Goal: Obtain resource: Download file/media

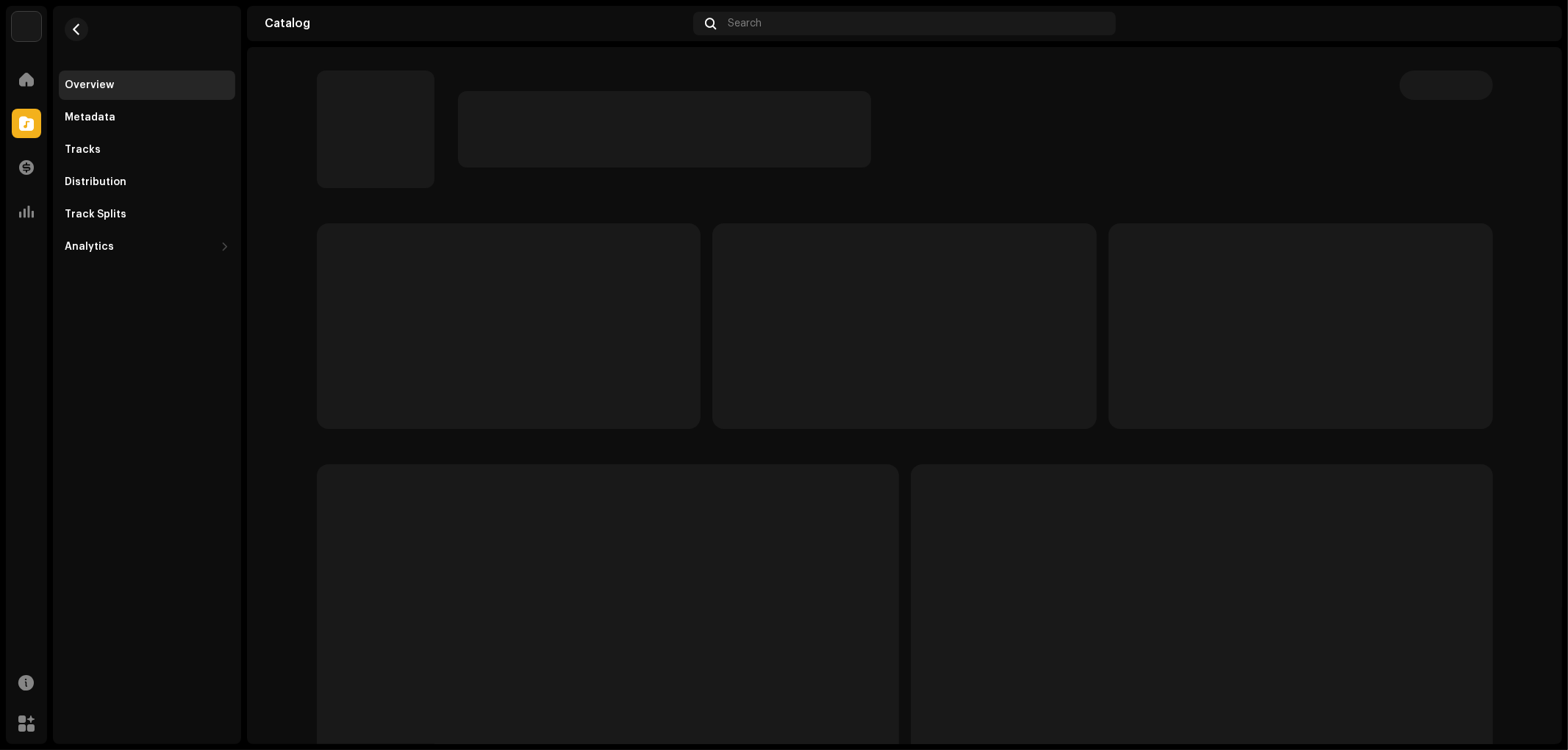
click at [125, 503] on div "Overview Metadata Tracks Distribution Track Splits Analytics Consumption Engage…" at bounding box center [147, 375] width 188 height 738
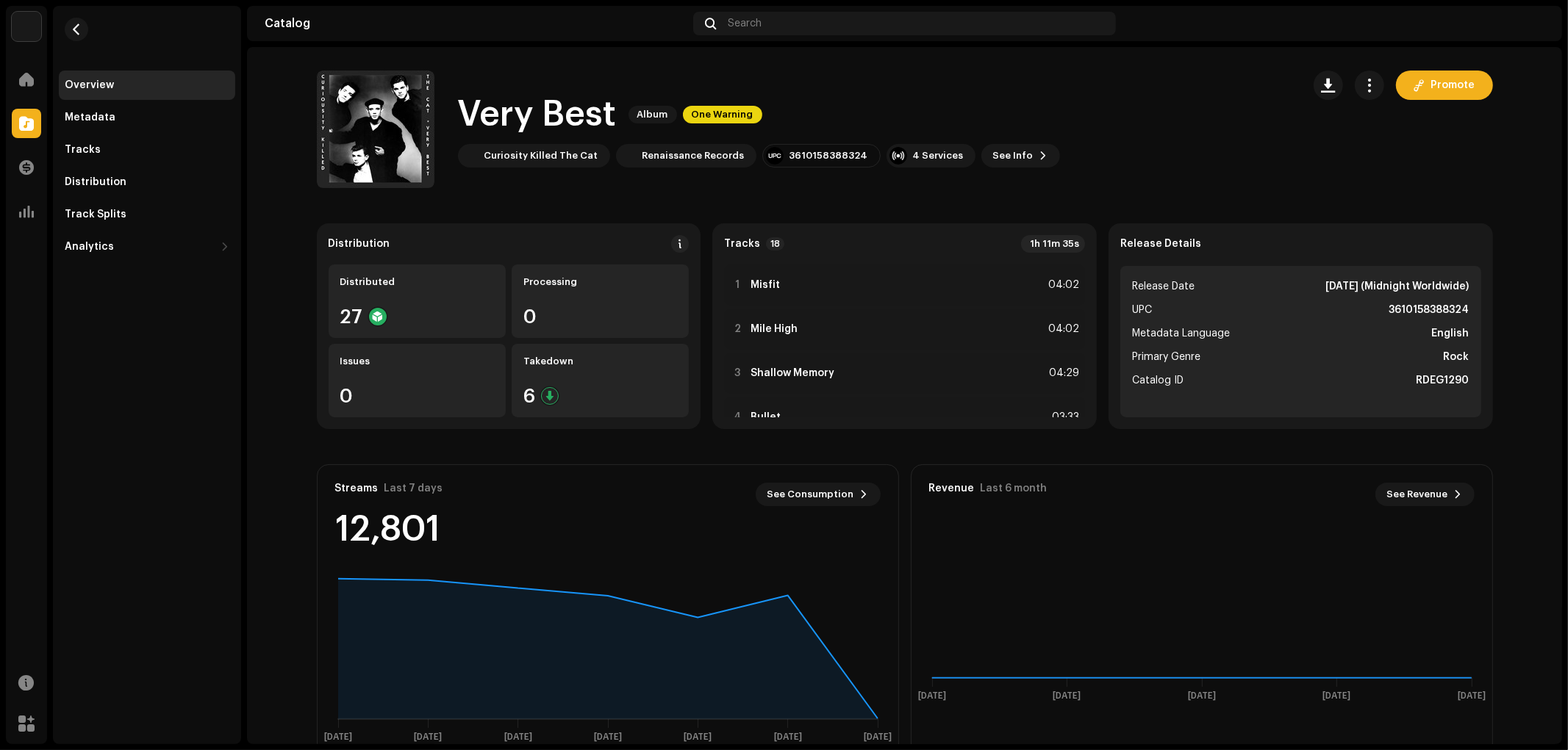
click at [261, 397] on catalog-releases-details-overview "Very Best Album One Warning Promote Very Best Album One Warning Curiosity Kille…" at bounding box center [905, 415] width 1315 height 735
click at [267, 406] on catalog-releases-details-overview "Very Best Album One Warning Promote Very Best Album One Warning Curiosity Kille…" at bounding box center [905, 415] width 1315 height 735
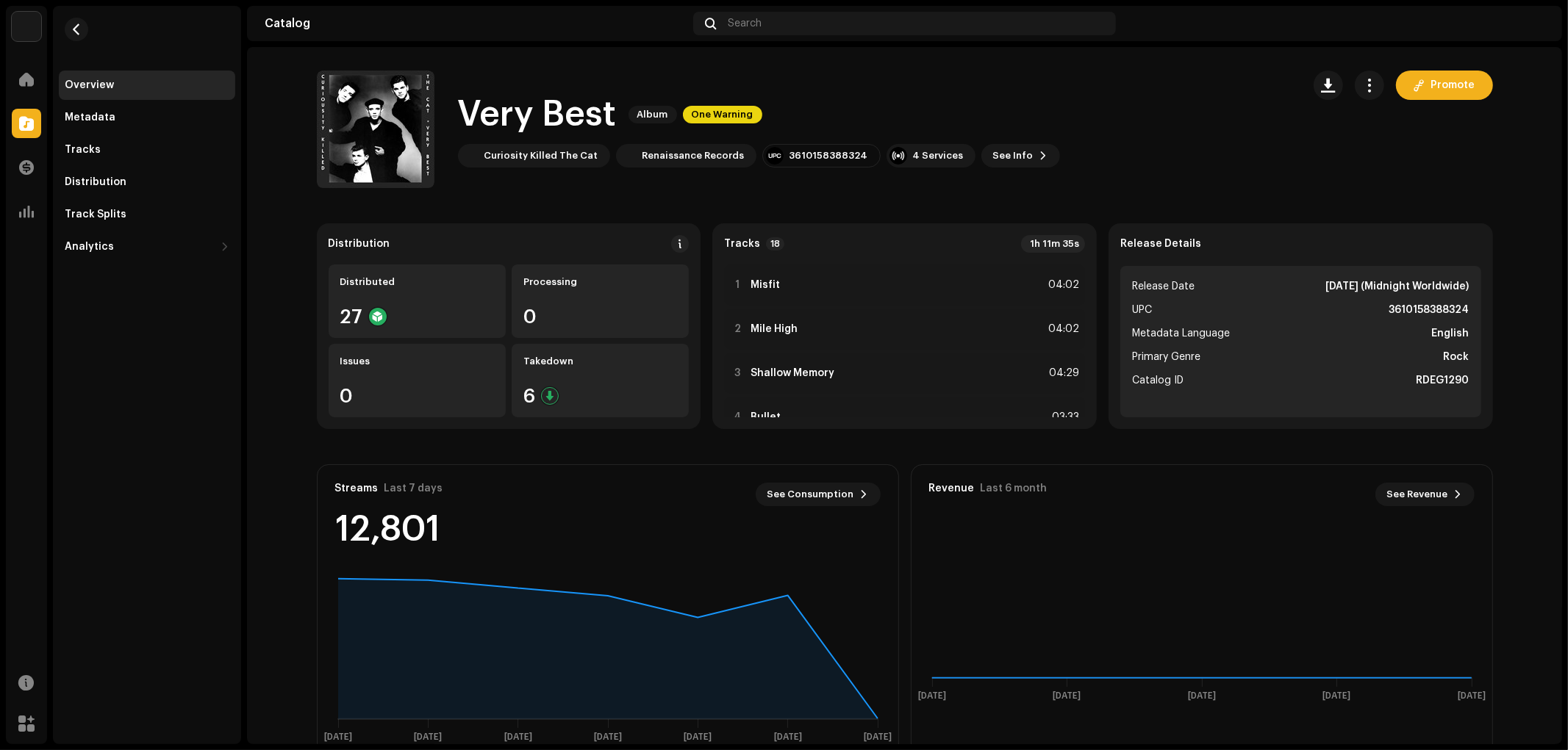
click at [267, 406] on catalog-releases-details-overview "Very Best Album One Warning Promote Very Best Album One Warning Curiosity Kille…" at bounding box center [905, 415] width 1315 height 735
click at [251, 412] on catalog-releases-details-overview "Very Best Album One Warning Promote Very Best Album One Warning Curiosity Kille…" at bounding box center [905, 415] width 1315 height 735
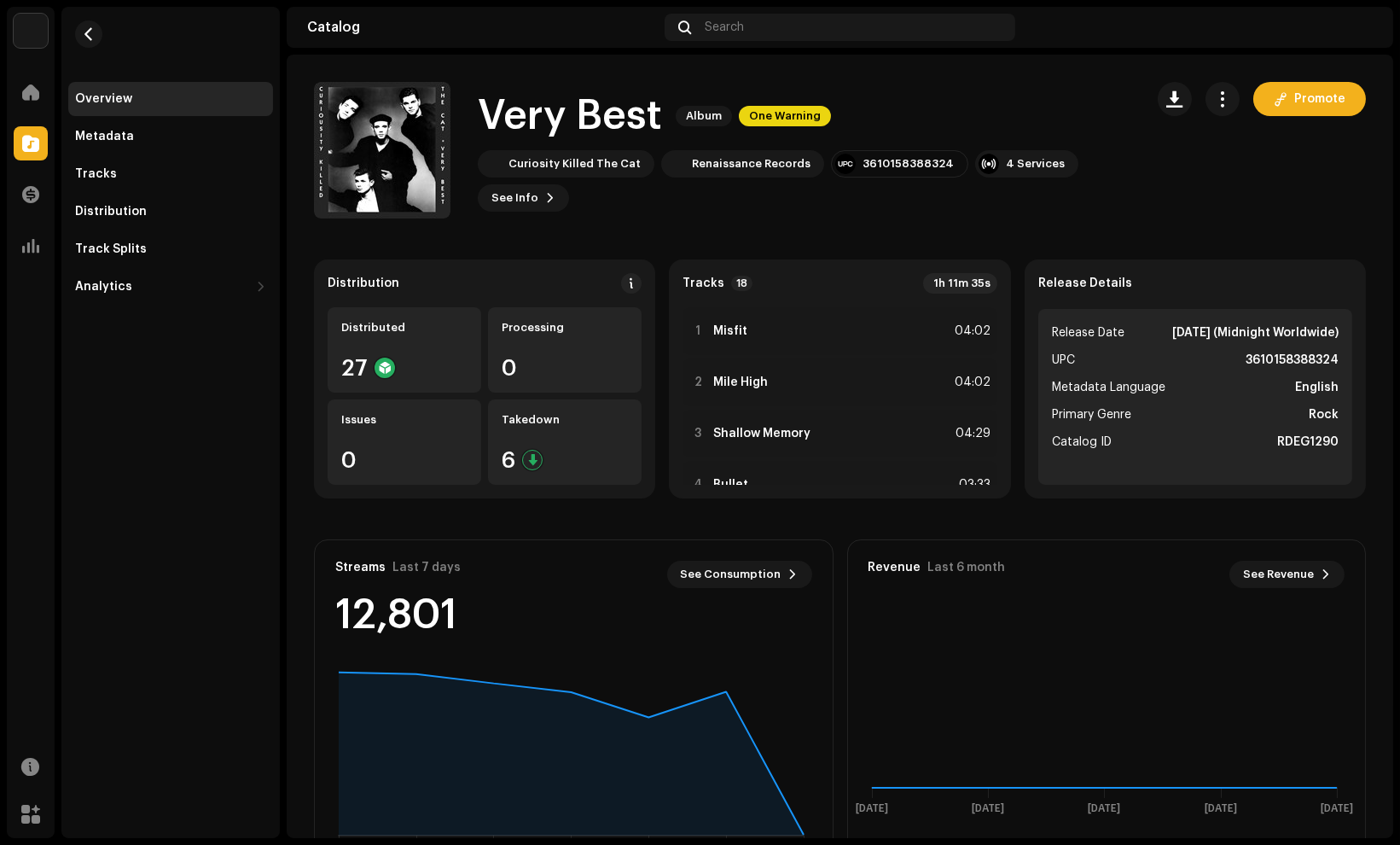
click at [134, 473] on div "Overview Metadata Tracks Distribution Track Splits Analytics Consumption Engage…" at bounding box center [171, 422] width 219 height 832
click at [171, 392] on div "Overview Metadata Tracks Distribution Track Splits Analytics Consumption Engage…" at bounding box center [171, 422] width 219 height 832
click at [200, 581] on div "Overview Metadata Tracks Distribution Track Splits Analytics Consumption Engage…" at bounding box center [171, 422] width 219 height 832
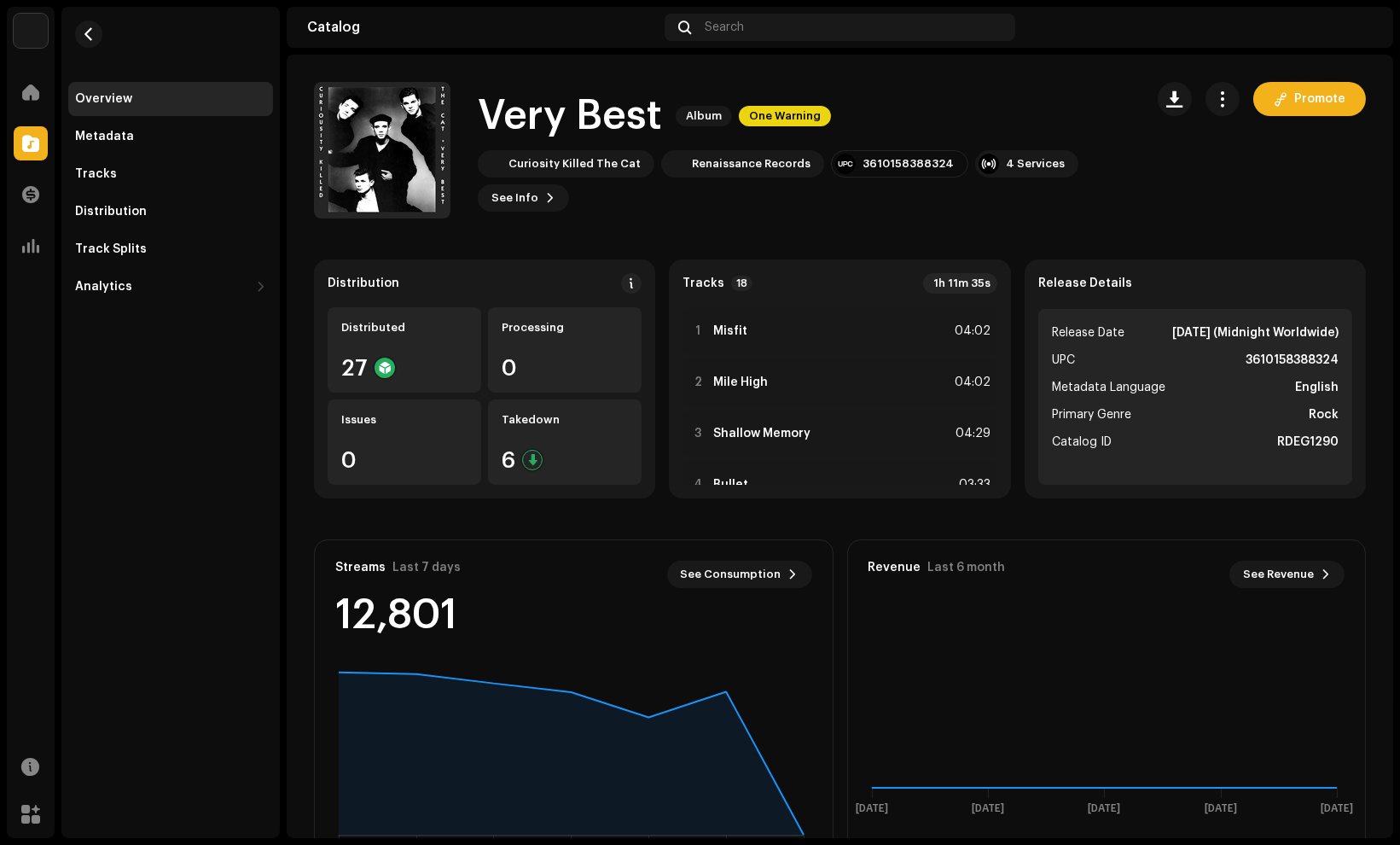
click at [200, 581] on div "Overview Metadata Tracks Distribution Track Splits Analytics Consumption Engage…" at bounding box center [171, 422] width 219 height 832
click at [1209, 86] on button "button" at bounding box center [1222, 98] width 34 height 34
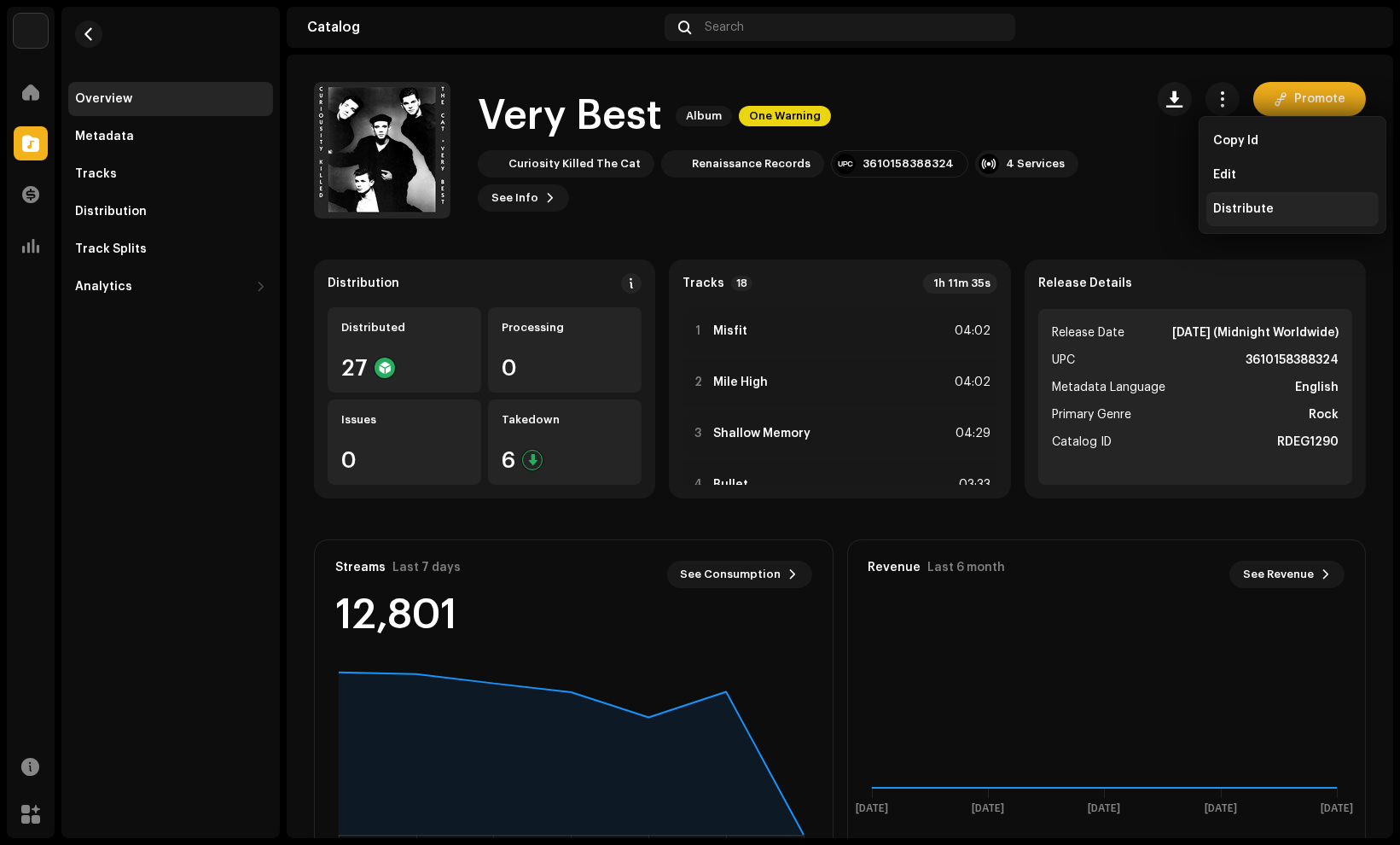
click at [1249, 205] on span "Distribute" at bounding box center [1243, 209] width 61 height 13
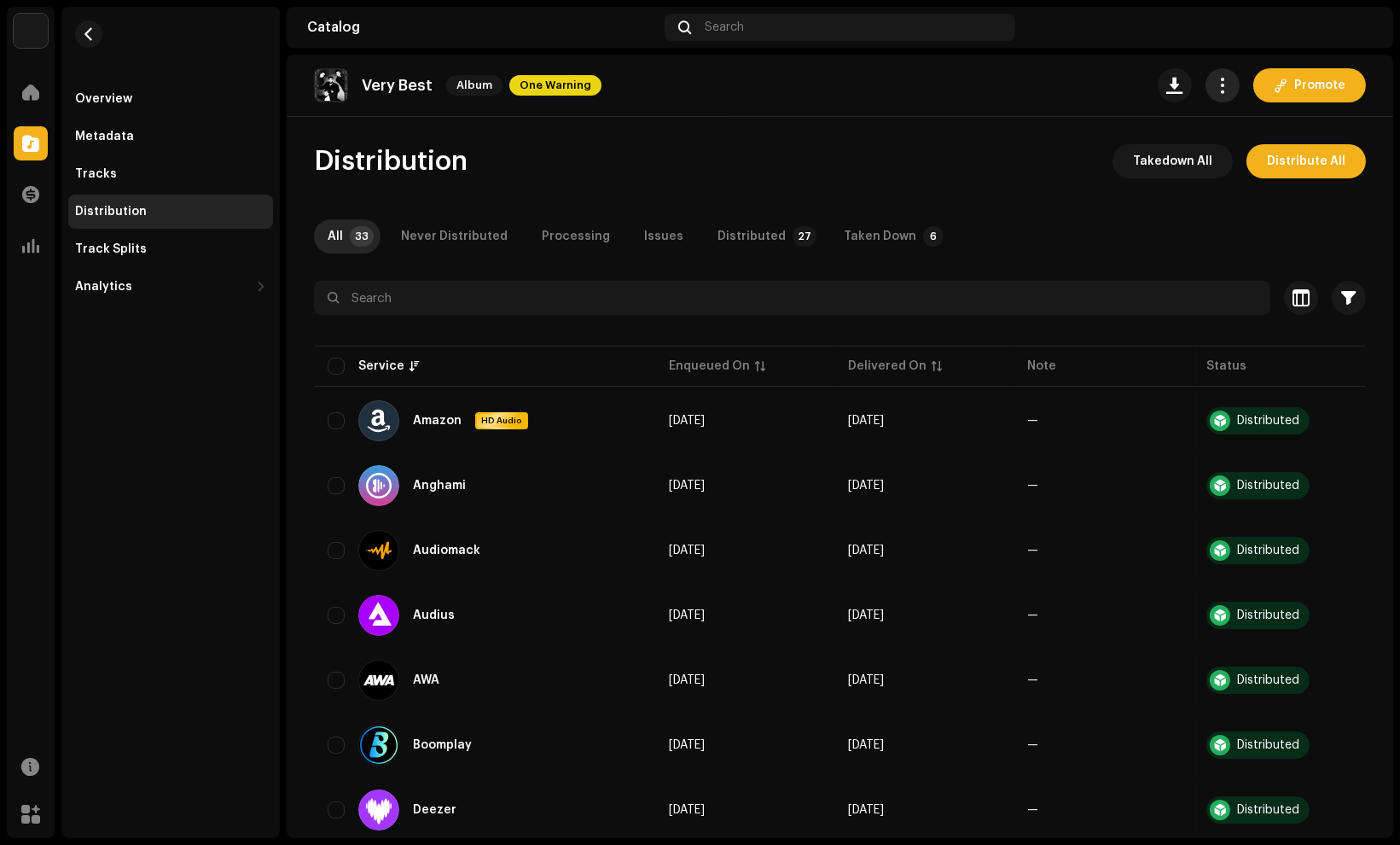
click at [1222, 86] on span "button" at bounding box center [1223, 85] width 16 height 13
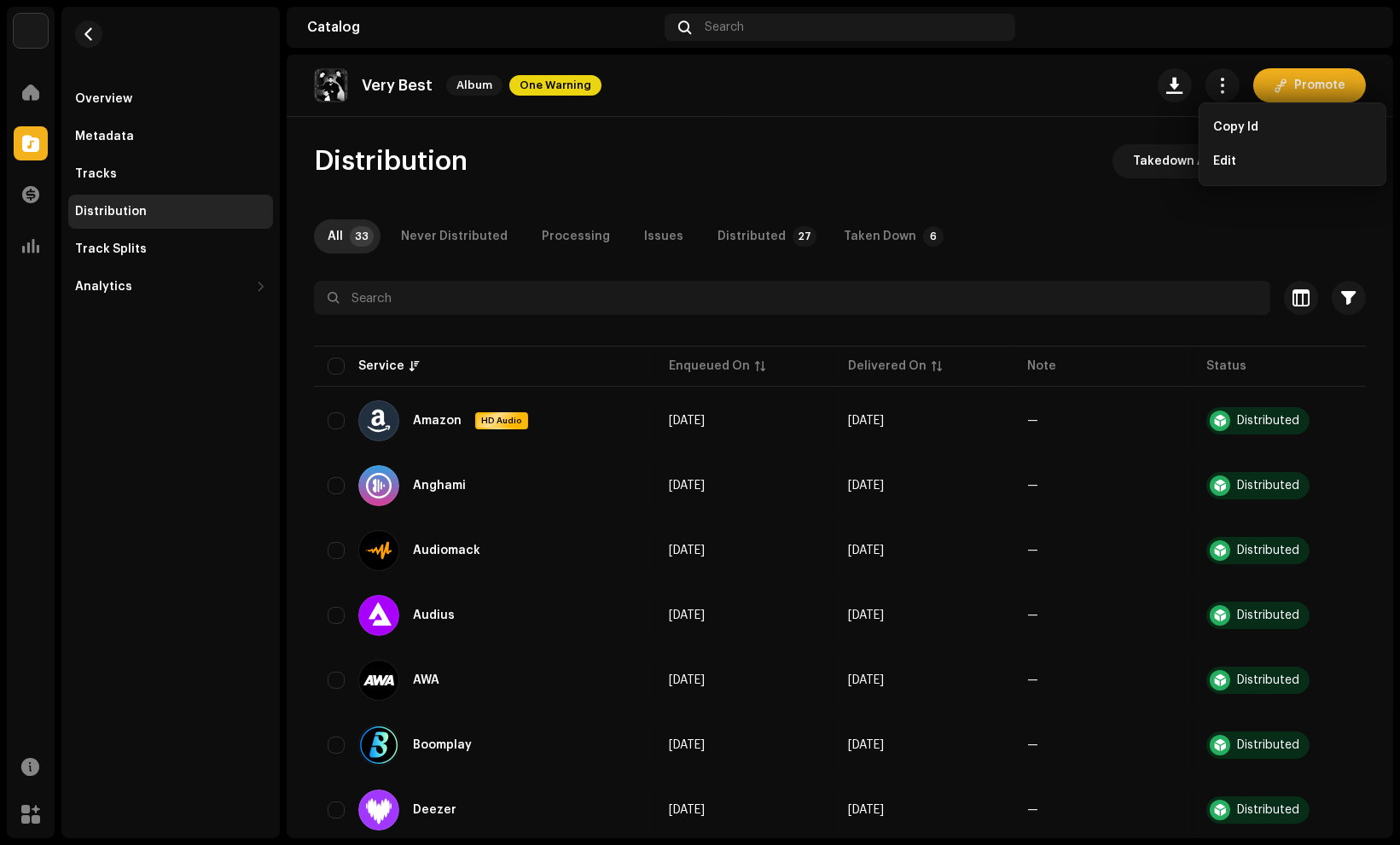
click at [629, 128] on div "Very Best Album One Warning Promote Distribution Takedown All Distribute All Al…" at bounding box center [840, 446] width 1107 height 783
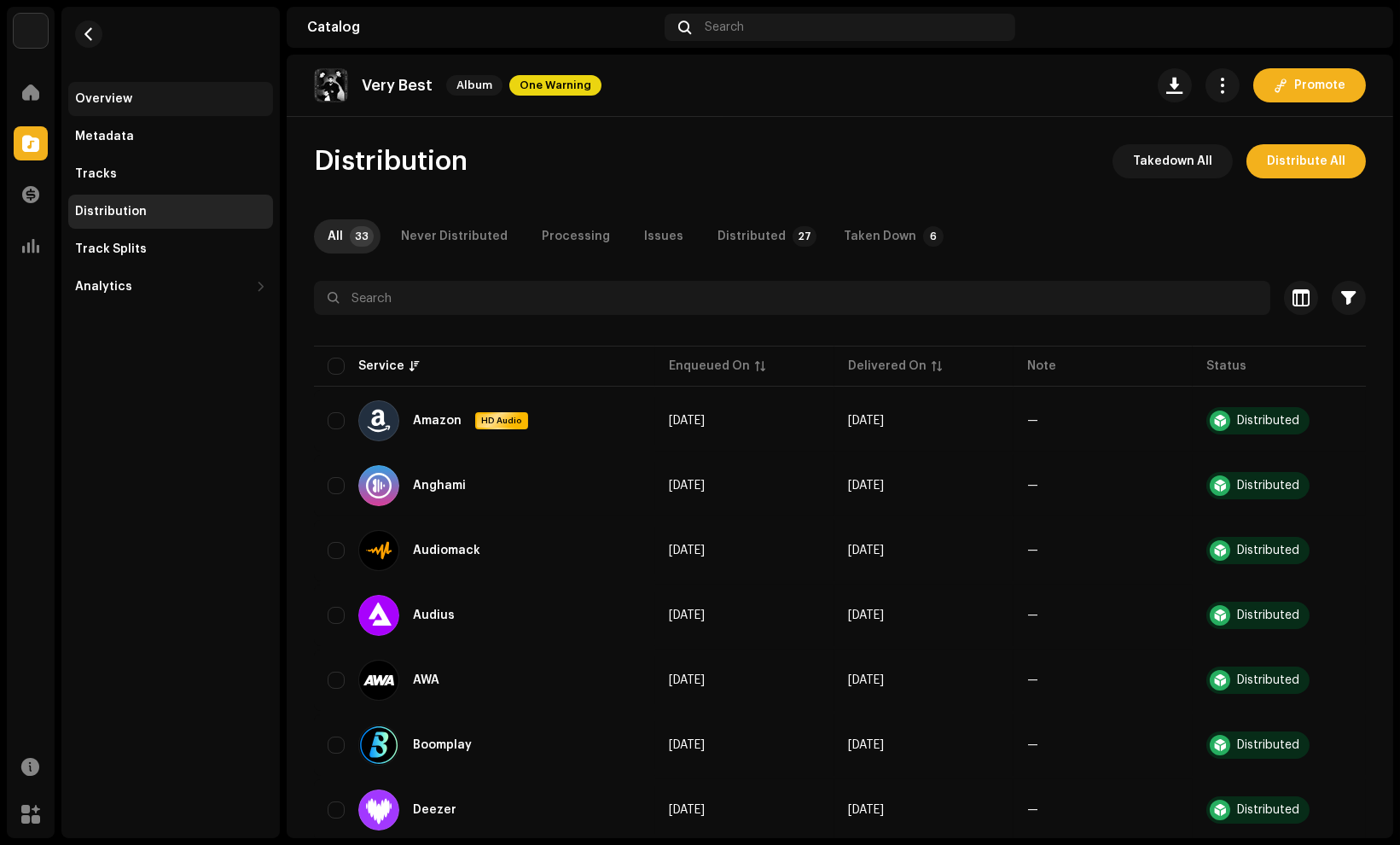
click at [172, 86] on div "Overview" at bounding box center [171, 98] width 205 height 34
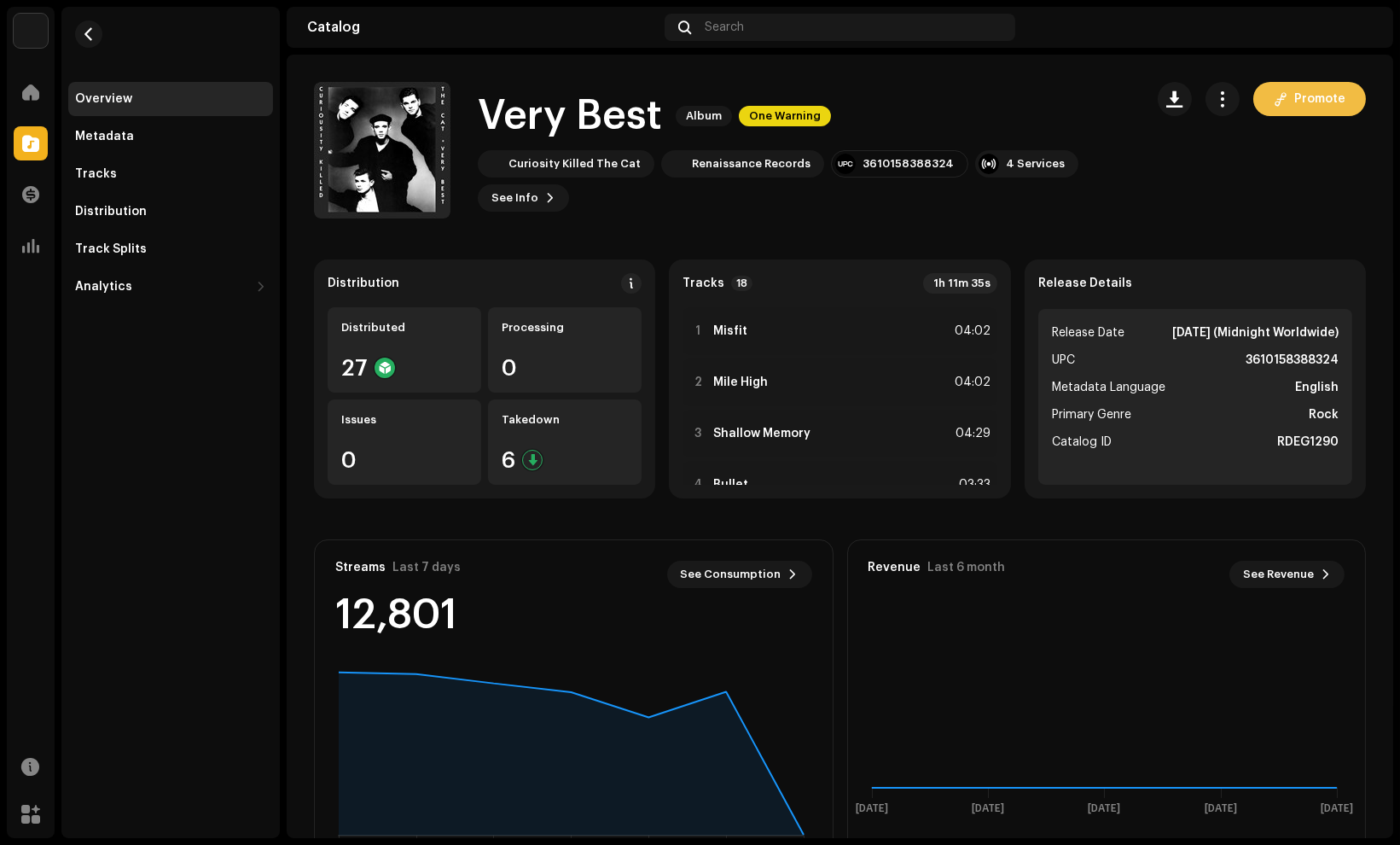
click at [1294, 90] on span "Promote" at bounding box center [1319, 98] width 51 height 34
click at [1217, 189] on div "feature.fm owner A Smart Link simplifies music distribution. It consolidates li…" at bounding box center [700, 422] width 1400 height 845
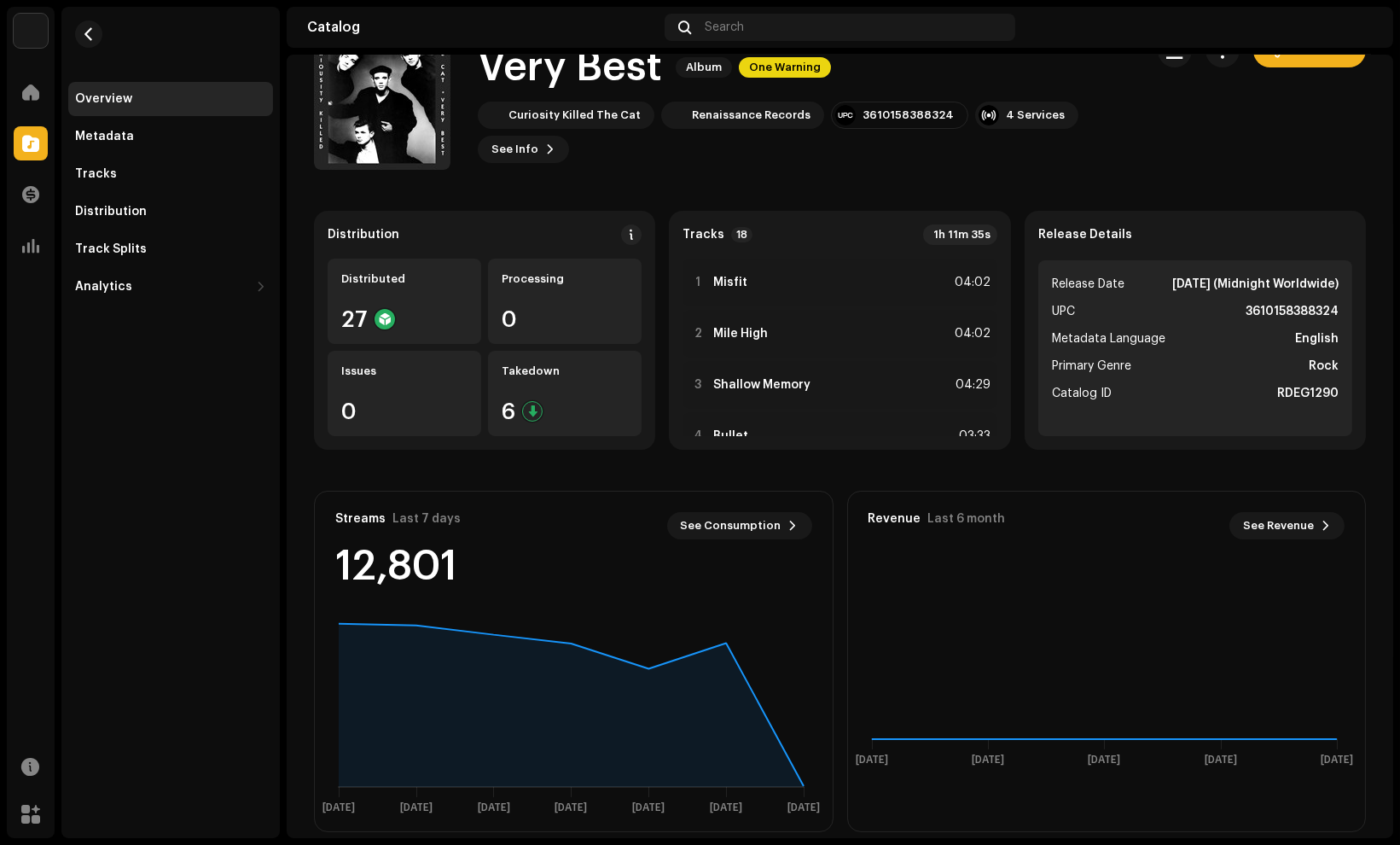
scroll to position [70, 0]
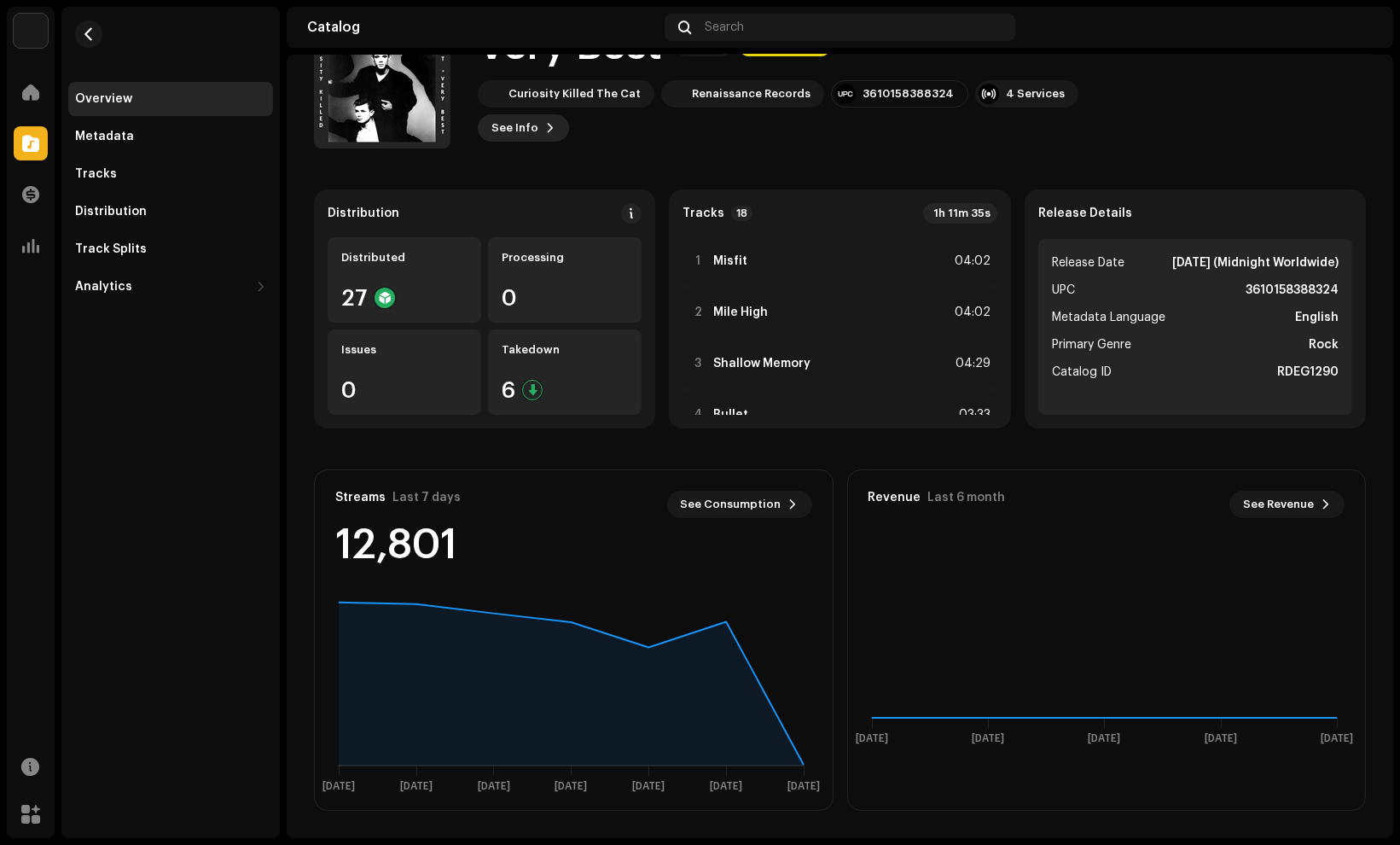
click at [532, 135] on span "See Info" at bounding box center [515, 127] width 47 height 34
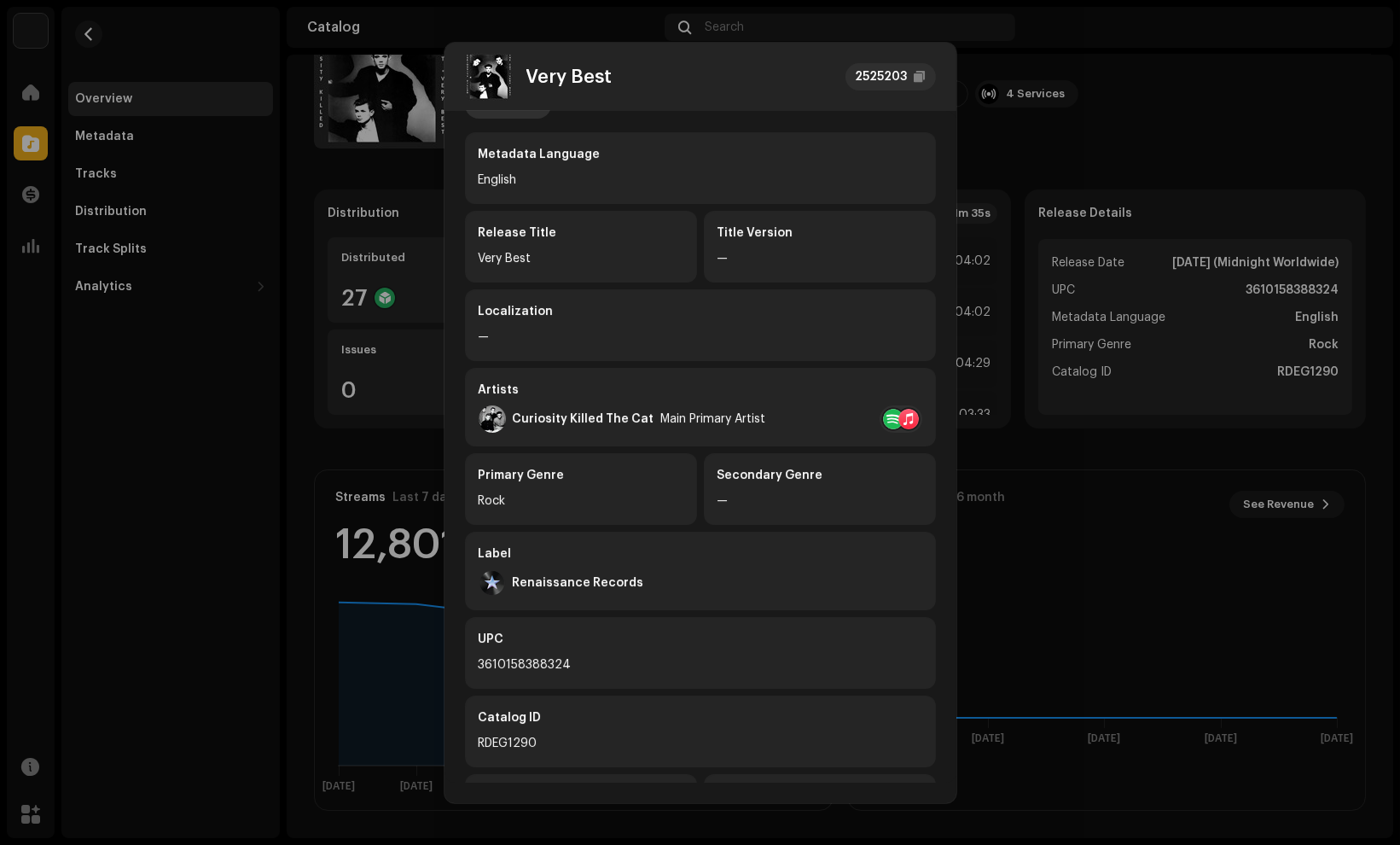
scroll to position [0, 0]
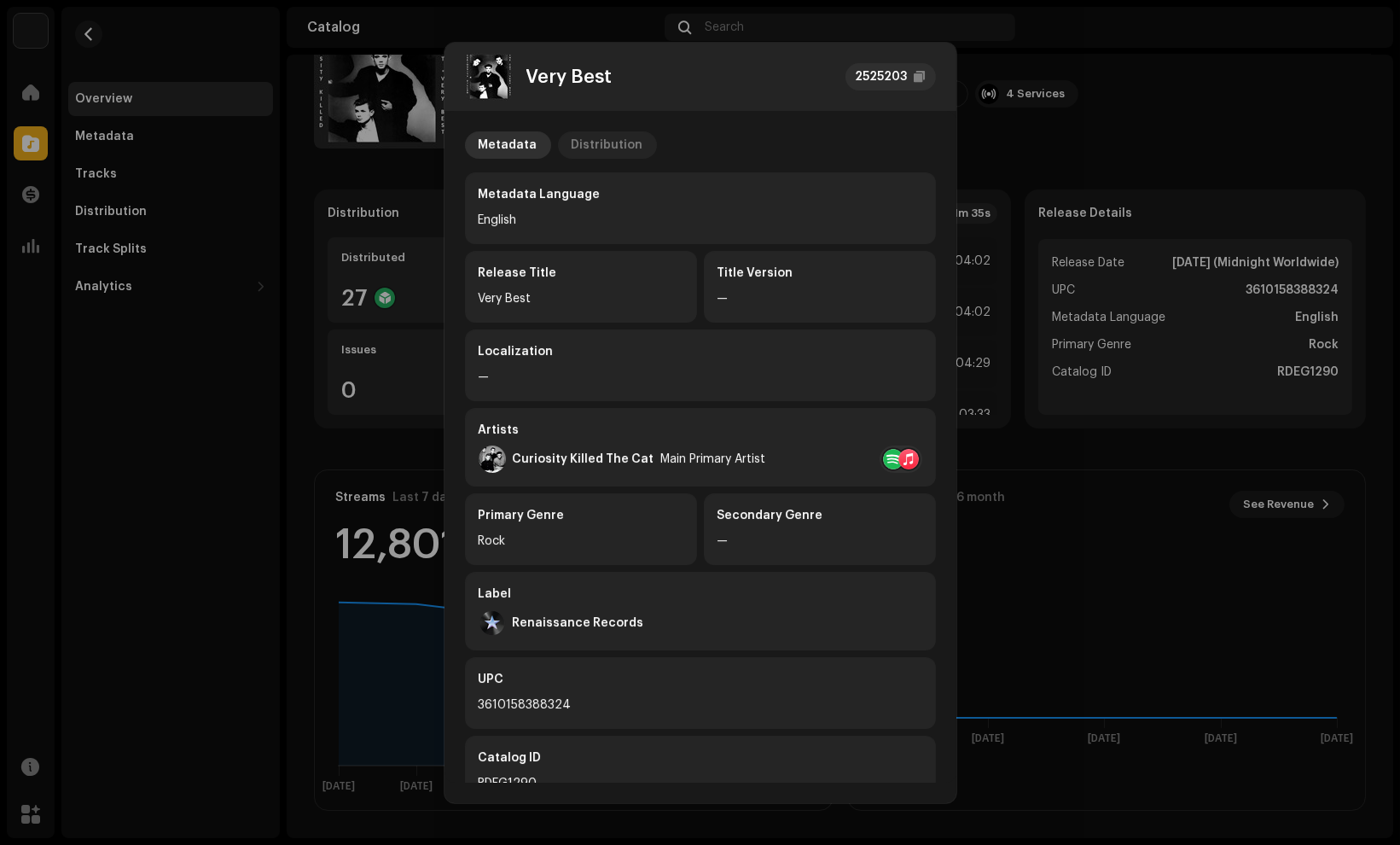
click at [571, 144] on div "Distribution" at bounding box center [607, 145] width 71 height 27
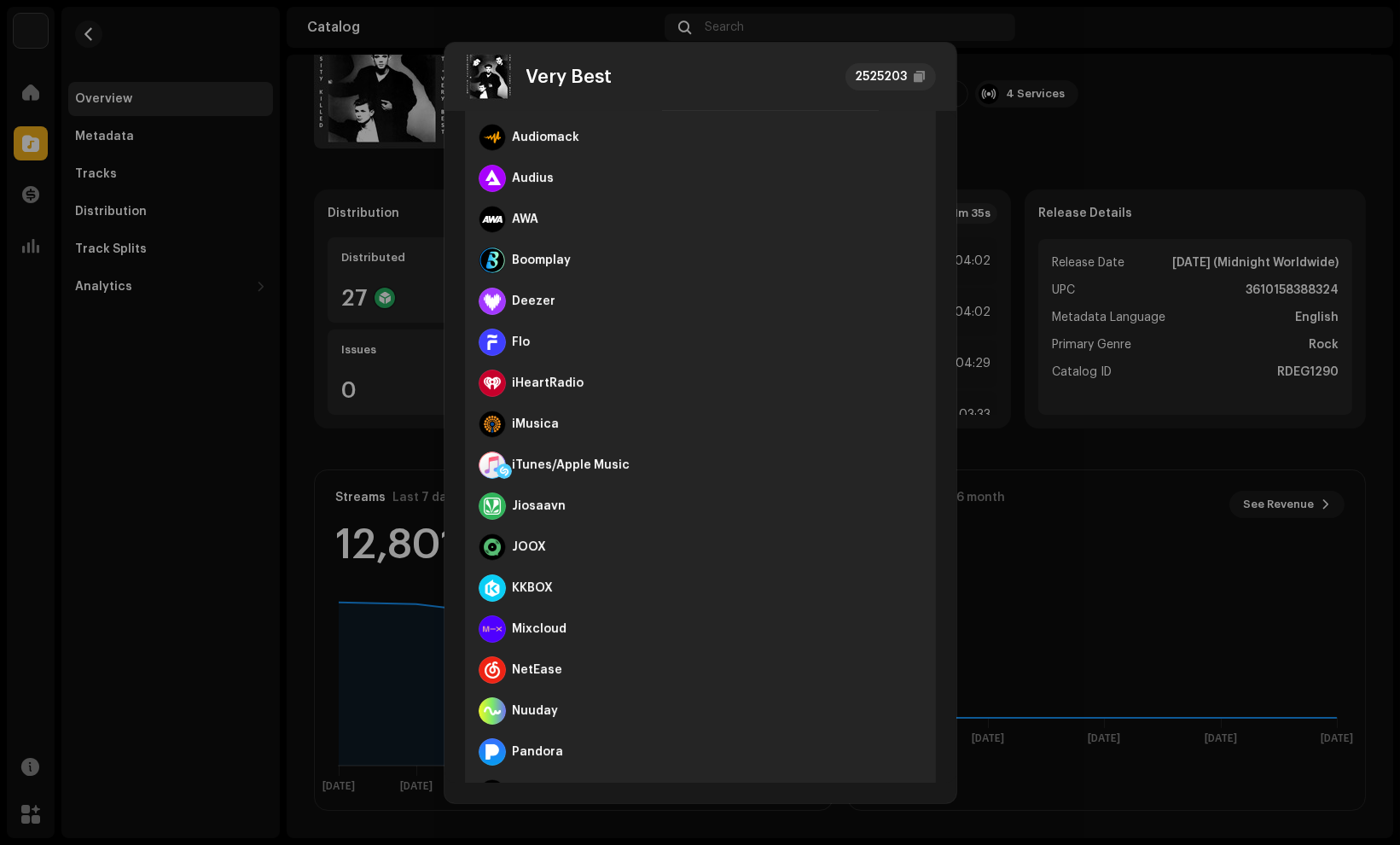
scroll to position [645, 0]
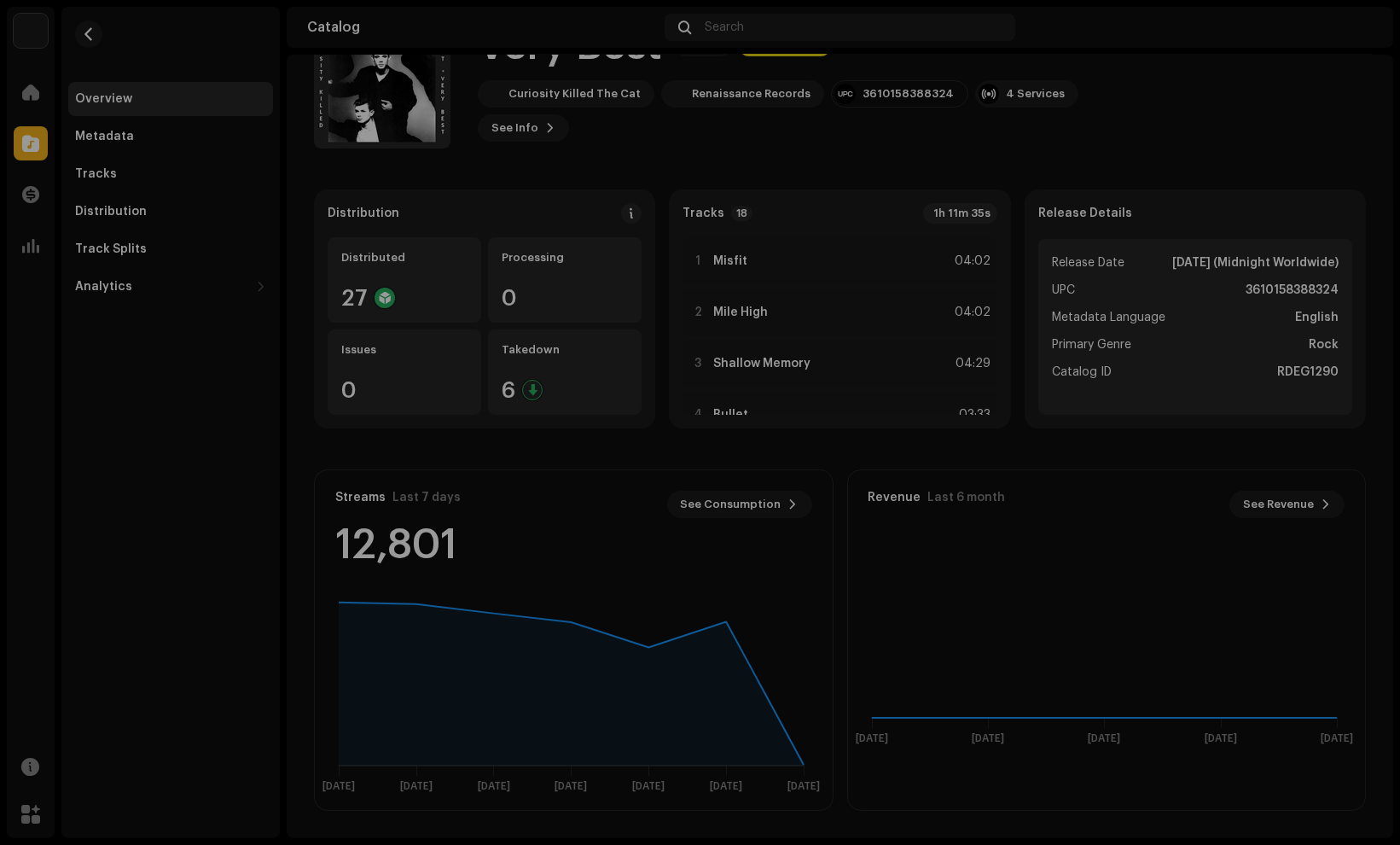
click at [1062, 212] on div "Very Best 2525203 Metadata Distribution Release Date Oct 13, 1996 (Midnight Wor…" at bounding box center [700, 422] width 1400 height 845
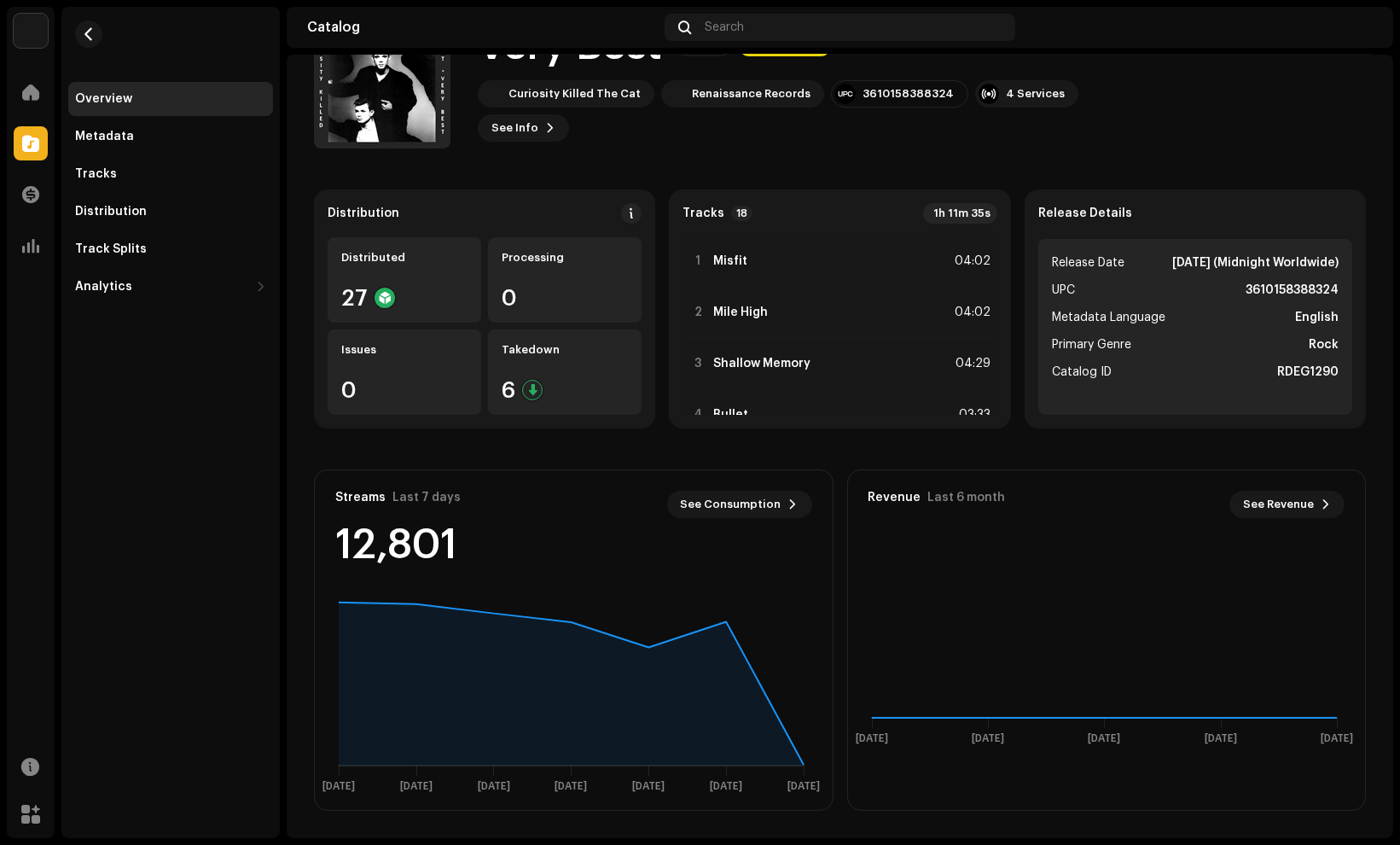
click at [935, 210] on div "1h 11m 35s" at bounding box center [960, 213] width 74 height 20
click at [717, 213] on div "Tracks 18" at bounding box center [717, 213] width 70 height 15
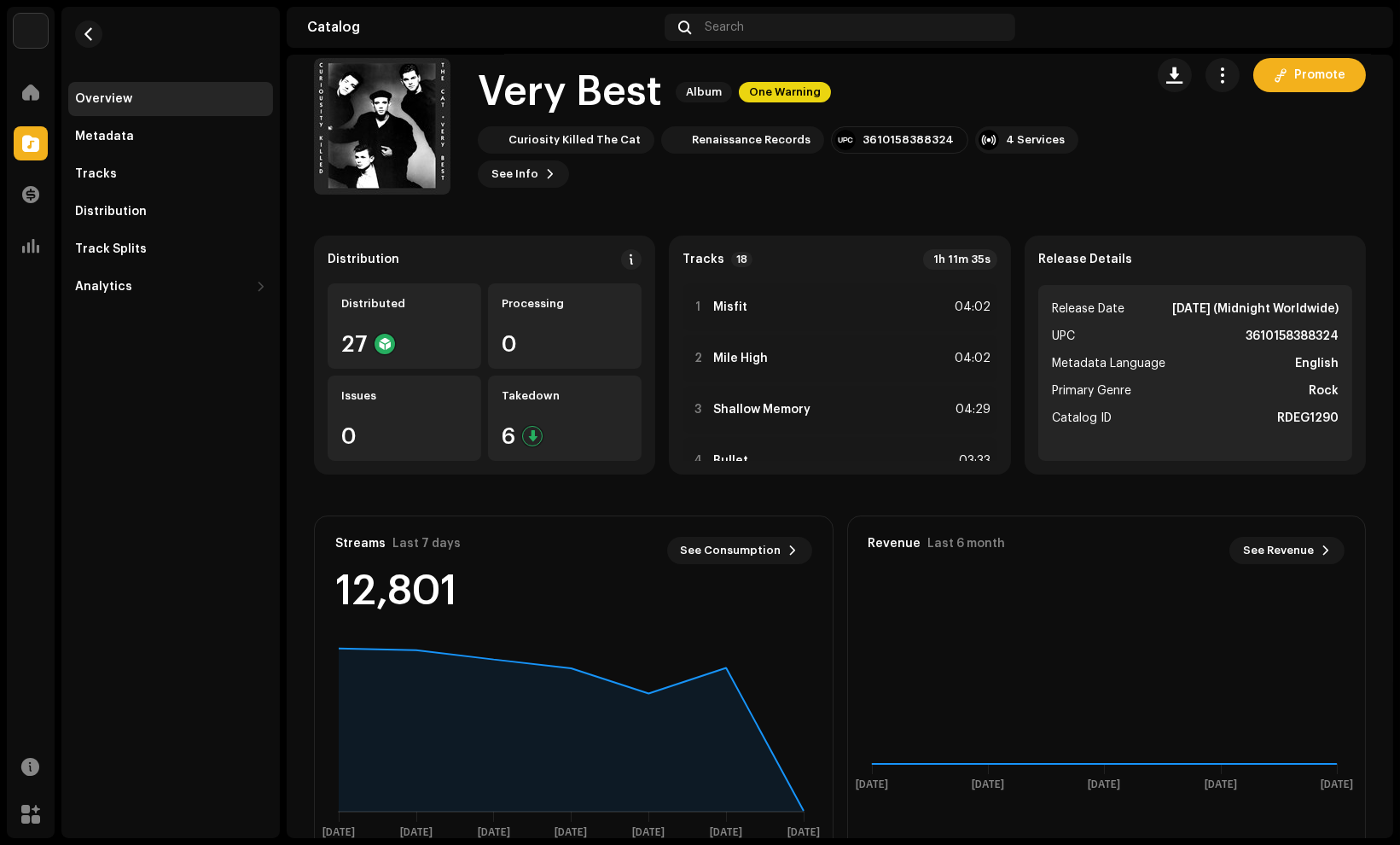
scroll to position [0, 0]
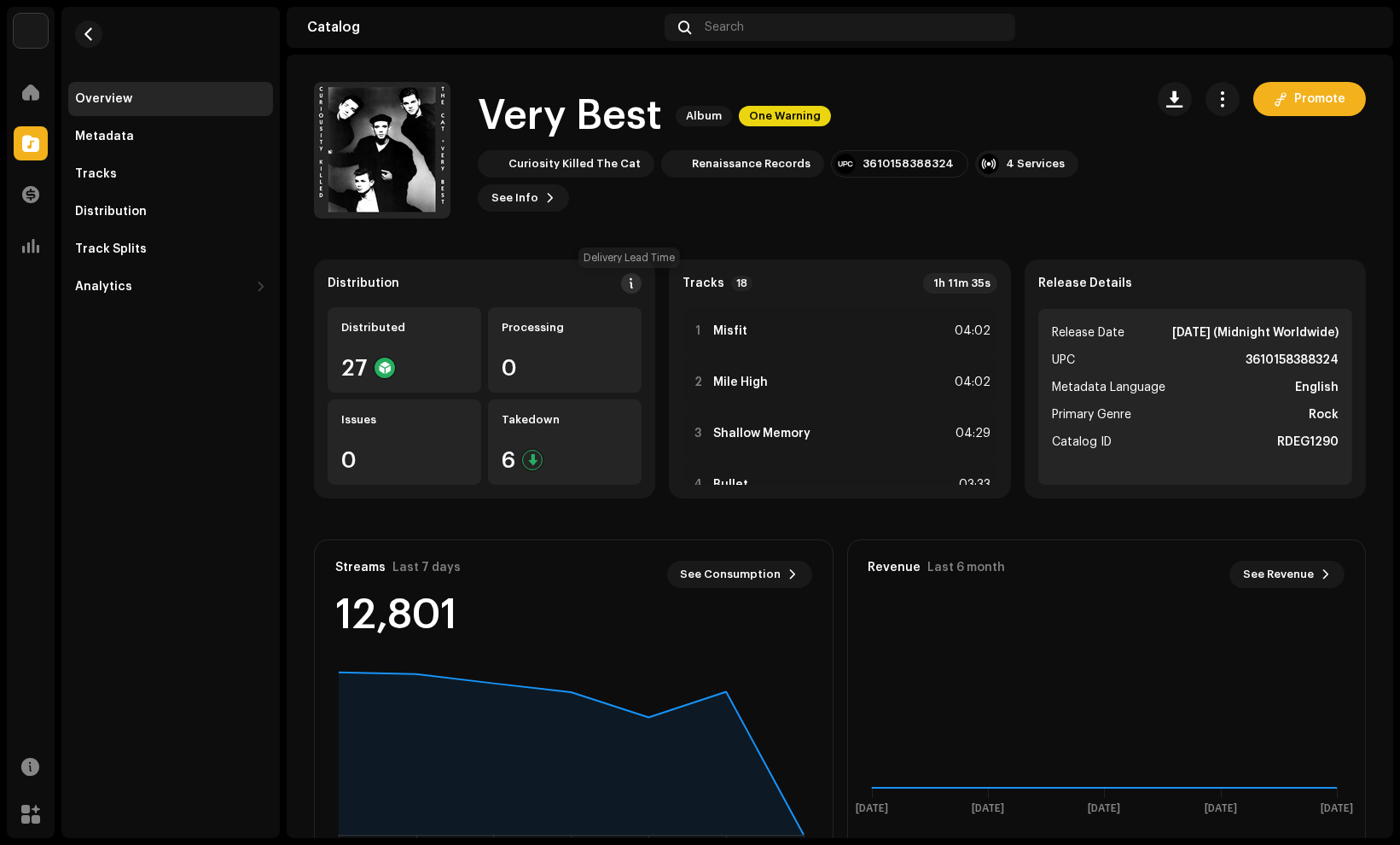
click at [631, 286] on span at bounding box center [631, 283] width 12 height 13
click at [1224, 220] on div "DSP Guidelines for Delivery Lead Time We usually deliver your releases within h…" at bounding box center [700, 422] width 1400 height 845
click at [505, 107] on h1 "Very Best" at bounding box center [569, 116] width 184 height 55
click at [156, 290] on div "Analytics" at bounding box center [162, 286] width 174 height 13
click at [92, 128] on div "Metadata" at bounding box center [171, 136] width 205 height 34
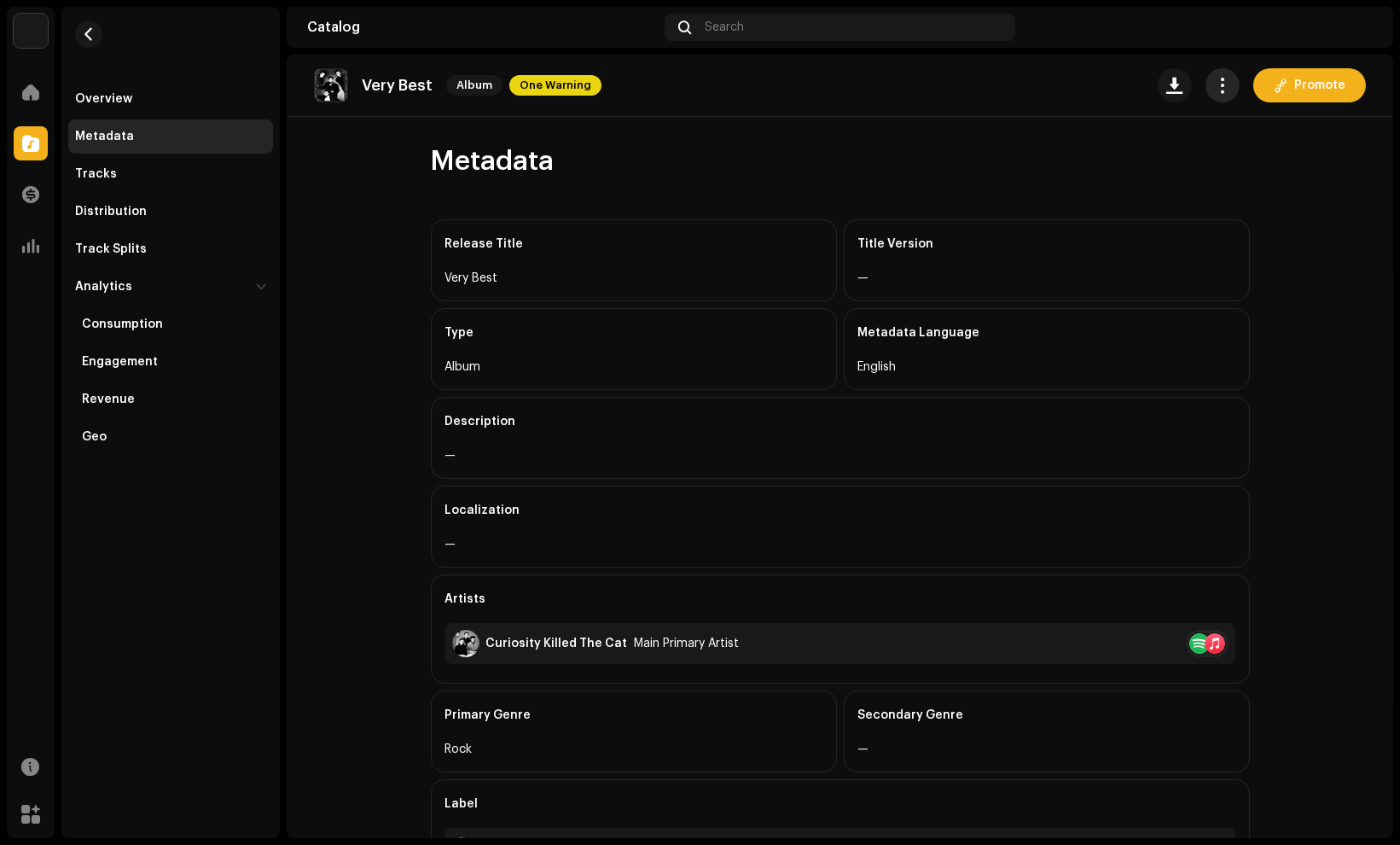
click at [1205, 86] on button "button" at bounding box center [1222, 85] width 34 height 34
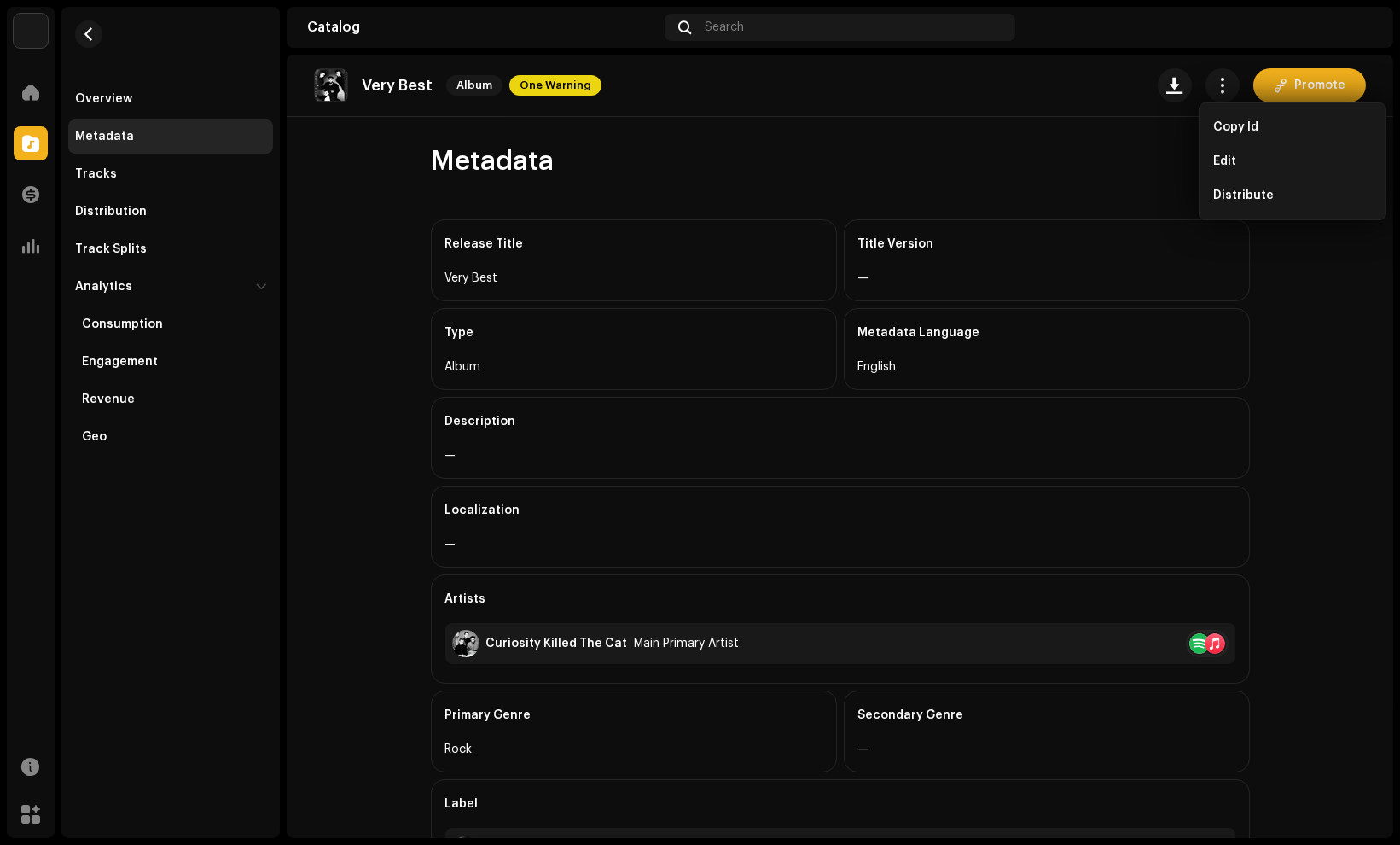
click at [992, 160] on div "Metadata" at bounding box center [840, 161] width 819 height 34
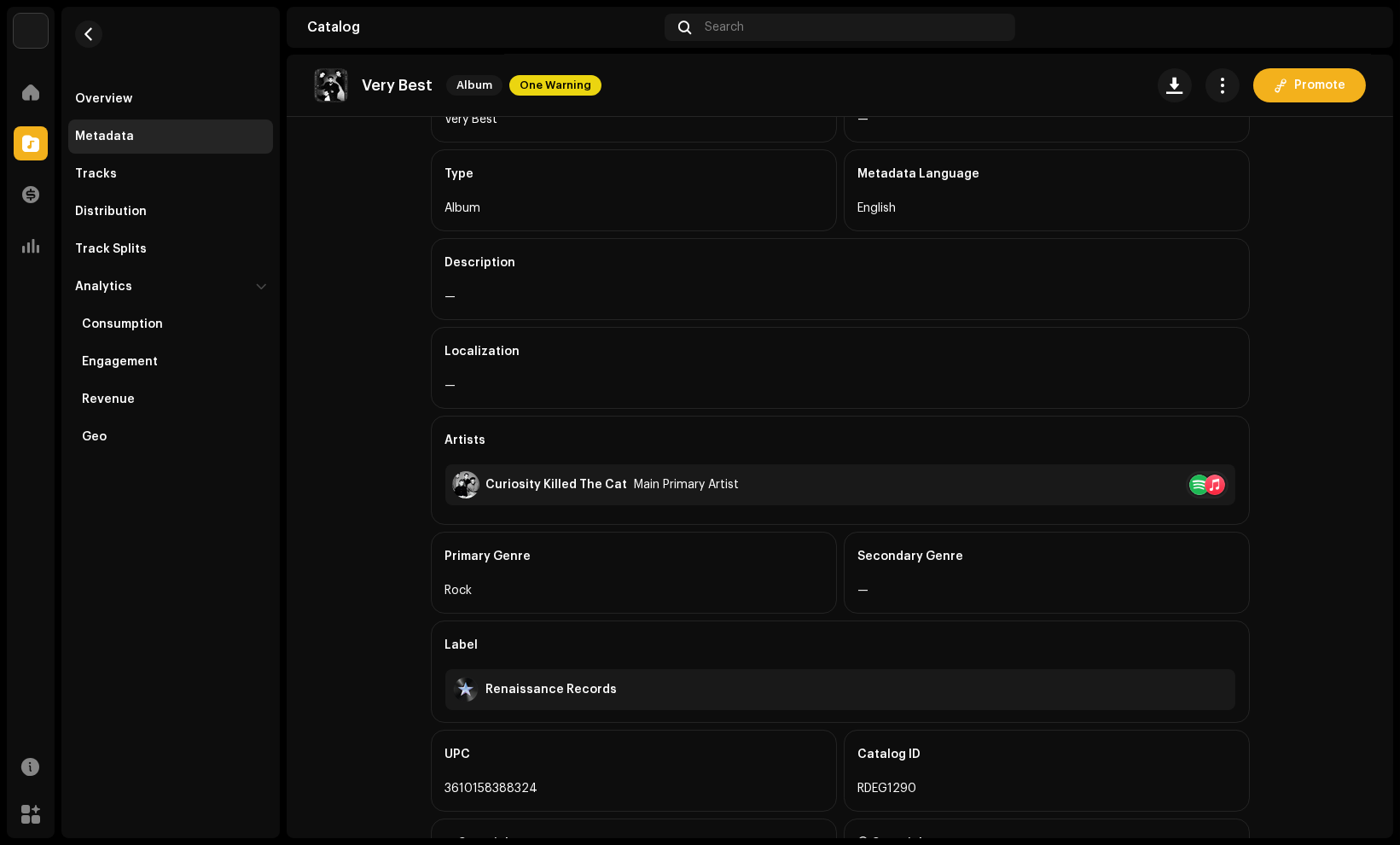
scroll to position [263, 0]
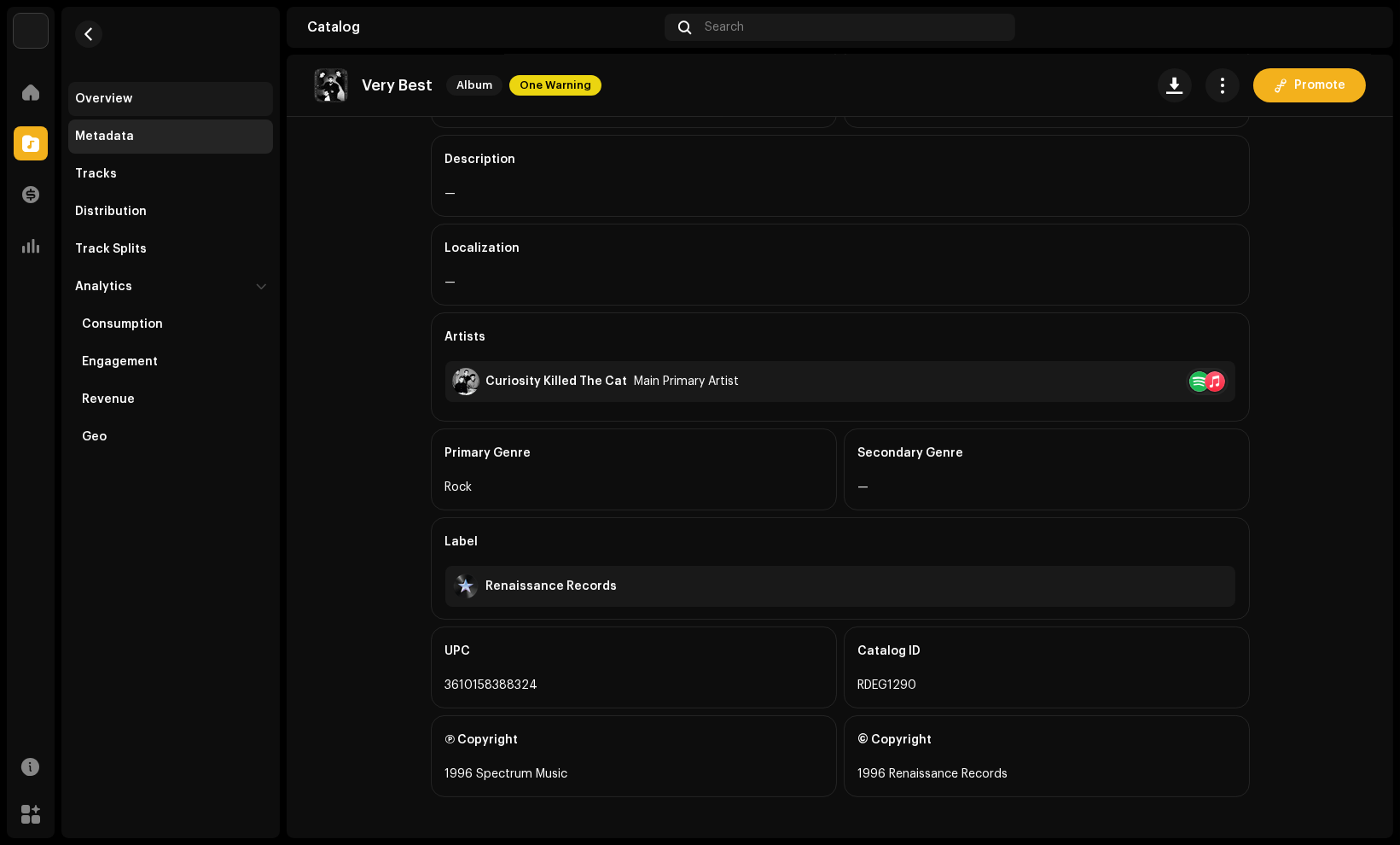
click at [128, 99] on div "Overview" at bounding box center [103, 99] width 57 height 13
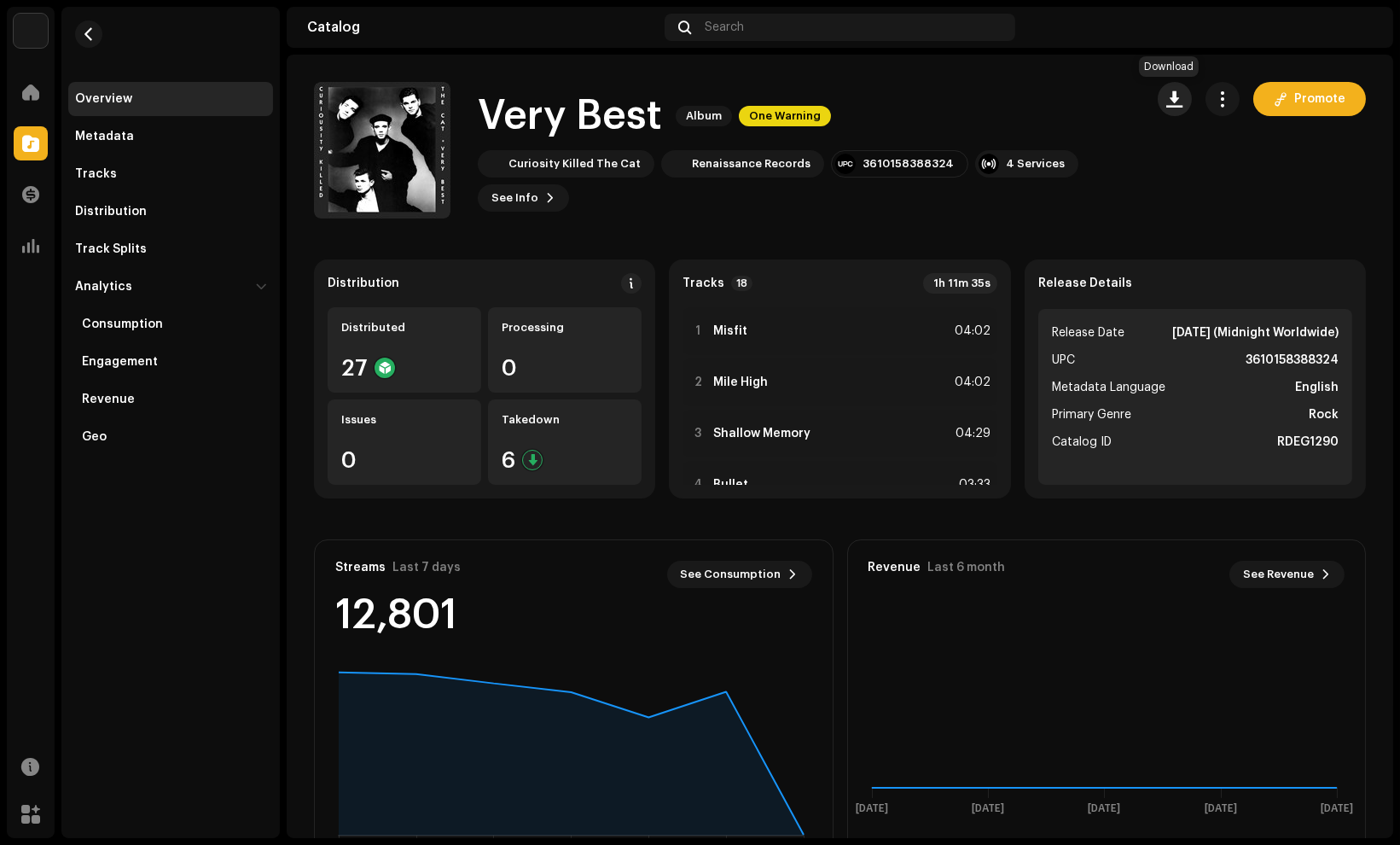
click at [1167, 95] on span "button" at bounding box center [1175, 99] width 16 height 13
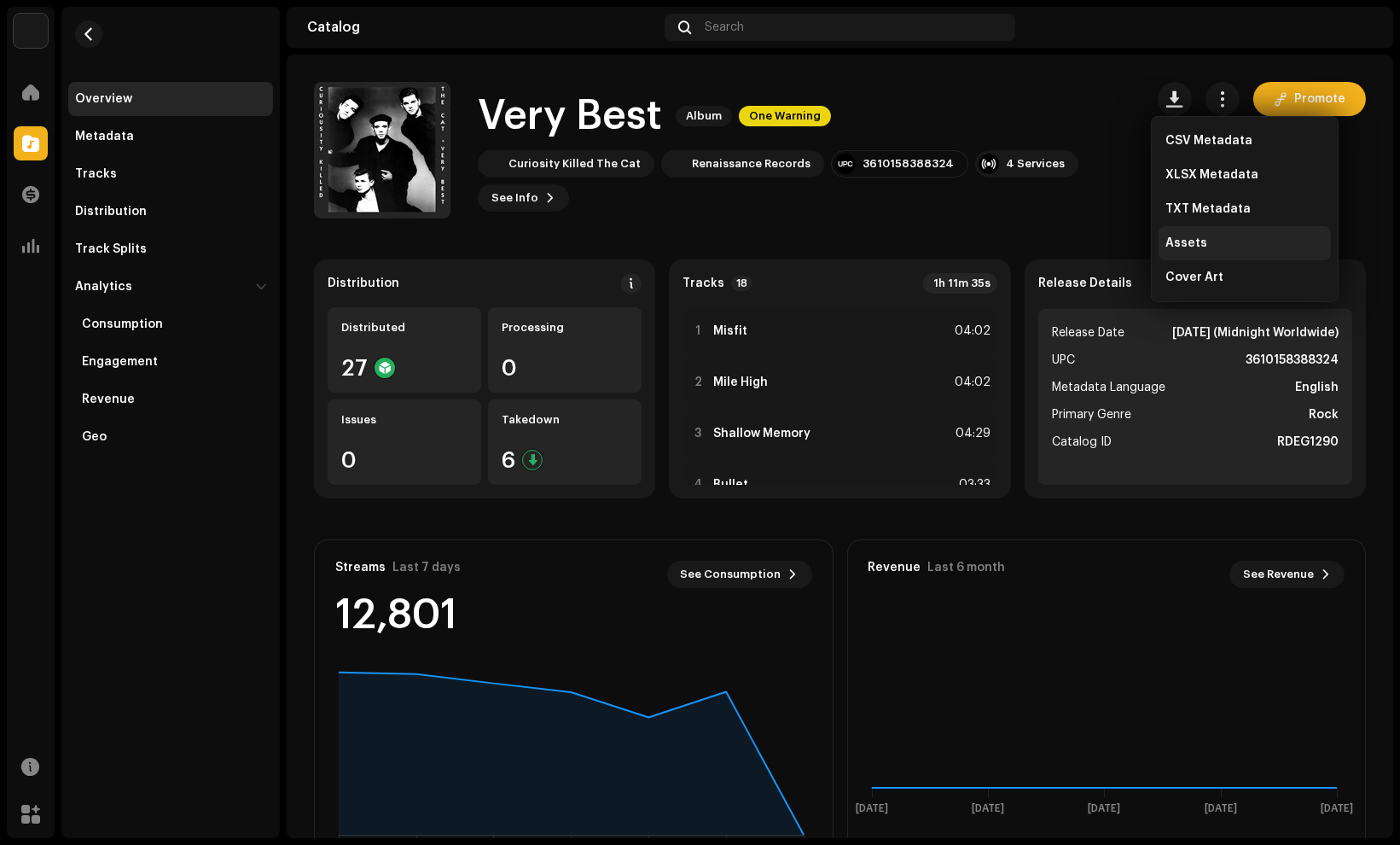
click at [1177, 245] on span "Assets" at bounding box center [1186, 243] width 41 height 13
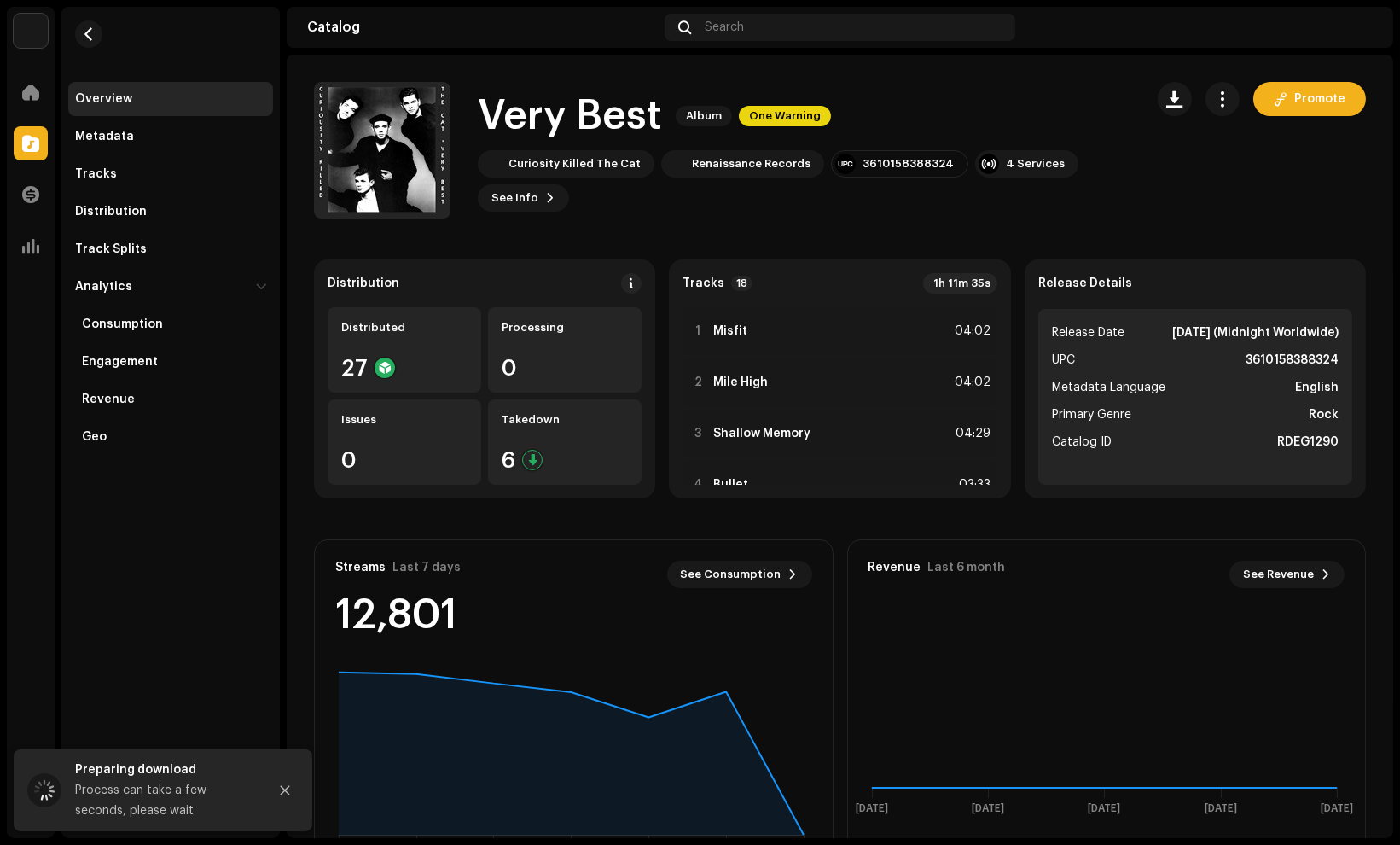
click at [24, 548] on div "Home Catalog Transactions Analytics Resources Marketplace" at bounding box center [31, 453] width 48 height 770
click at [113, 790] on div "Process can take a few seconds, please wait" at bounding box center [165, 800] width 179 height 41
click at [123, 759] on div "Preparing download" at bounding box center [165, 769] width 179 height 20
click at [123, 761] on div "Preparing download" at bounding box center [165, 769] width 179 height 20
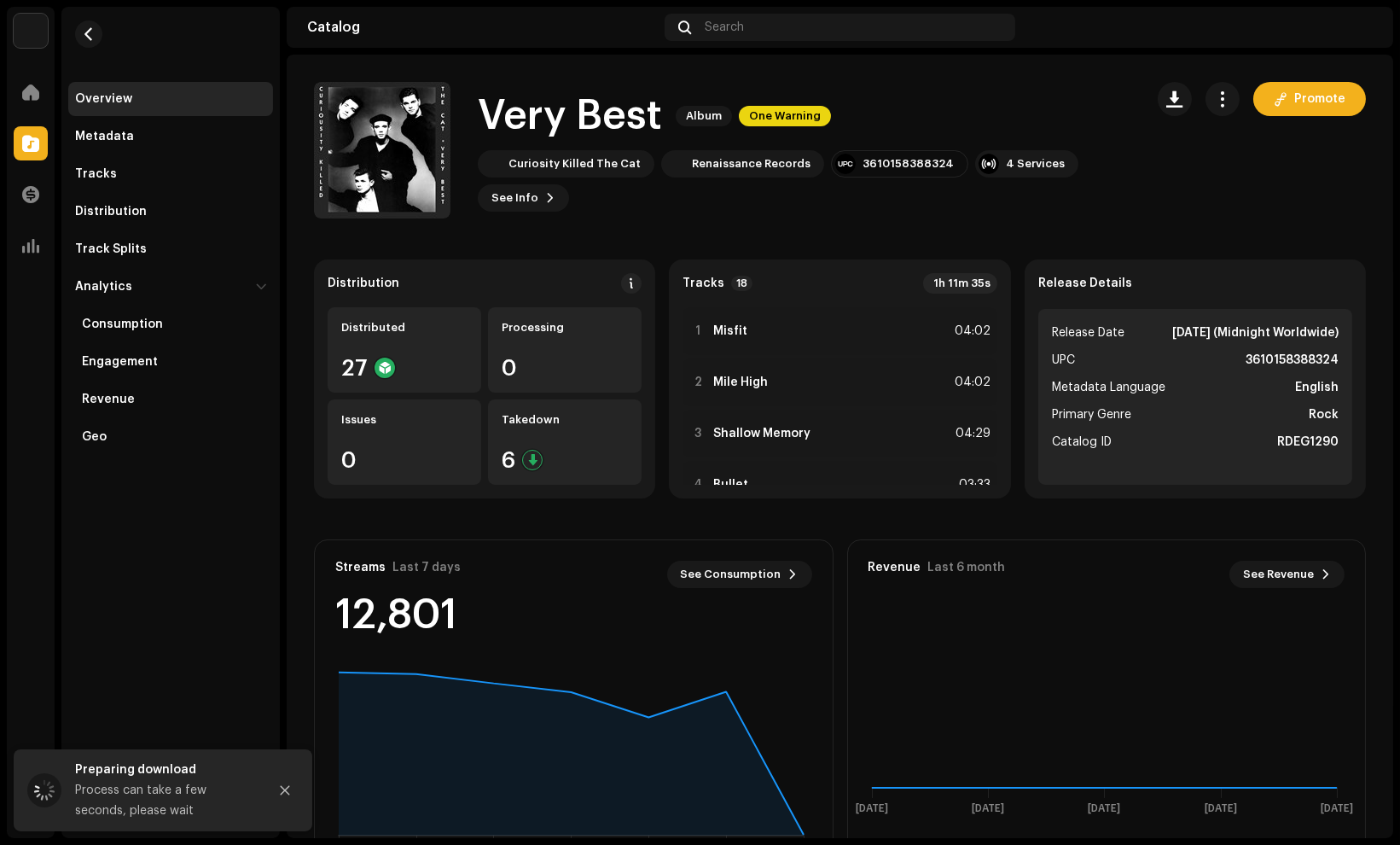
click at [151, 714] on div "Overview Metadata Tracks Distribution Track Splits Analytics Consumption Engage…" at bounding box center [171, 422] width 219 height 832
click at [169, 808] on div "Process can take a few seconds, please wait" at bounding box center [165, 800] width 179 height 41
click at [194, 652] on div "Overview Metadata Tracks Distribution Track Splits Analytics Consumption Engage…" at bounding box center [171, 422] width 219 height 832
click at [167, 808] on div "Process can take a few seconds, please wait" at bounding box center [165, 800] width 179 height 41
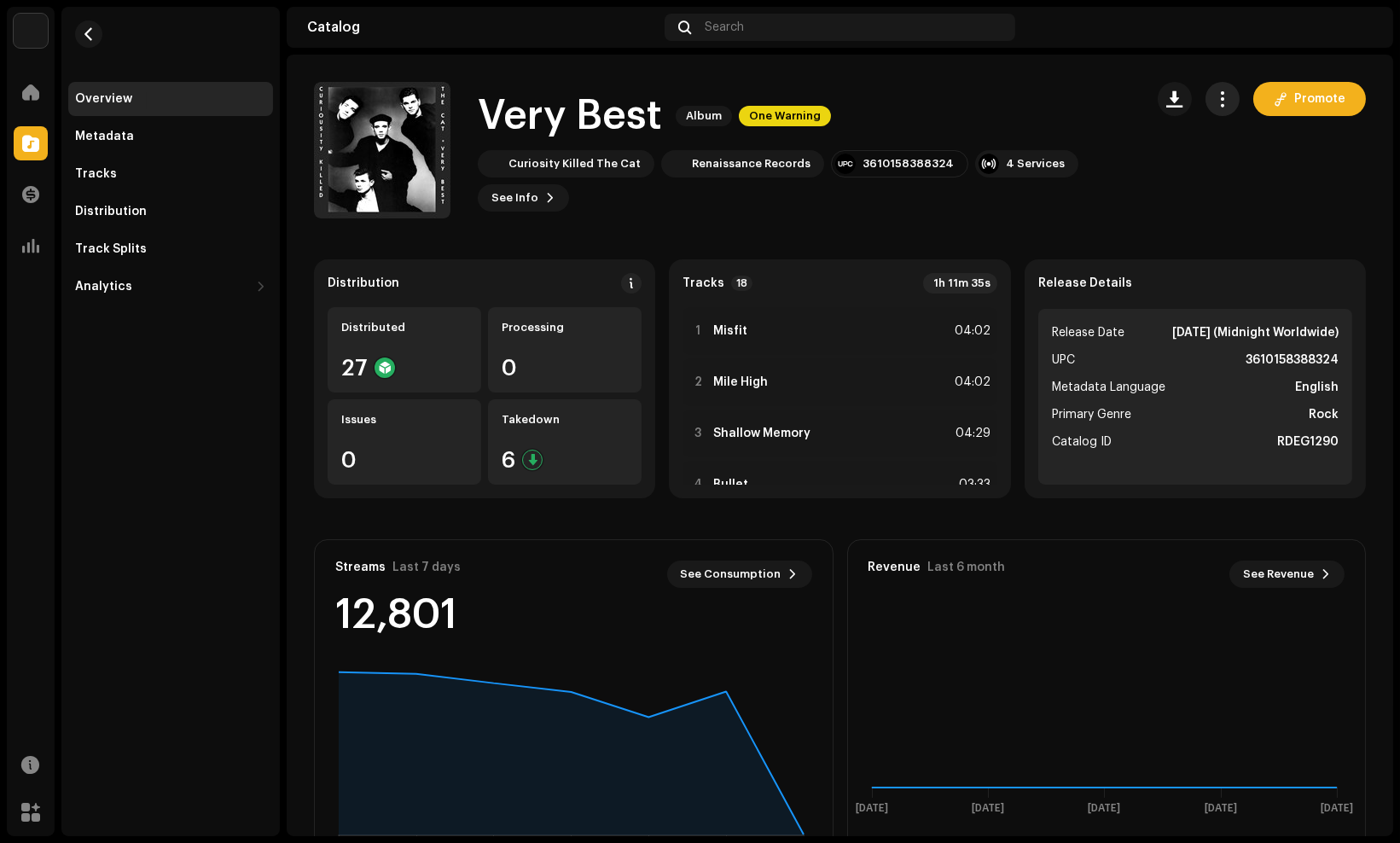
click at [1216, 92] on span "button" at bounding box center [1223, 99] width 16 height 13
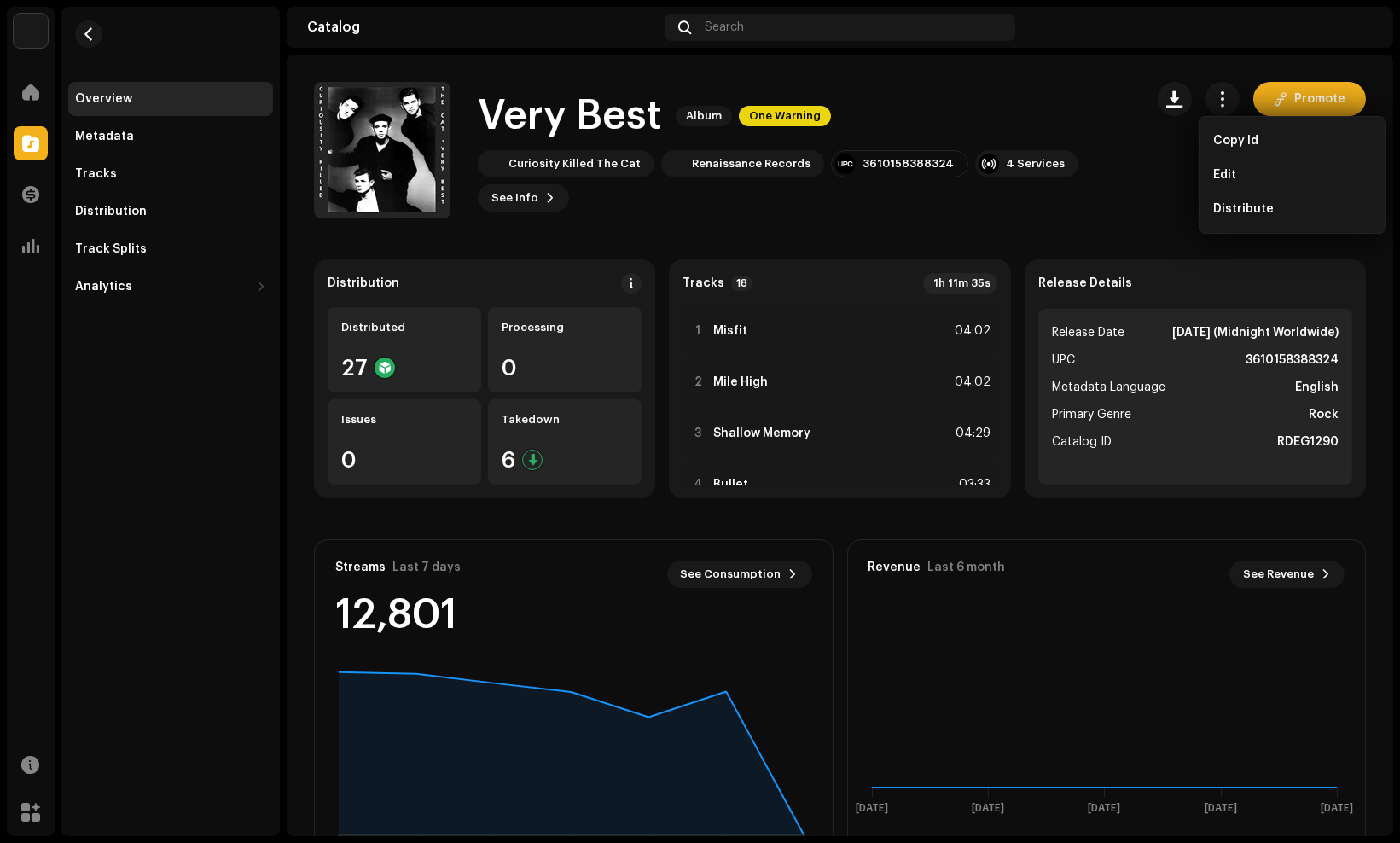
click at [1049, 89] on div "Very Best Album One Warning" at bounding box center [804, 116] width 652 height 55
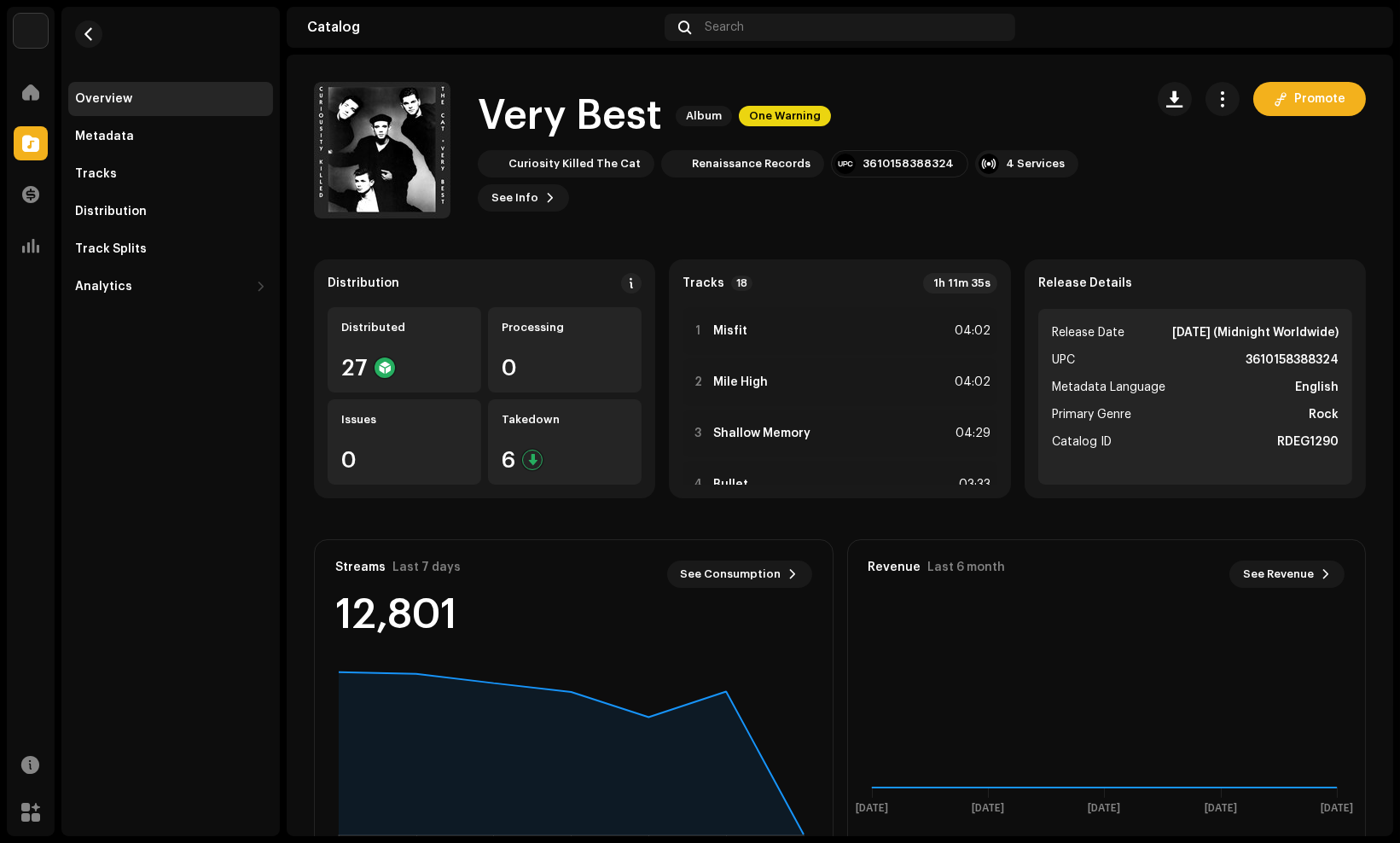
click at [1184, 92] on div "Promote" at bounding box center [1262, 98] width 208 height 34
click at [1167, 96] on span "button" at bounding box center [1175, 99] width 16 height 13
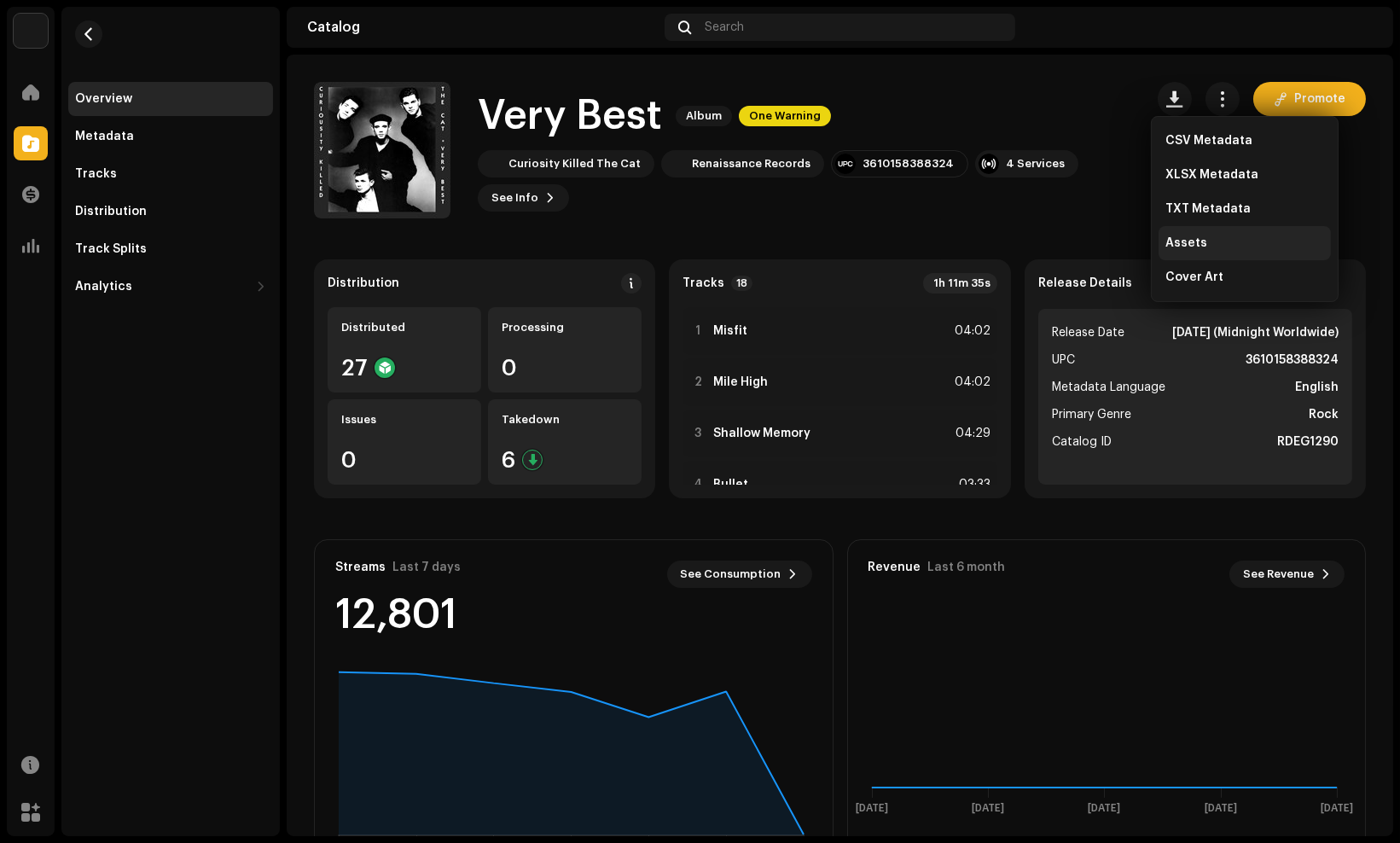
click at [1214, 254] on div "Assets" at bounding box center [1245, 243] width 172 height 34
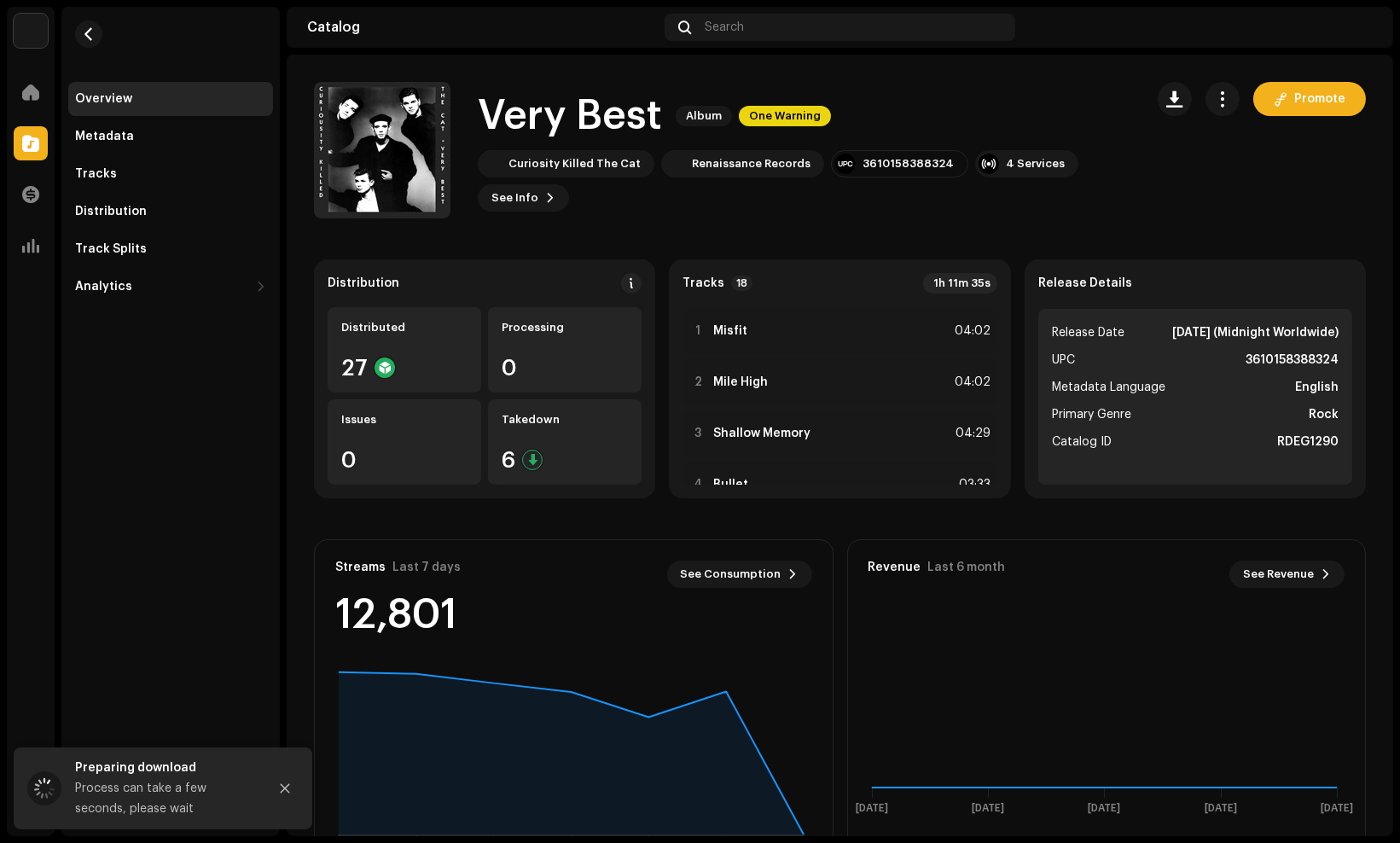
click at [773, 232] on catalog-releases-details-overview "Very Best Album One Warning Promote Very Best Album One Warning Curiosity Kille…" at bounding box center [840, 482] width 1107 height 854
click at [124, 746] on div "Overview Metadata Tracks Distribution Track Splits Analytics Consumption Engage…" at bounding box center [171, 421] width 219 height 830
click at [123, 760] on div "Preparing download" at bounding box center [165, 767] width 179 height 20
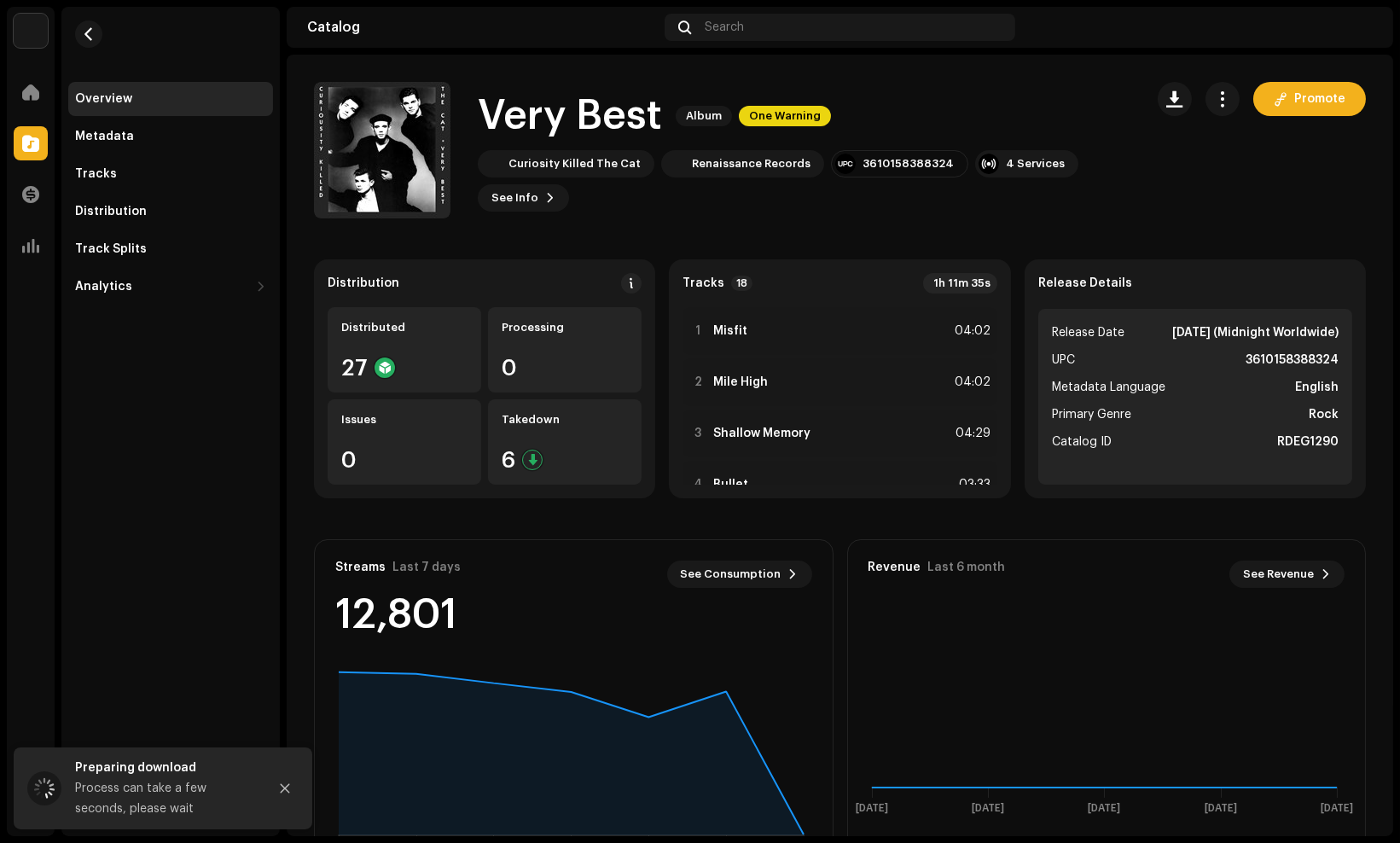
click at [123, 760] on div "Preparing download" at bounding box center [165, 767] width 179 height 20
click at [123, 762] on div "Preparing download" at bounding box center [165, 767] width 179 height 20
click at [121, 701] on div "Overview Metadata Tracks Distribution Track Splits Analytics Consumption Engage…" at bounding box center [171, 421] width 219 height 830
click at [156, 782] on div "Process can take a few seconds, please wait" at bounding box center [165, 799] width 179 height 41
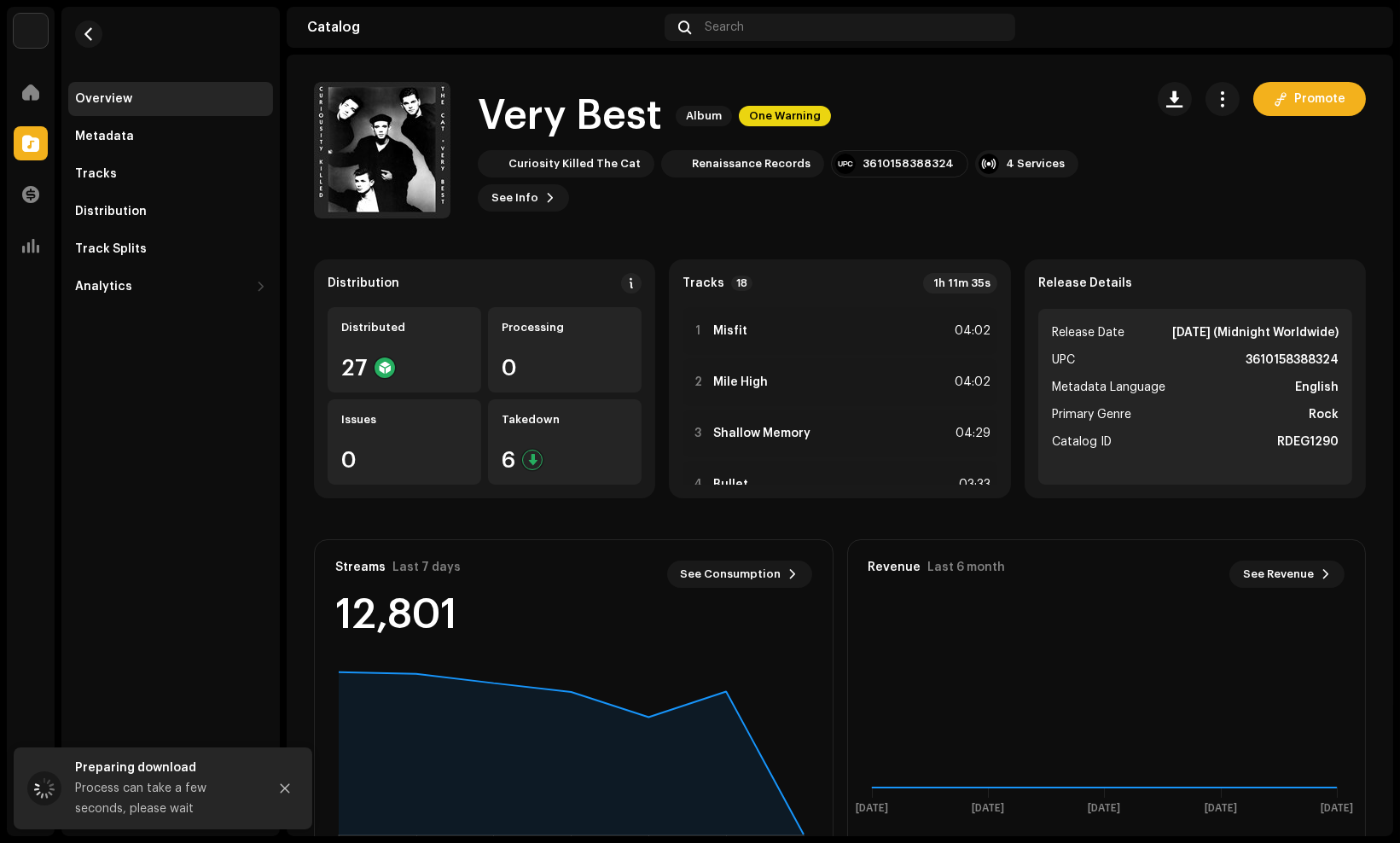
click at [156, 782] on div "Process can take a few seconds, please wait" at bounding box center [165, 799] width 179 height 41
click at [205, 788] on div "Process can take a few seconds, please wait" at bounding box center [165, 799] width 179 height 41
click at [1369, 359] on div "Distribution Distributed 27 Processing 0 Issues 0 Takedown 6 Tracks 18 1h 11m 3…" at bounding box center [840, 569] width 1107 height 621
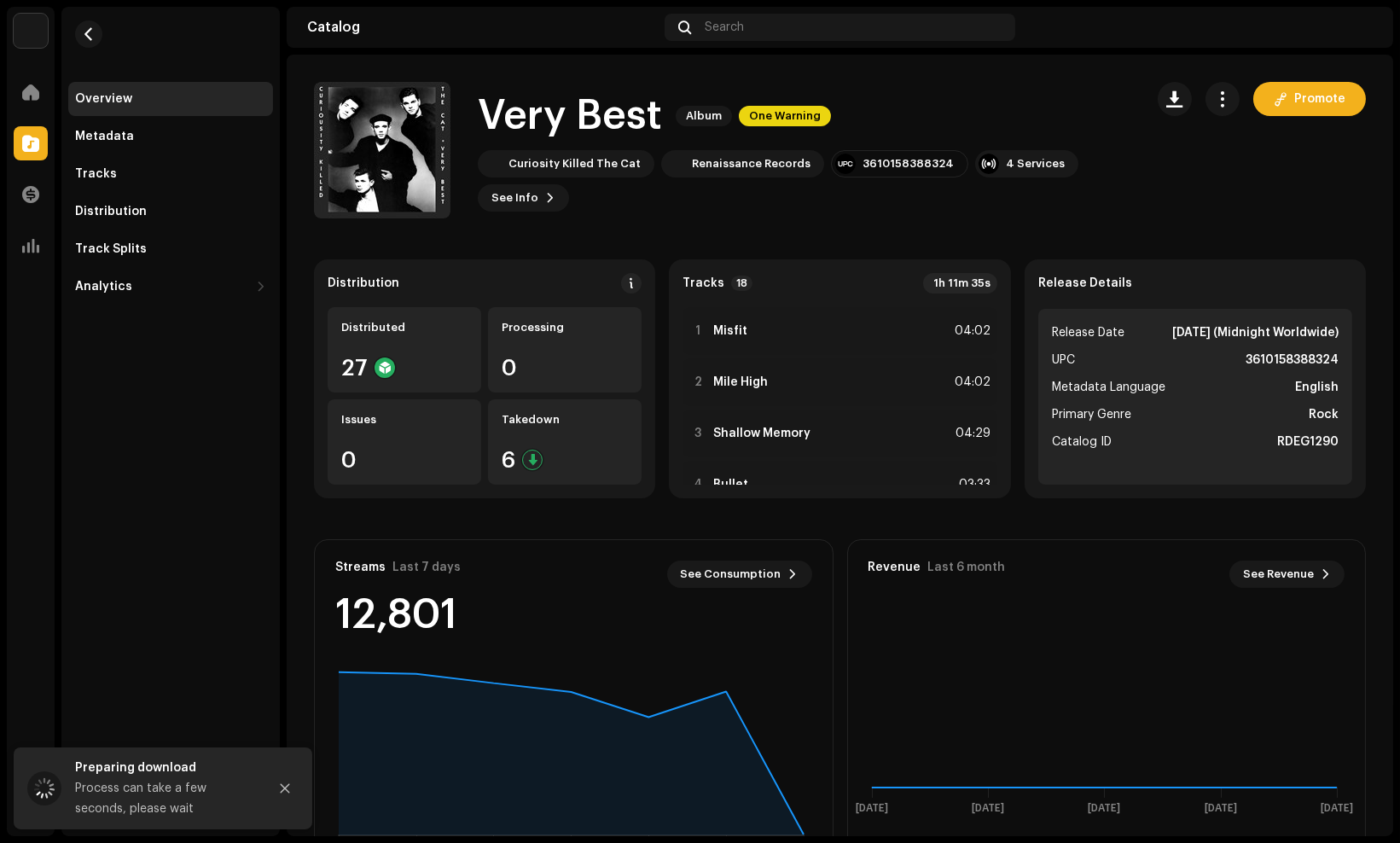
click at [86, 396] on div "Overview Metadata Tracks Distribution Track Splits Analytics Consumption Engage…" at bounding box center [171, 421] width 219 height 830
click at [109, 788] on div "Process can take a few seconds, please wait" at bounding box center [165, 799] width 179 height 41
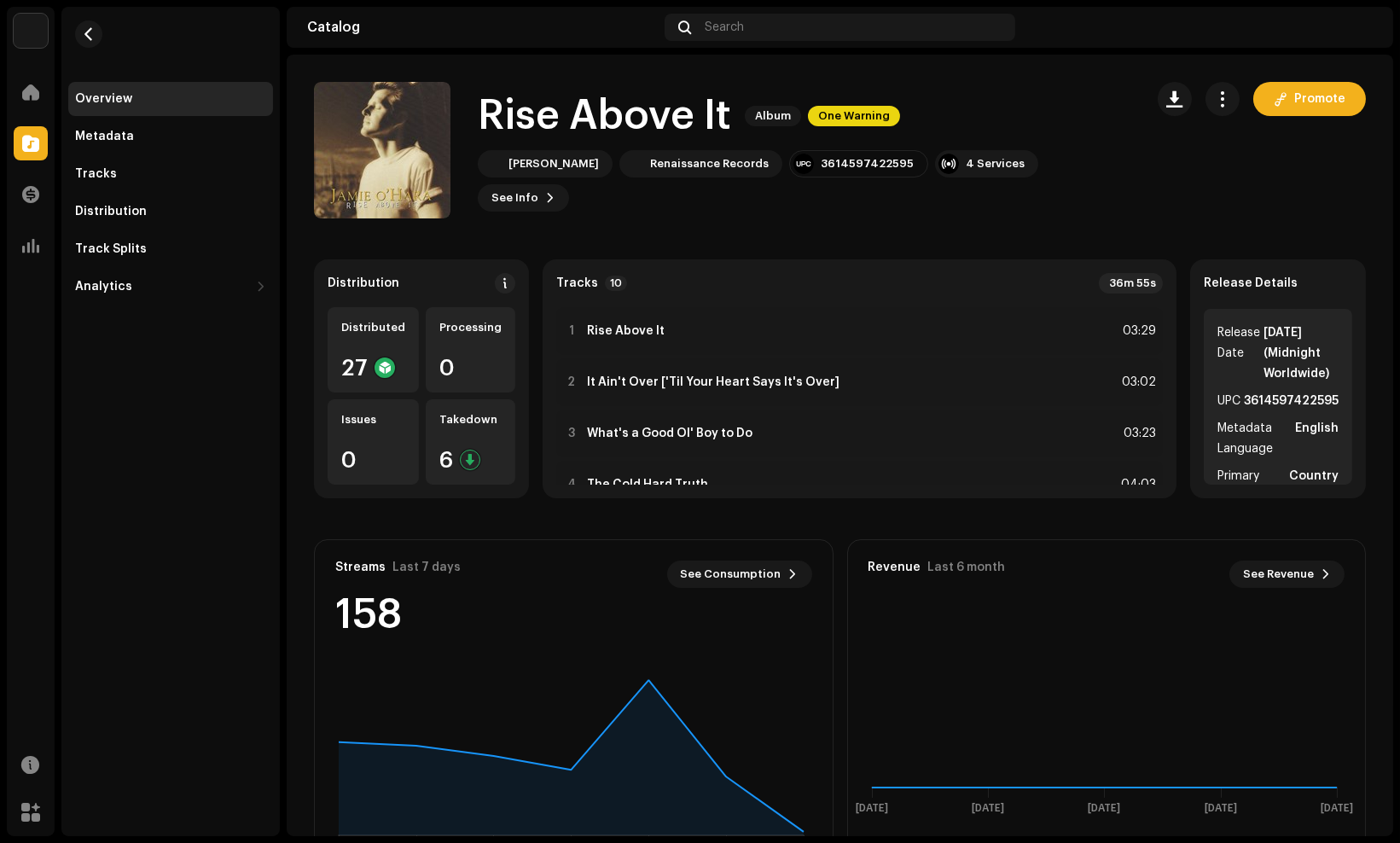
click at [121, 530] on div "Overview Metadata Tracks Distribution Track Splits Analytics Consumption Engage…" at bounding box center [171, 421] width 219 height 830
click at [1226, 93] on button "button" at bounding box center [1222, 98] width 34 height 34
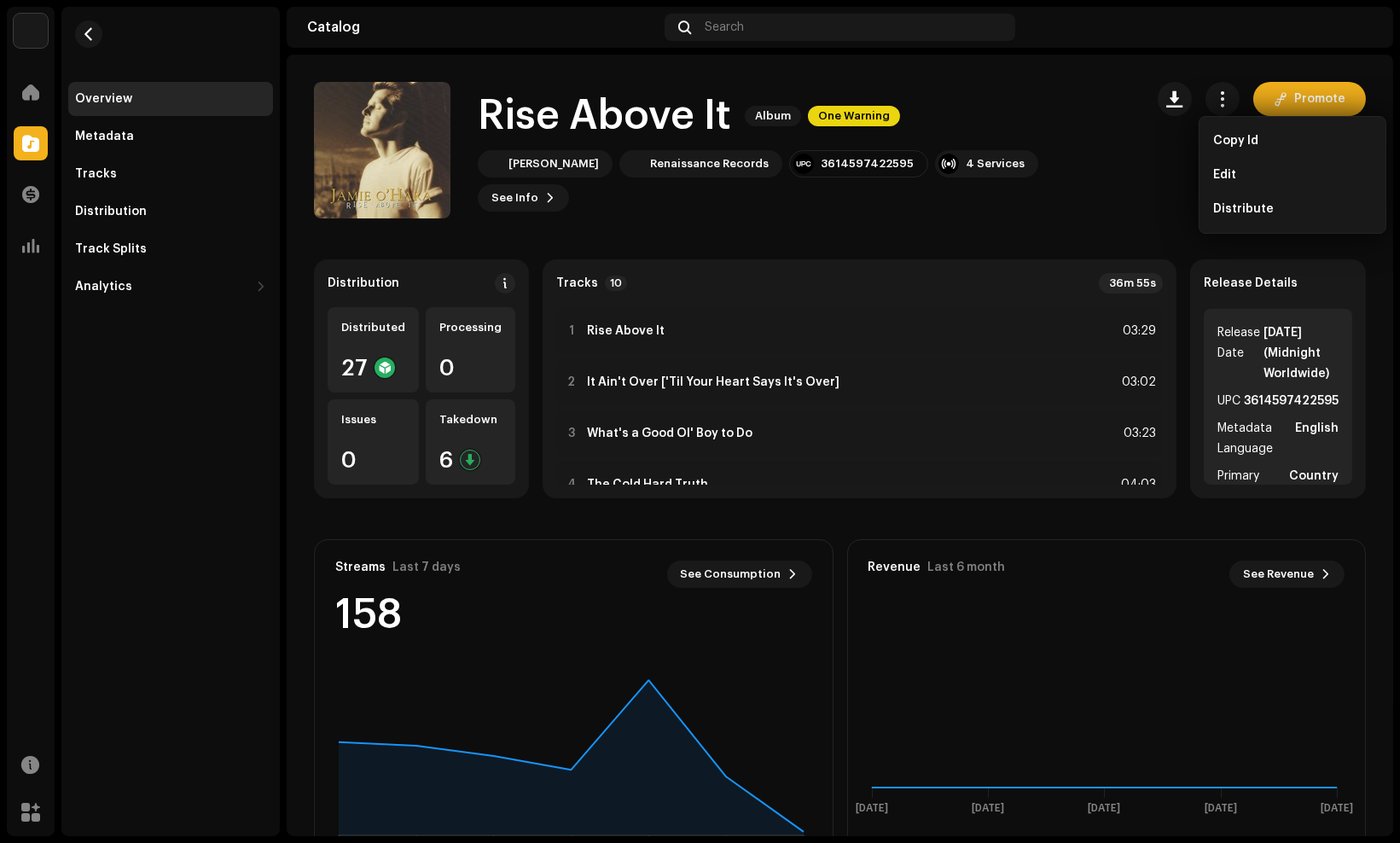
click at [1075, 42] on div "Catalog Search" at bounding box center [840, 27] width 1107 height 41
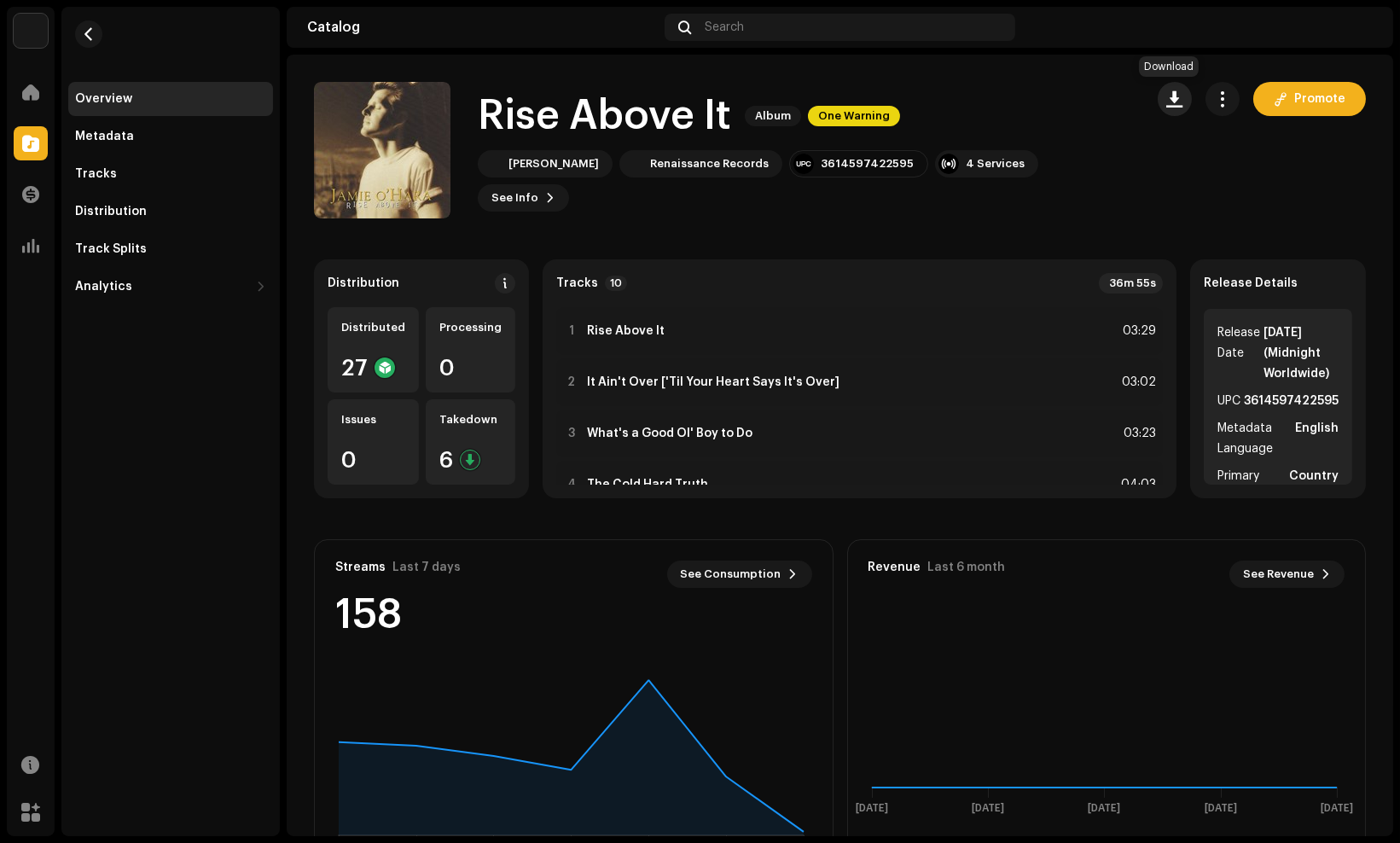
click at [1170, 104] on span "button" at bounding box center [1175, 99] width 16 height 13
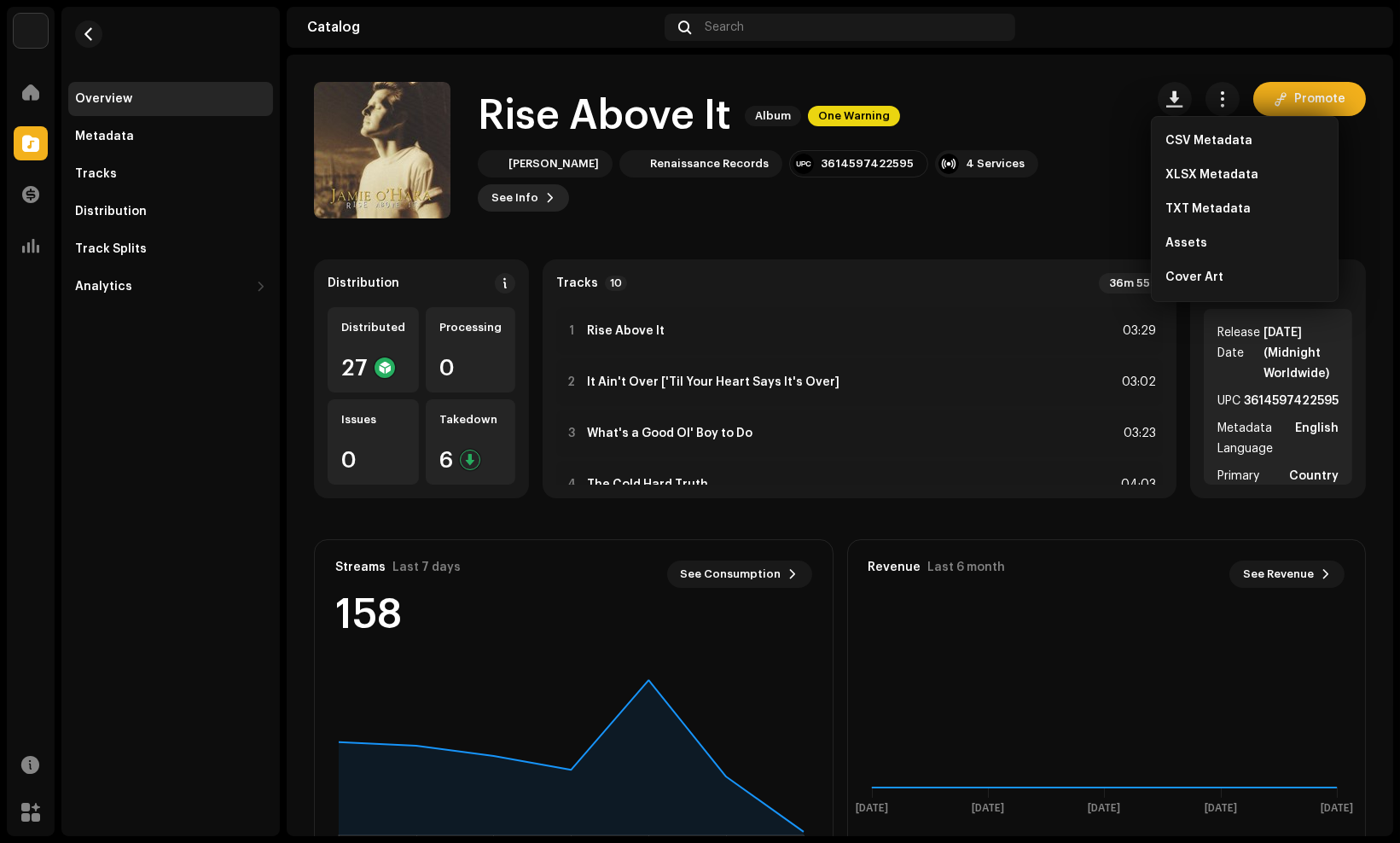
drag, startPoint x: 1286, startPoint y: 378, endPoint x: 1010, endPoint y: 186, distance: 336.2
click at [569, 186] on button "See Info" at bounding box center [523, 198] width 92 height 27
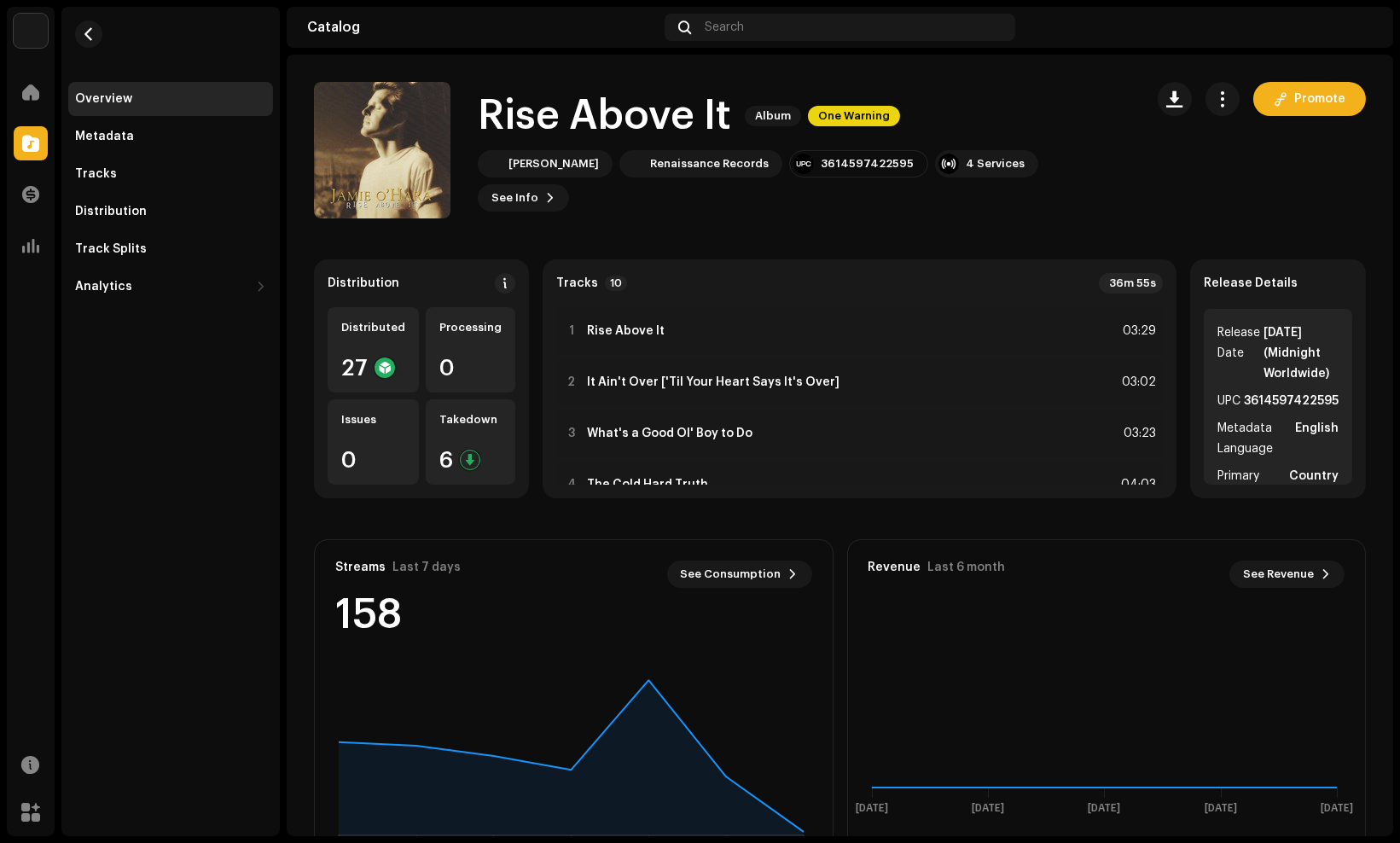
click at [1093, 86] on div "Rise Above It 2525273 Metadata Distribution Metadata Language English Release T…" at bounding box center [700, 421] width 1400 height 843
click at [1177, 94] on button "button" at bounding box center [1175, 98] width 34 height 34
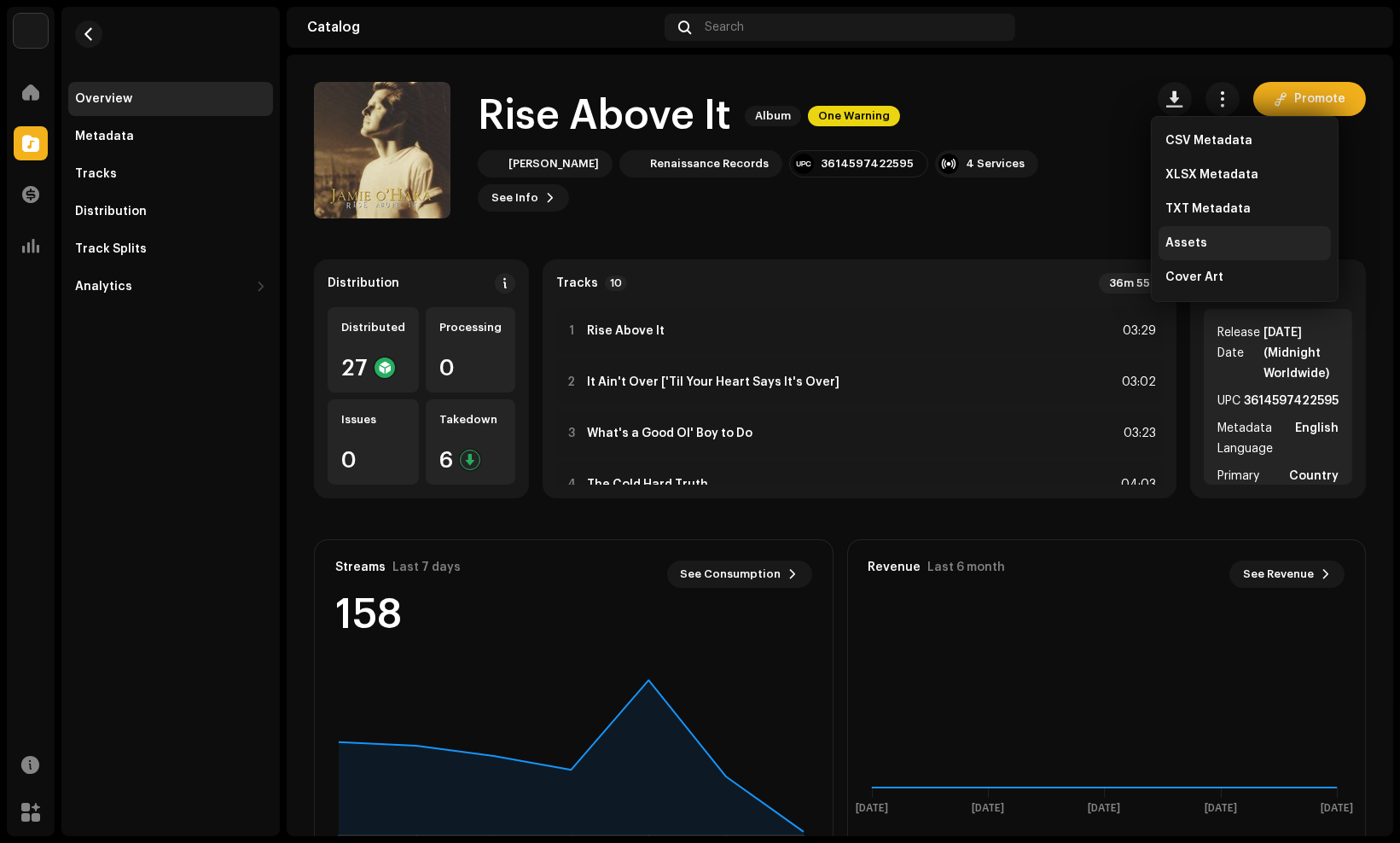
click at [1203, 237] on div "Assets" at bounding box center [1245, 243] width 159 height 13
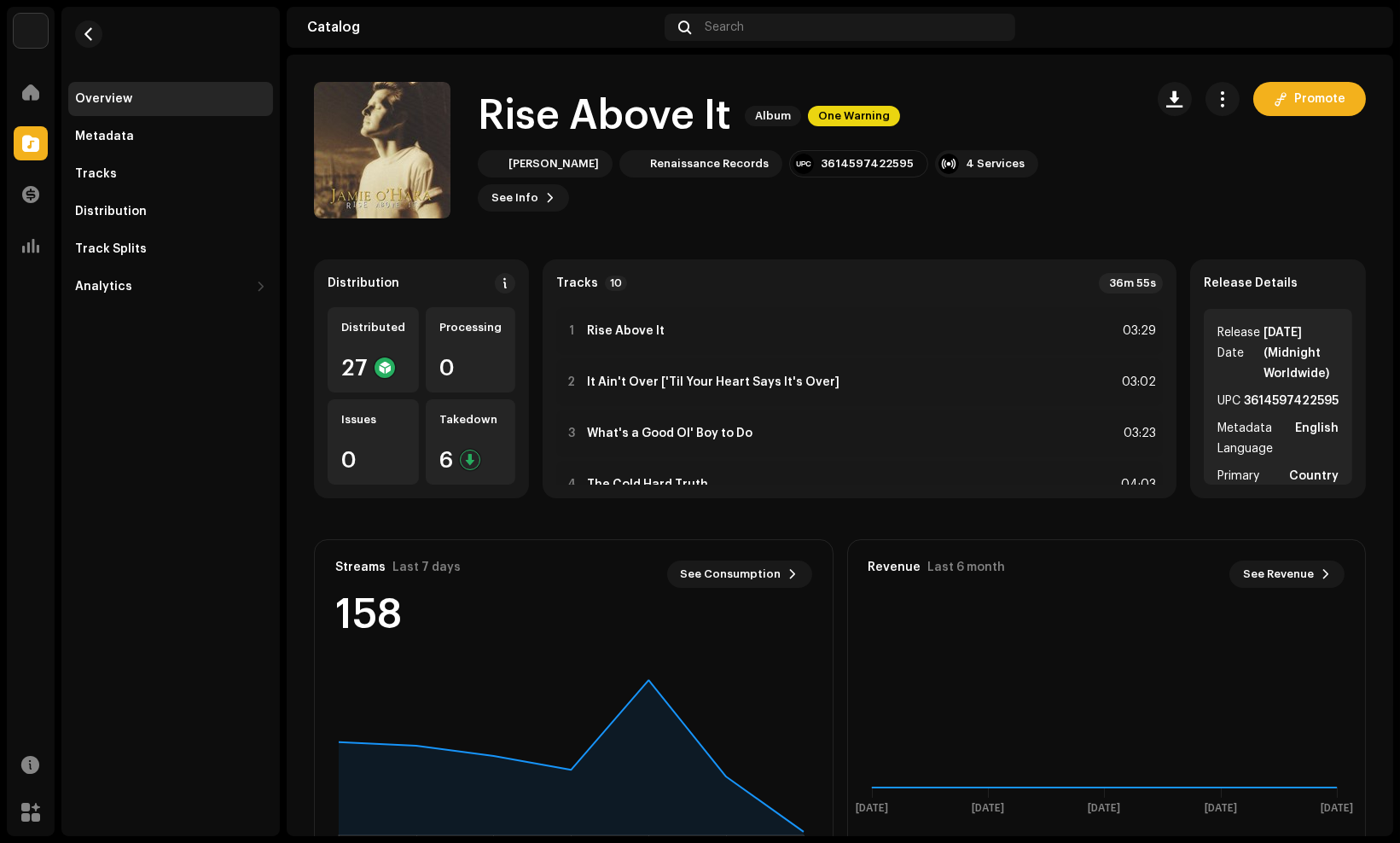
click at [184, 585] on div "Overview Metadata Tracks Distribution Track Splits Analytics Consumption Engage…" at bounding box center [171, 421] width 219 height 830
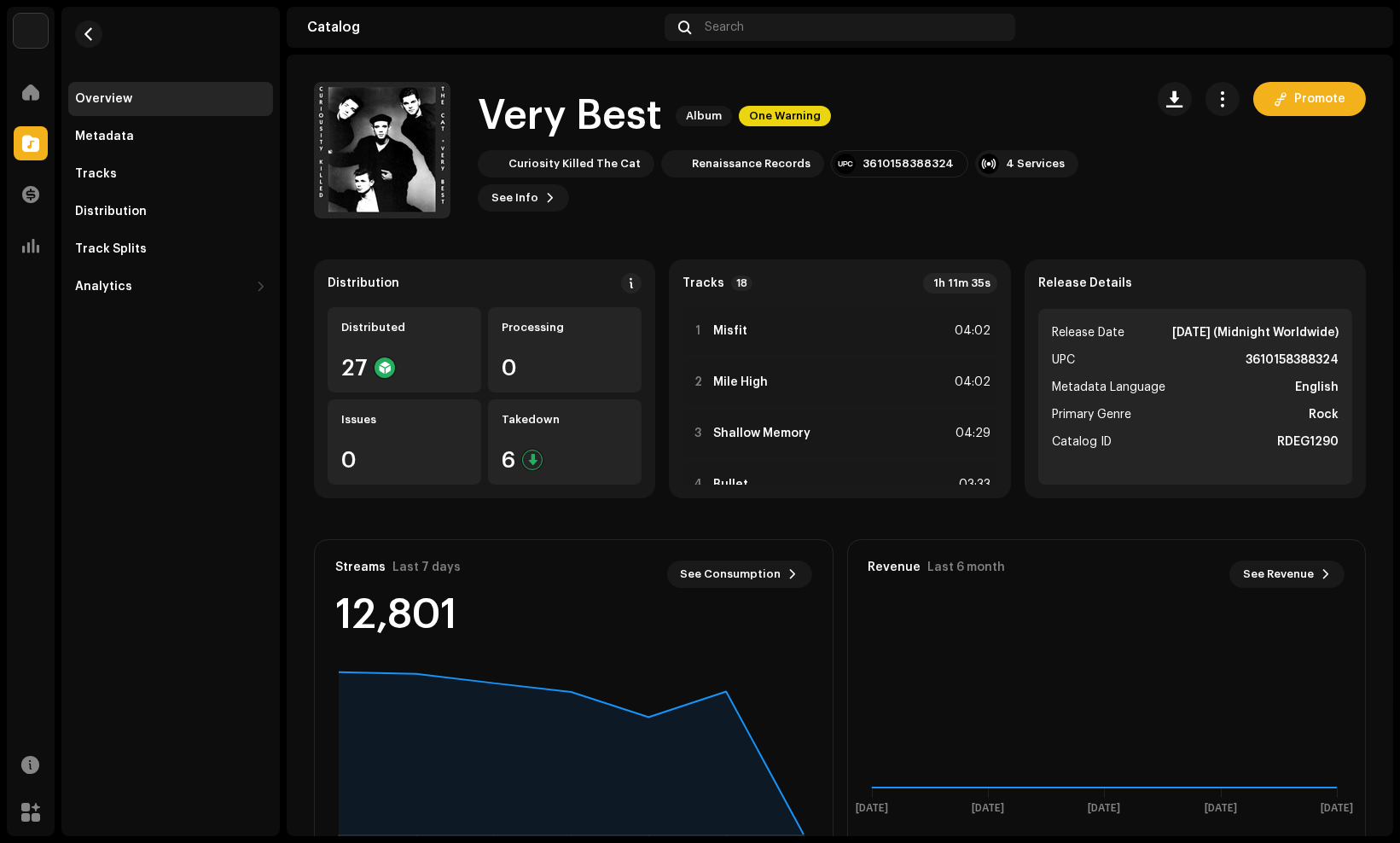
click at [1104, 116] on div "Very Best Album One Warning" at bounding box center [804, 116] width 652 height 55
click at [1205, 106] on re-m-actions-button at bounding box center [1222, 98] width 34 height 34
click at [1175, 103] on span "button" at bounding box center [1175, 99] width 16 height 13
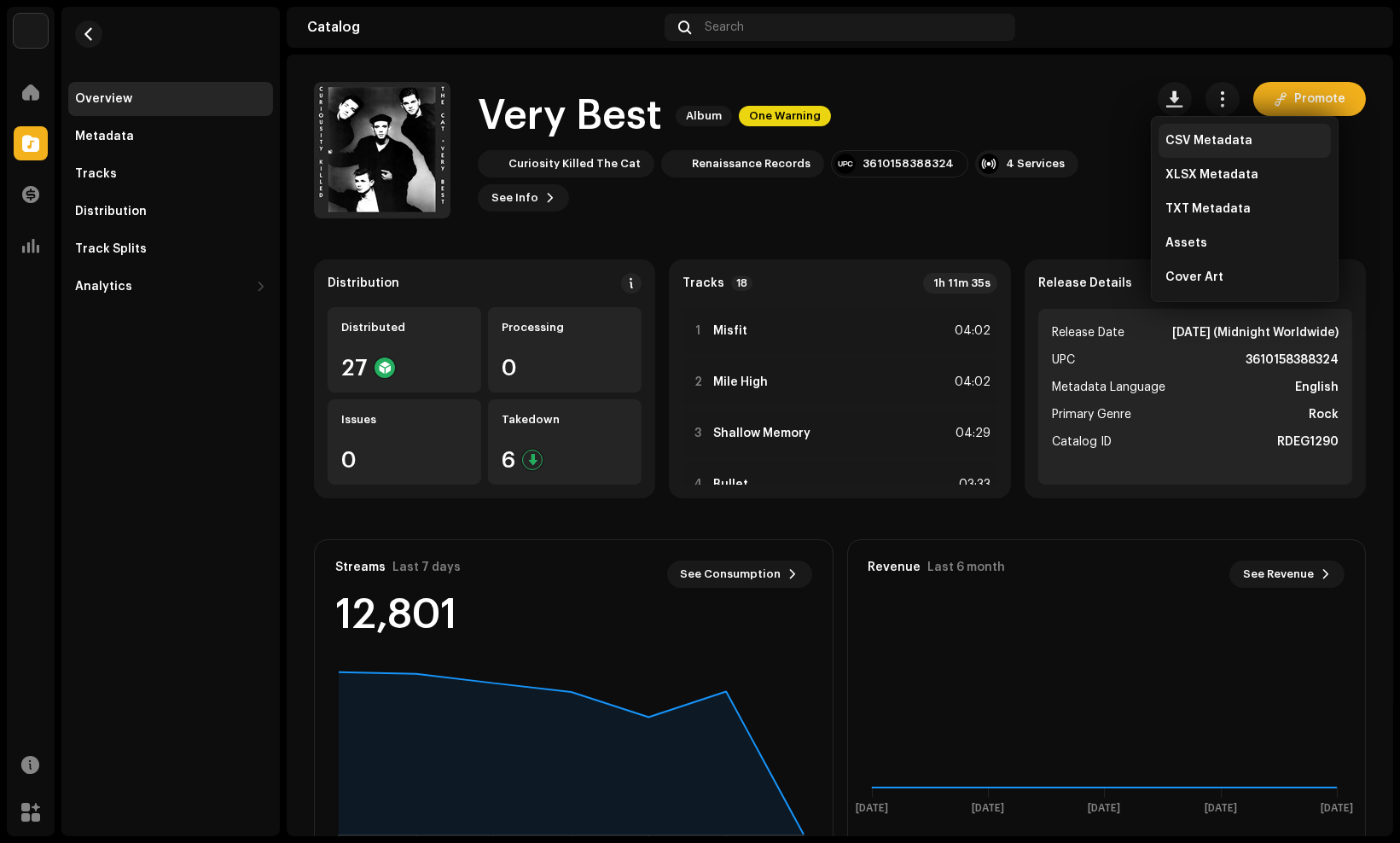
click at [1271, 141] on div "CSV Metadata" at bounding box center [1245, 141] width 159 height 13
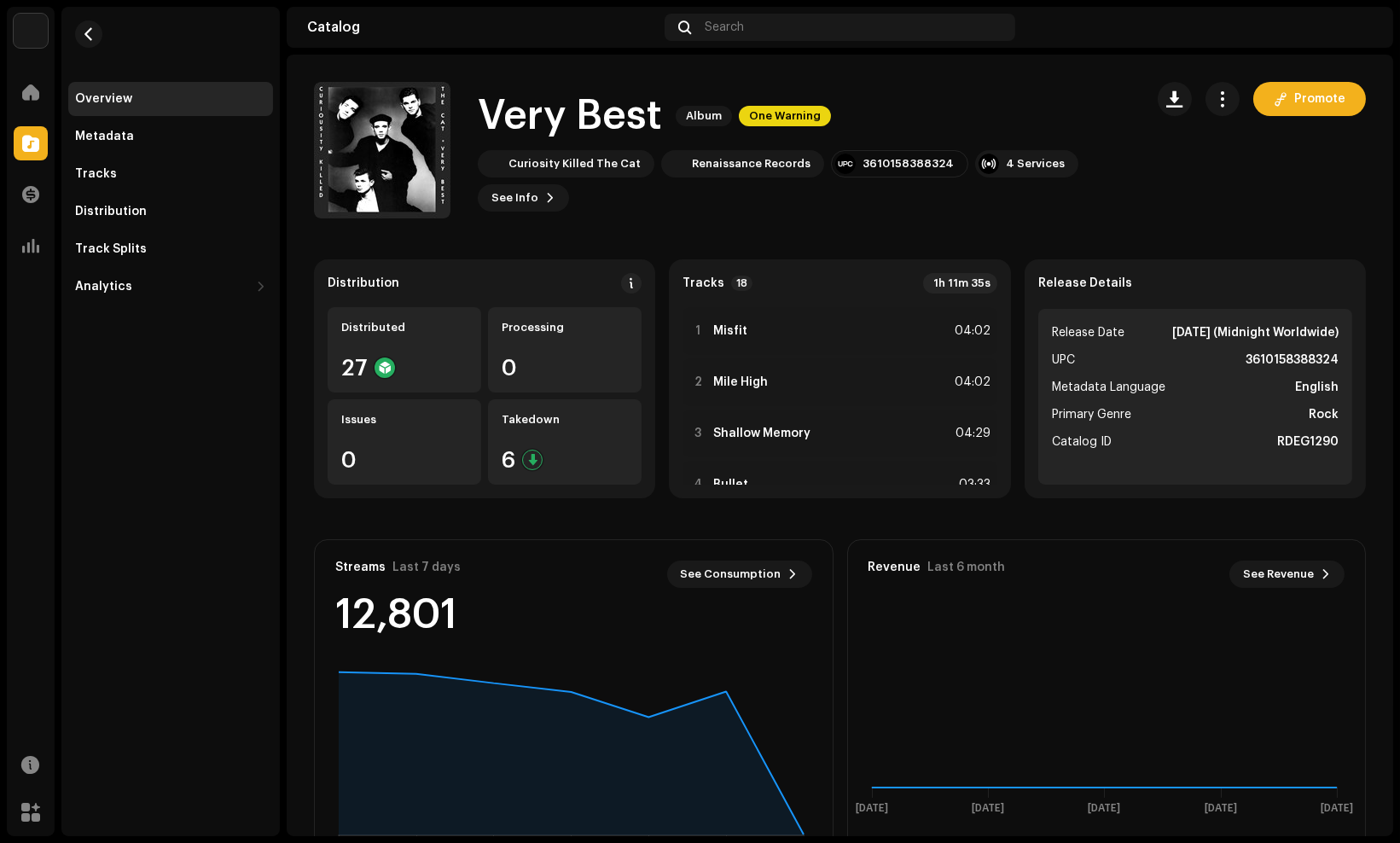
click at [145, 396] on div "Overview Metadata Tracks Distribution Track Splits Analytics Consumption Engage…" at bounding box center [171, 421] width 219 height 830
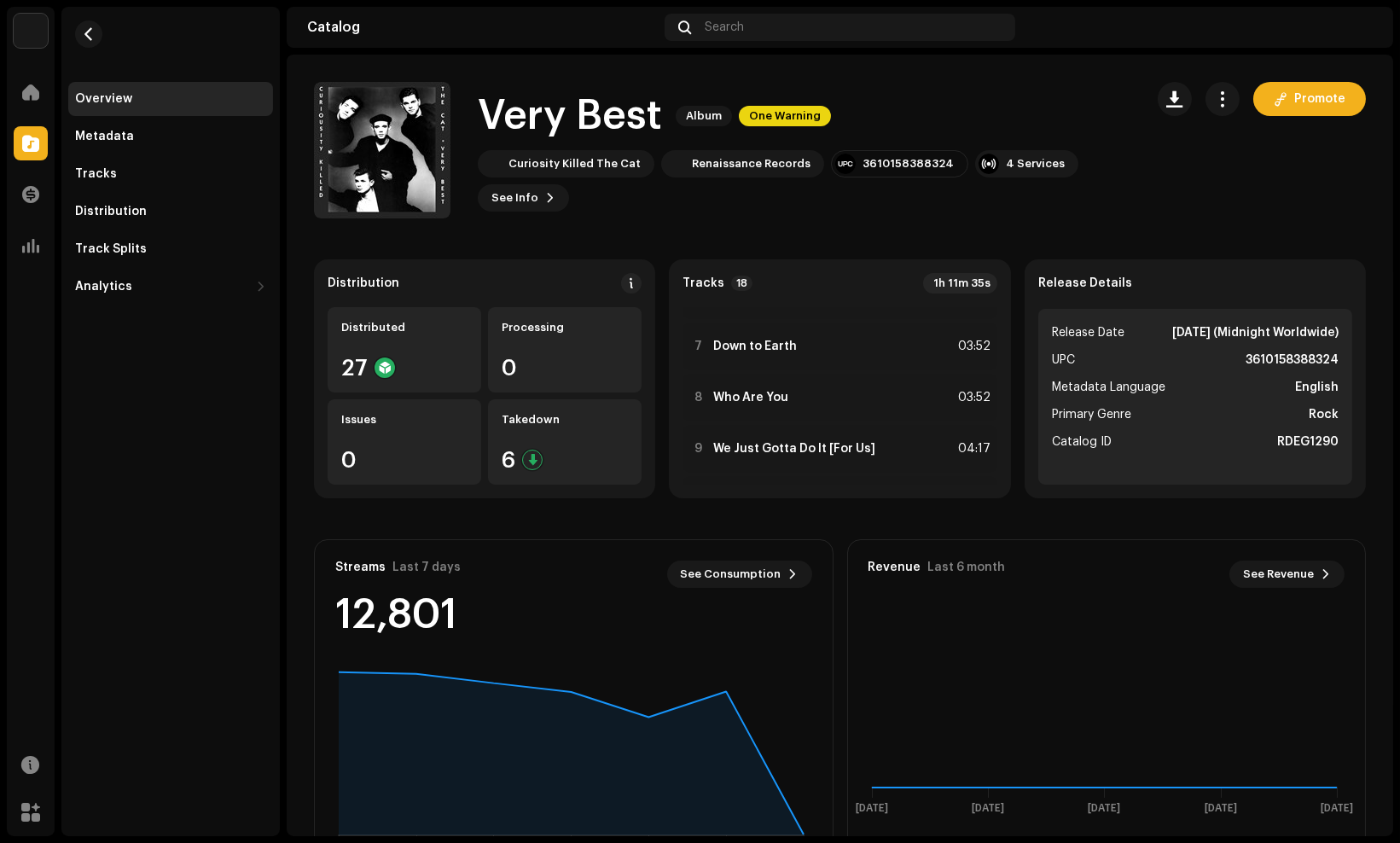
scroll to position [753, 0]
click at [786, 405] on div "17 Go Go Ahead 02:25" at bounding box center [839, 397] width 314 height 48
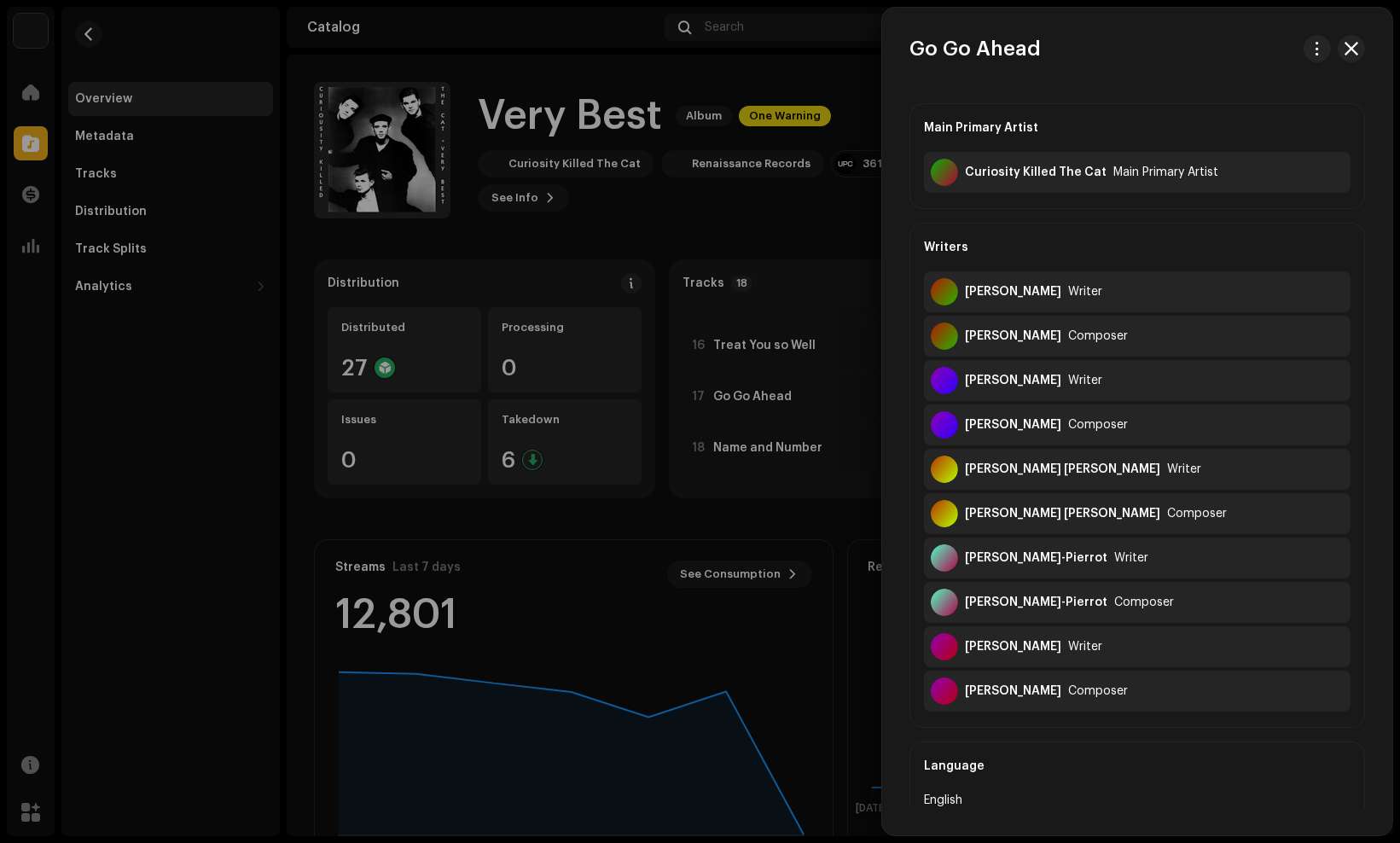
scroll to position [540, 0]
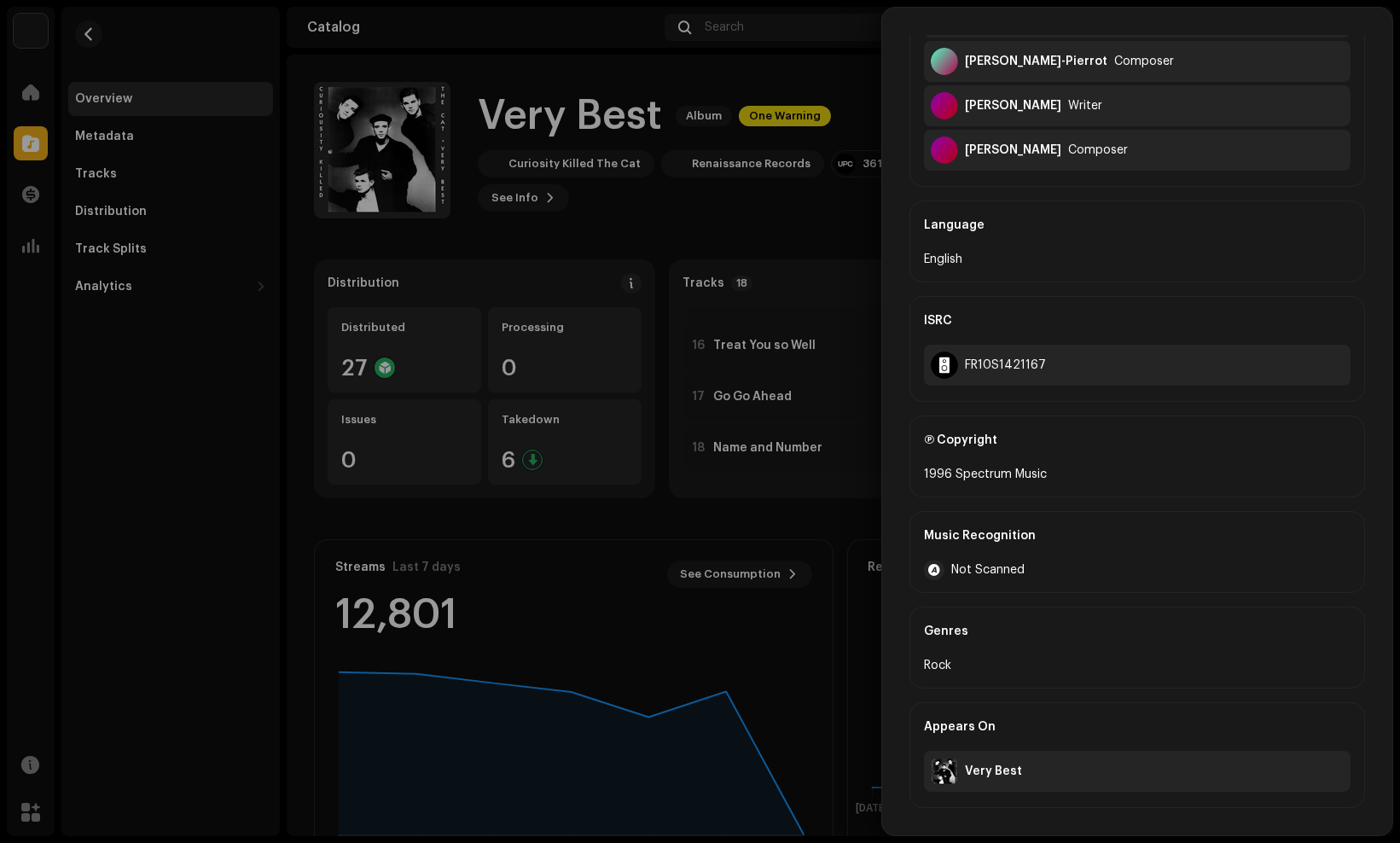
click at [747, 186] on div at bounding box center [700, 421] width 1400 height 843
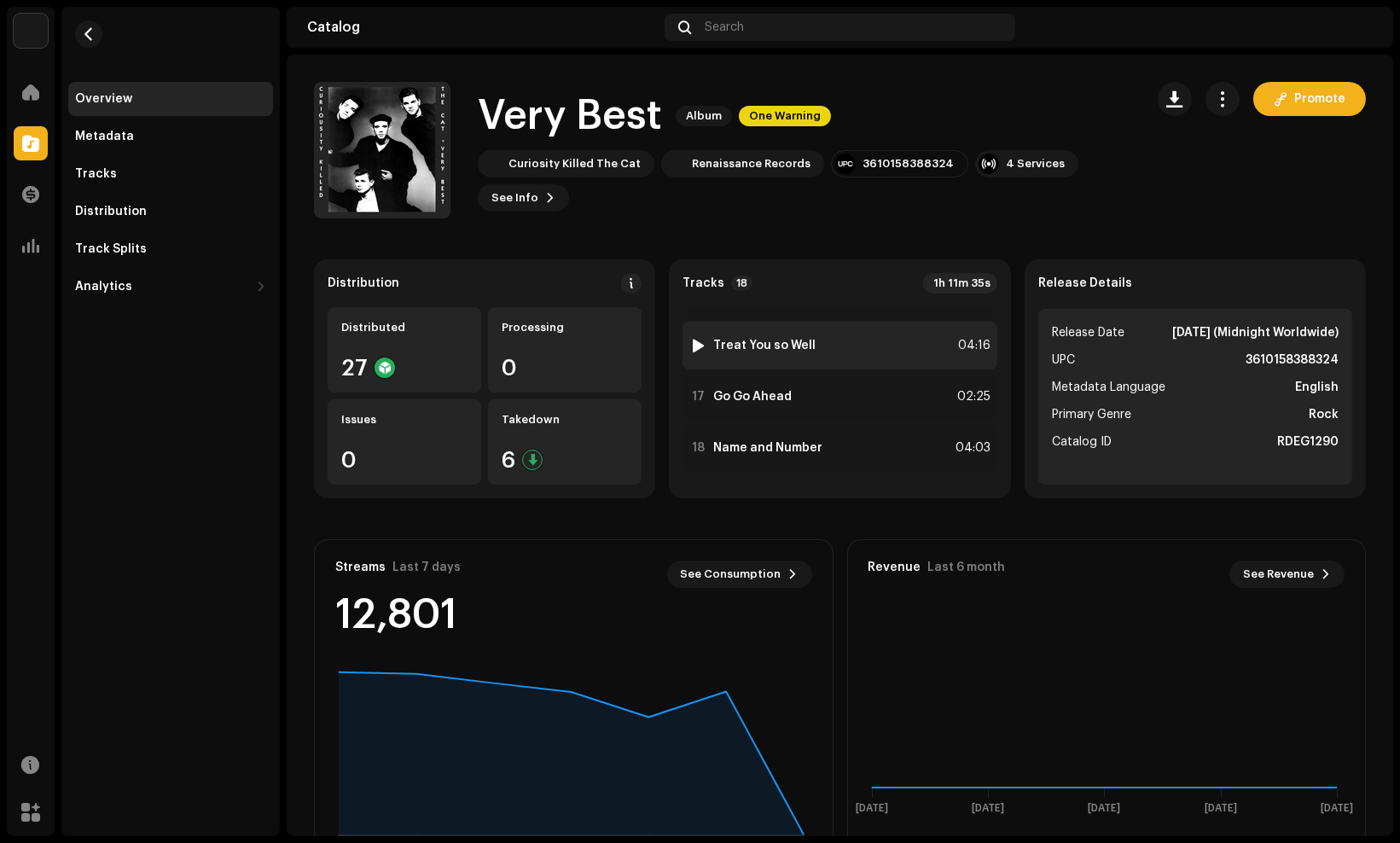
click at [790, 346] on strong "Treat You so Well" at bounding box center [764, 346] width 102 height 13
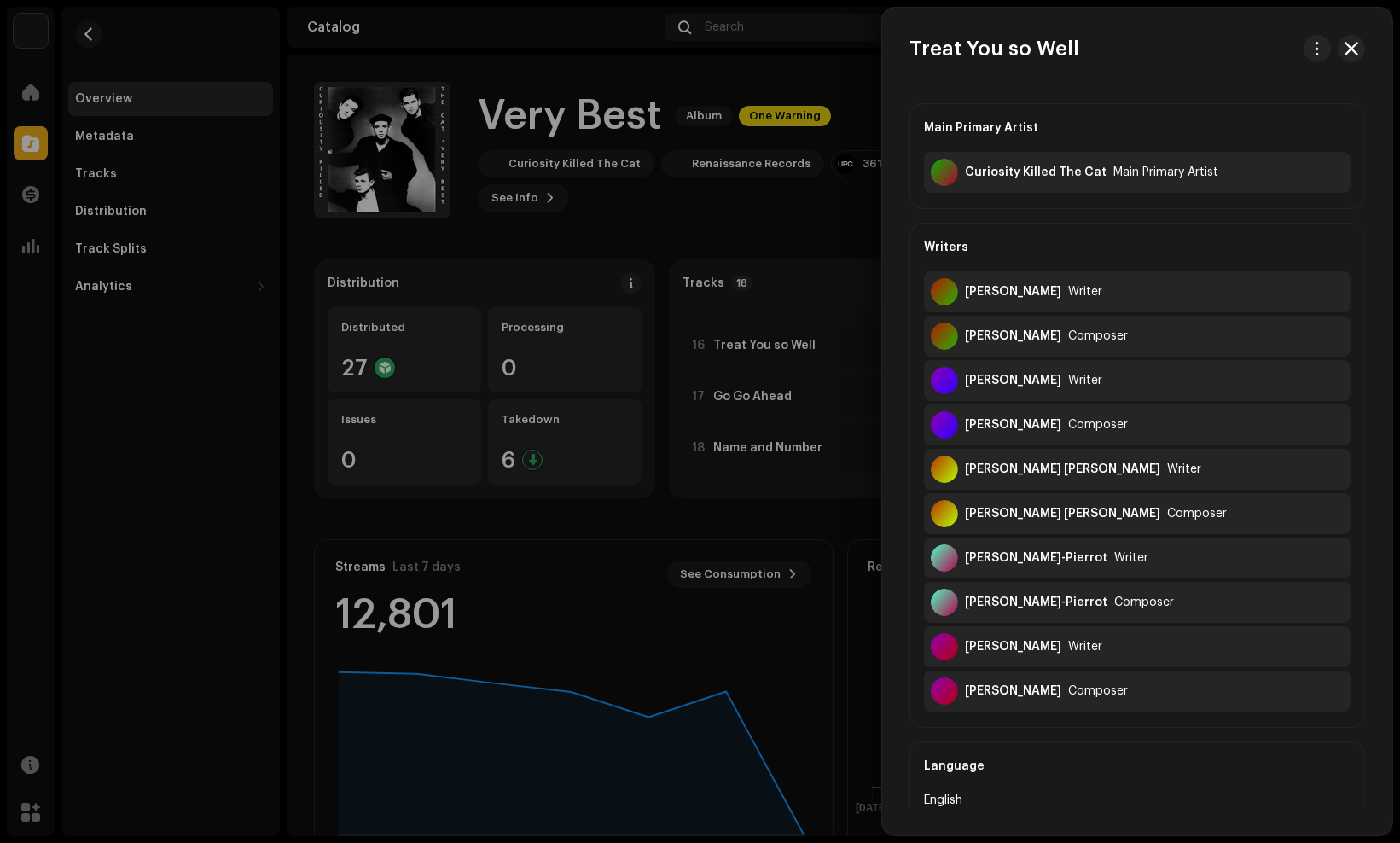
click at [705, 190] on div at bounding box center [700, 421] width 1400 height 843
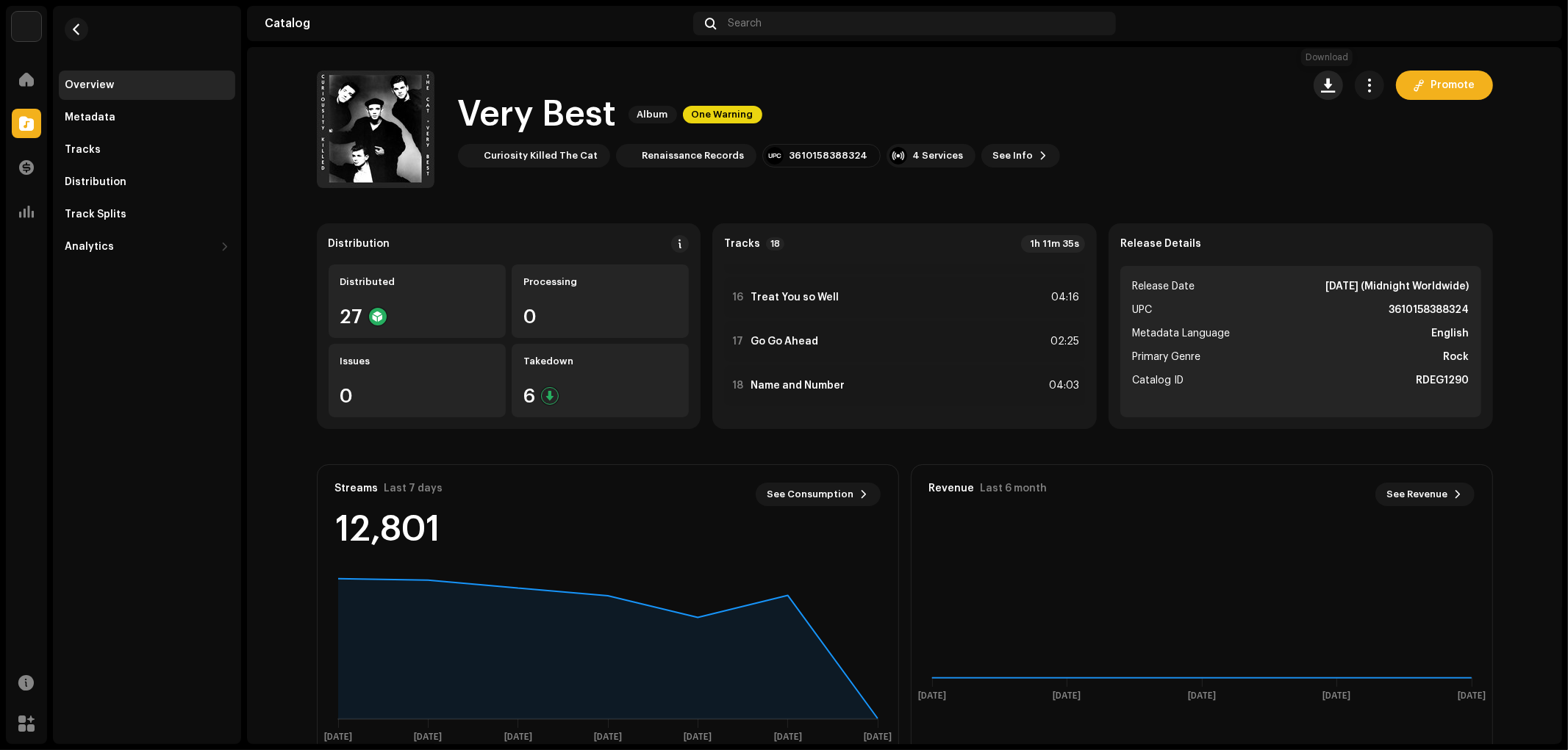
click at [1205, 92] on button "button" at bounding box center [1327, 85] width 29 height 29
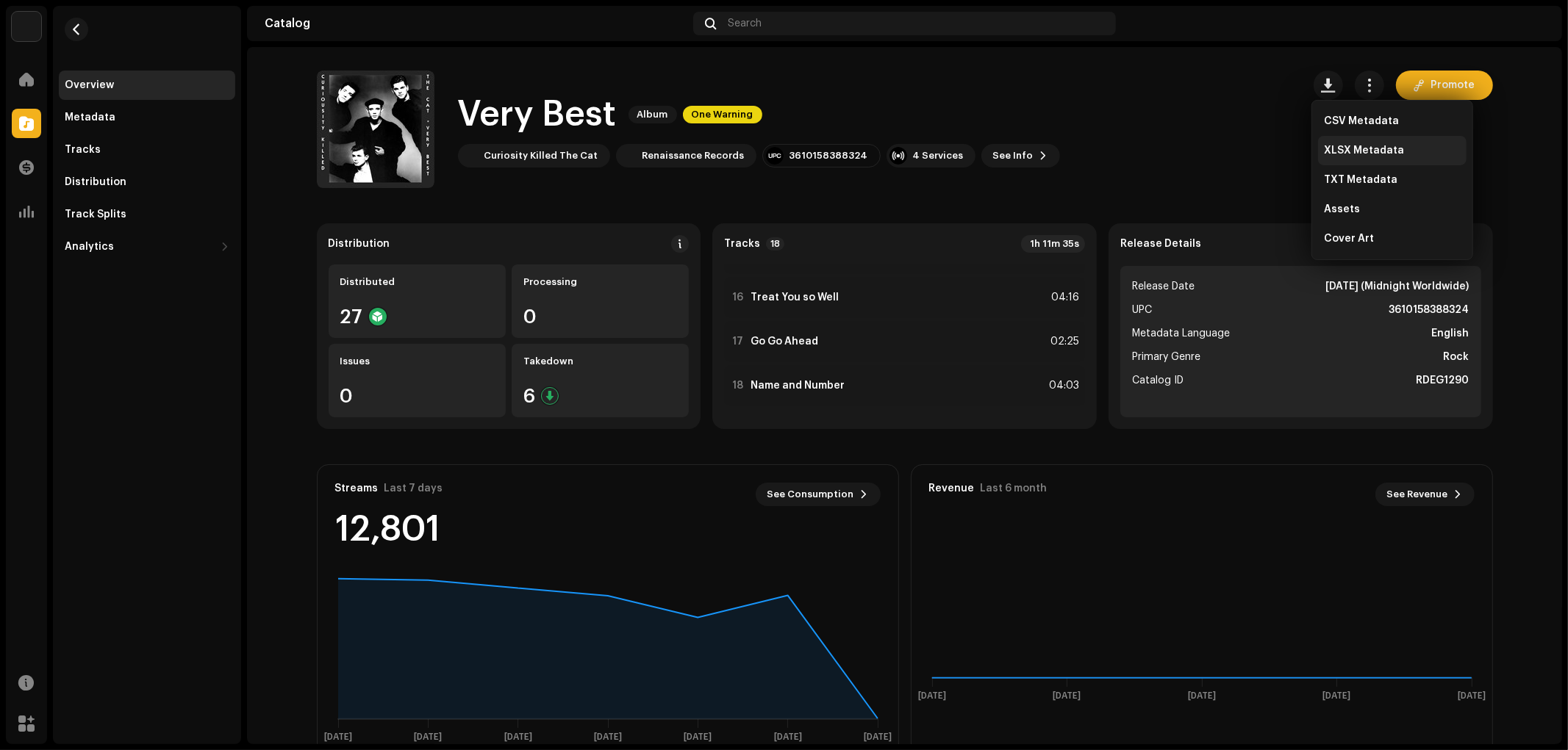
click at [1205, 139] on div "XLSX Metadata" at bounding box center [1392, 150] width 149 height 29
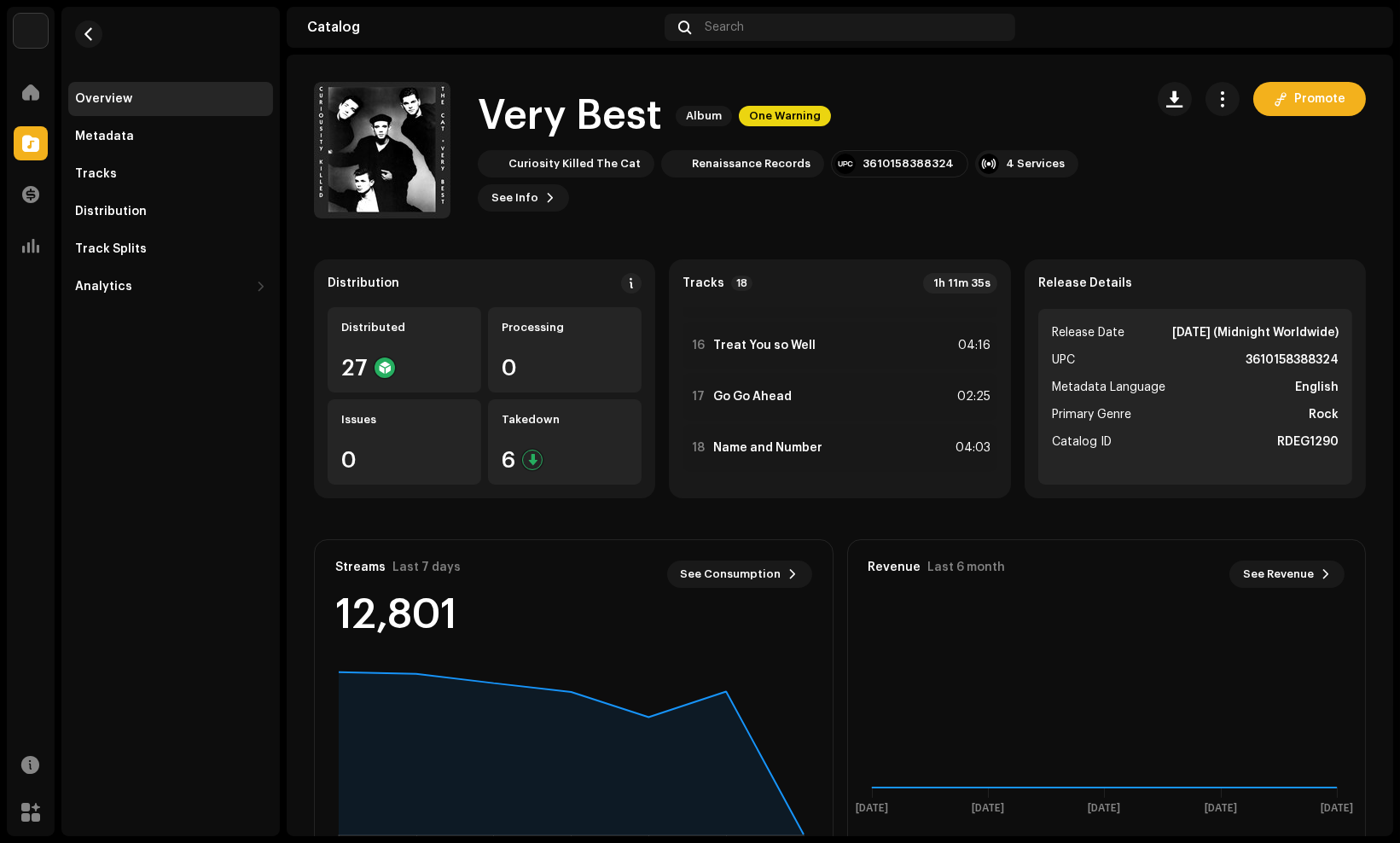
click at [1158, 148] on div "Promote" at bounding box center [1262, 150] width 208 height 137
click at [1167, 102] on span "button" at bounding box center [1175, 99] width 16 height 13
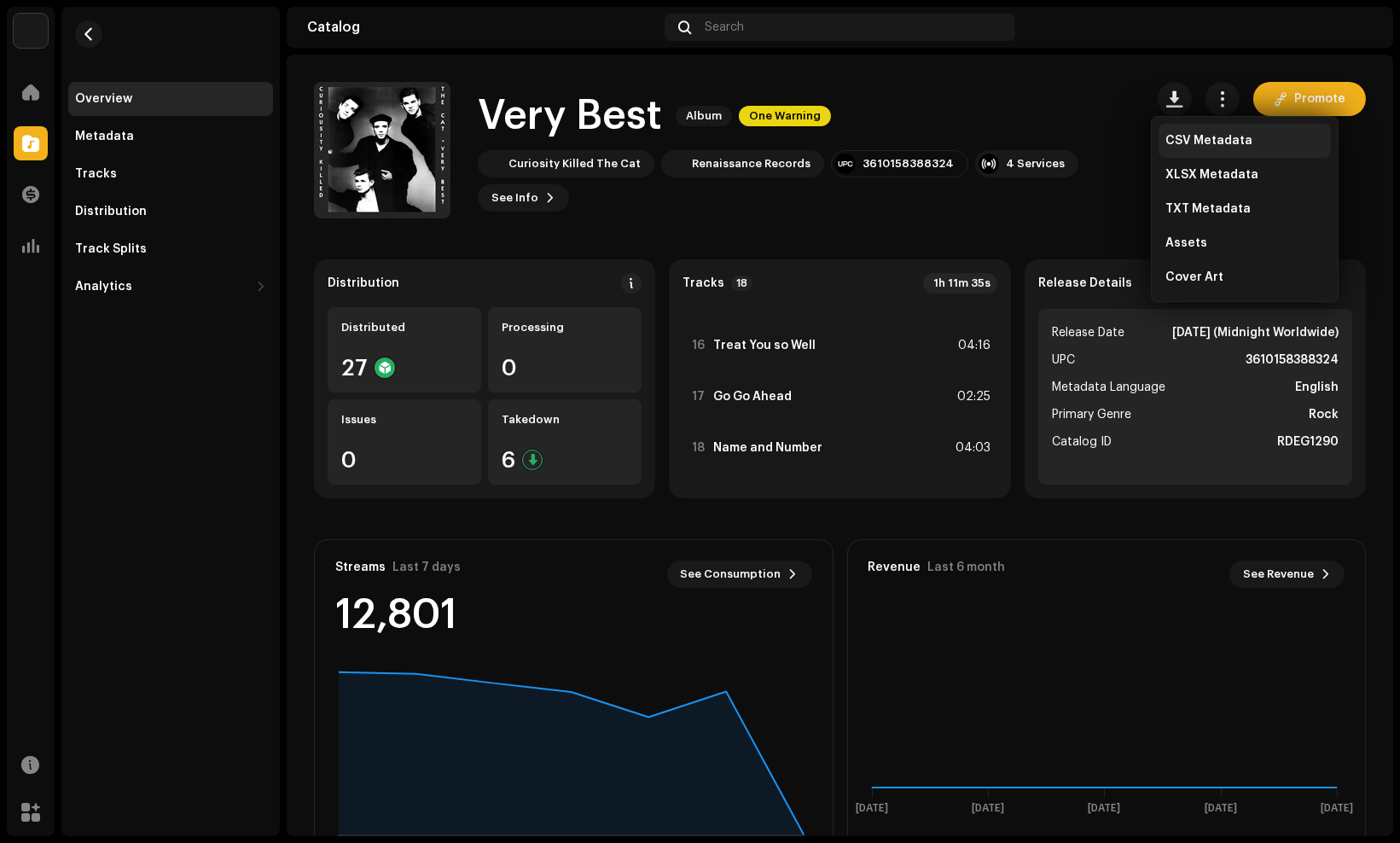
click at [1255, 139] on div "CSV Metadata" at bounding box center [1245, 141] width 159 height 13
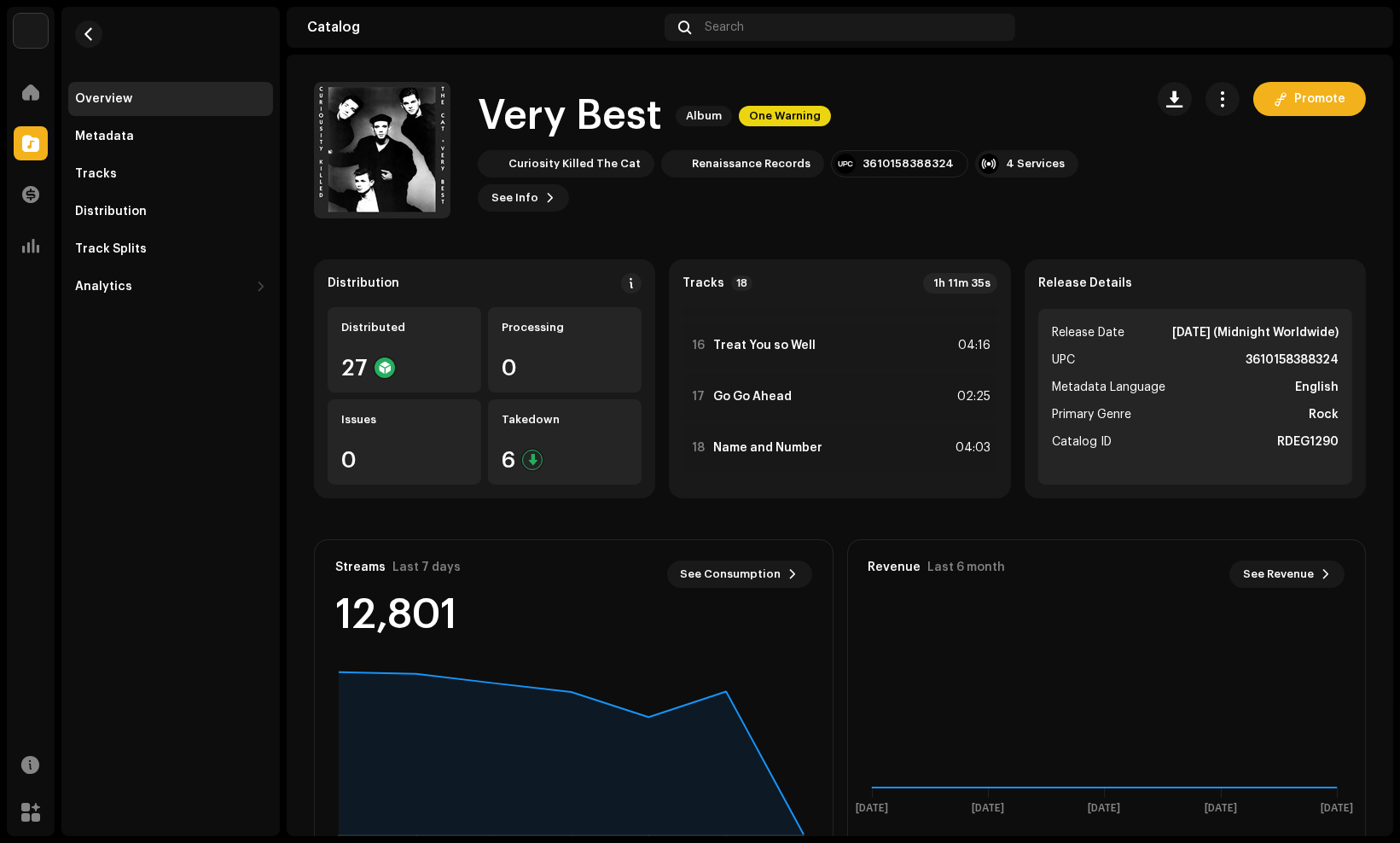
click at [697, 277] on strong "Tracks" at bounding box center [702, 283] width 41 height 13
click at [1158, 103] on button "button" at bounding box center [1175, 98] width 34 height 34
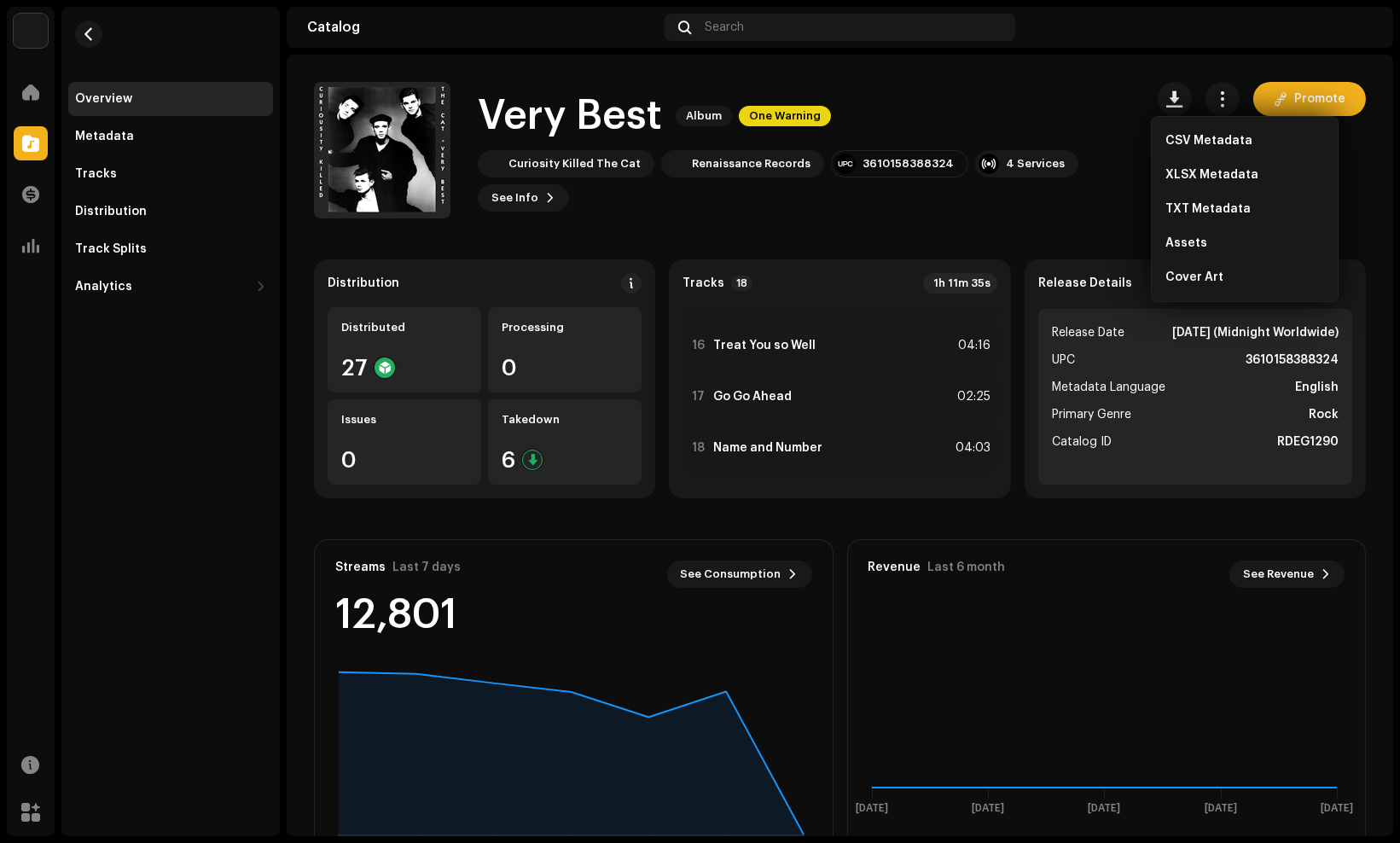
click at [1097, 122] on div "Very Best Album One Warning" at bounding box center [804, 116] width 652 height 55
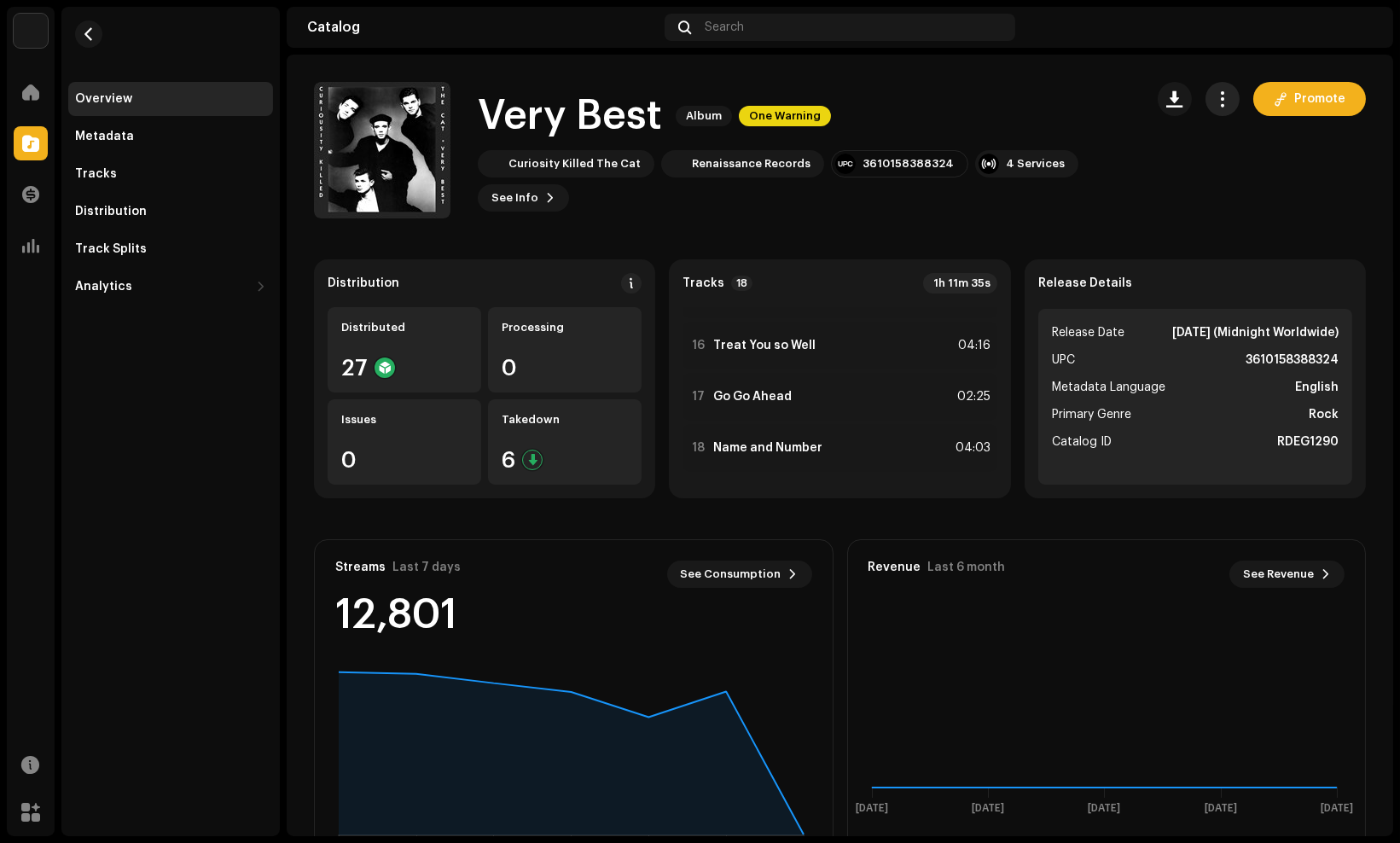
click at [1205, 103] on button "button" at bounding box center [1222, 98] width 34 height 34
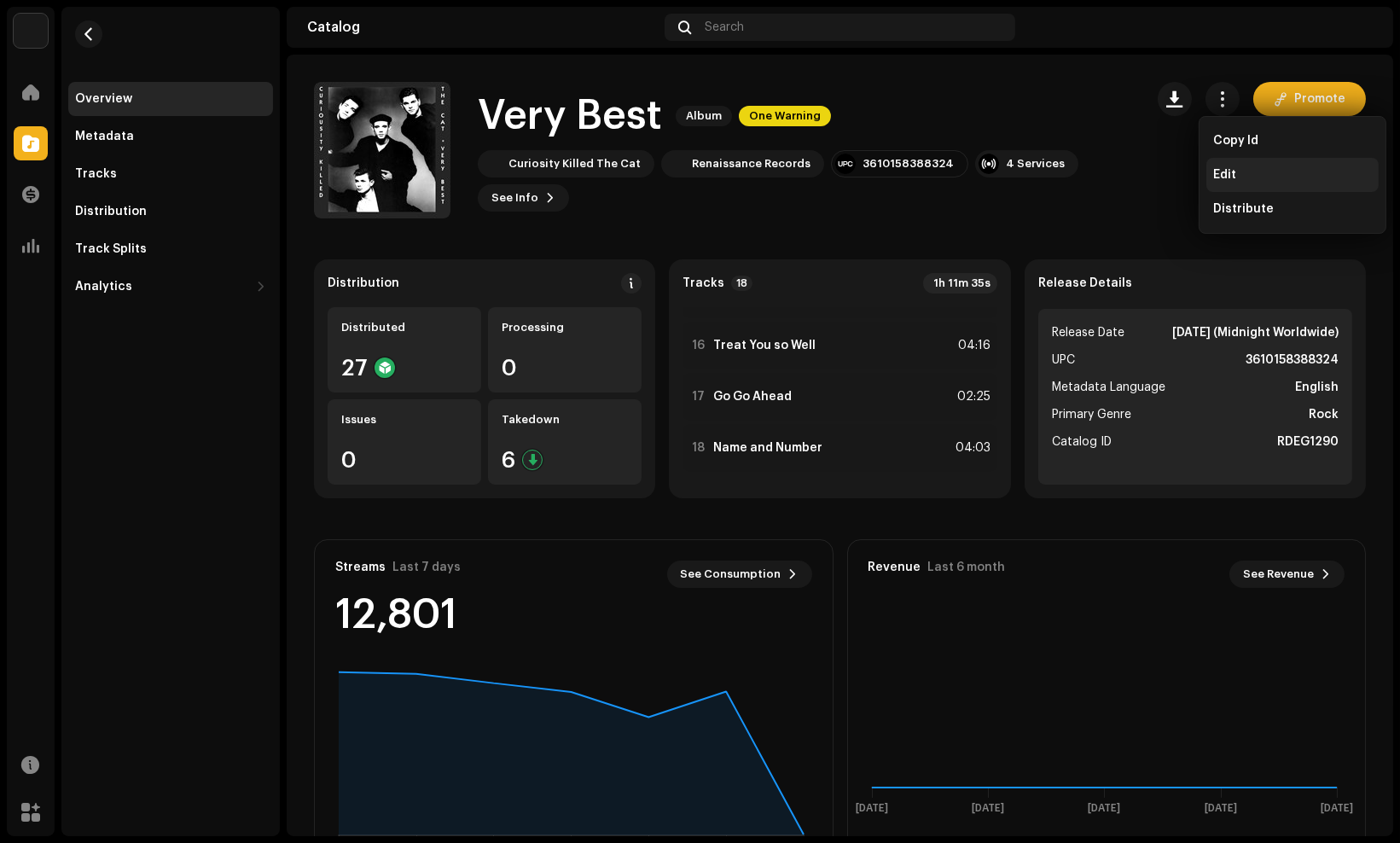
click at [1240, 160] on div "Edit" at bounding box center [1292, 174] width 172 height 34
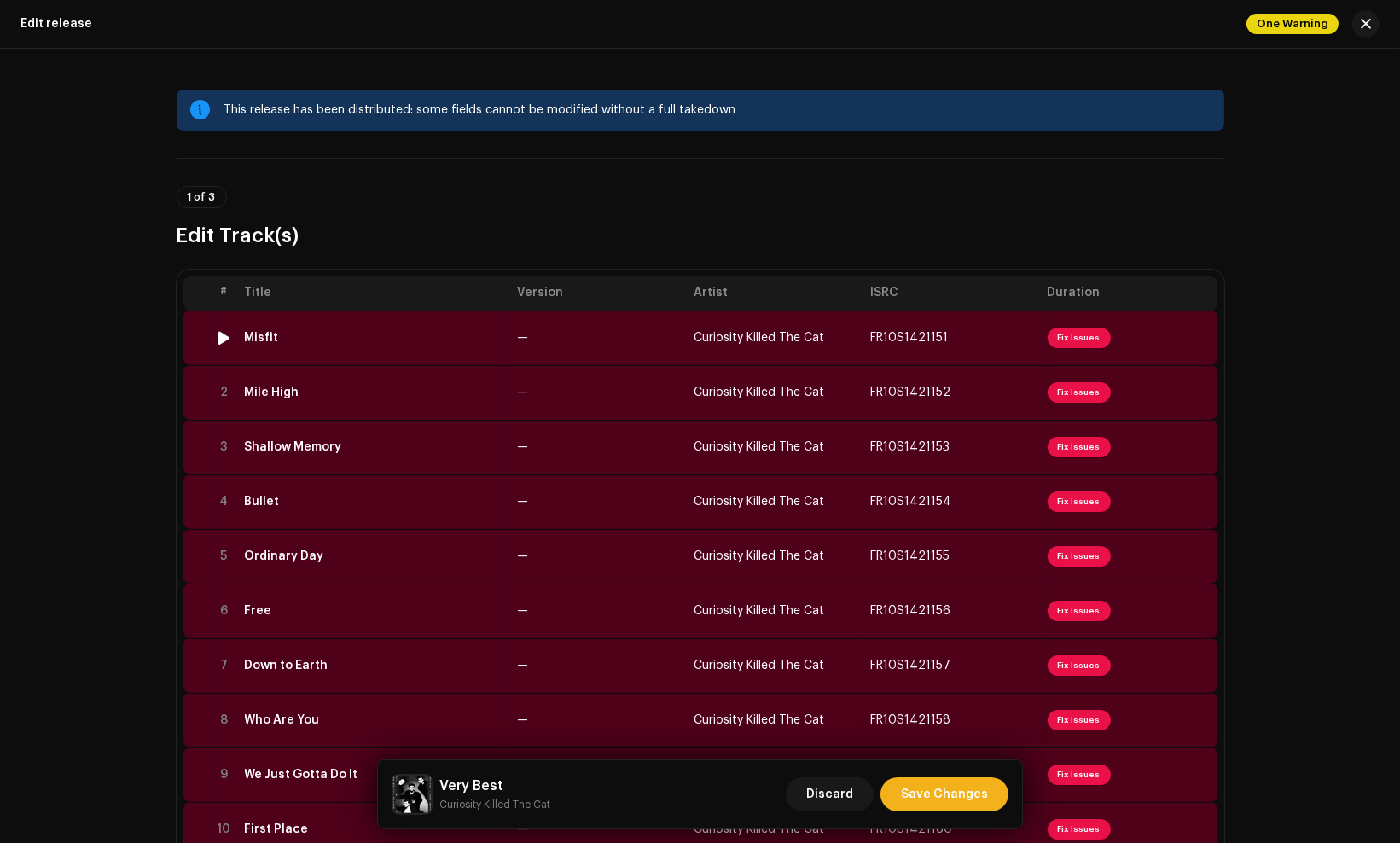
click at [354, 341] on div "Misfit" at bounding box center [374, 338] width 259 height 13
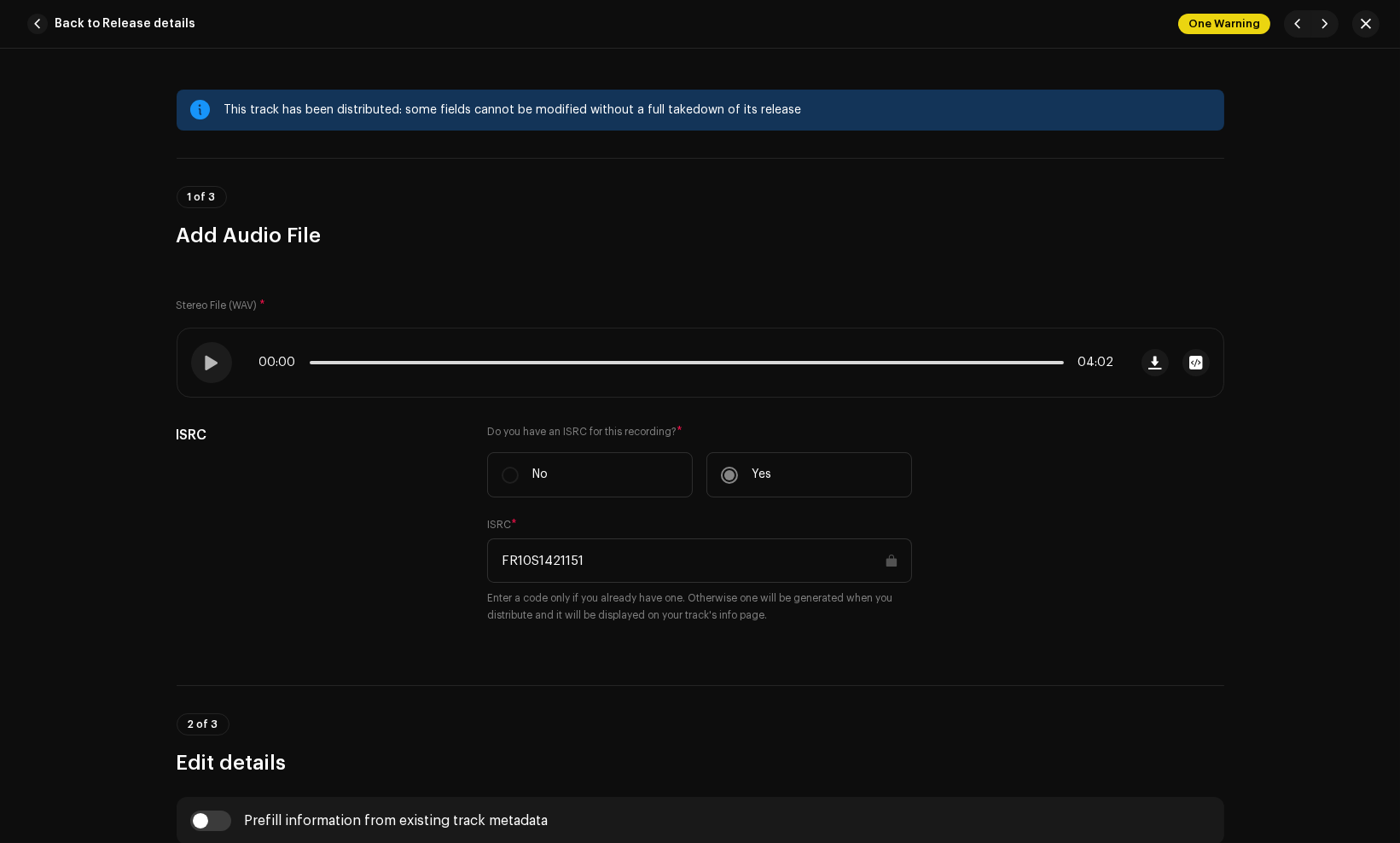
click at [1366, 28] on span "button" at bounding box center [1365, 24] width 11 height 13
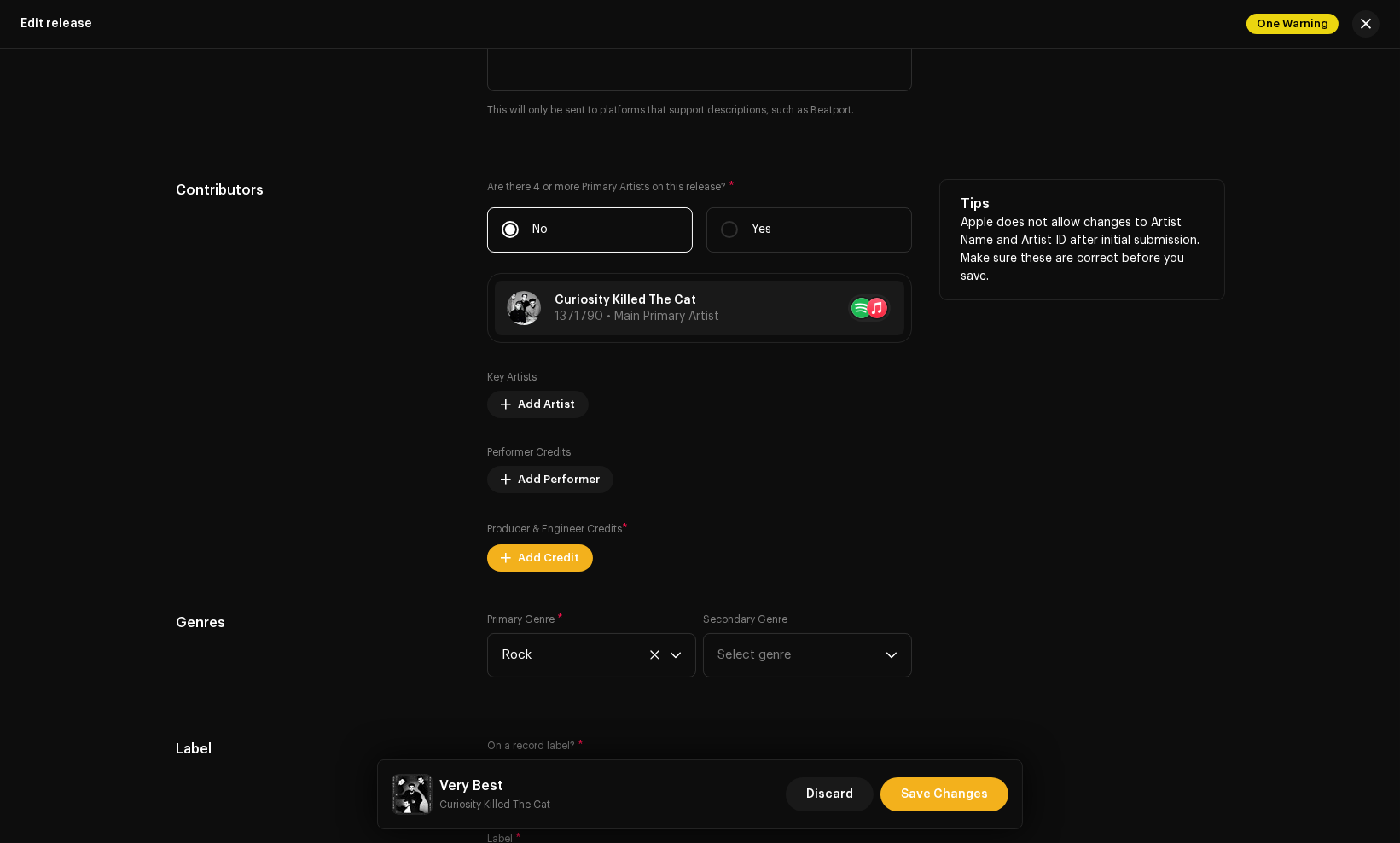
scroll to position [2435, 0]
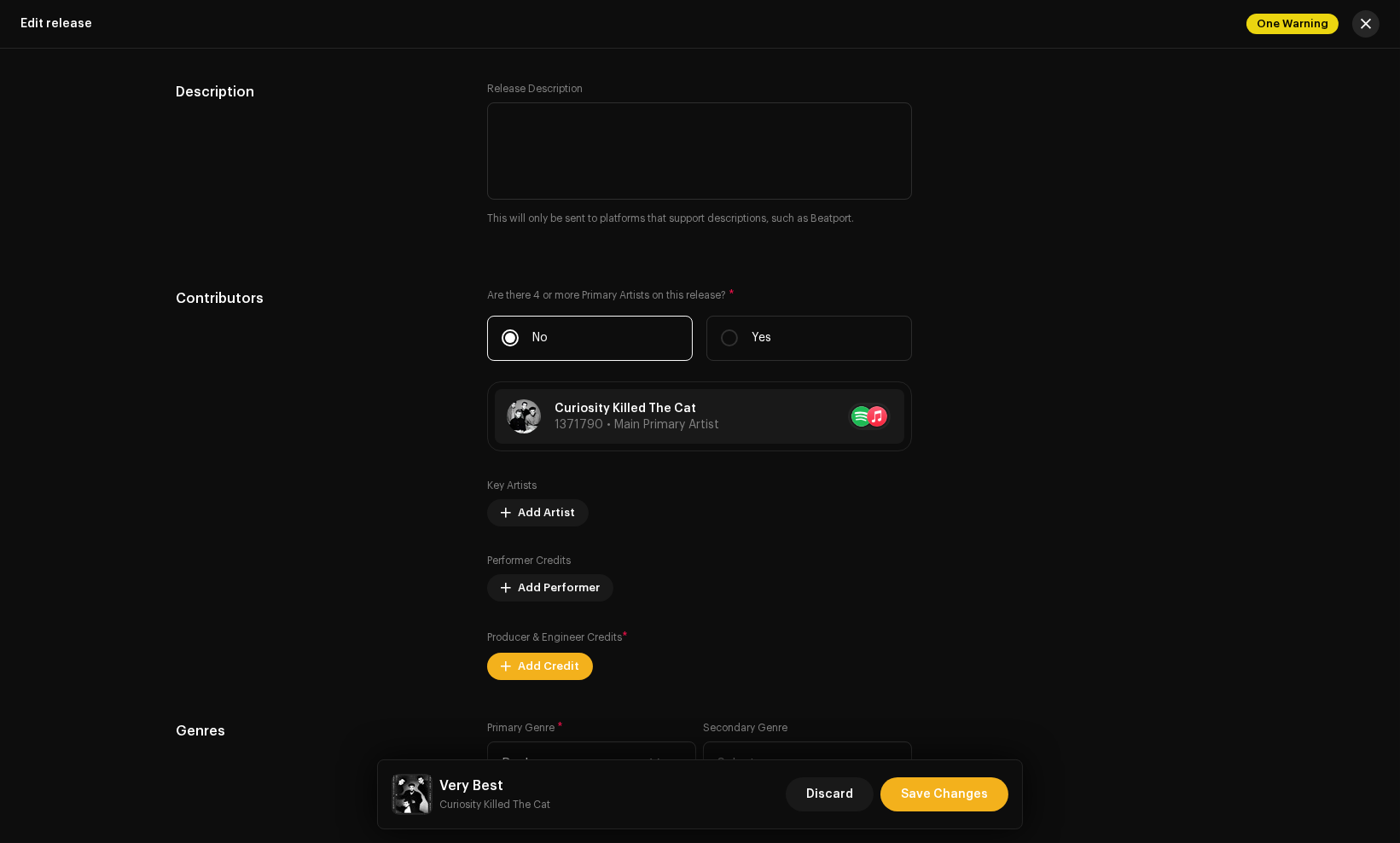
click at [1366, 18] on span "button" at bounding box center [1365, 24] width 11 height 13
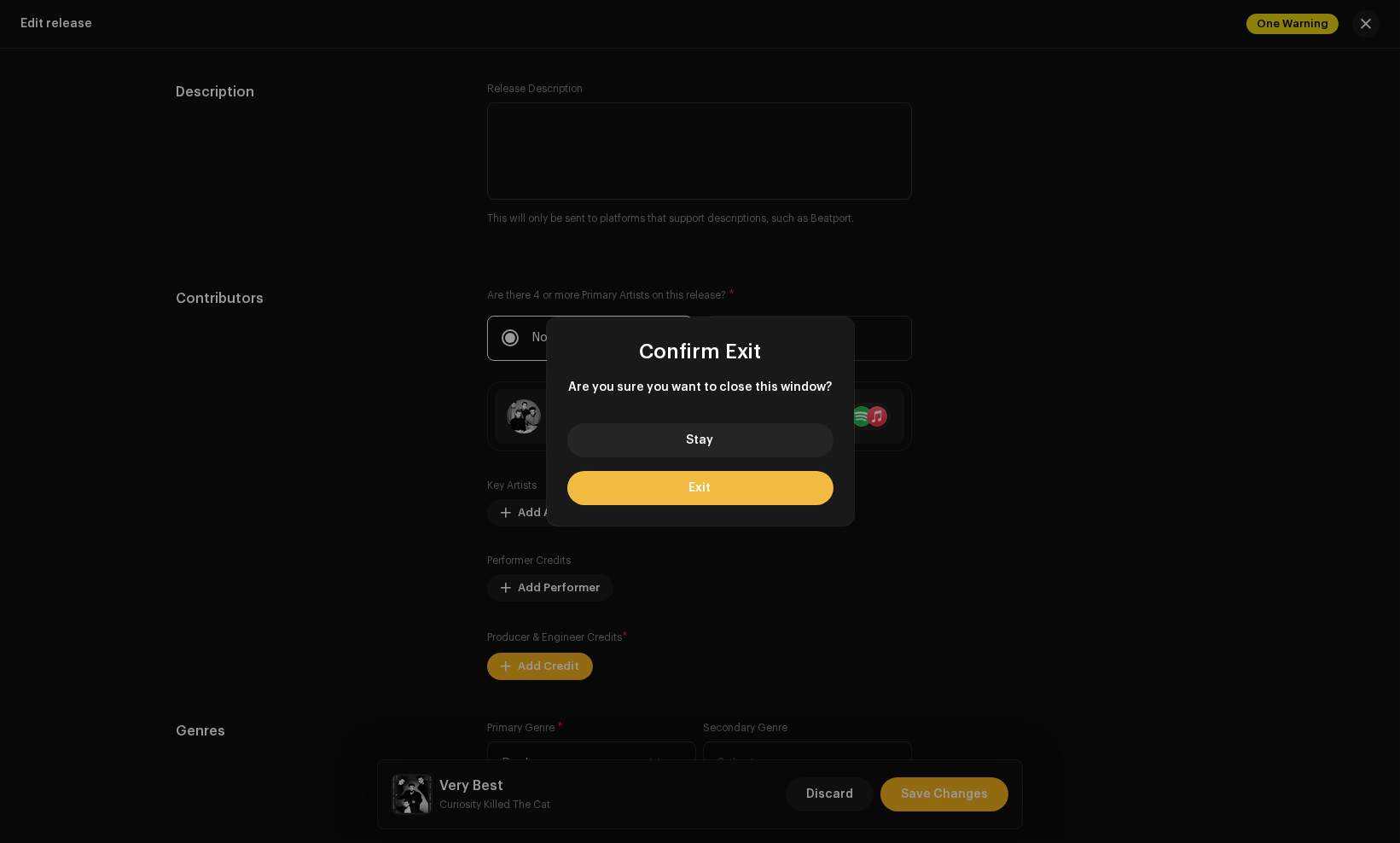
click at [705, 478] on button "Exit" at bounding box center [700, 487] width 266 height 34
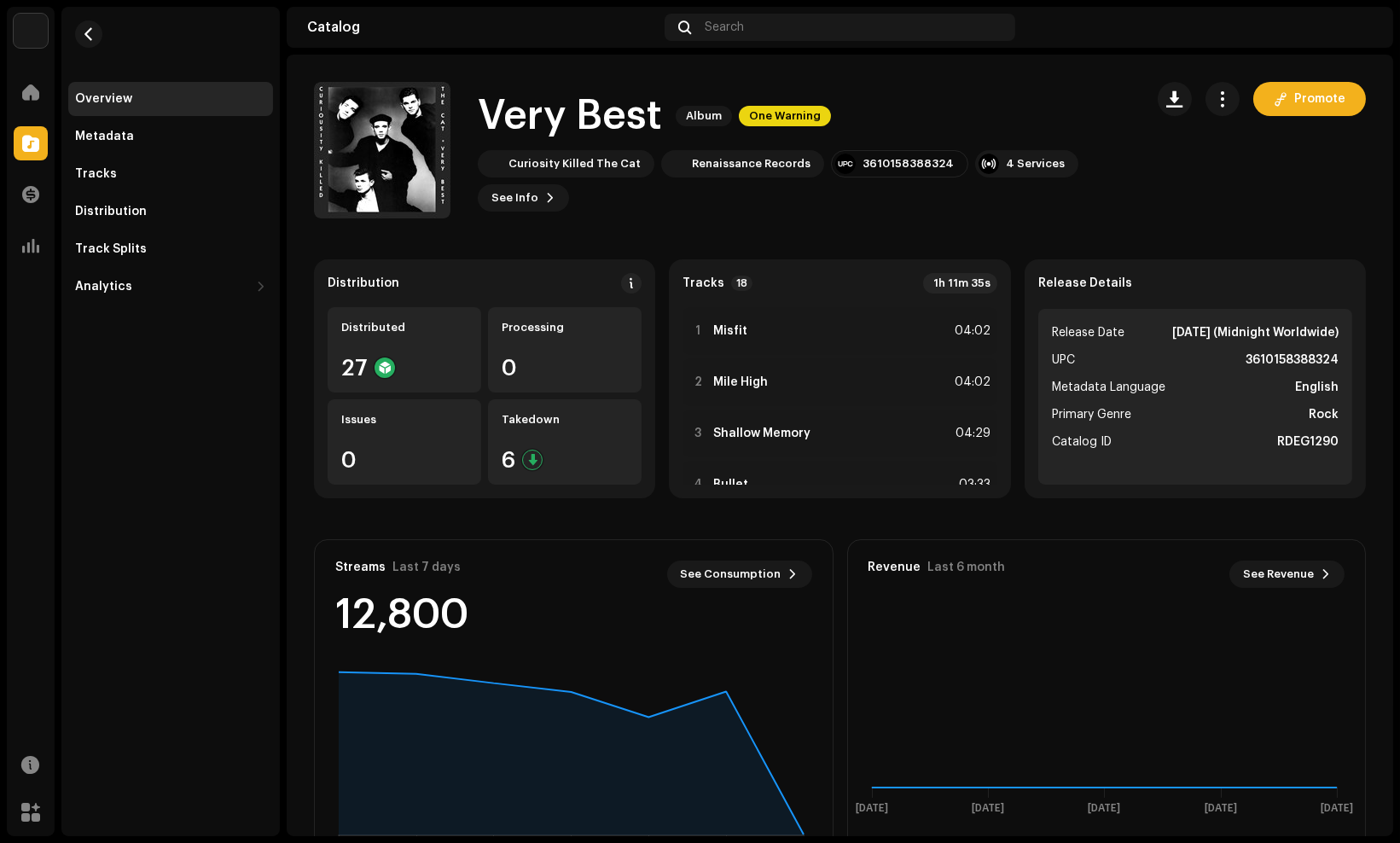
click at [250, 644] on div "Overview Metadata Tracks Distribution Track Splits Analytics Consumption Engage…" at bounding box center [171, 421] width 219 height 830
click at [158, 128] on div "Metadata" at bounding box center [171, 136] width 205 height 34
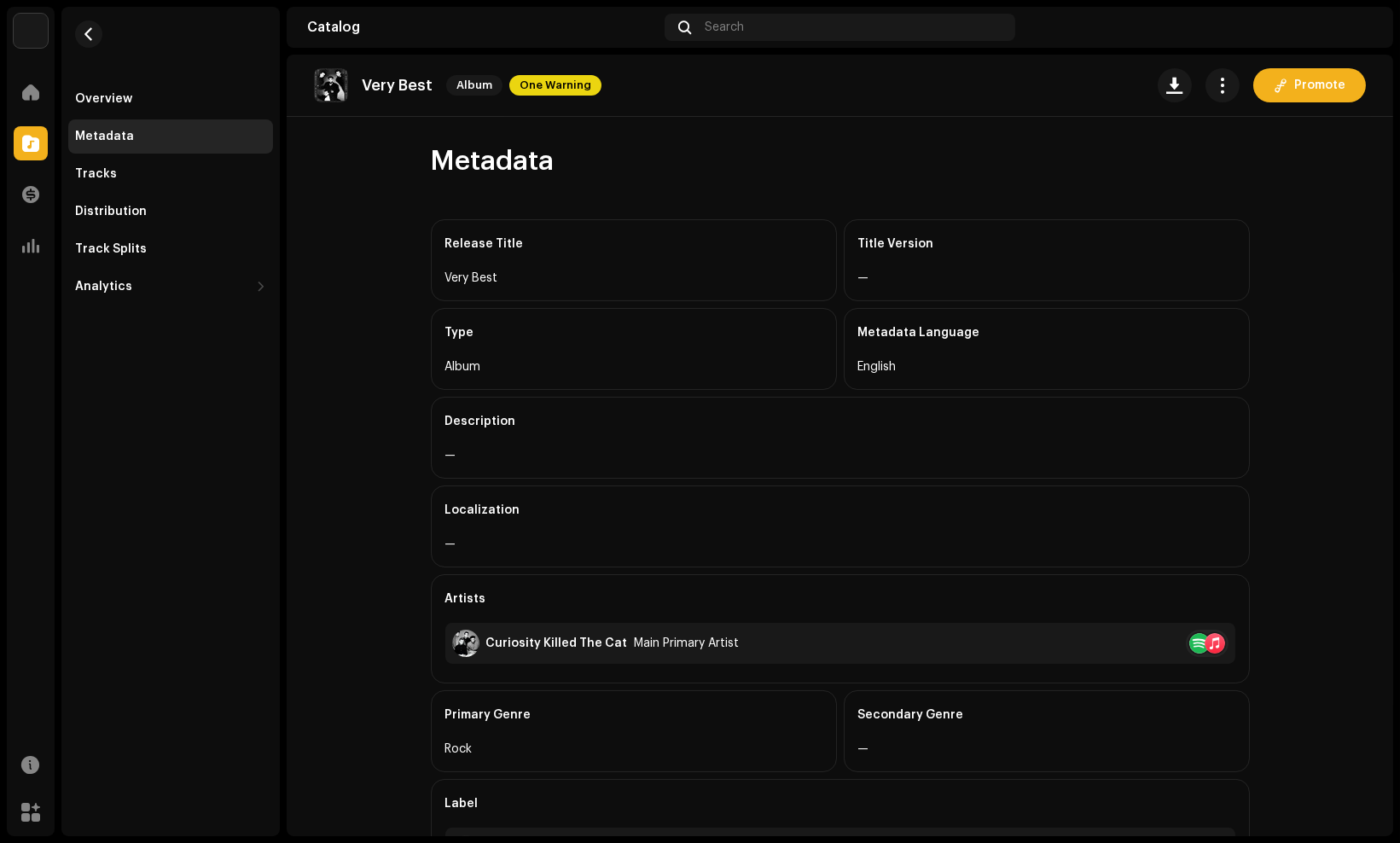
click at [409, 578] on div "Metadata Release Title Very Best Title Version — Type Album Metadata Language E…" at bounding box center [840, 622] width 874 height 956
click at [1218, 91] on span "button" at bounding box center [1223, 85] width 16 height 13
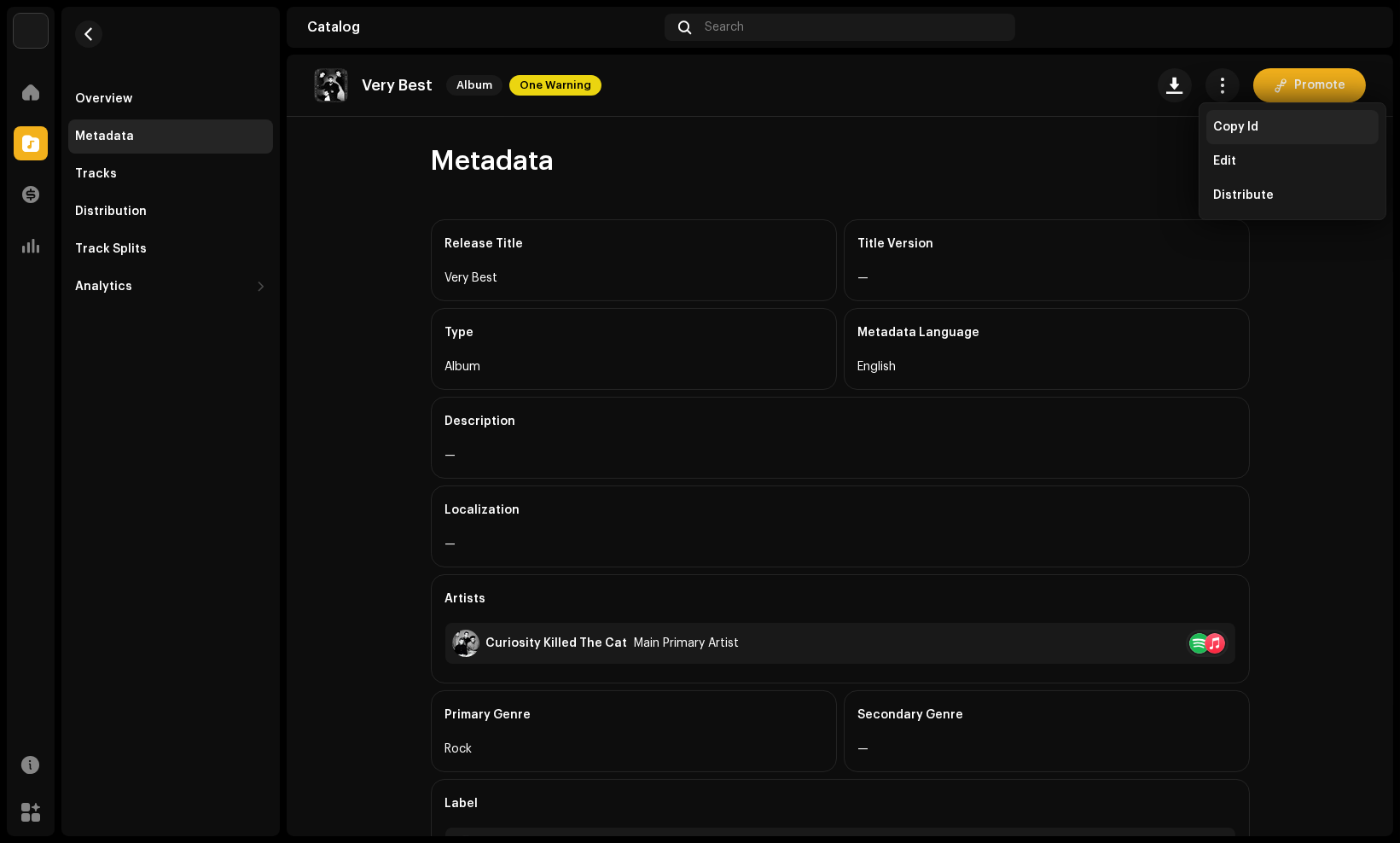
click at [1231, 116] on div "Copy Id" at bounding box center [1292, 126] width 172 height 34
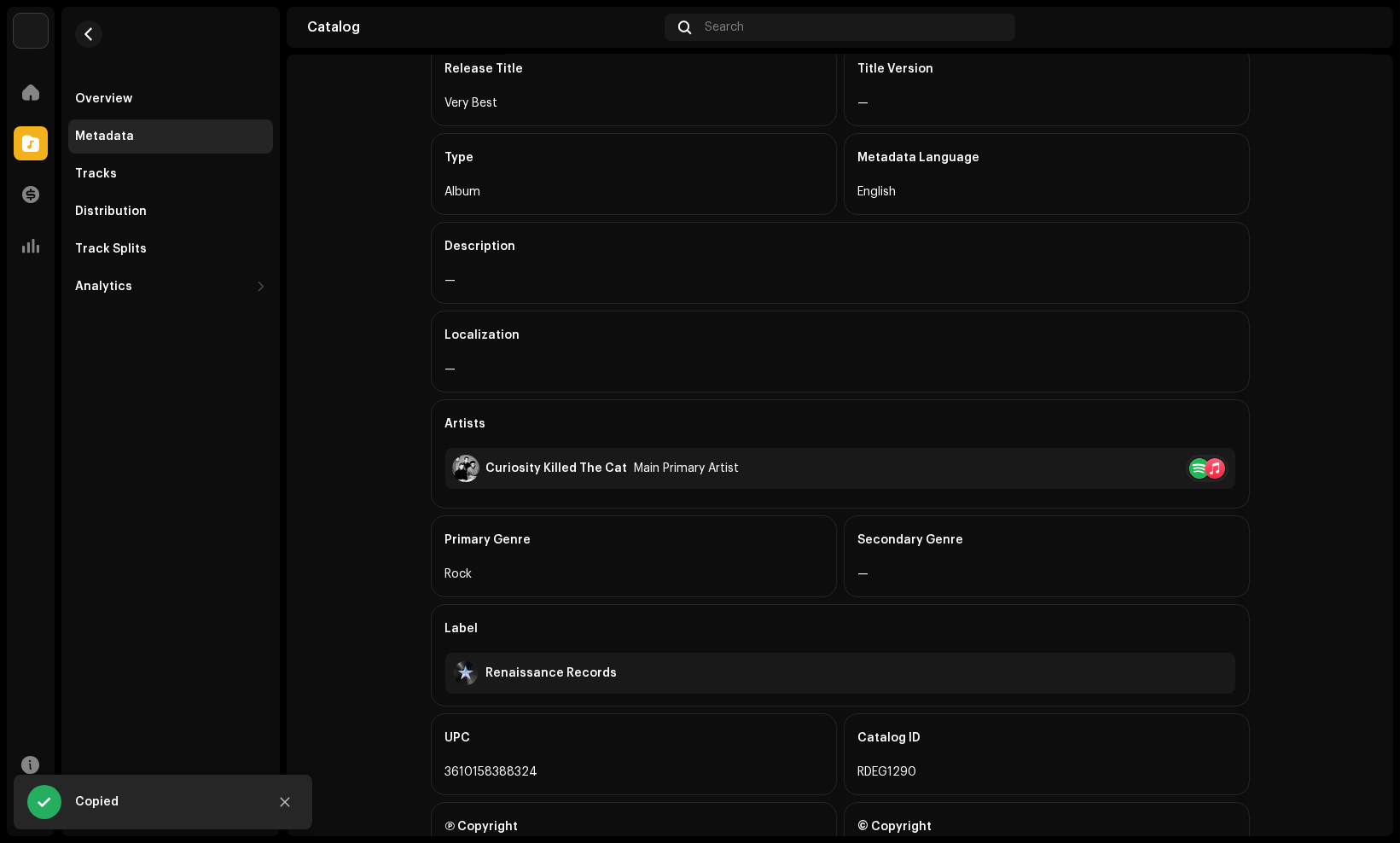
scroll to position [265, 0]
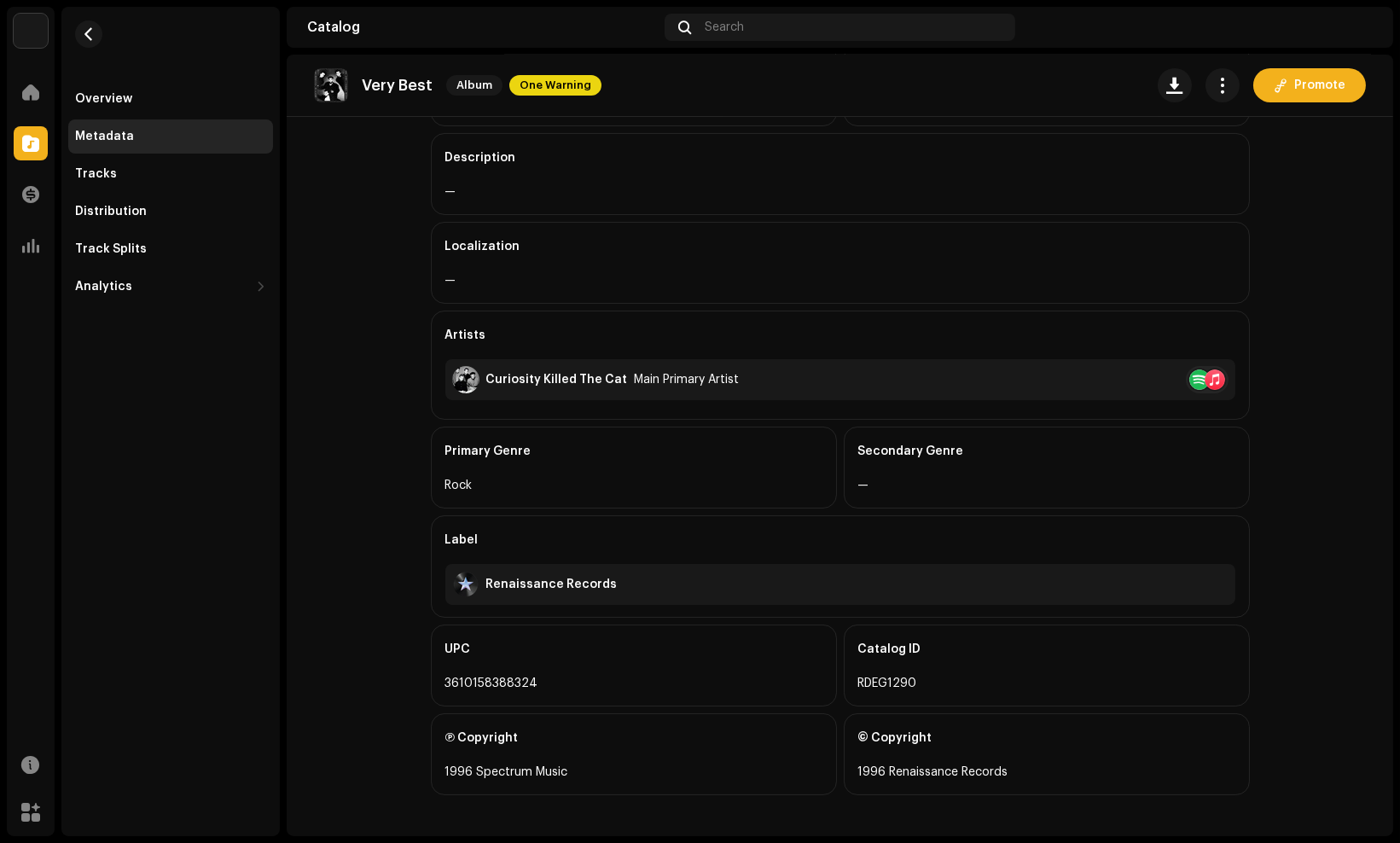
drag, startPoint x: 158, startPoint y: 387, endPoint x: 115, endPoint y: 345, distance: 60.1
click at [115, 345] on div "Overview Metadata Tracks Distribution Track Splits Analytics Consumption Engage…" at bounding box center [171, 421] width 219 height 830
click at [106, 224] on div "Distribution" at bounding box center [171, 211] width 205 height 34
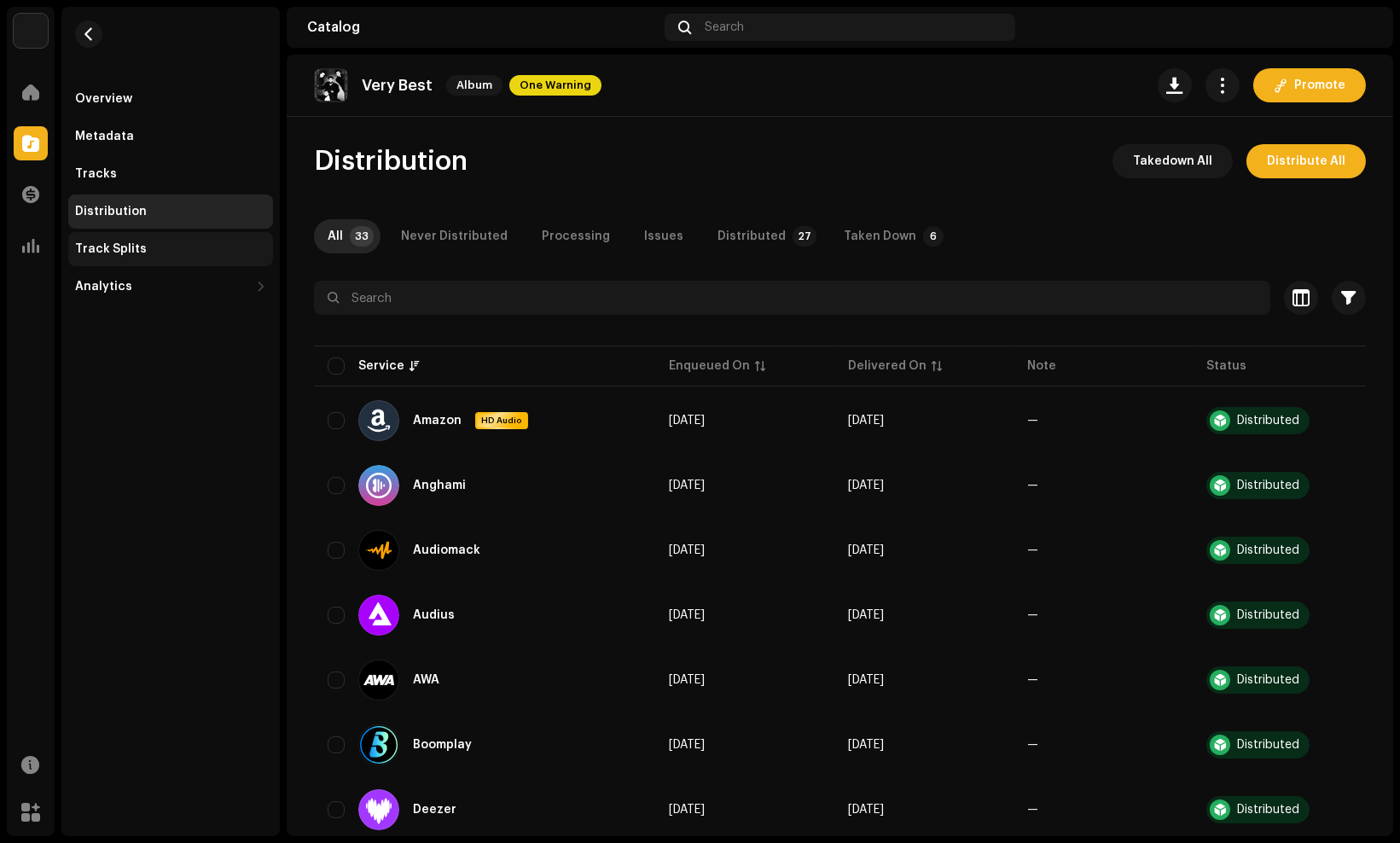
click at [105, 240] on div "Track Splits" at bounding box center [171, 249] width 205 height 34
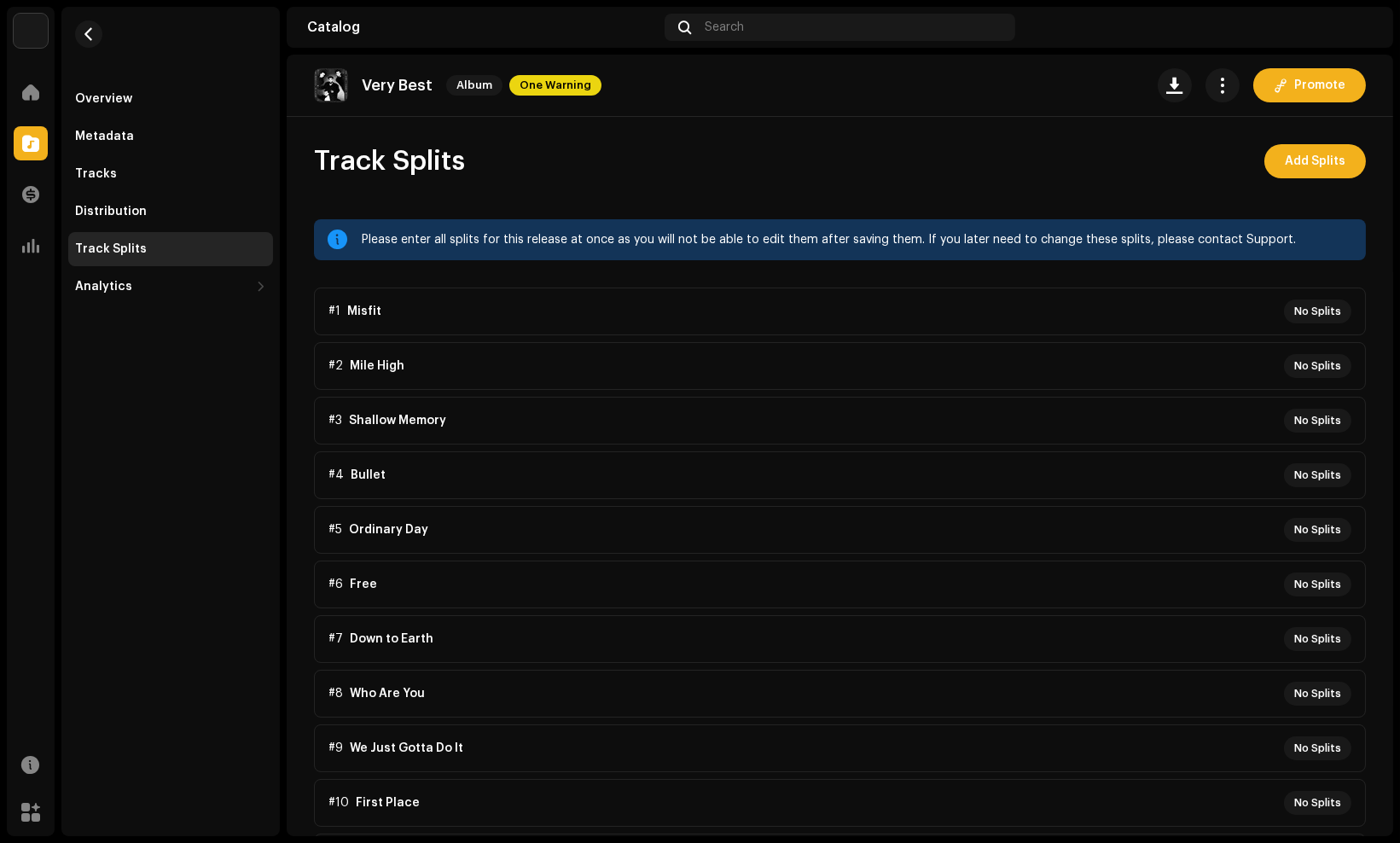
click at [1181, 311] on p-accordion "#1 Misfit No Splits #2 Mile High No Splits #3 Shallow Memory No Splits #4 Bulle…" at bounding box center [840, 775] width 1052 height 976
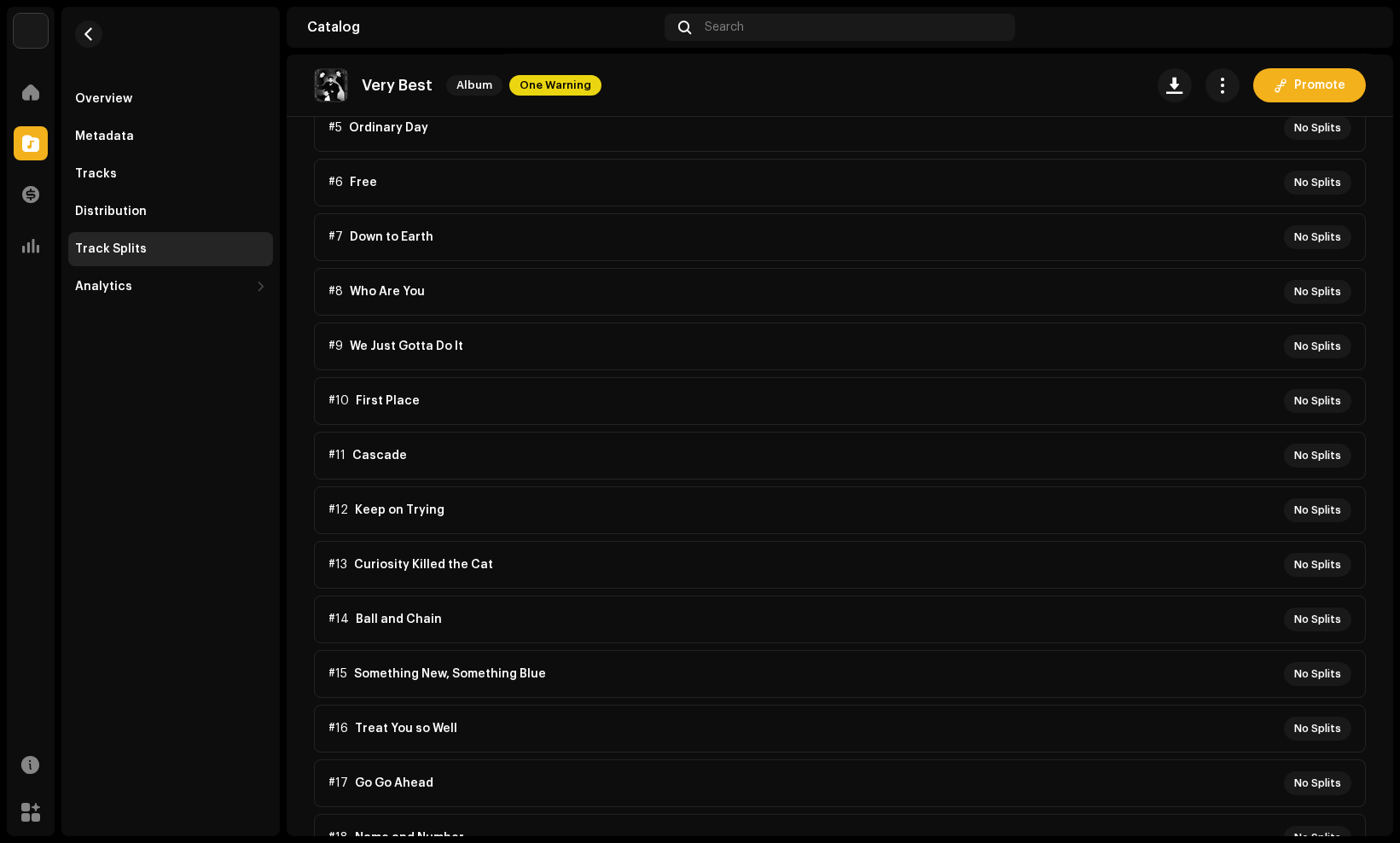
scroll to position [427, 0]
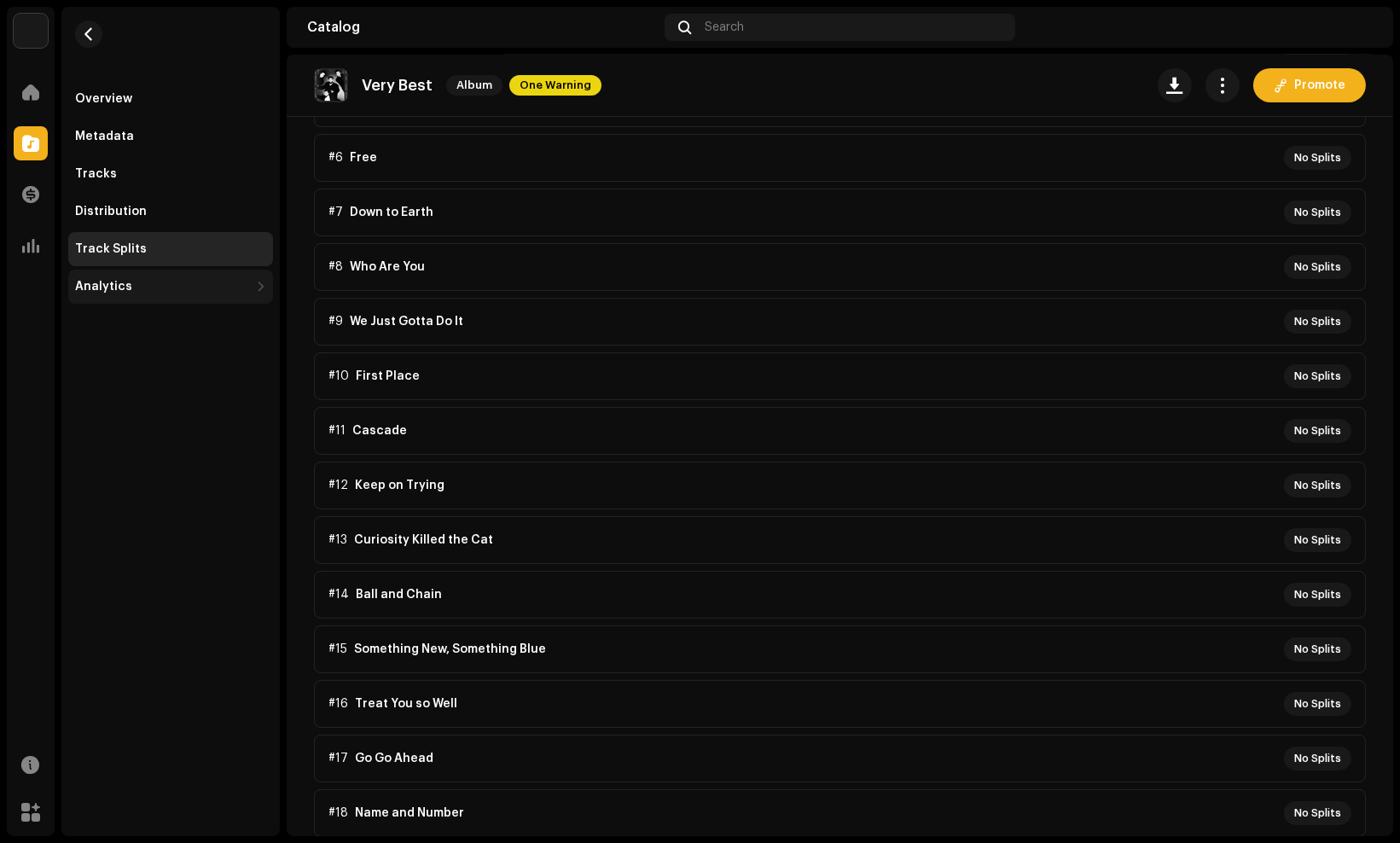
click at [157, 293] on div "Analytics" at bounding box center [162, 286] width 174 height 13
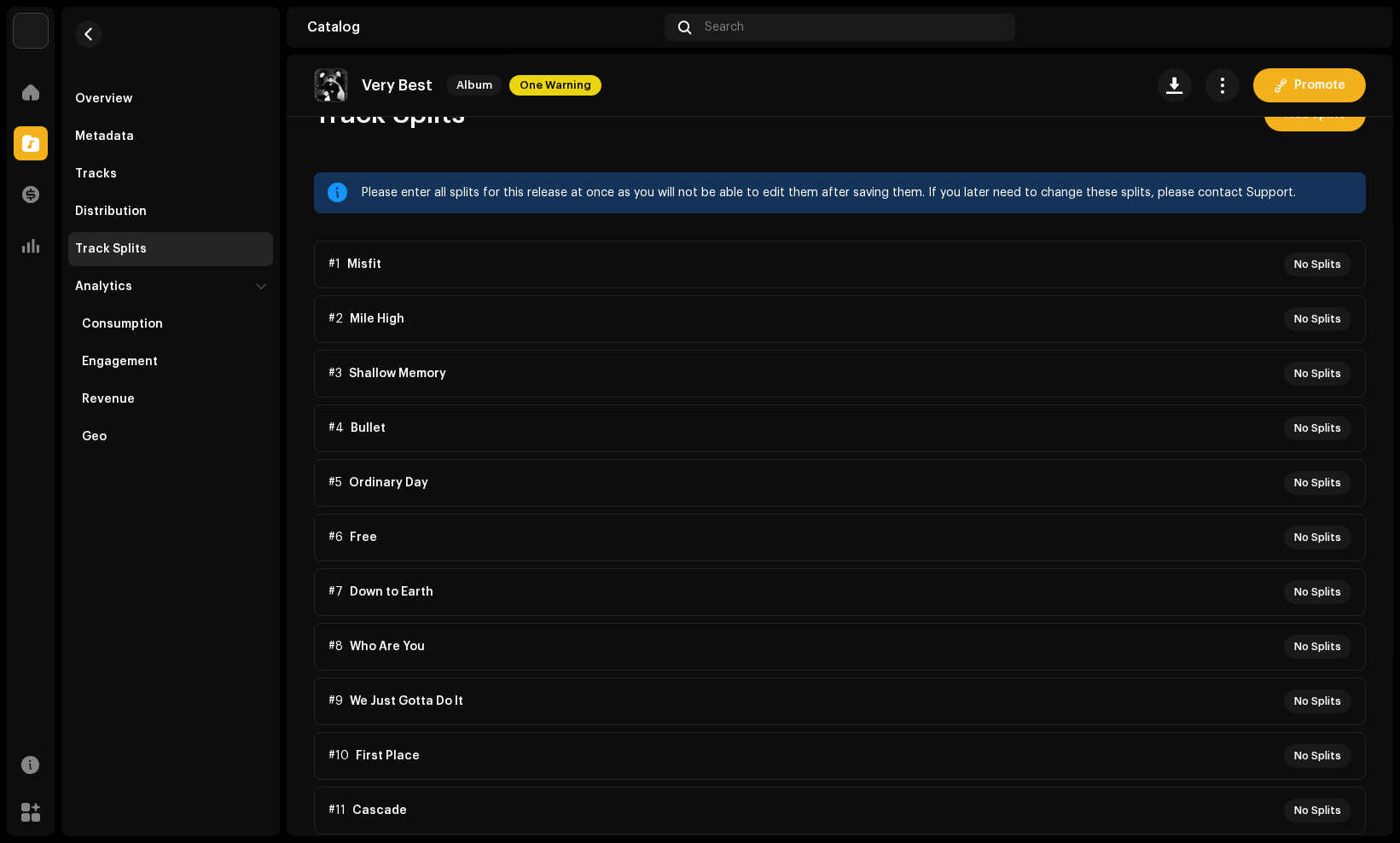
scroll to position [0, 0]
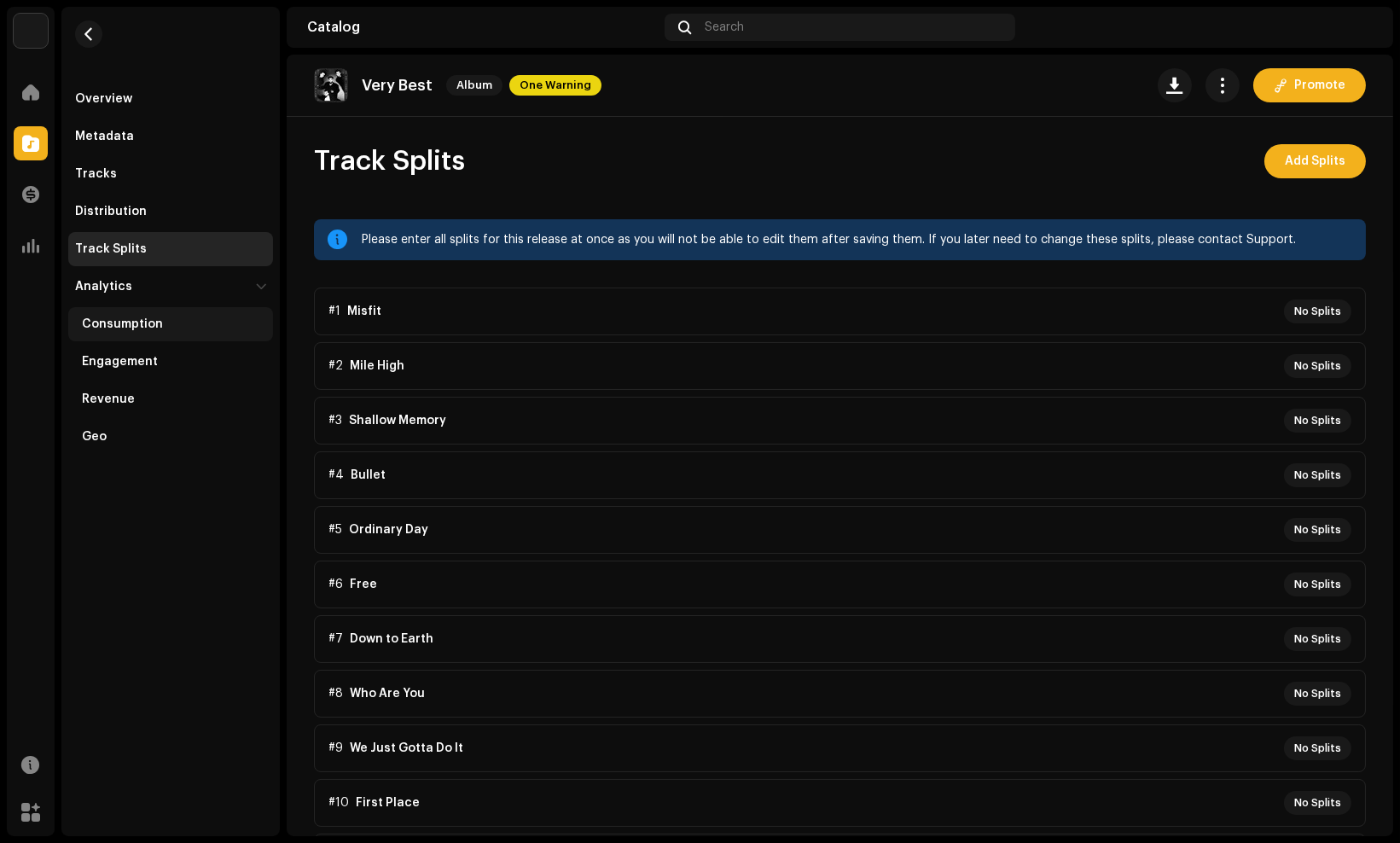
click at [150, 325] on div "Consumption" at bounding box center [122, 324] width 81 height 13
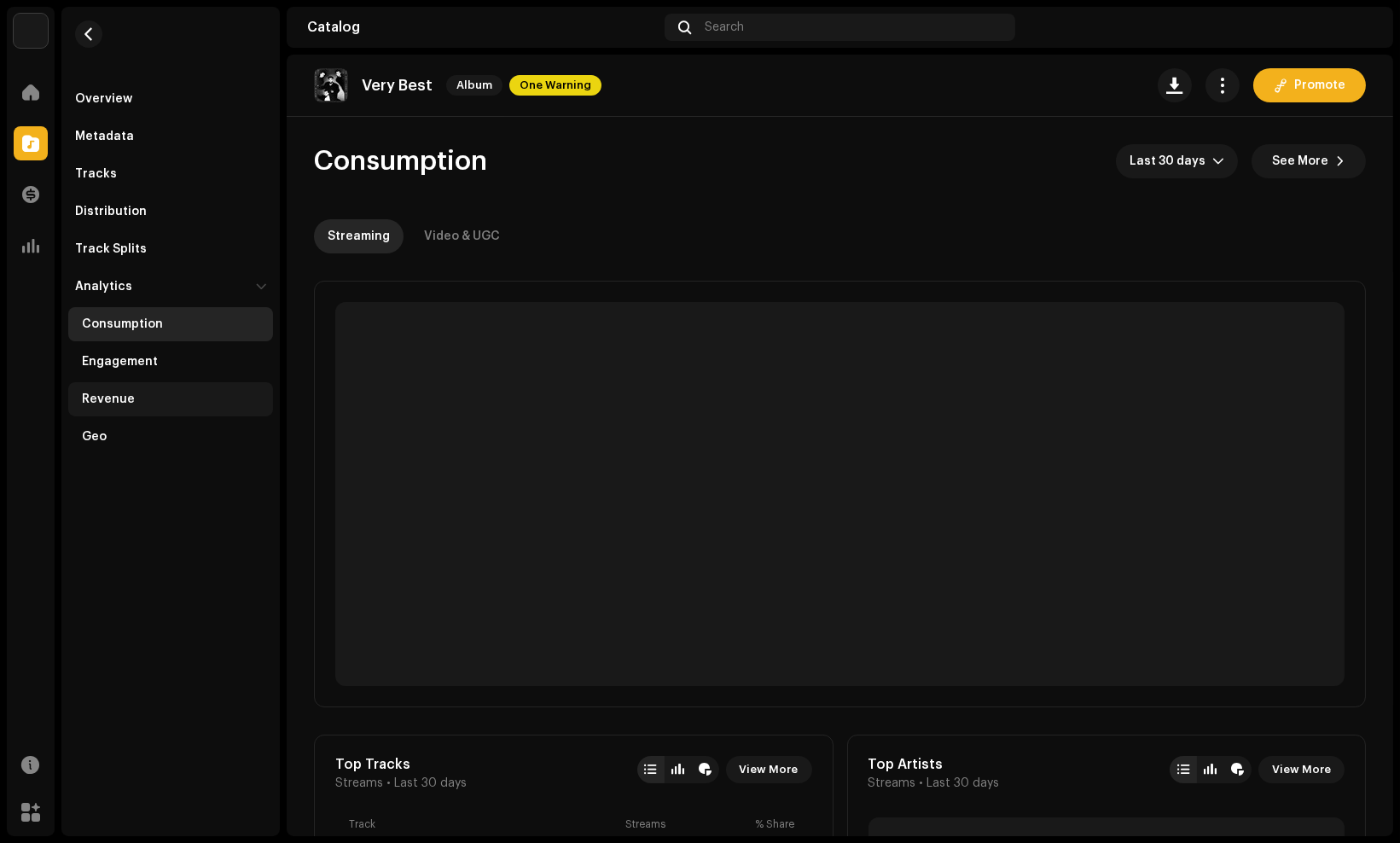
click at [139, 409] on div "Revenue" at bounding box center [171, 399] width 205 height 34
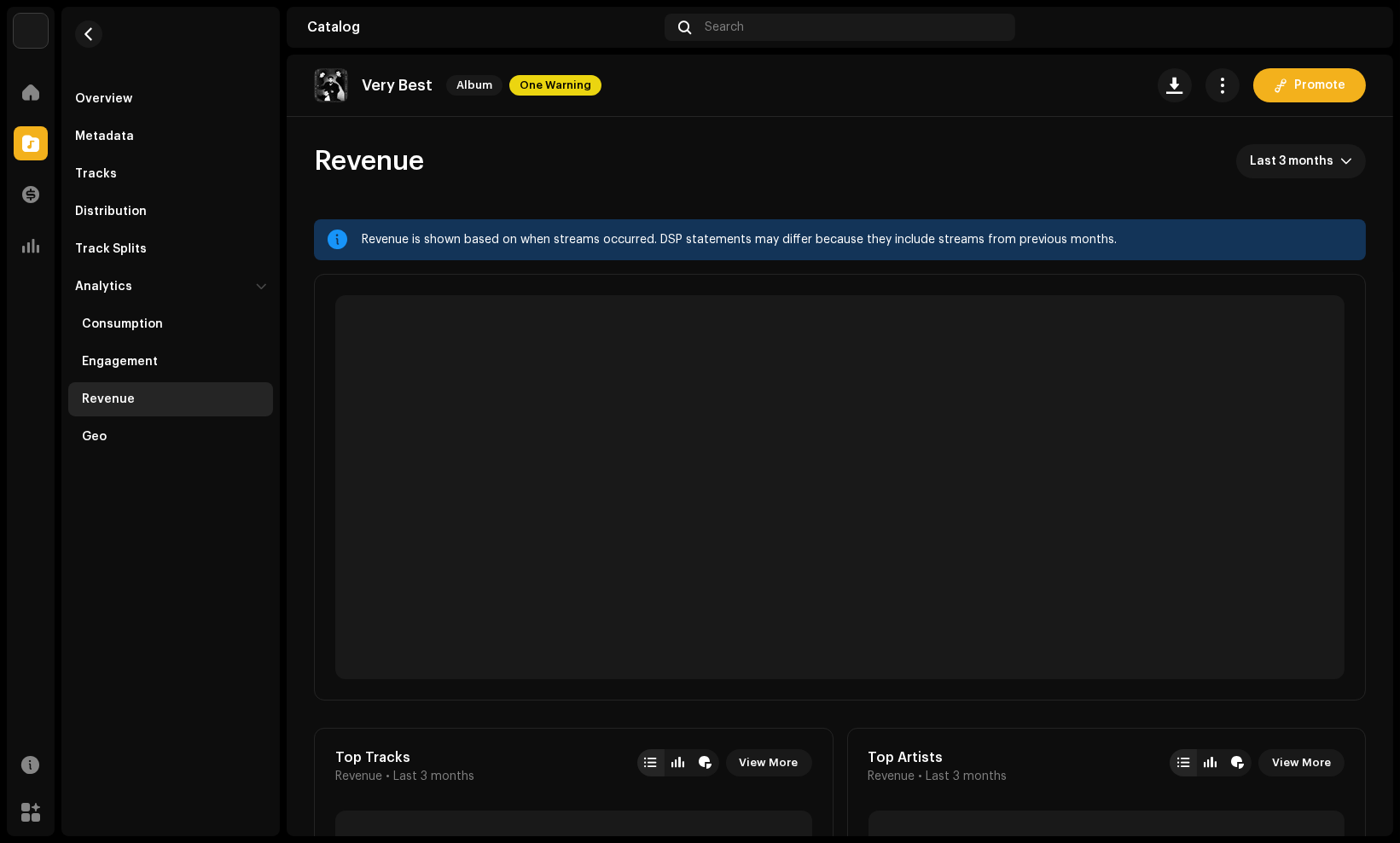
click at [120, 559] on div "Overview Metadata Tracks Distribution Track Splits Analytics Consumption Engage…" at bounding box center [171, 421] width 219 height 830
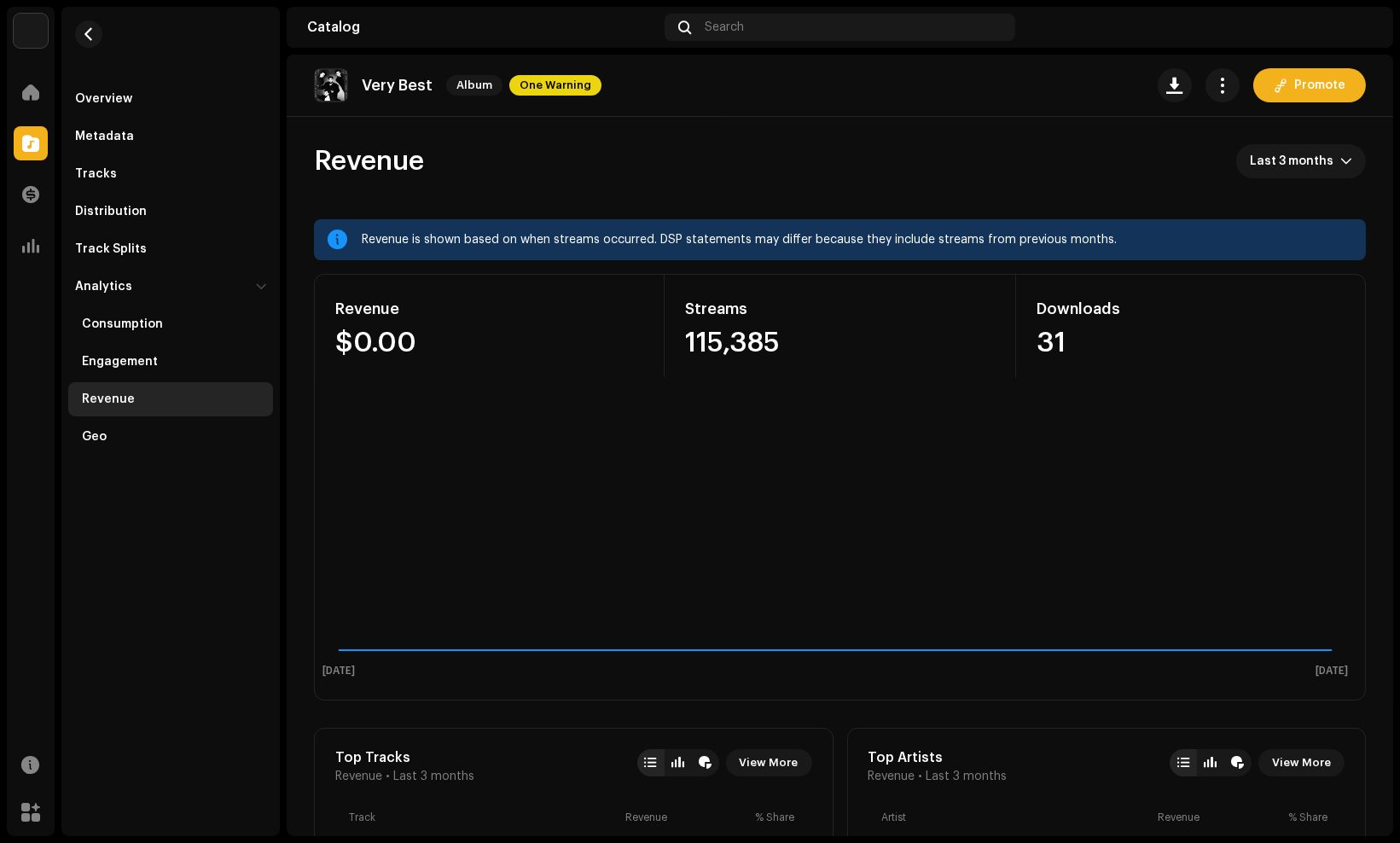
click at [130, 552] on div "Overview Metadata Tracks Distribution Track Splits Analytics Consumption Engage…" at bounding box center [171, 421] width 219 height 830
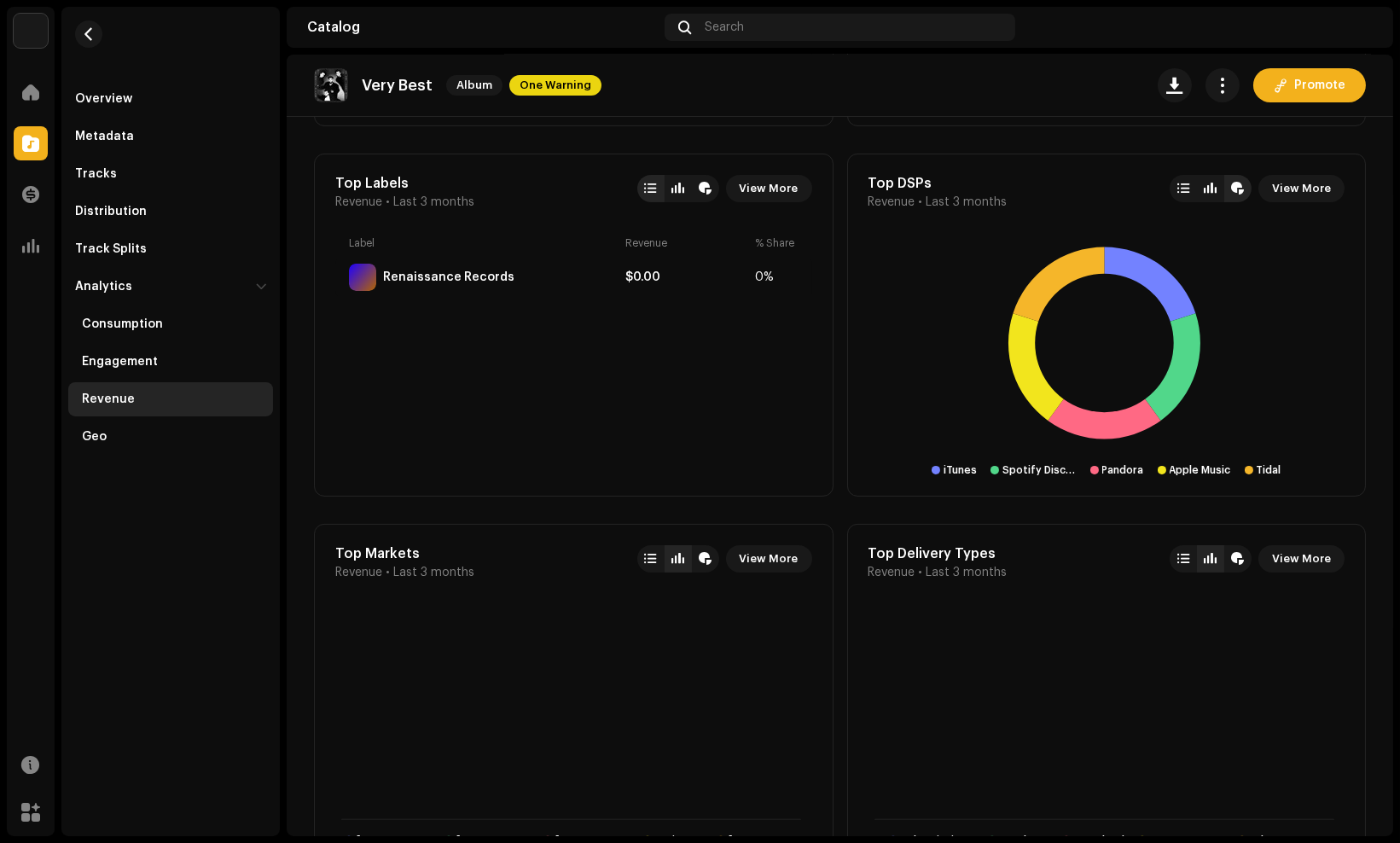
scroll to position [518, 0]
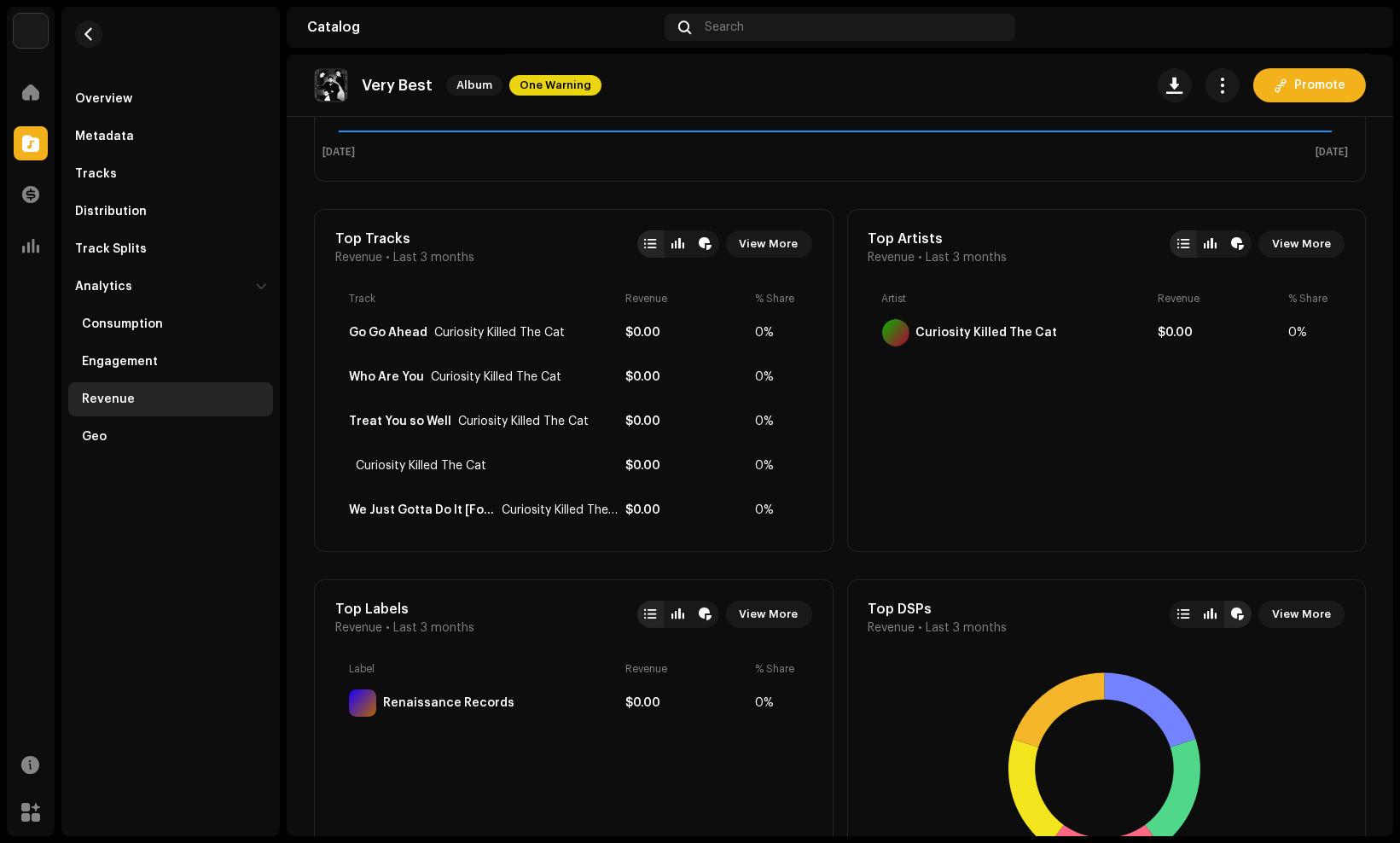
click at [171, 658] on div "Overview Metadata Tracks Distribution Track Splits Analytics Consumption Engage…" at bounding box center [171, 421] width 219 height 830
click at [119, 436] on div "Geo" at bounding box center [173, 436] width 184 height 13
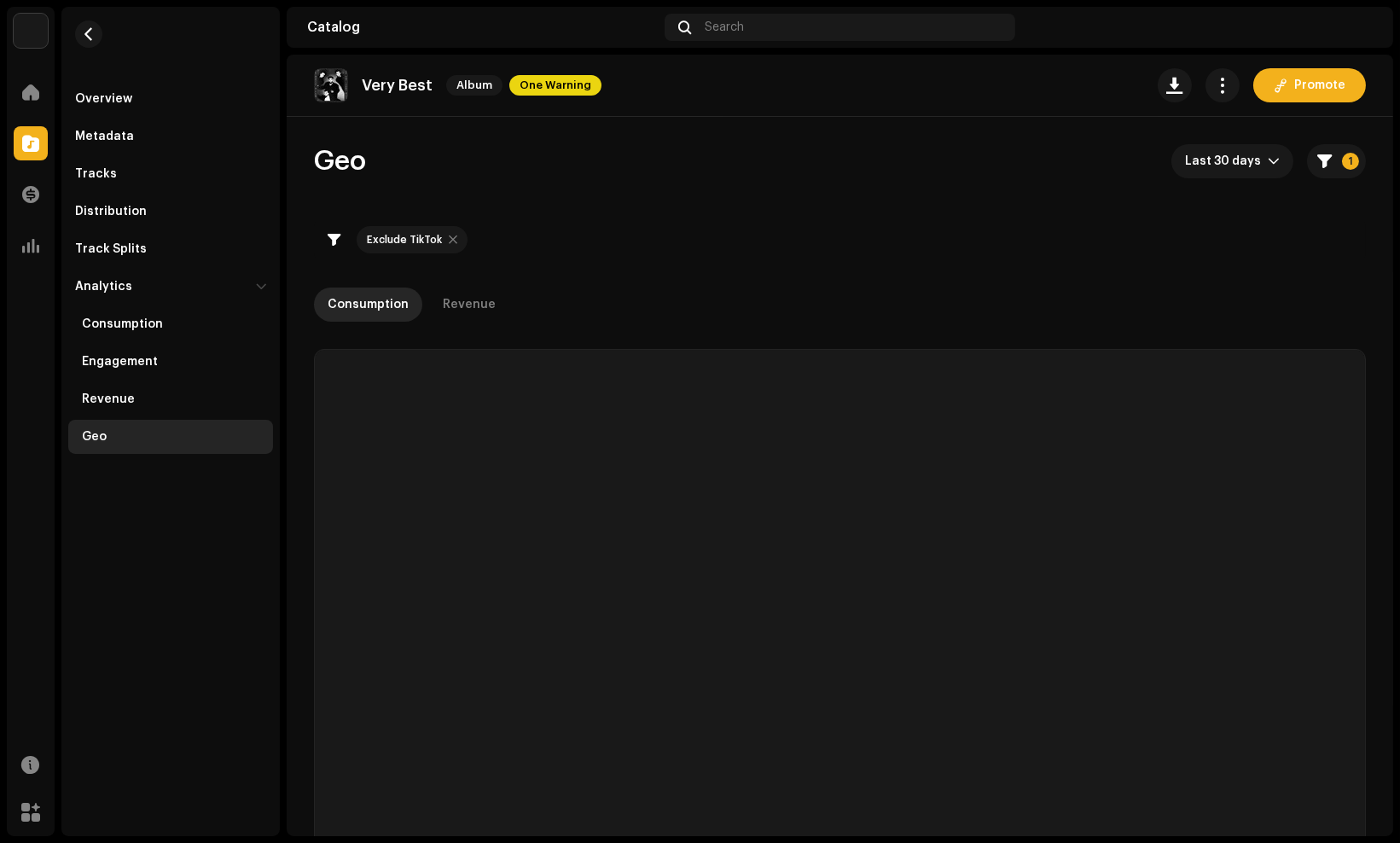
checkbox input "true"
click at [156, 561] on div "Overview Metadata Tracks Distribution Track Splits Analytics Consumption Engage…" at bounding box center [171, 421] width 219 height 830
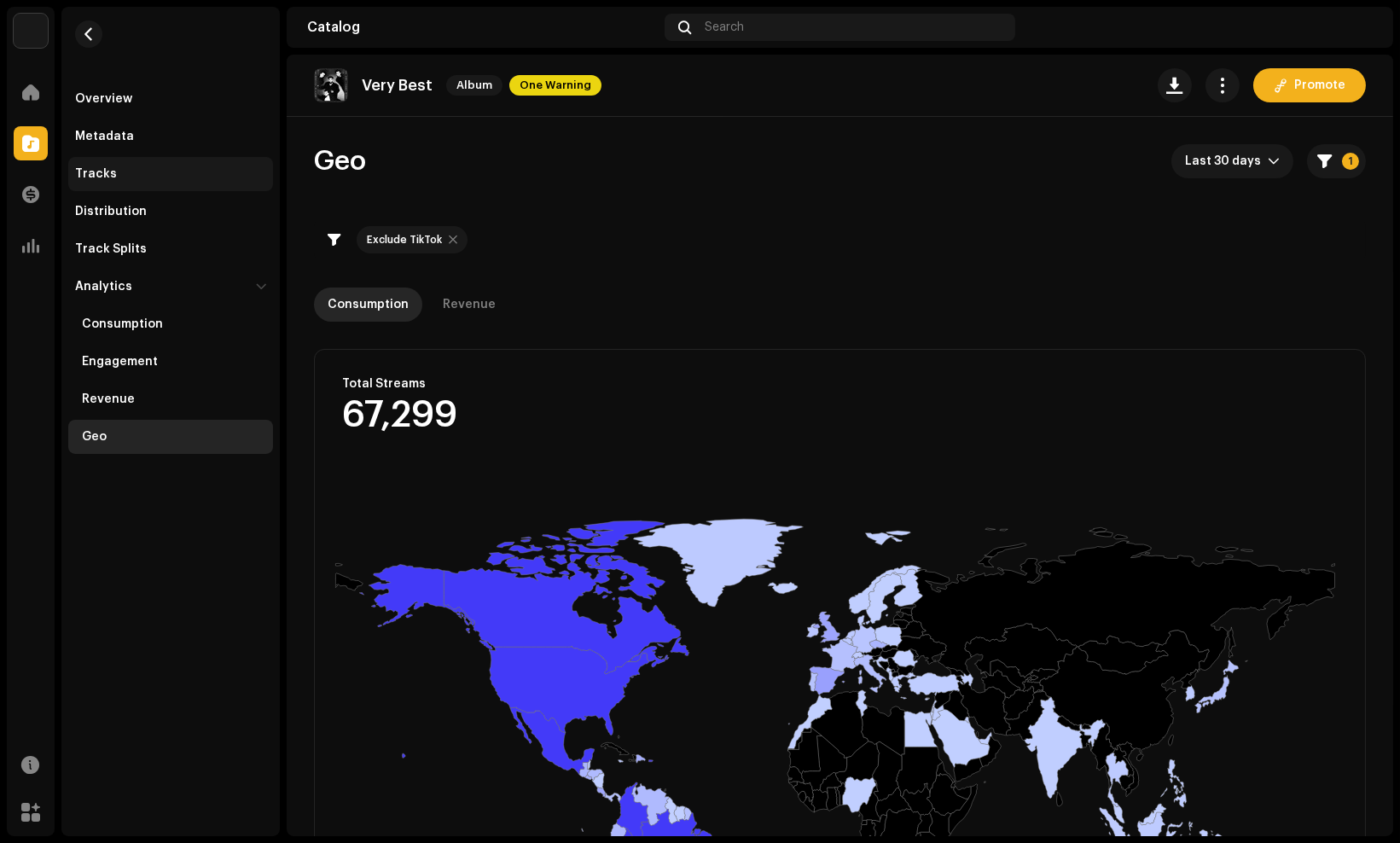
click at [165, 177] on div "Tracks" at bounding box center [171, 174] width 191 height 13
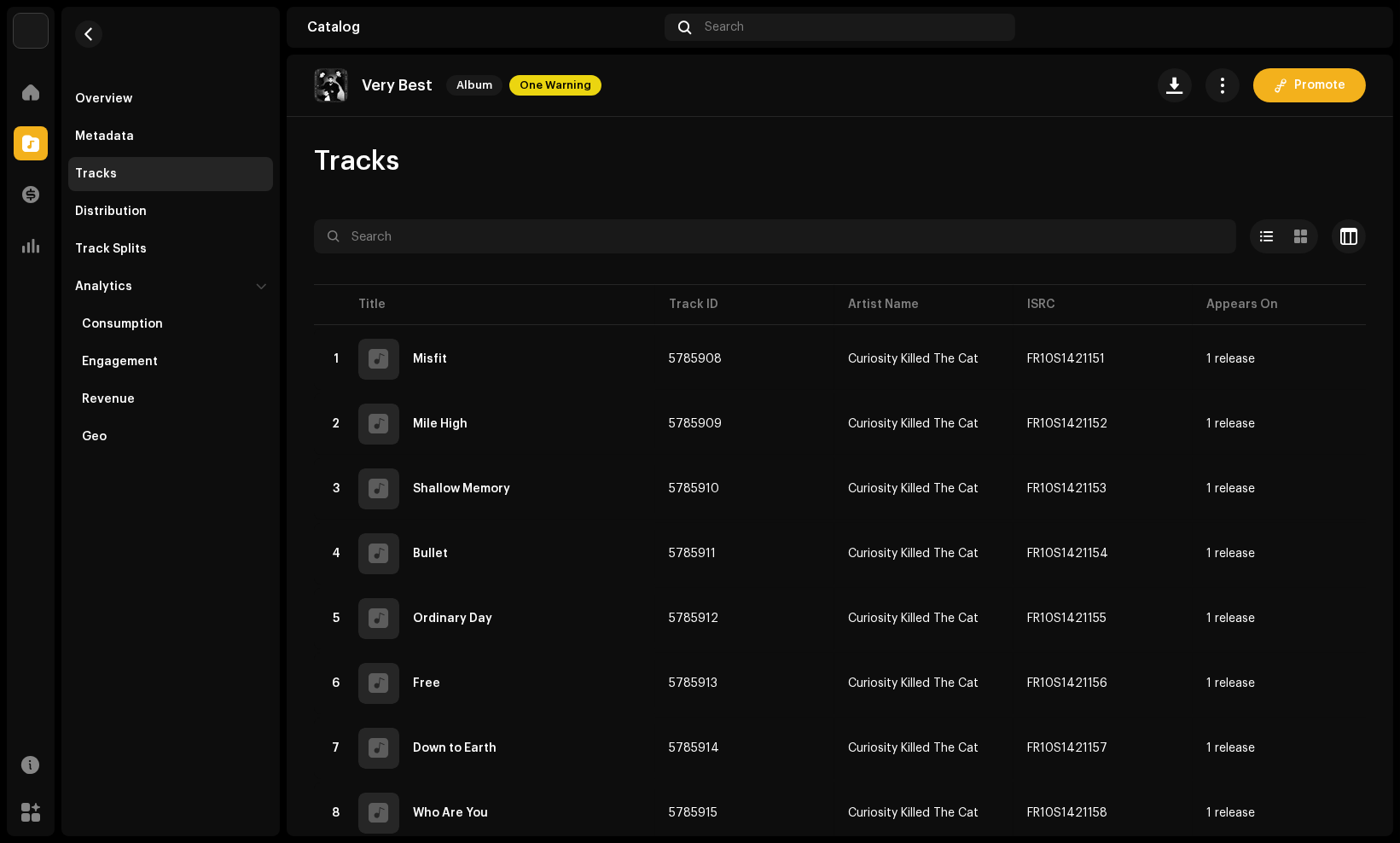
click at [1205, 71] on re-m-actions-button at bounding box center [1222, 85] width 34 height 34
click at [1205, 74] on button "button" at bounding box center [1222, 85] width 34 height 34
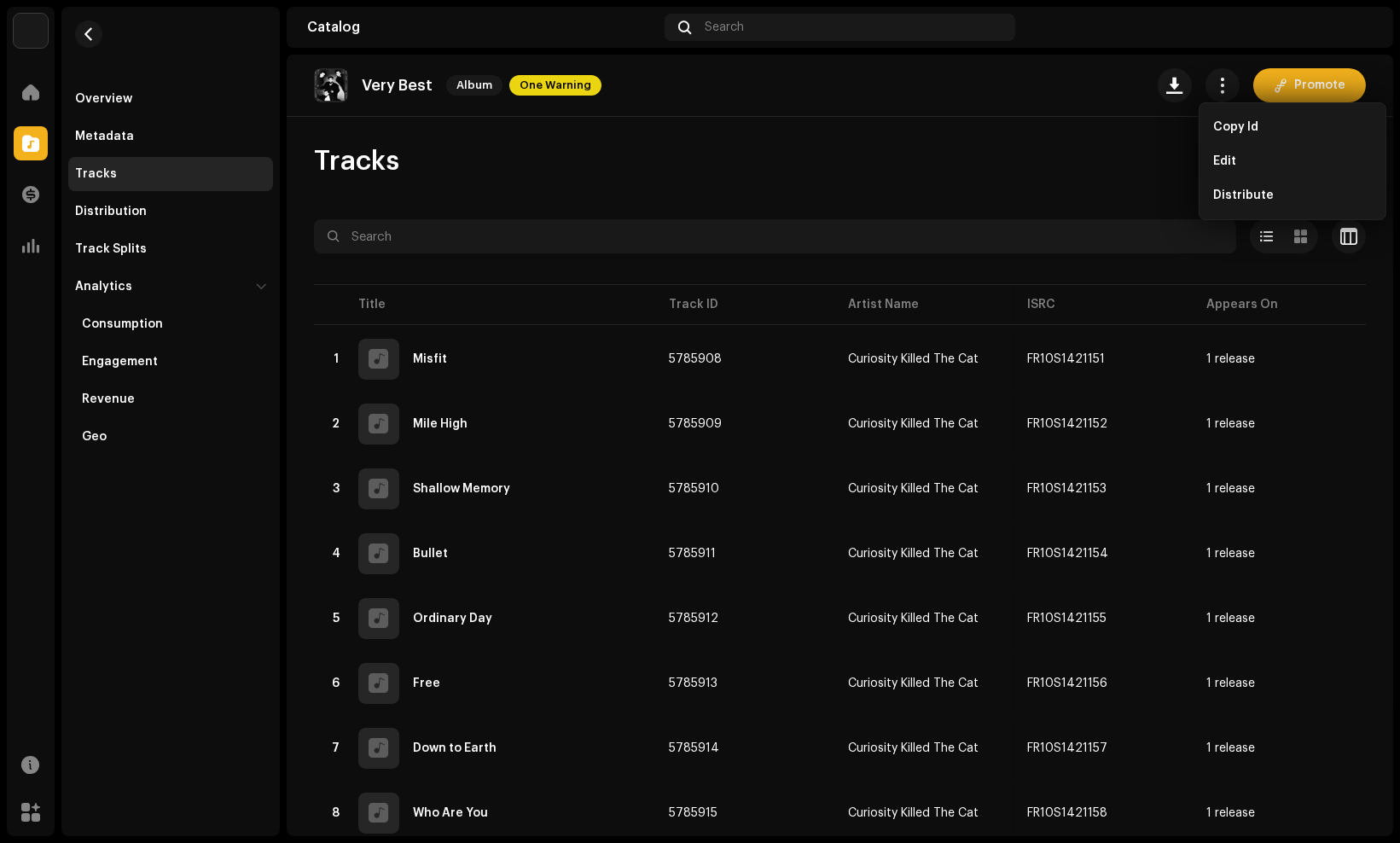
click at [688, 175] on div "Tracks" at bounding box center [840, 161] width 1052 height 34
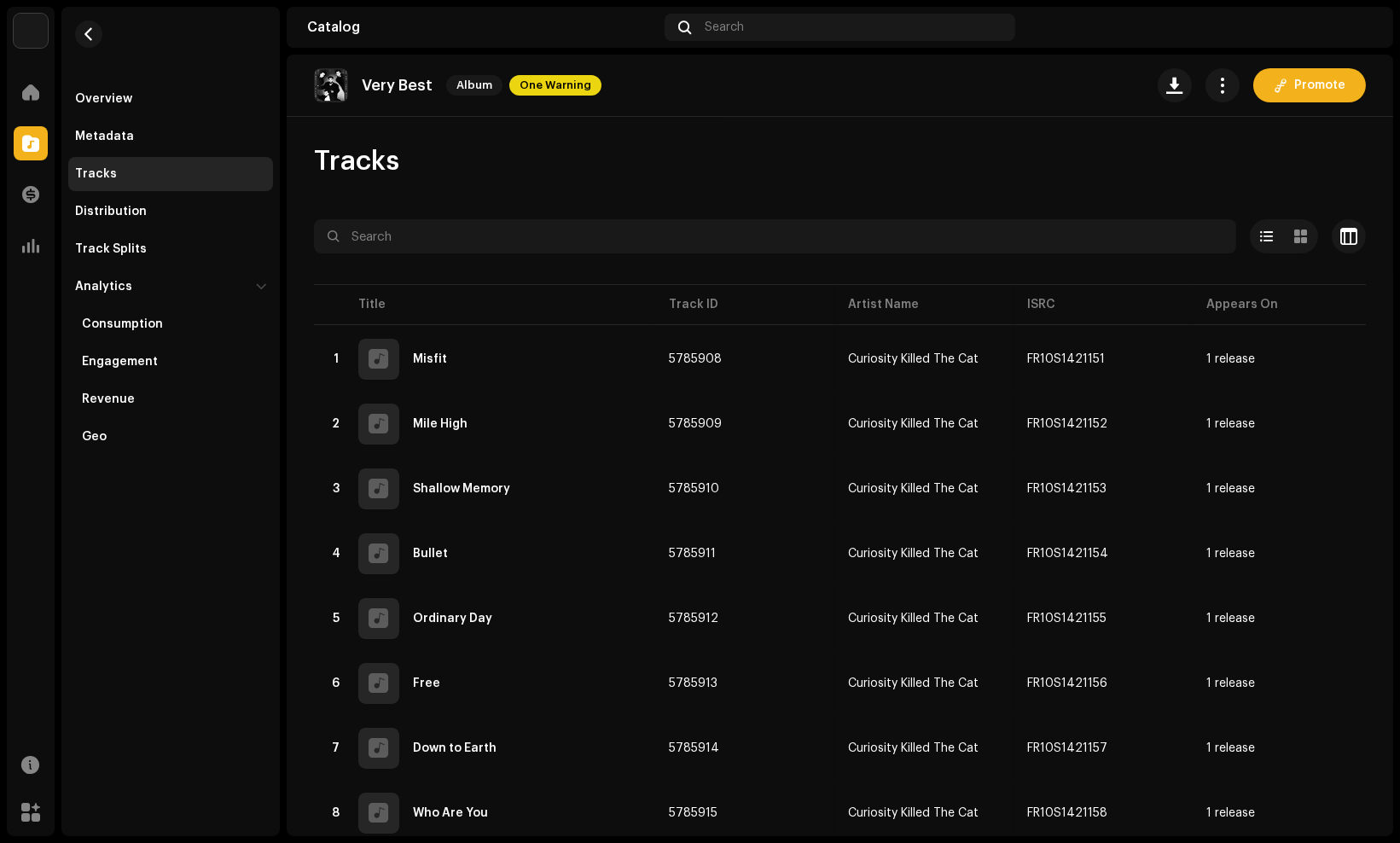
drag, startPoint x: 422, startPoint y: 314, endPoint x: 713, endPoint y: 183, distance: 319.1
click at [727, 118] on div "Very Best Album One Warning Promote Tracks Selected 0 Options Filters Distribut…" at bounding box center [840, 445] width 1107 height 781
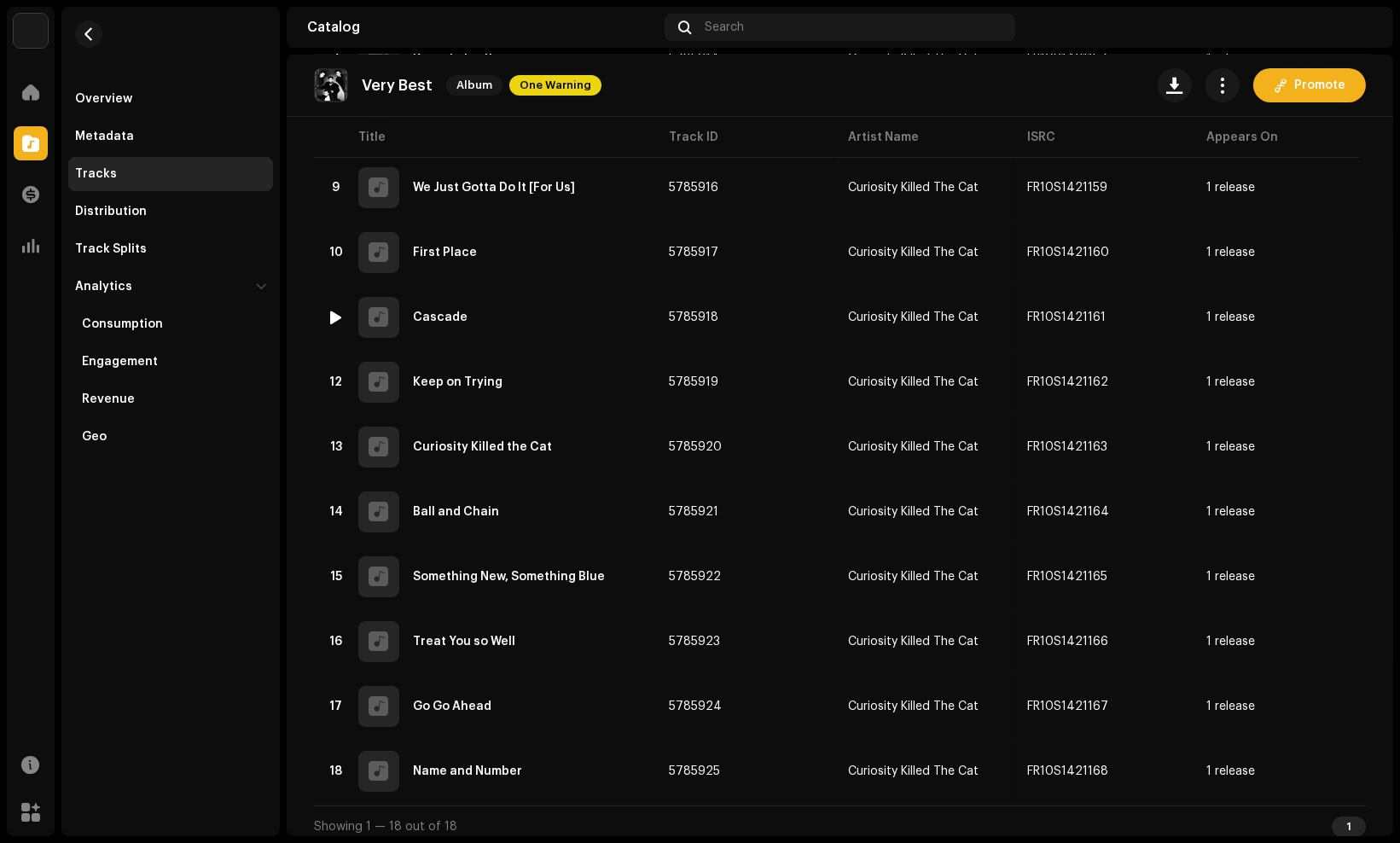
scroll to position [697, 0]
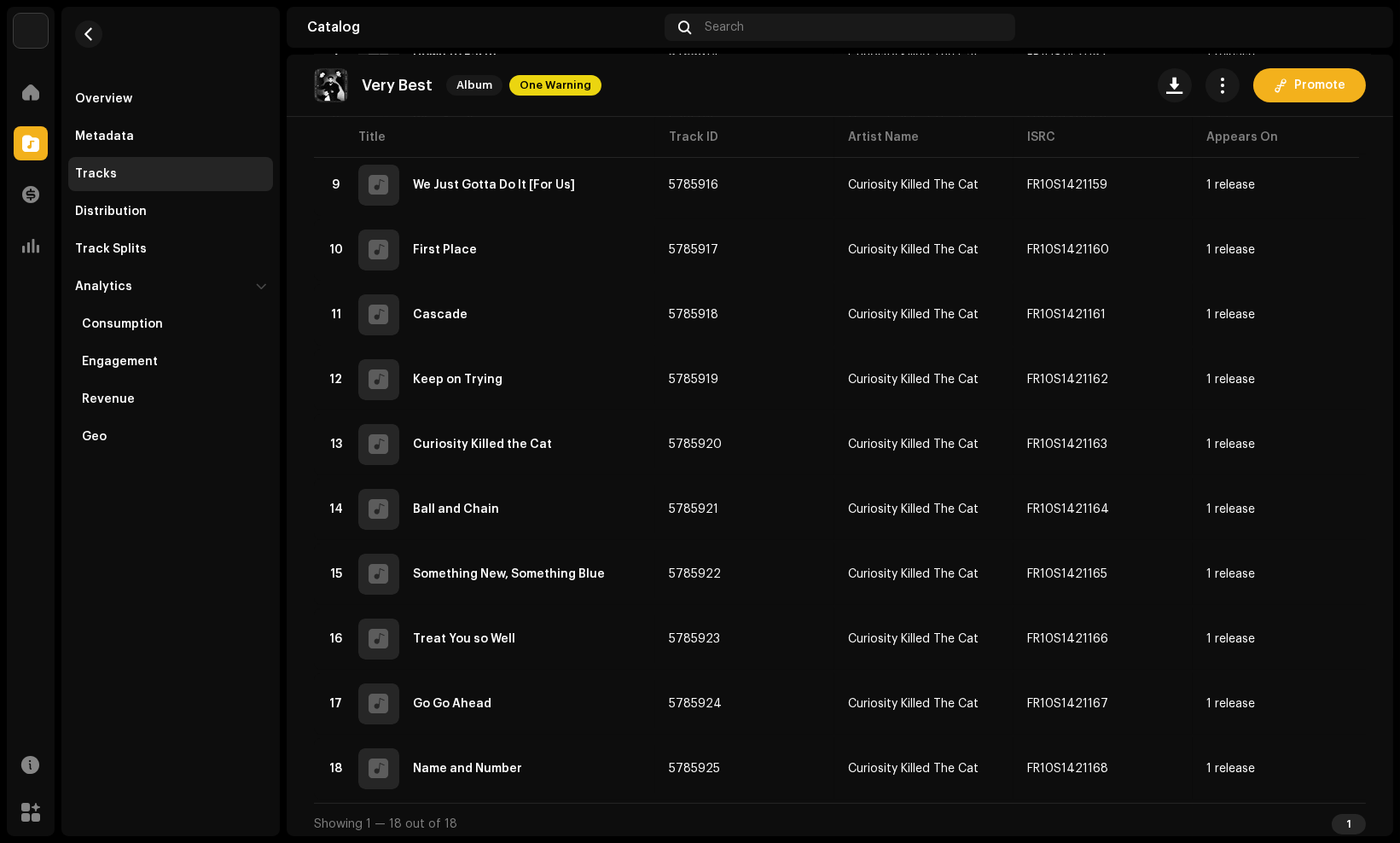
click at [1342, 816] on div "1" at bounding box center [1348, 824] width 34 height 20
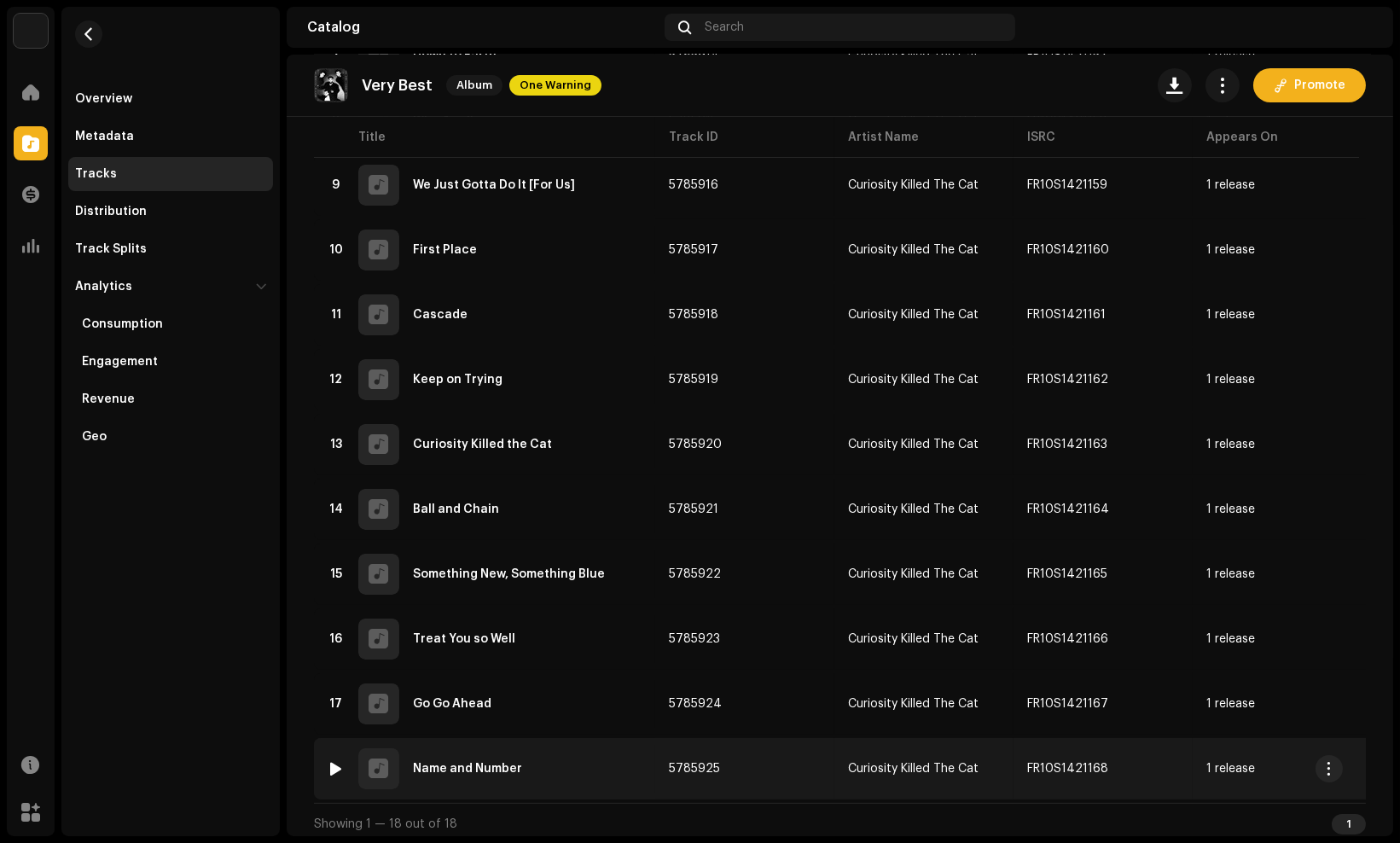
click at [662, 739] on td "5785925" at bounding box center [745, 769] width 179 height 62
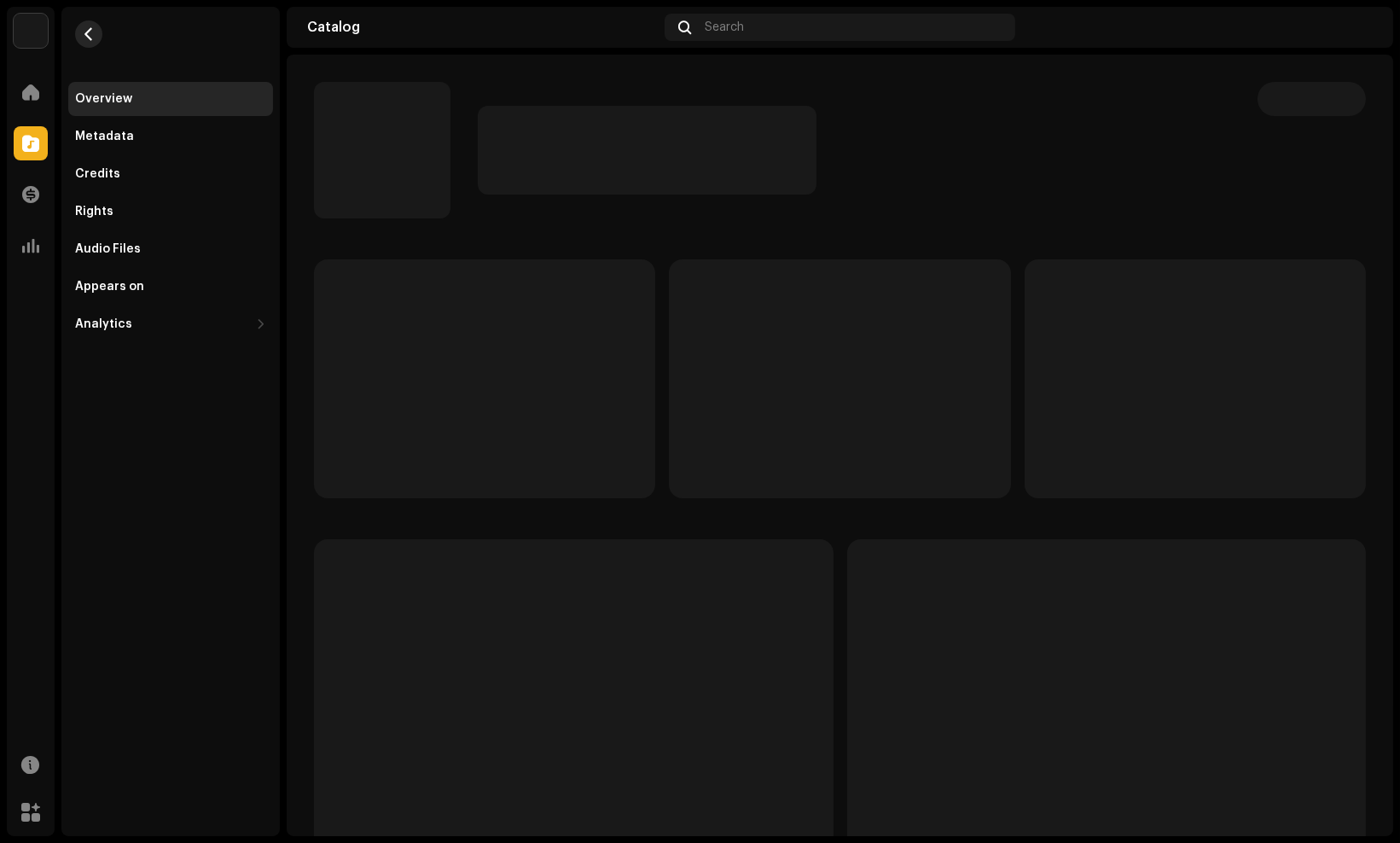
click at [84, 41] on button "button" at bounding box center [89, 34] width 27 height 27
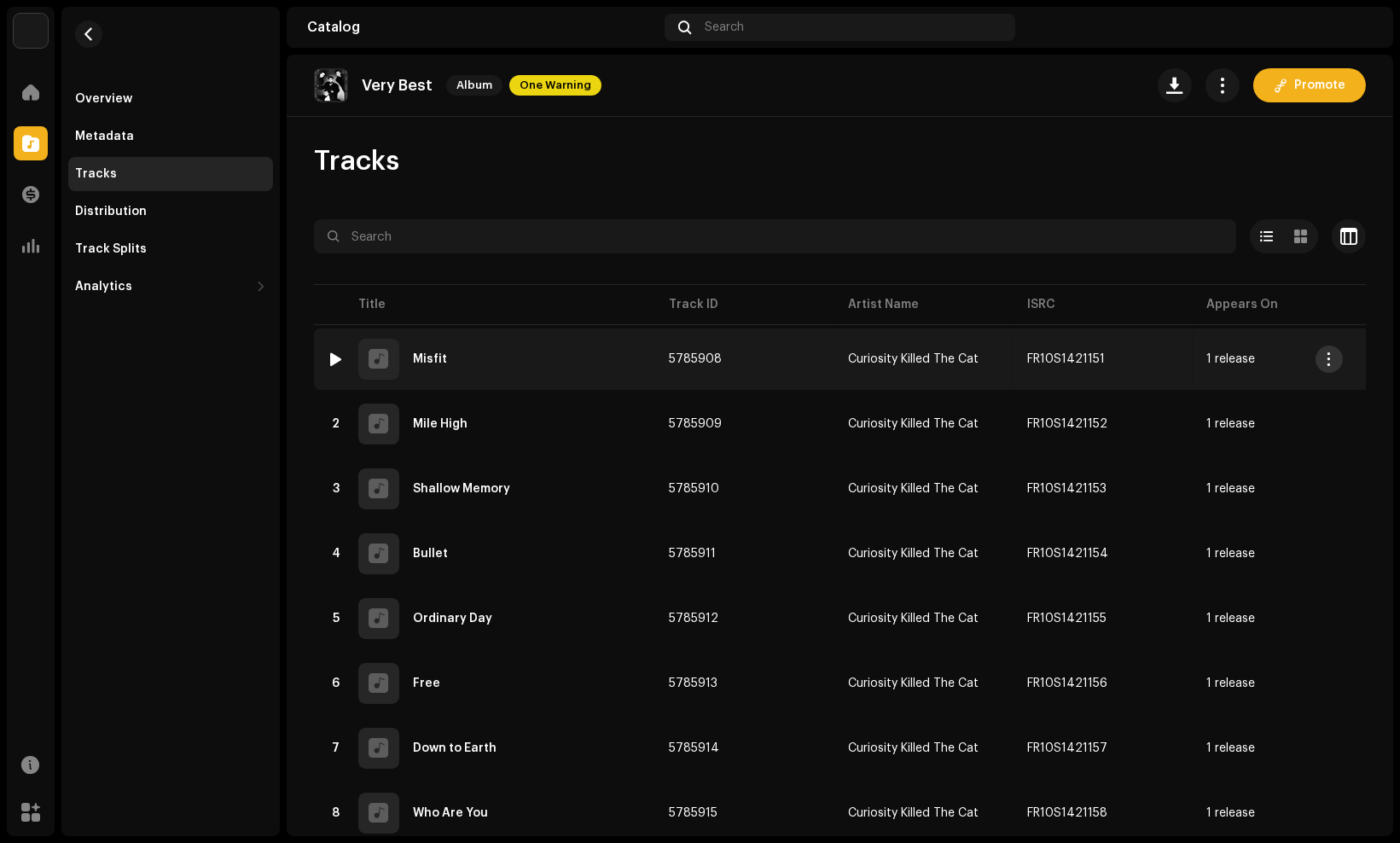
click at [1319, 363] on button "button" at bounding box center [1330, 359] width 27 height 27
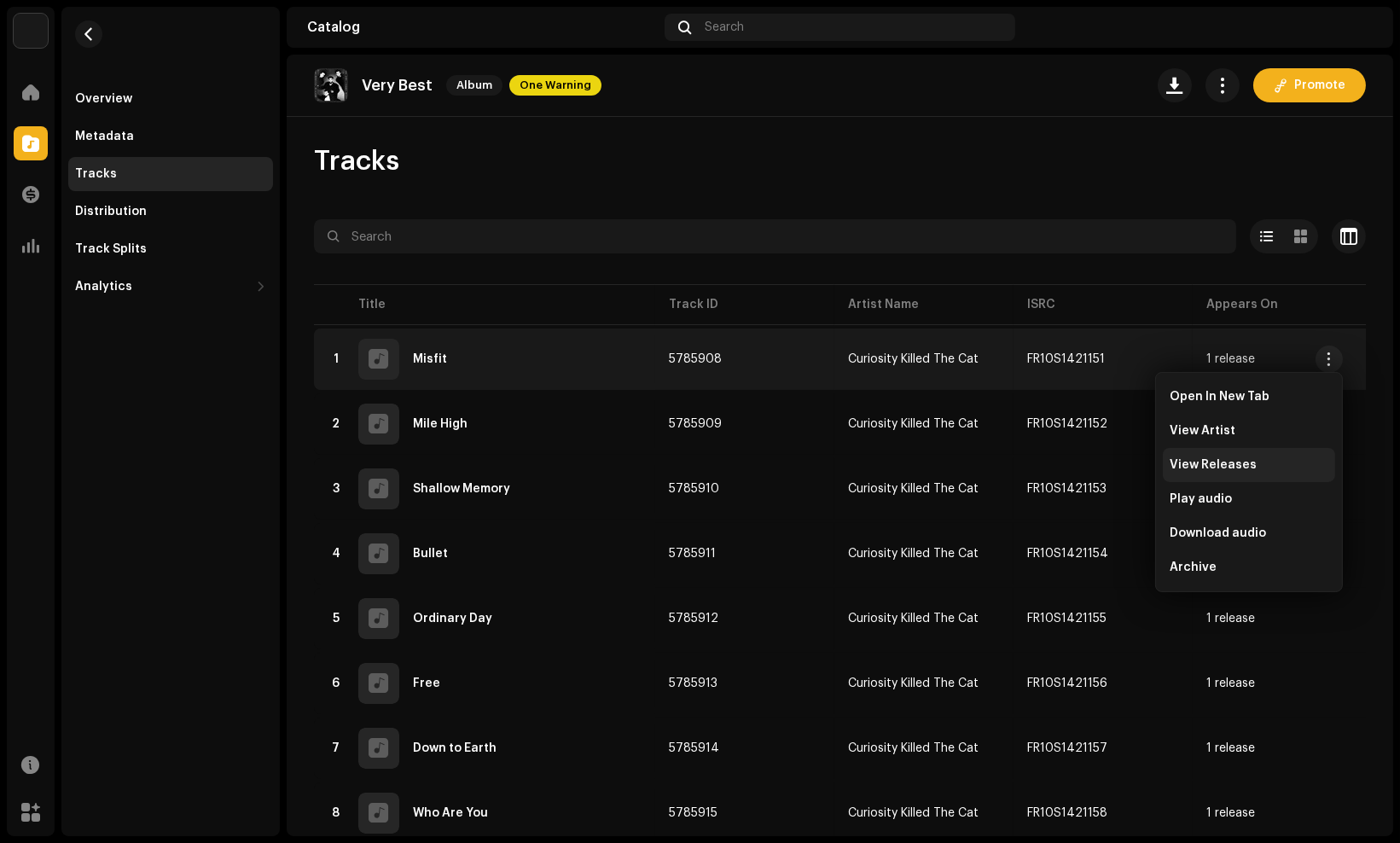
click at [1281, 480] on div "View Releases" at bounding box center [1249, 464] width 172 height 34
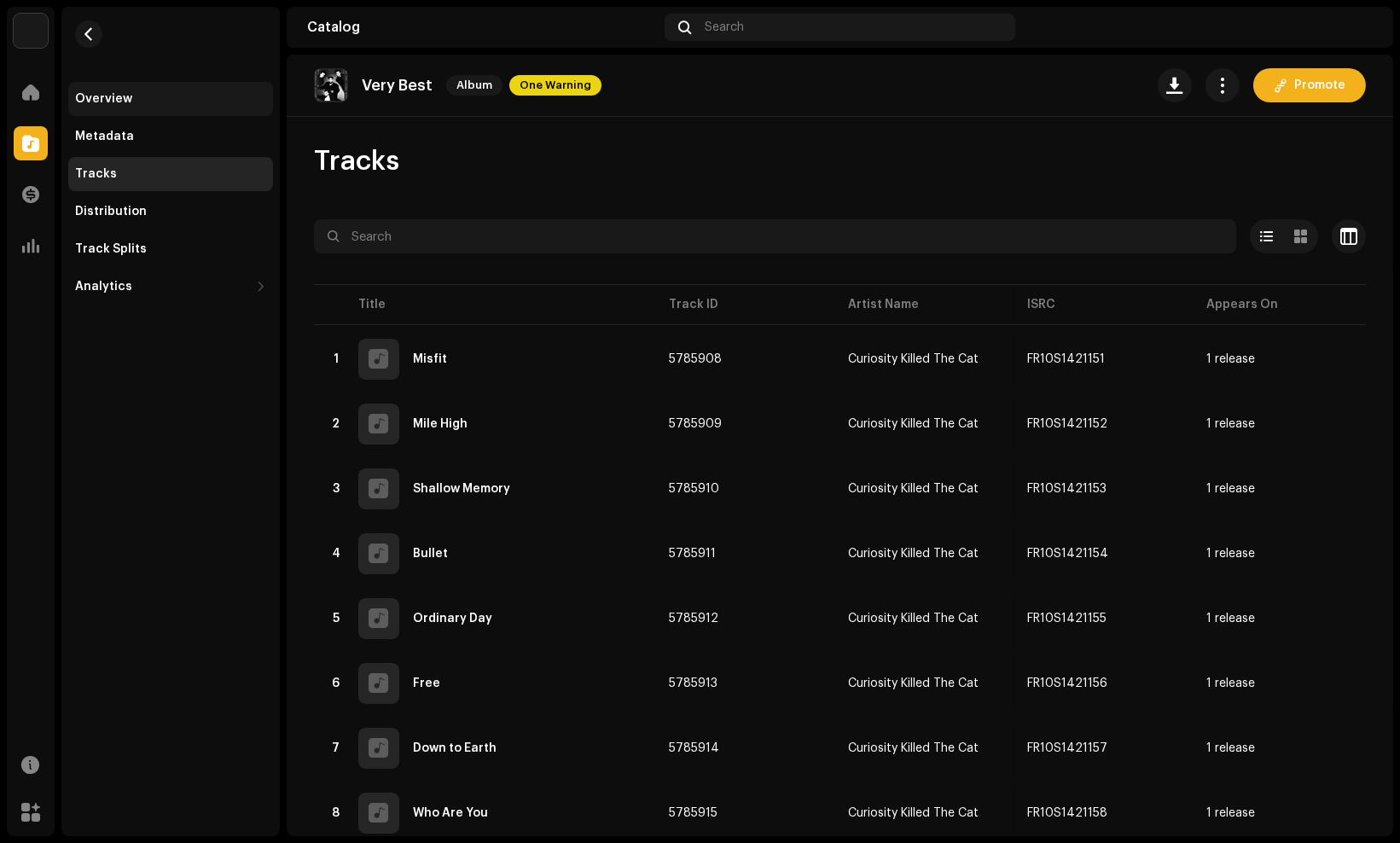
click at [191, 102] on div "Overview" at bounding box center [171, 99] width 191 height 13
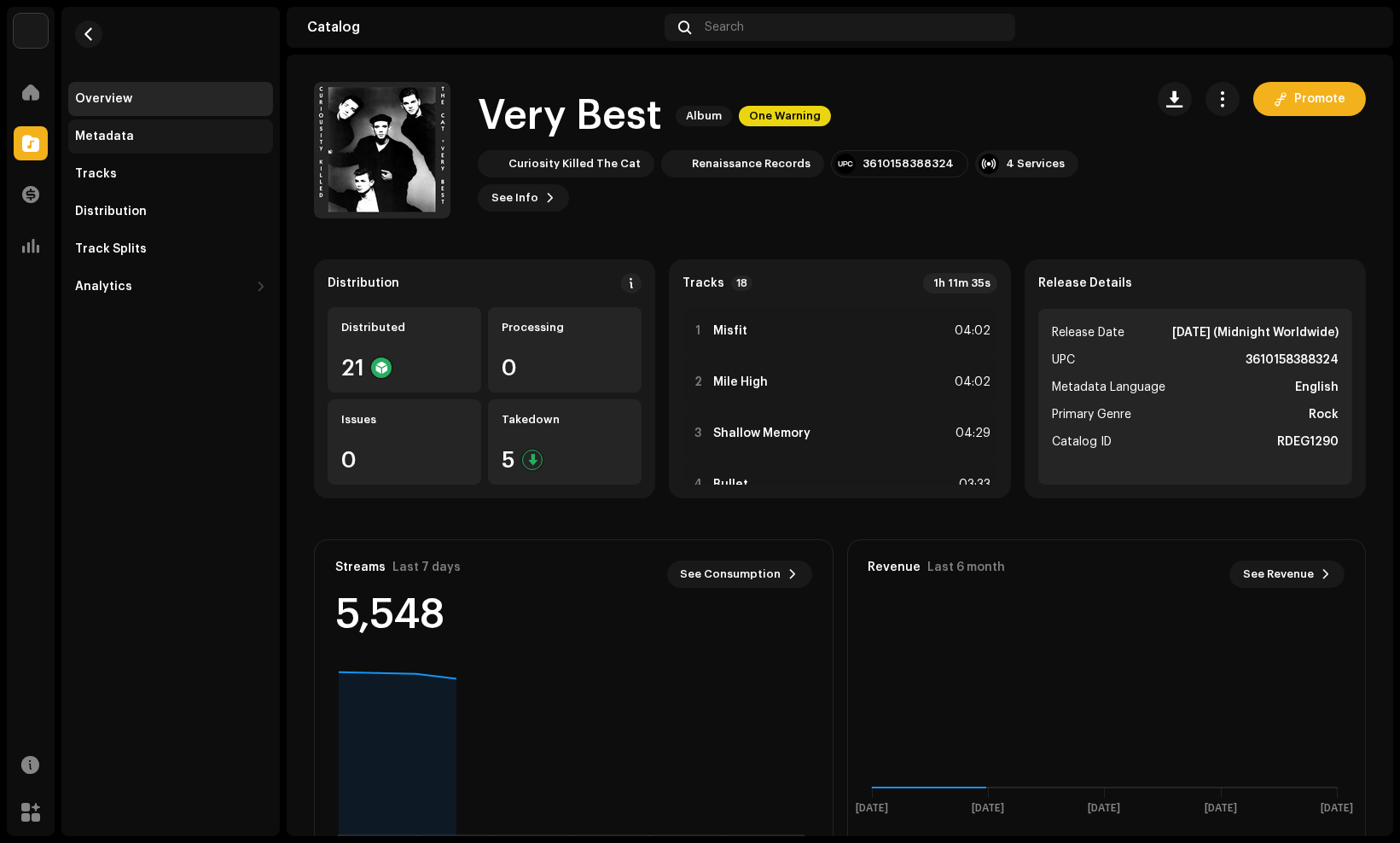
click at [175, 137] on div "Metadata" at bounding box center [171, 137] width 191 height 13
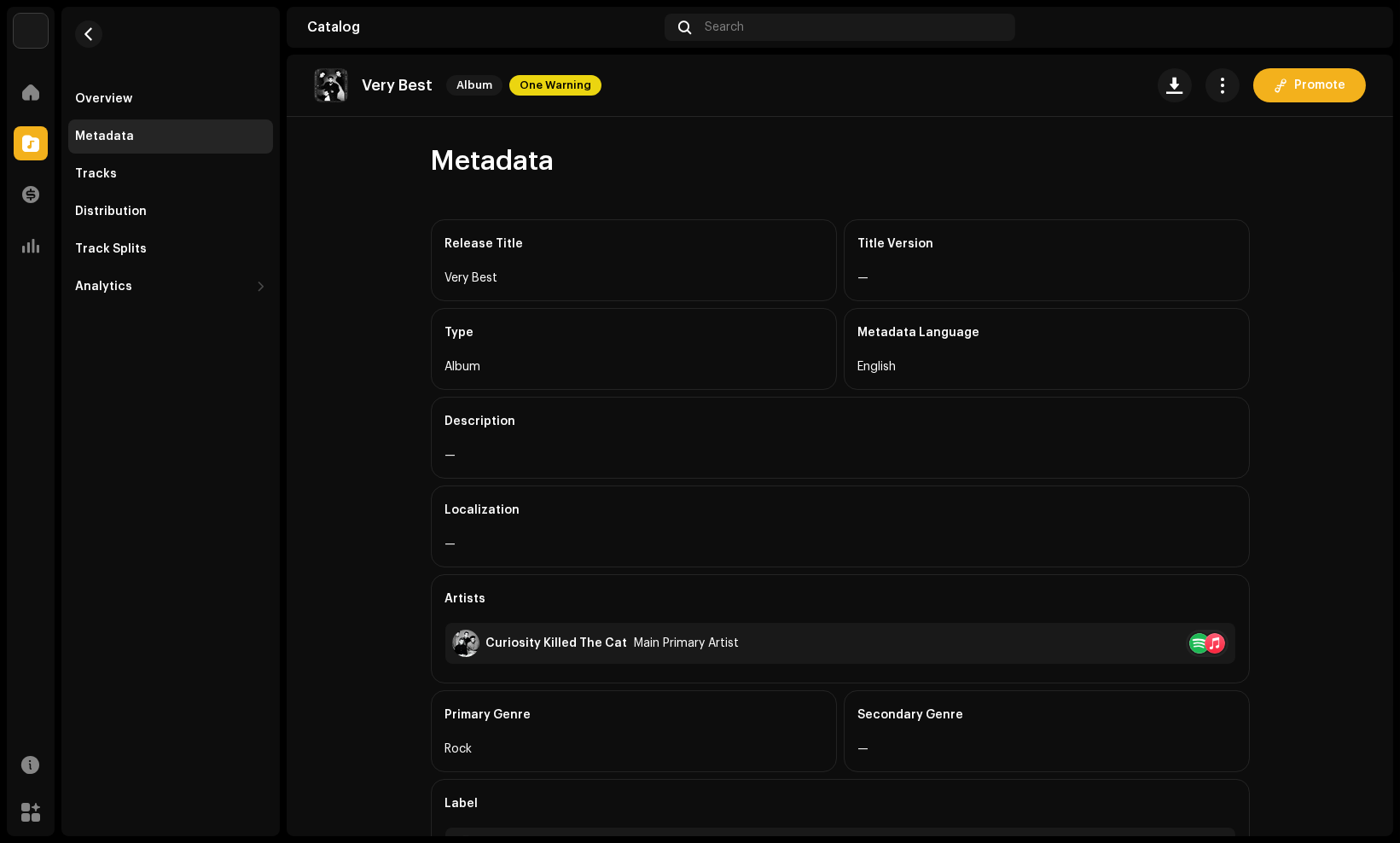
click at [321, 397] on catalog-releases-details-metadata "Very Best Album One Warning Promote Metadata Release Title Very Best Title Vers…" at bounding box center [840, 577] width 1107 height 1045
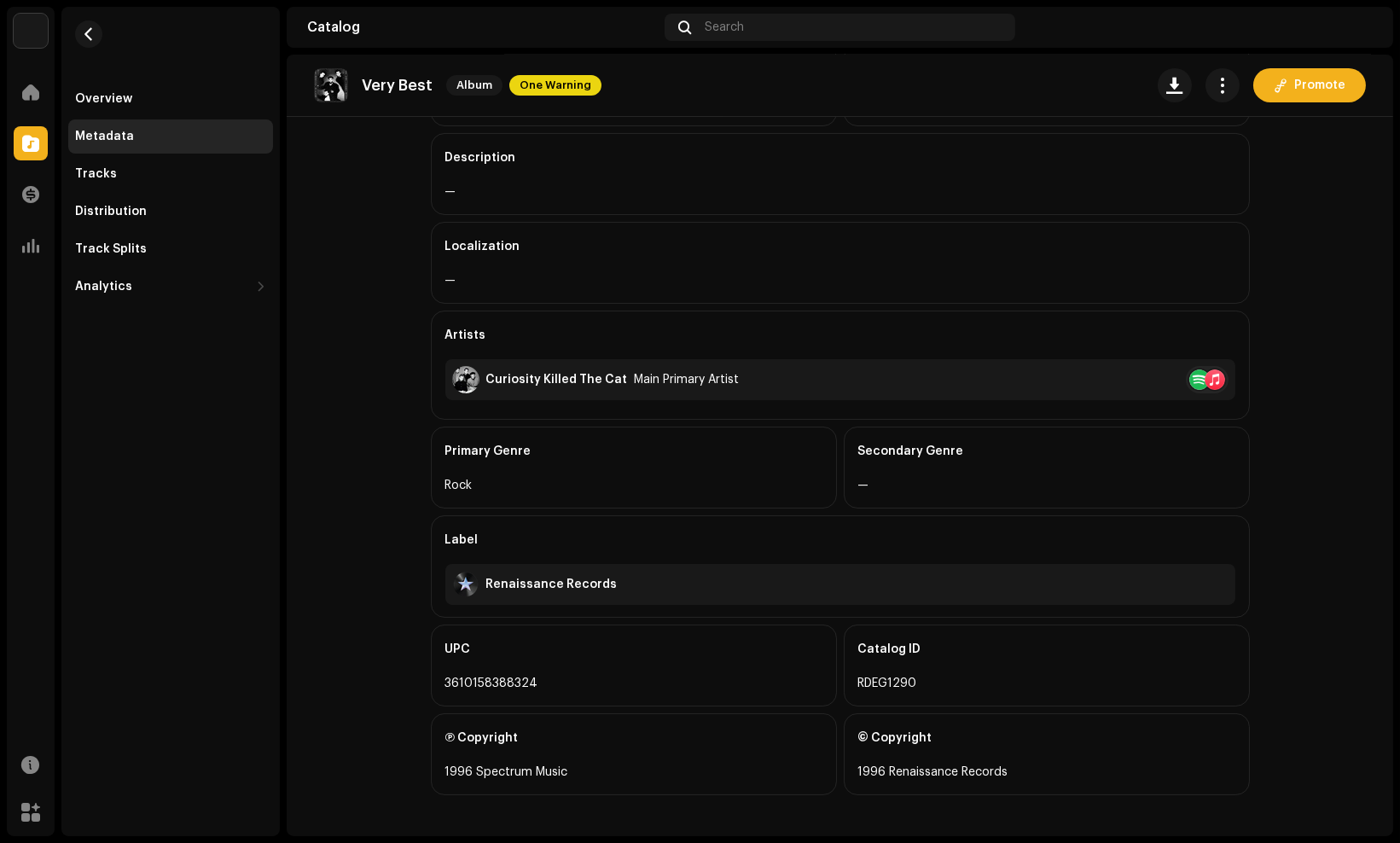
drag, startPoint x: 655, startPoint y: 399, endPoint x: 268, endPoint y: 430, distance: 388.2
click at [268, 430] on div "Overview Metadata Tracks Distribution Track Splits Analytics Consumption Engage…" at bounding box center [171, 421] width 219 height 830
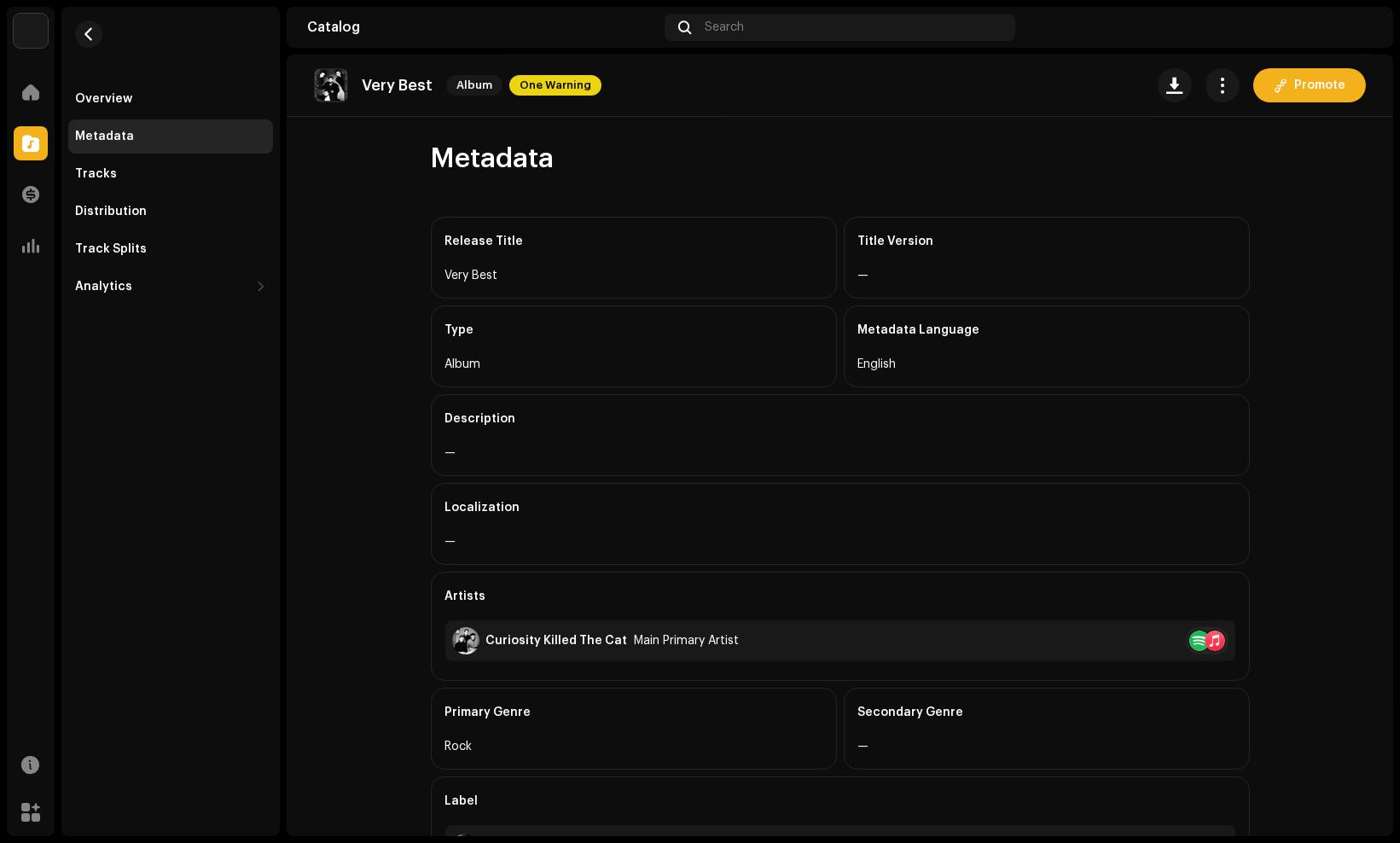
scroll to position [0, 0]
click at [1227, 86] on button "button" at bounding box center [1222, 85] width 34 height 34
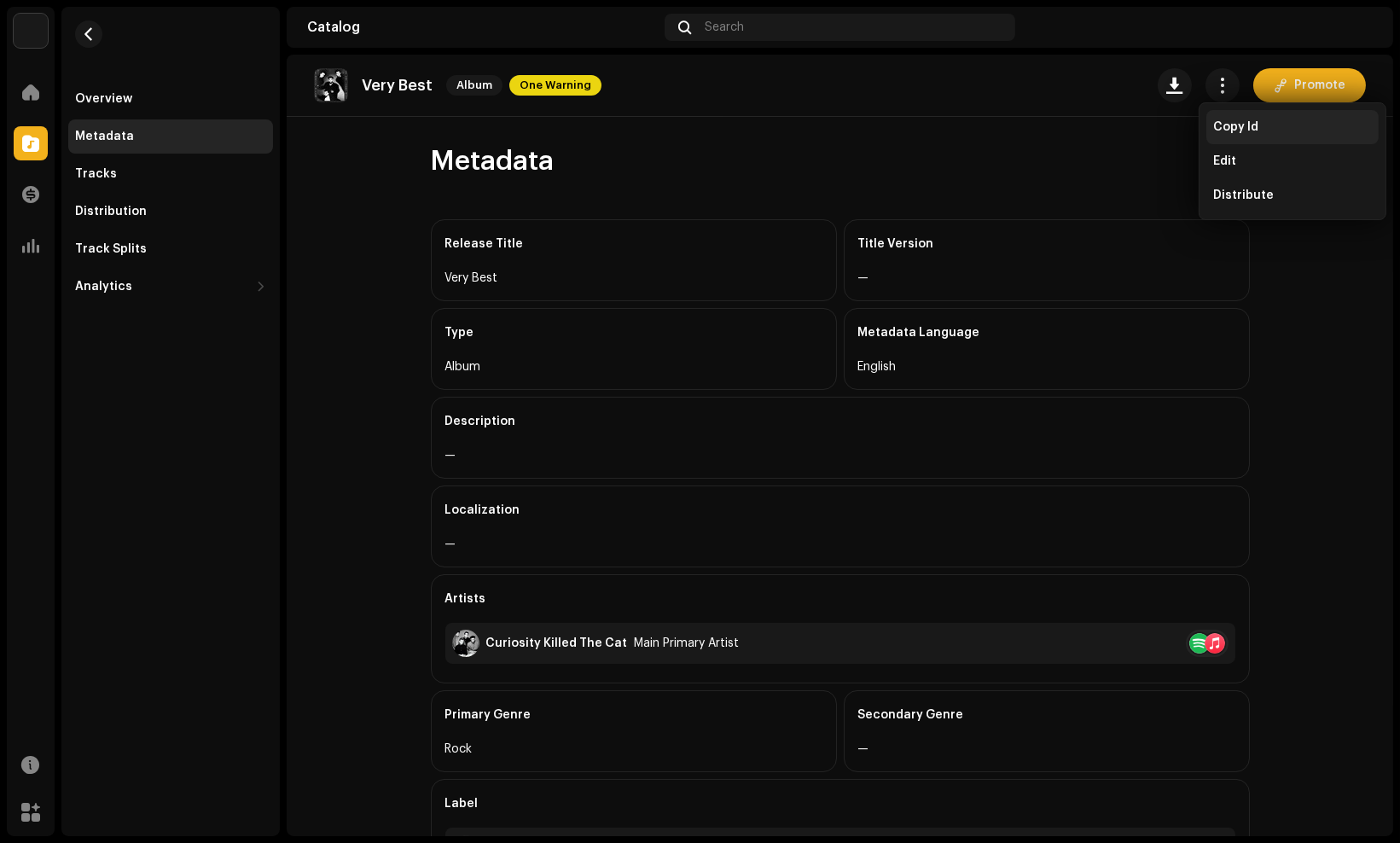
click at [1256, 126] on span "Copy Id" at bounding box center [1235, 127] width 45 height 13
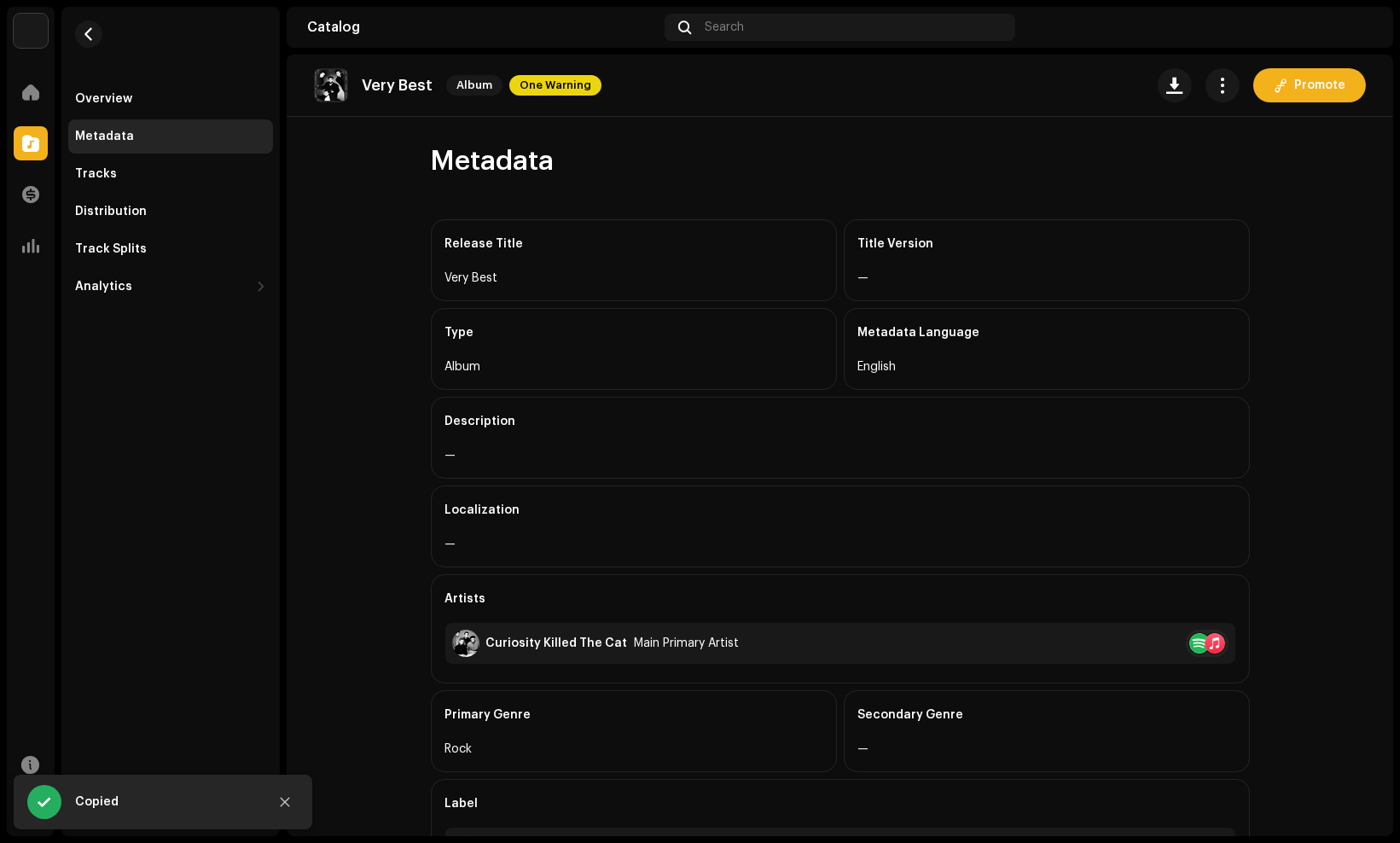
click at [1242, 133] on div "Very Best Album One Warning Promote Metadata Release Title Very Best Title Vers…" at bounding box center [840, 445] width 1107 height 781
drag, startPoint x: 1191, startPoint y: 83, endPoint x: 1204, endPoint y: 86, distance: 13.3
click at [1193, 84] on div "Promote" at bounding box center [1262, 85] width 208 height 34
click at [1205, 86] on button "button" at bounding box center [1222, 85] width 34 height 34
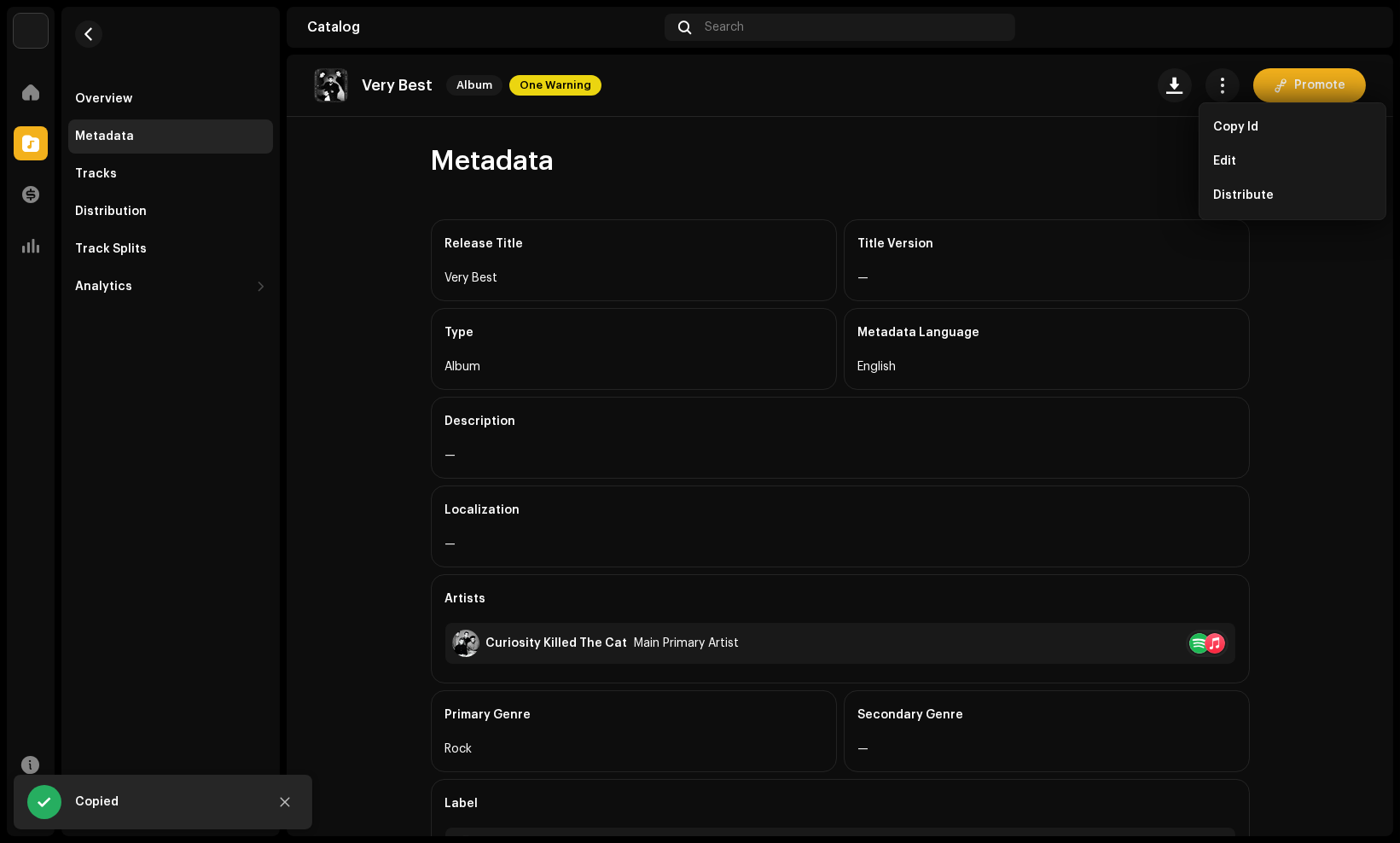
click at [911, 86] on div "Very Best Album One Warning Promote" at bounding box center [840, 85] width 1052 height 34
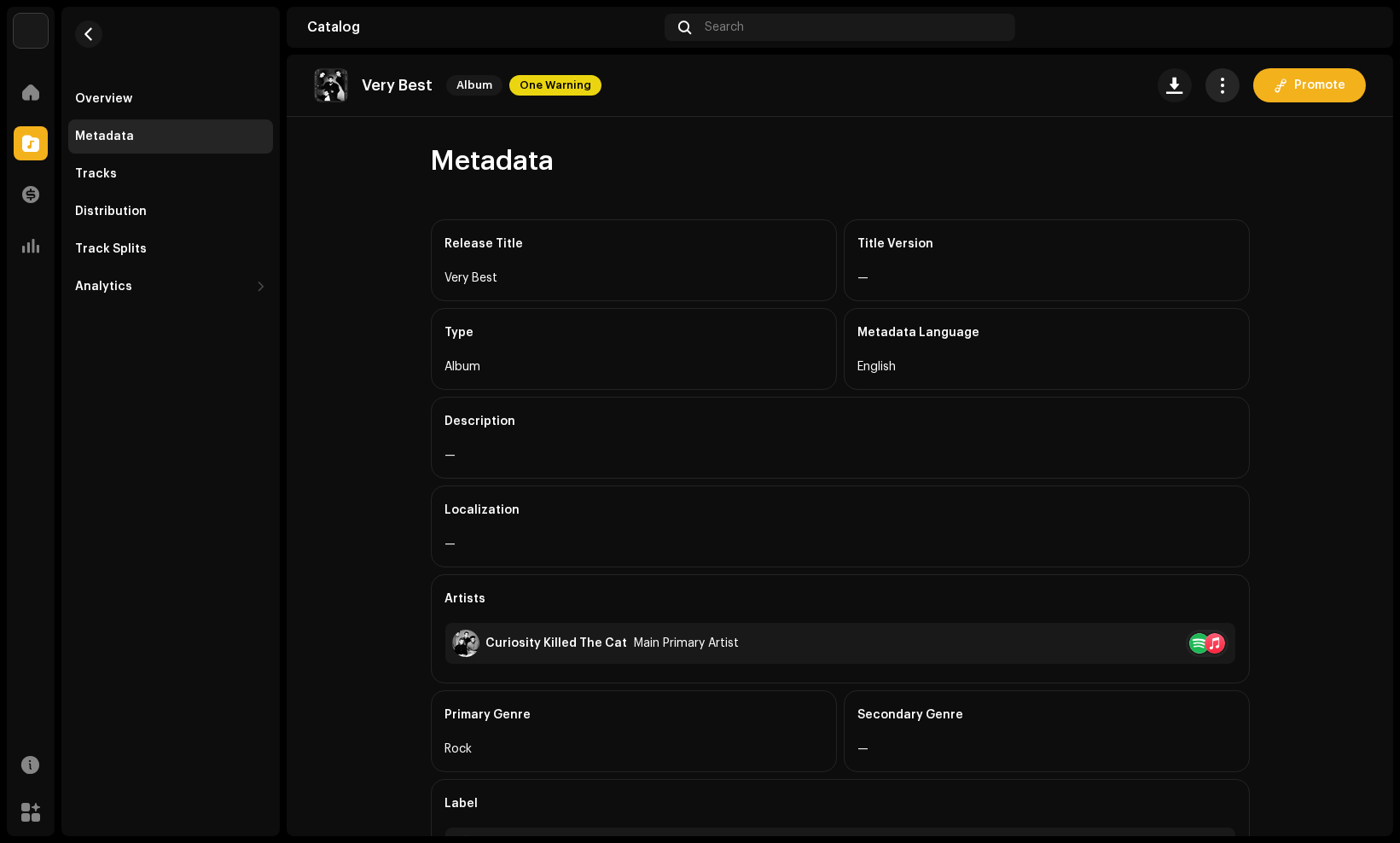
click at [1207, 87] on button "button" at bounding box center [1222, 85] width 34 height 34
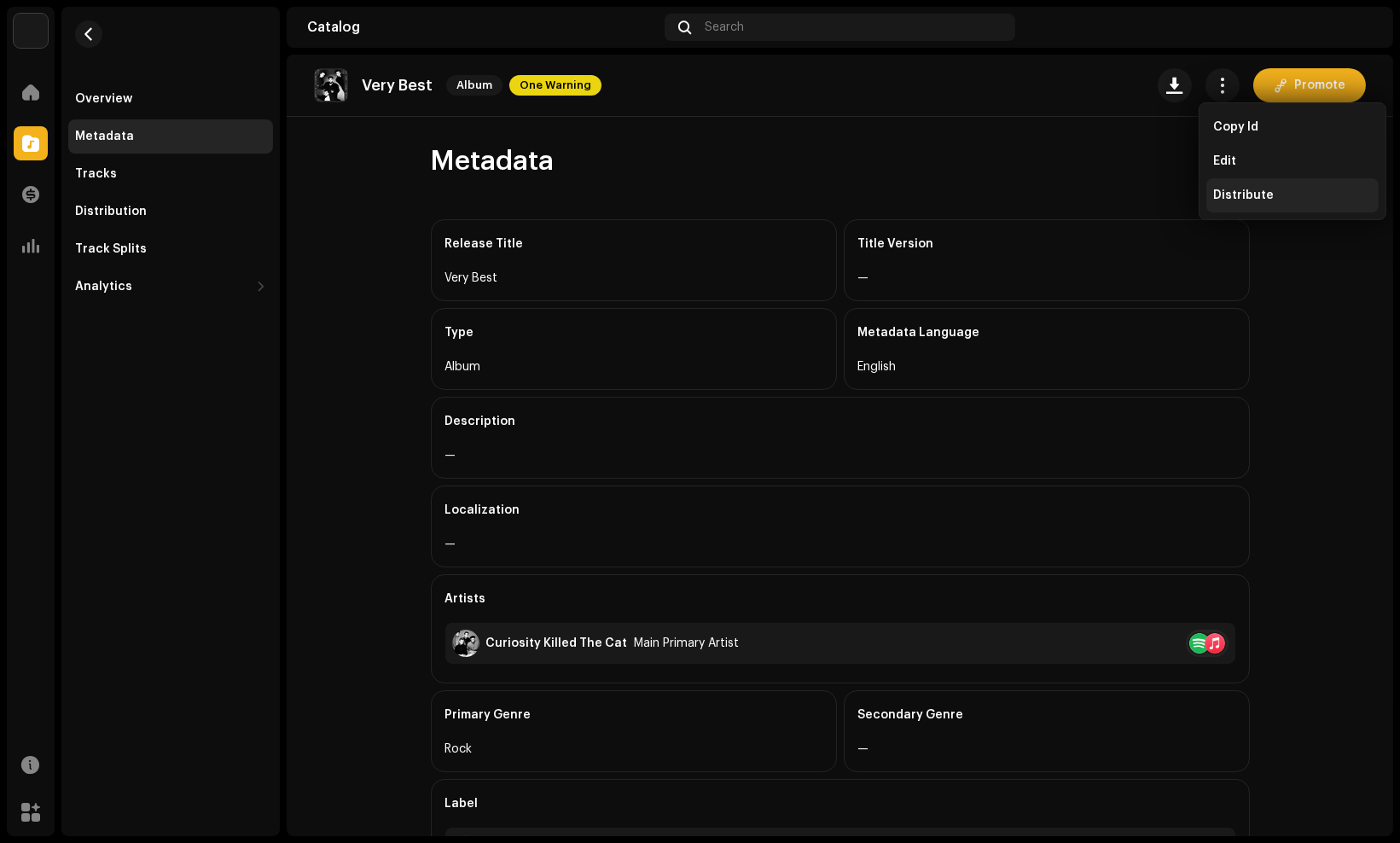
click at [1270, 199] on div "Distribute" at bounding box center [1292, 196] width 159 height 13
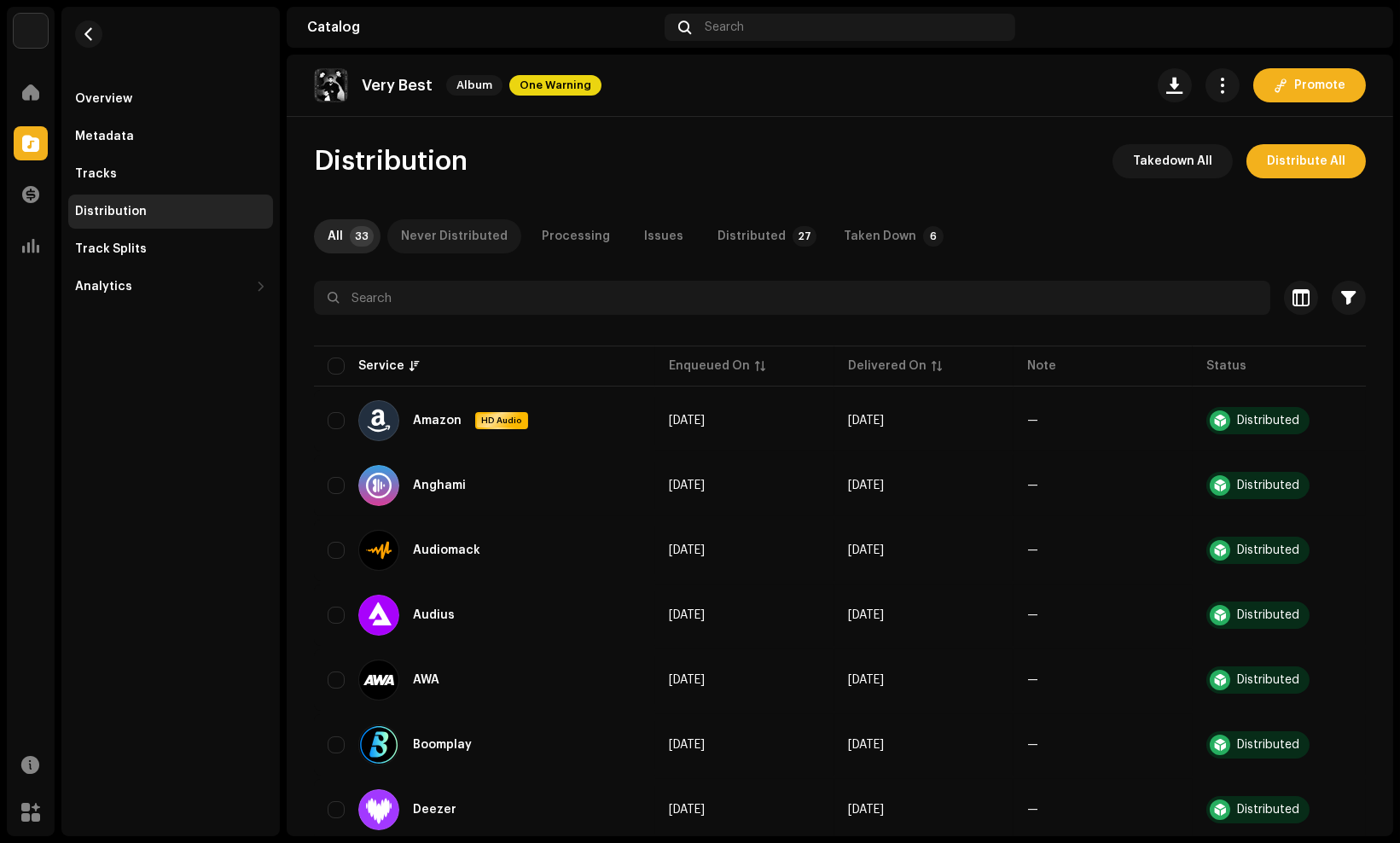
click at [492, 226] on div "Never Distributed" at bounding box center [454, 236] width 107 height 34
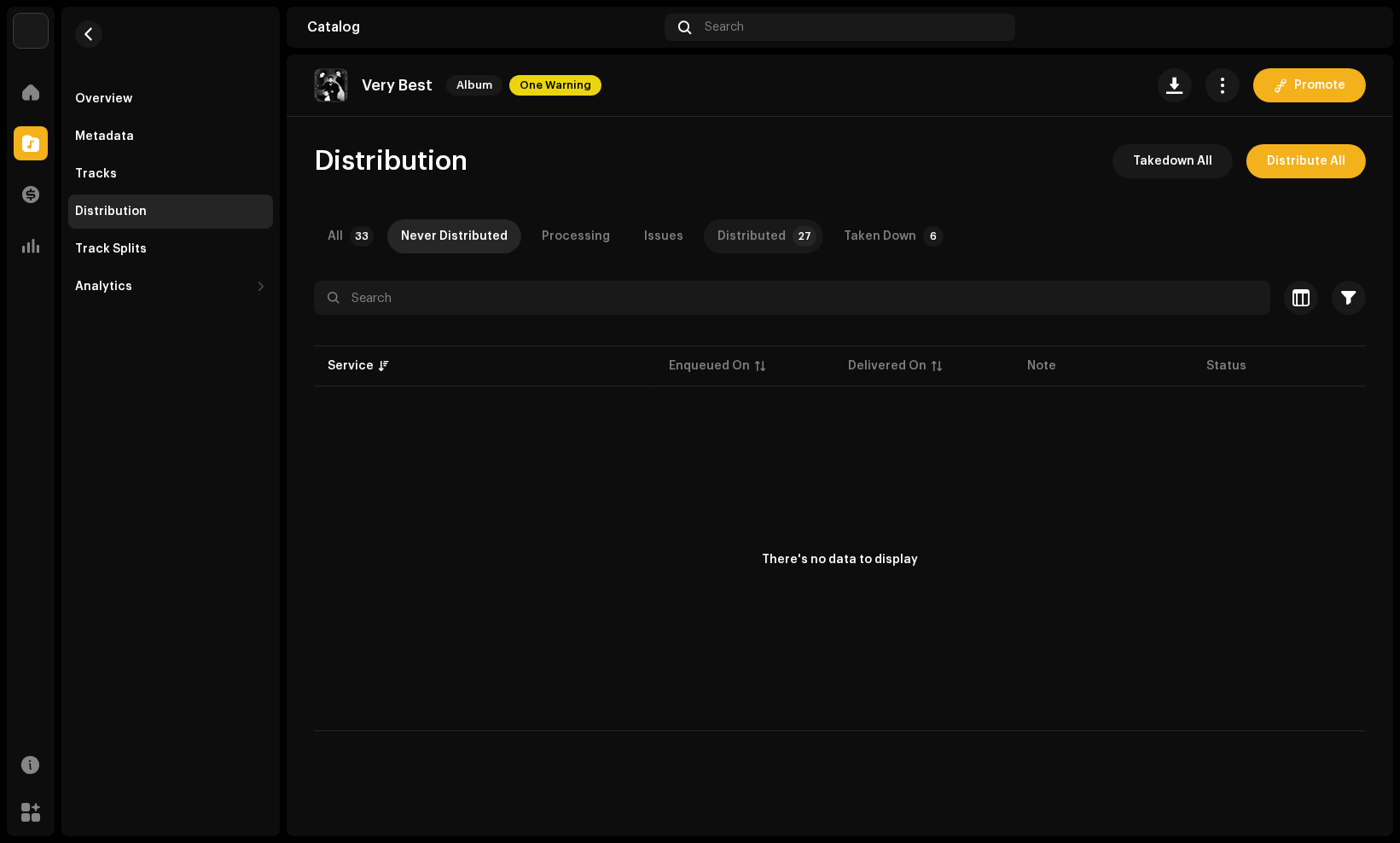
click at [770, 244] on p-tab "Distributed 27" at bounding box center [764, 236] width 119 height 34
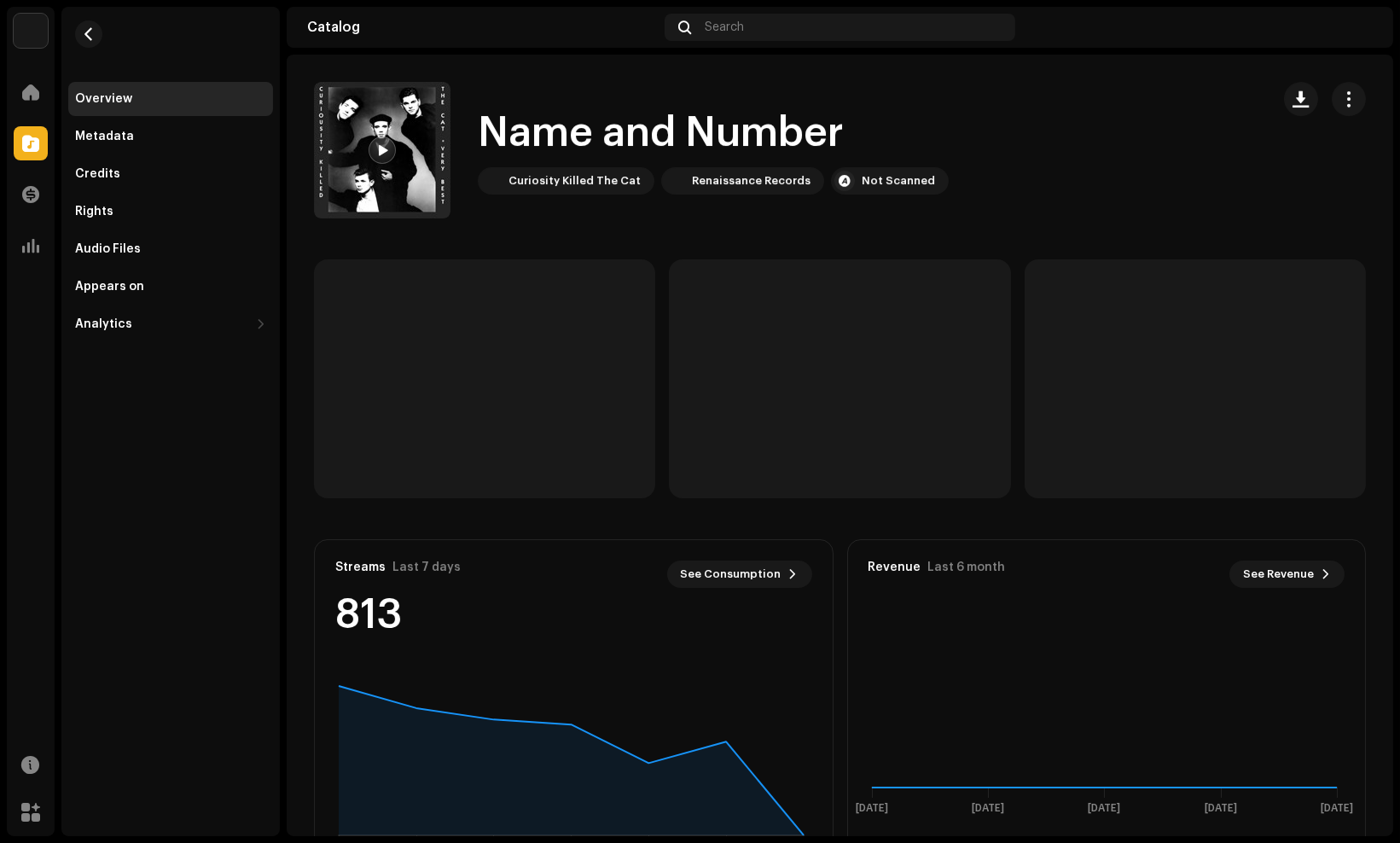
click at [1203, 131] on div "Name and Number Curiosity Killed The Cat Renaissance Records Not Scanned" at bounding box center [785, 150] width 943 height 137
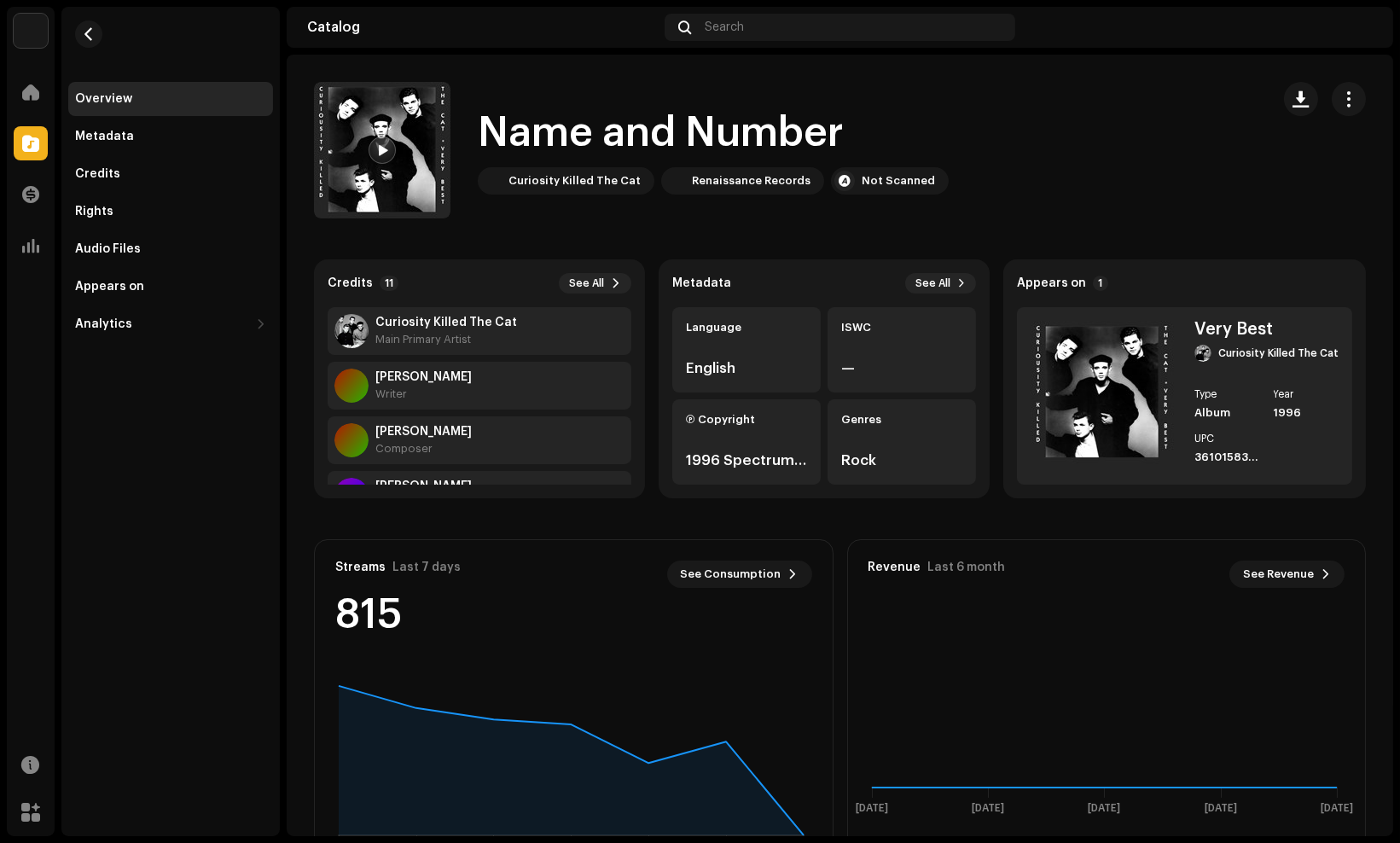
click at [1203, 132] on div "Name and Number Curiosity Killed The Cat Renaissance Records Not Scanned" at bounding box center [785, 150] width 943 height 137
click at [958, 284] on span at bounding box center [962, 283] width 9 height 13
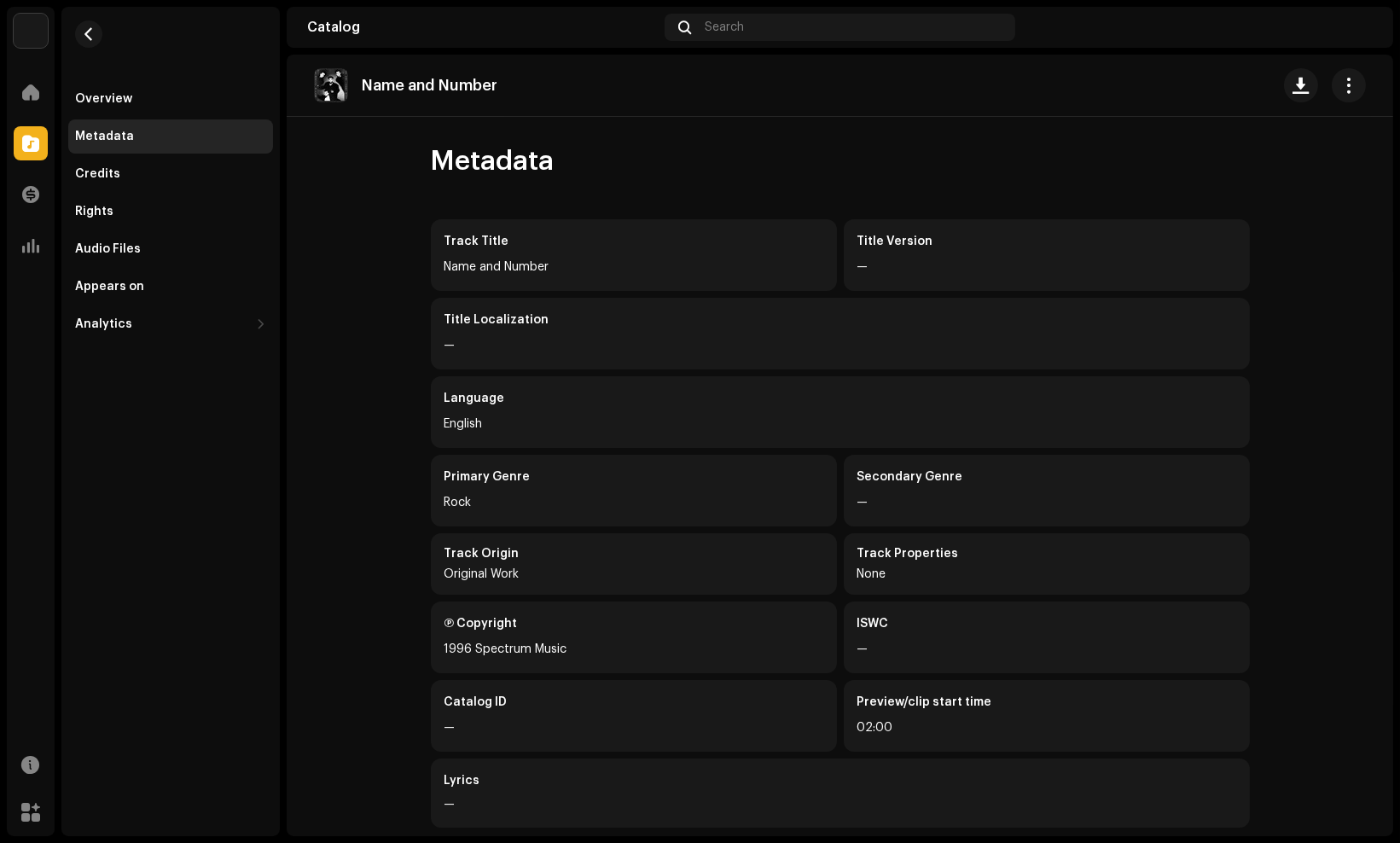
click at [1336, 68] on re-m-actions-button at bounding box center [1348, 85] width 34 height 34
click at [1346, 80] on span "button" at bounding box center [1349, 85] width 16 height 13
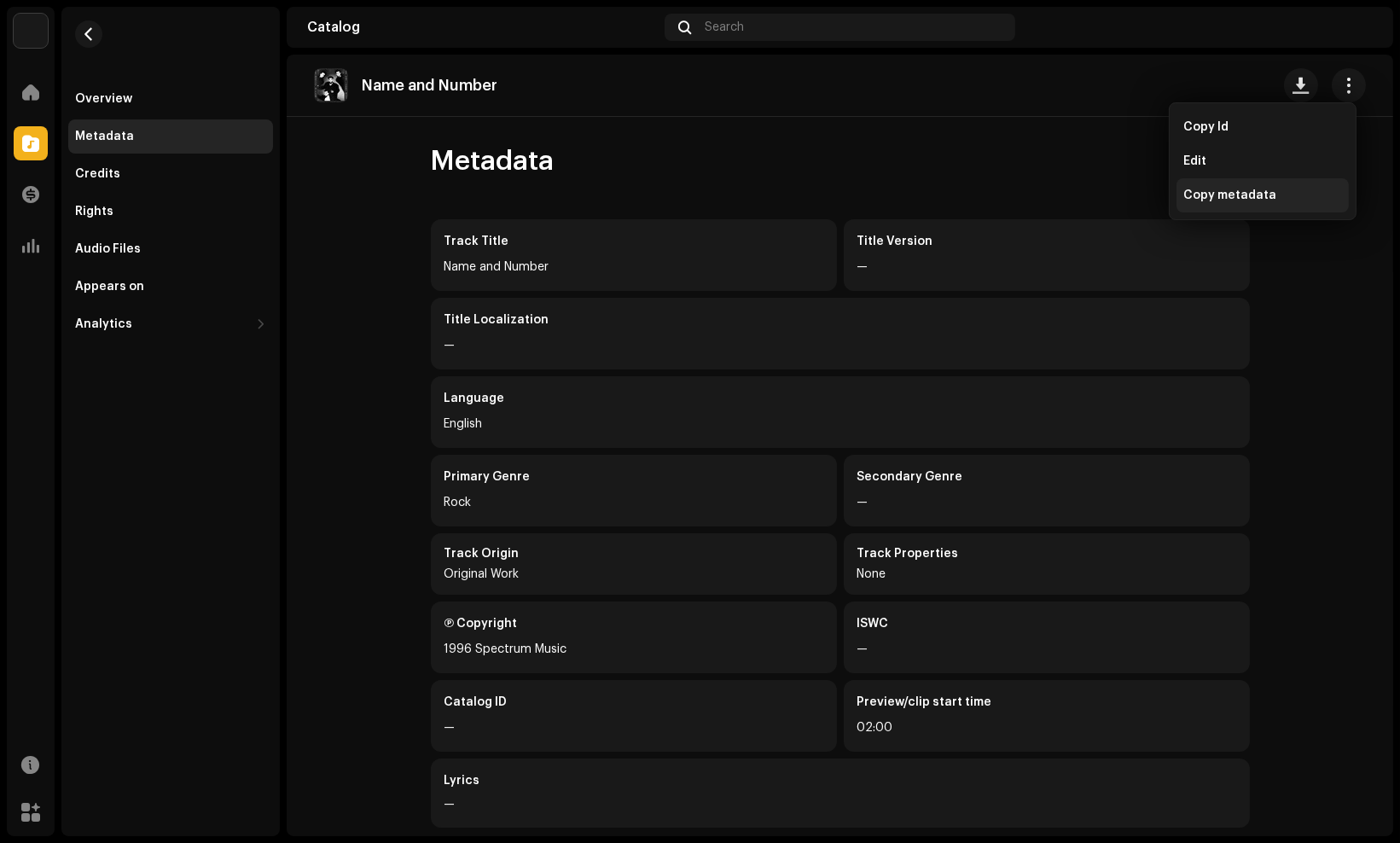
click at [1267, 190] on span "Copy metadata" at bounding box center [1229, 196] width 93 height 13
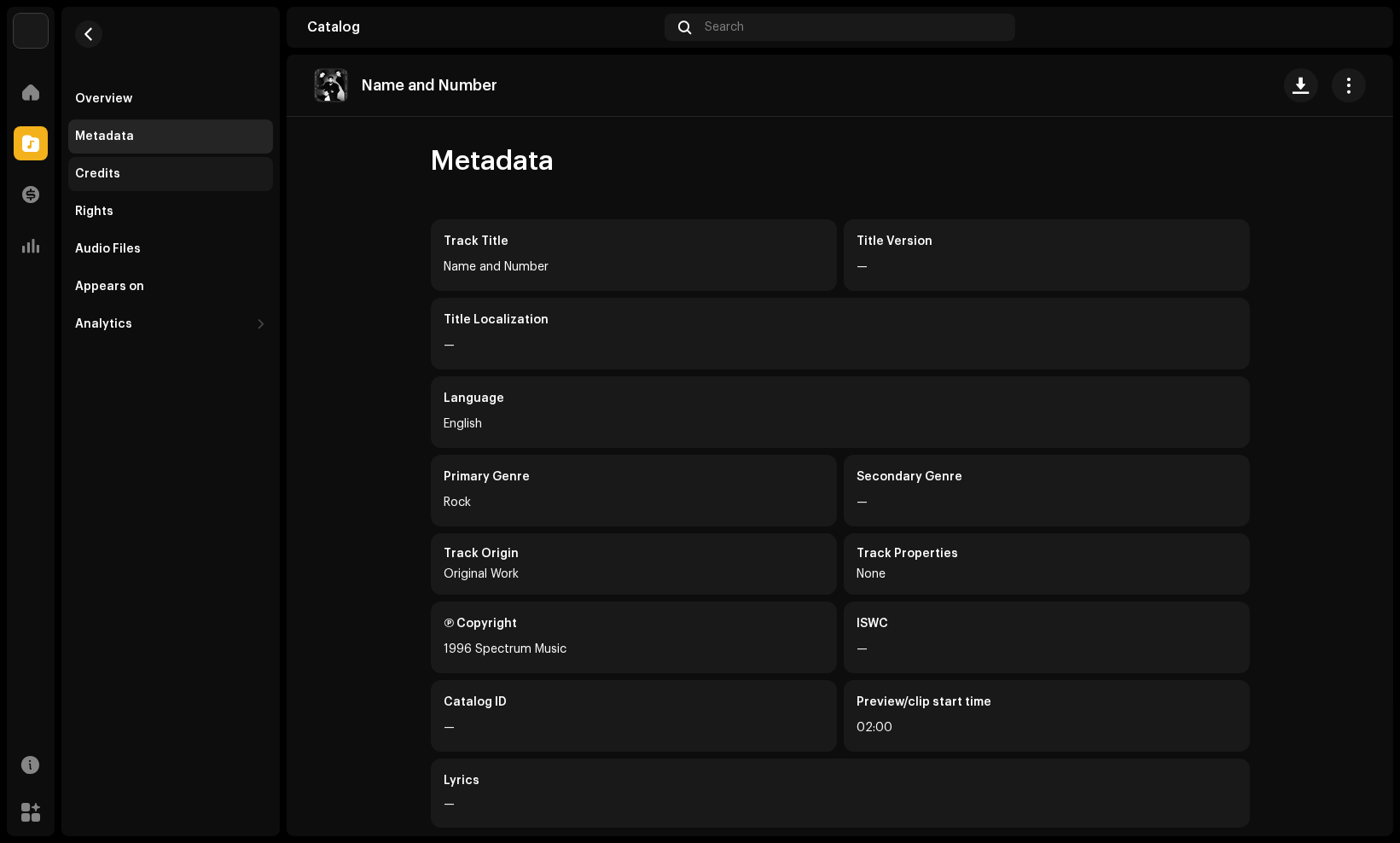
click at [104, 177] on div "Credits" at bounding box center [97, 174] width 45 height 13
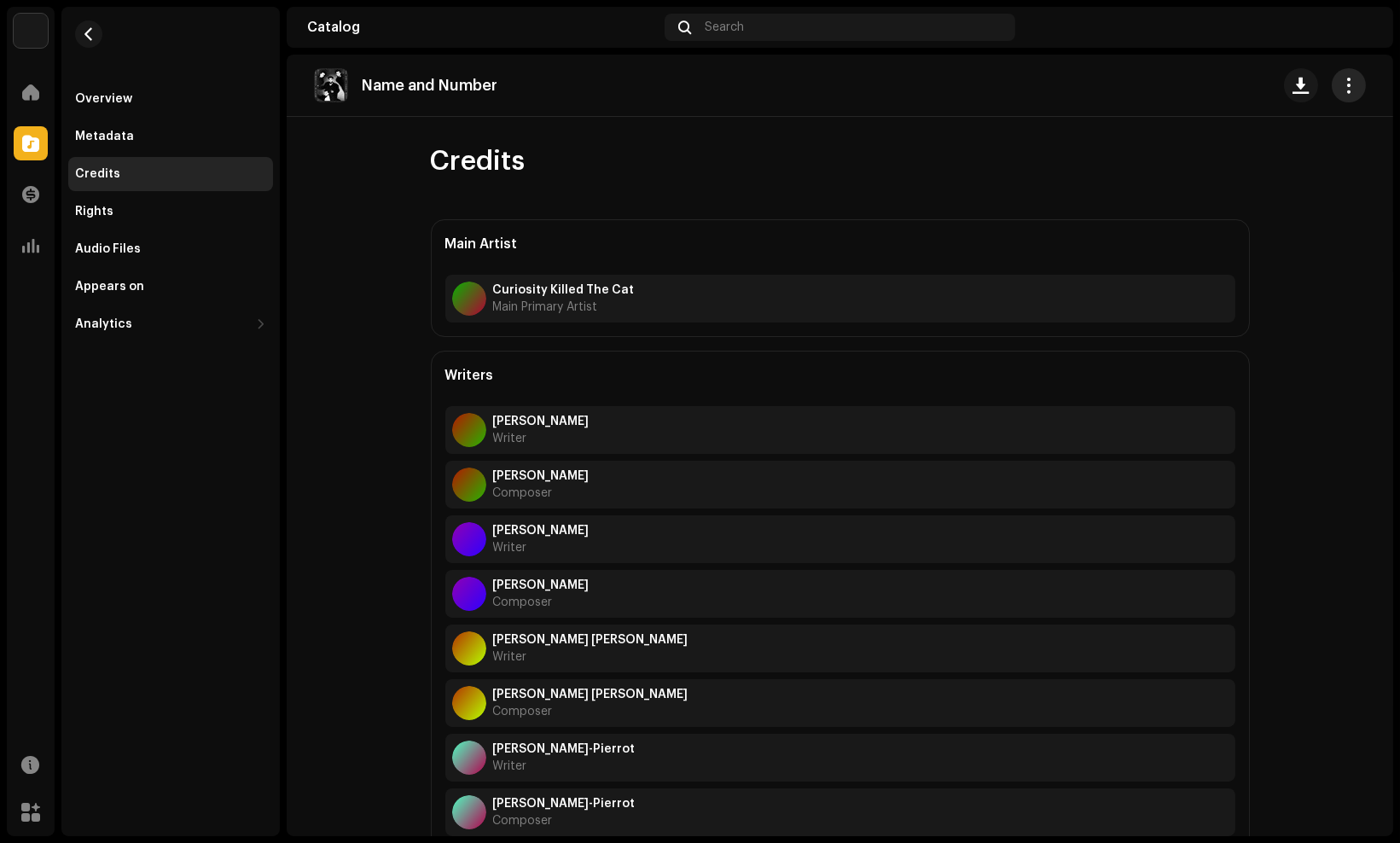
click at [1332, 98] on button "button" at bounding box center [1348, 85] width 34 height 34
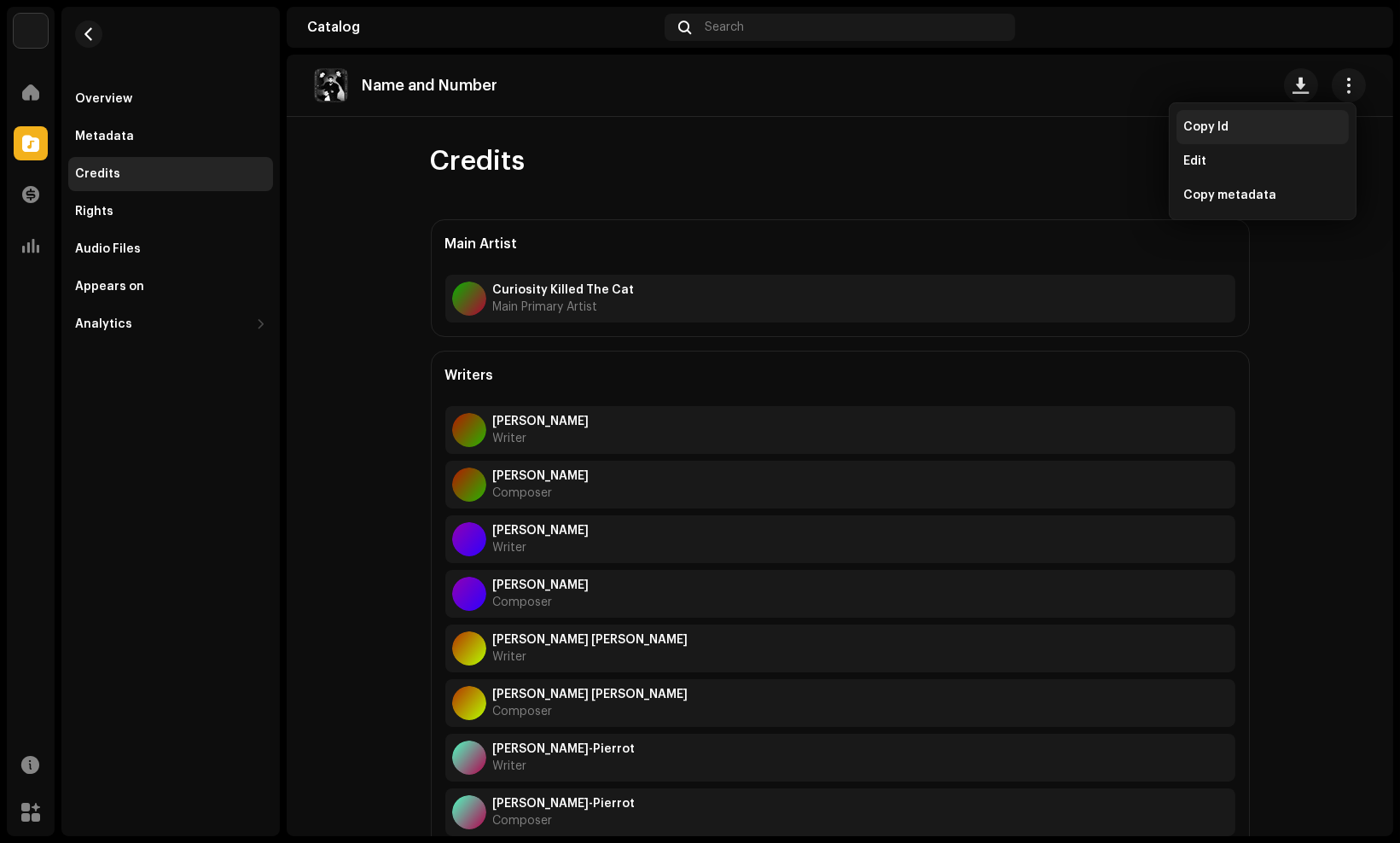
click at [1259, 123] on div "Copy Id" at bounding box center [1262, 127] width 159 height 13
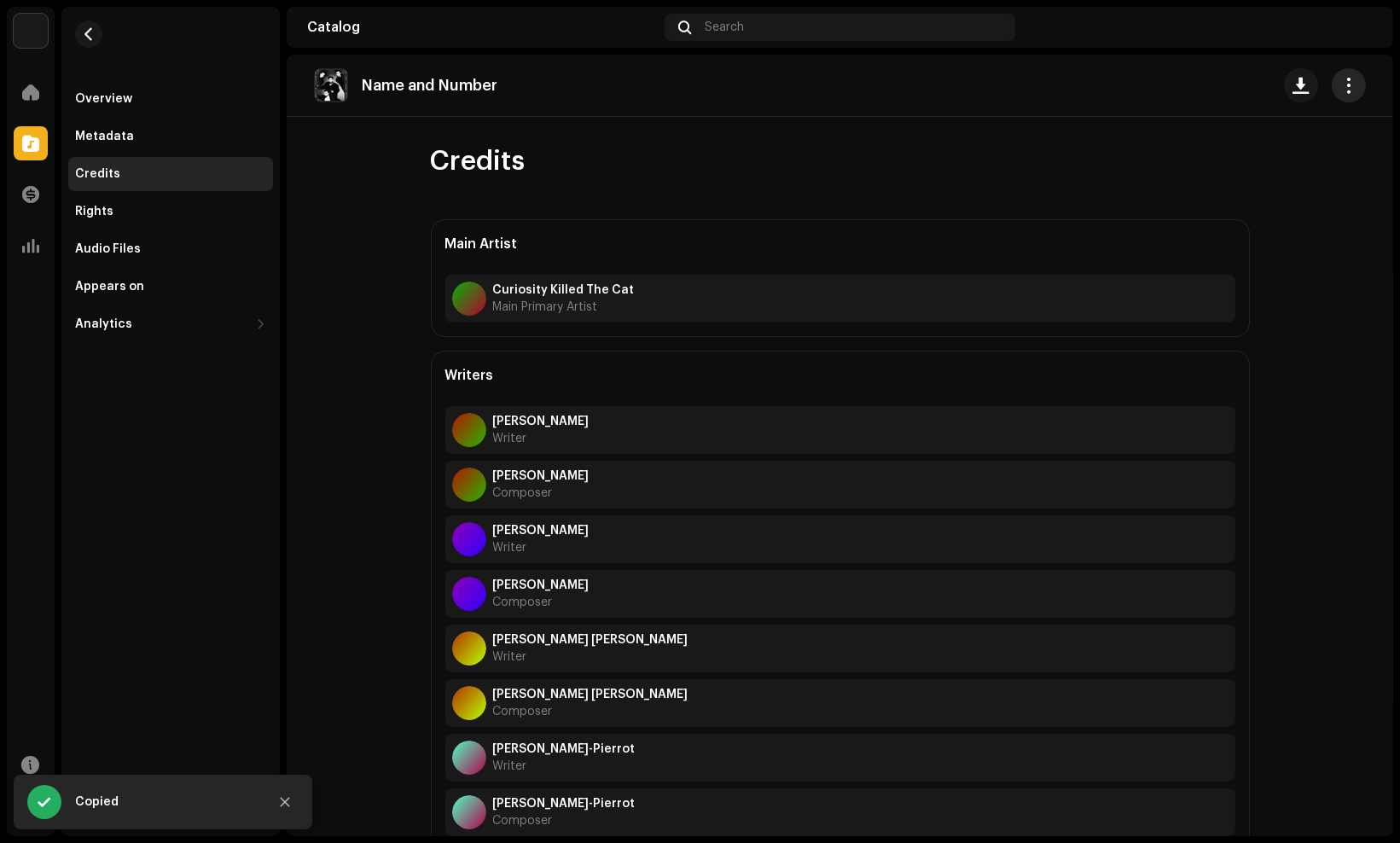
click at [1341, 92] on span "button" at bounding box center [1349, 85] width 16 height 13
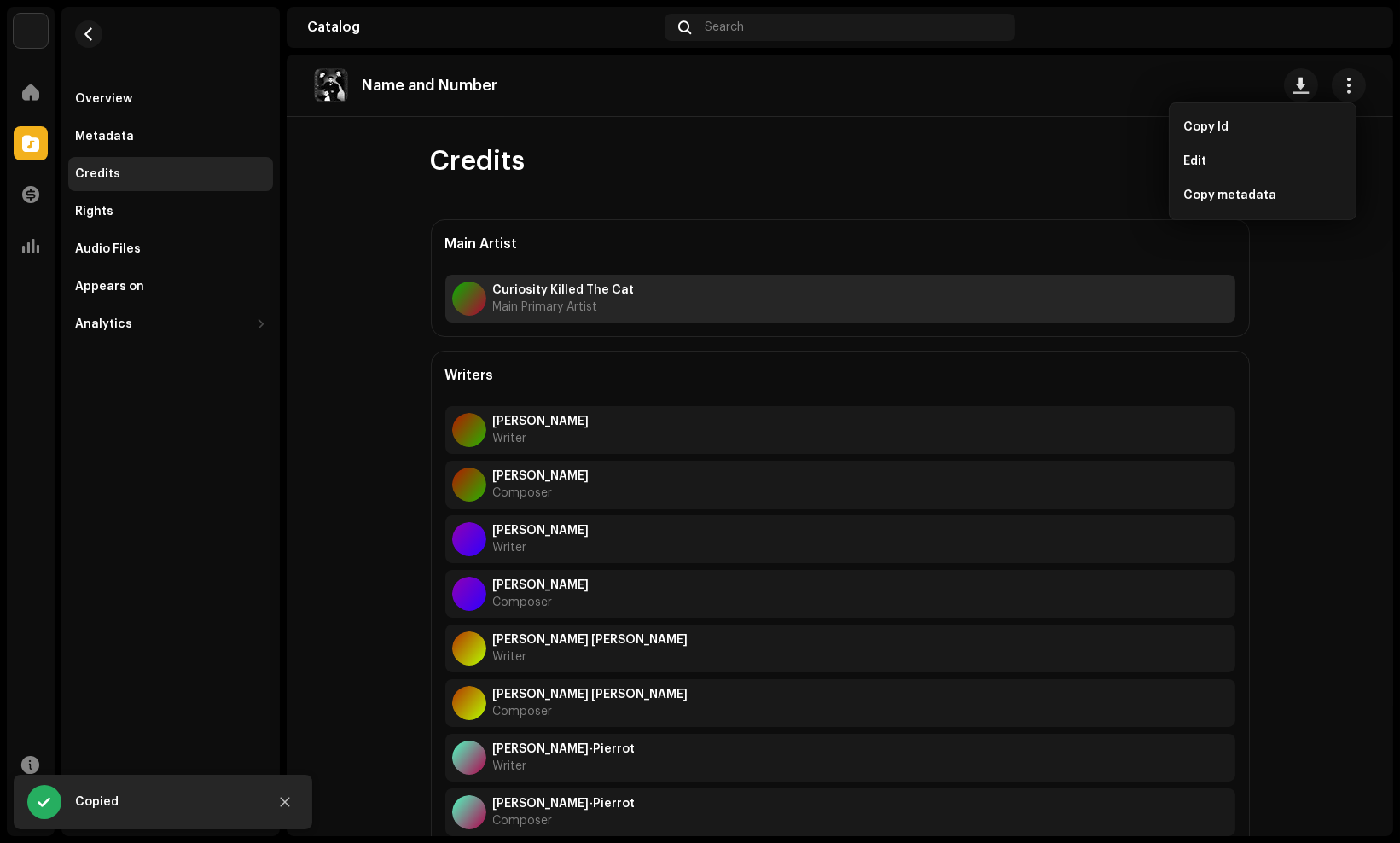
click at [812, 278] on div "Curiosity Killed The Cat Main Primary Artist" at bounding box center [840, 299] width 790 height 48
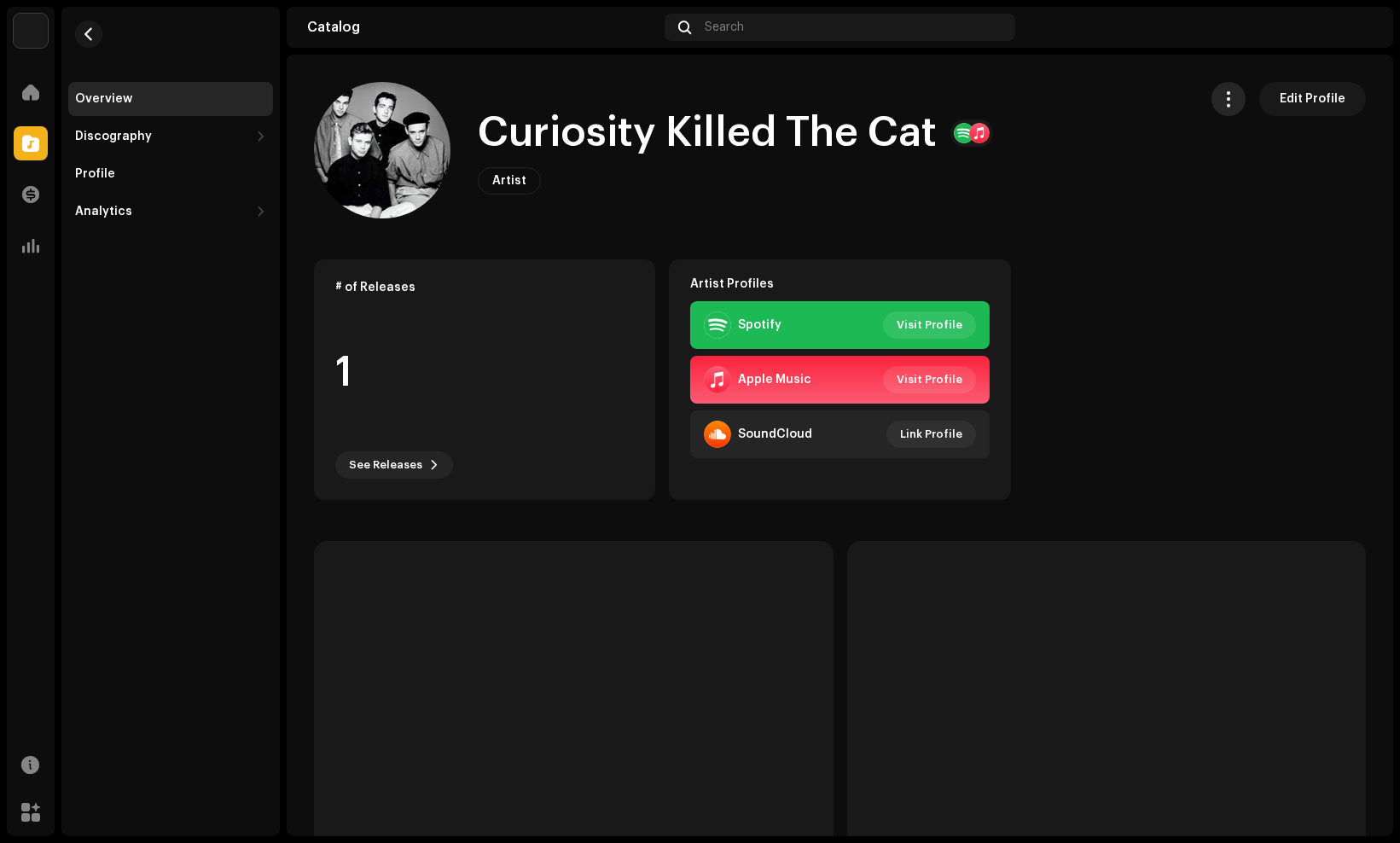
click at [1217, 100] on button "button" at bounding box center [1228, 98] width 34 height 34
click at [1030, 71] on catalog-artists-details-overview "Curiosity Killed The Cat Edit Profile Curiosity Killed The Cat Artist Edit Prof…" at bounding box center [840, 645] width 1107 height 1182
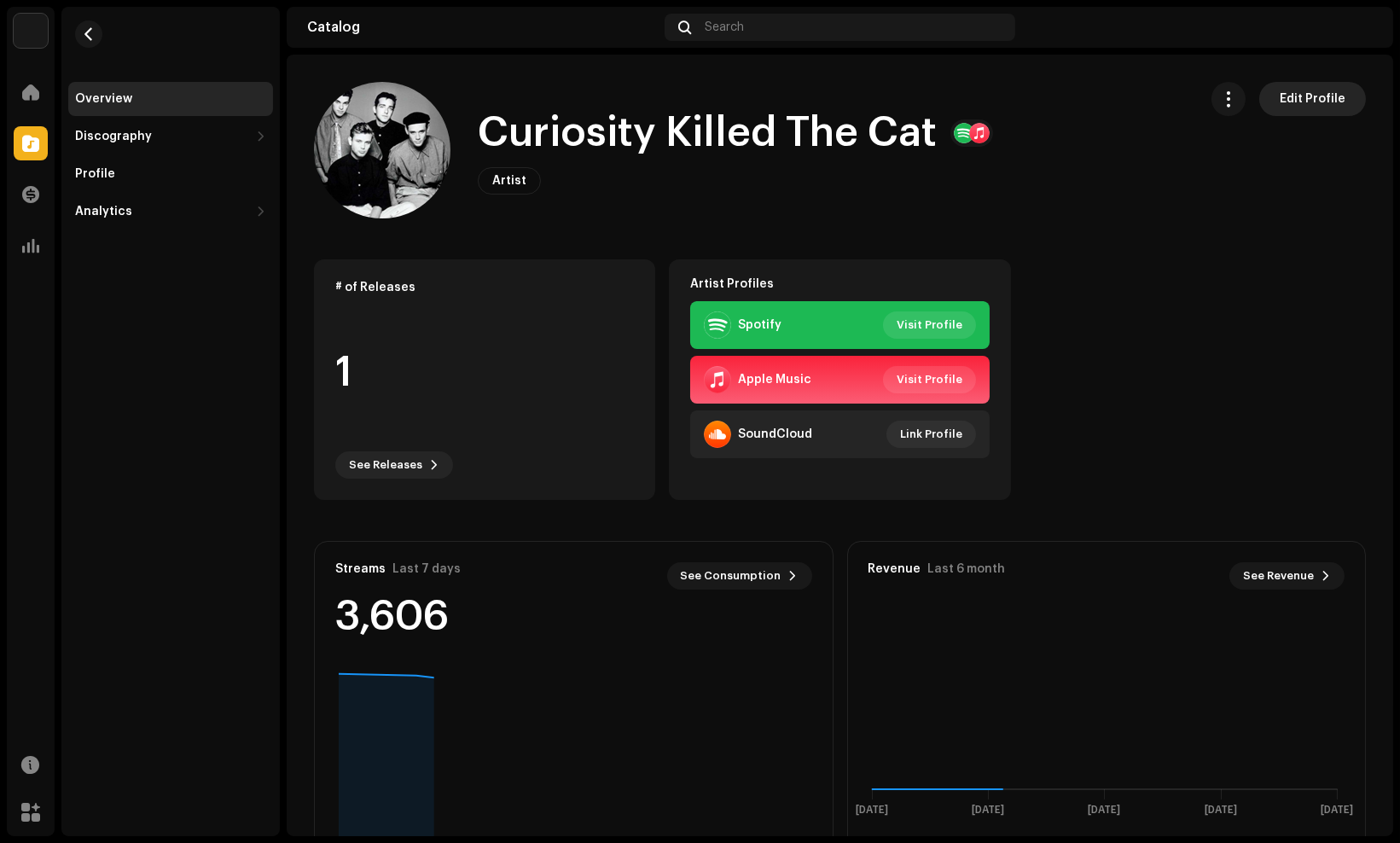
click at [1316, 99] on span "Edit Profile" at bounding box center [1312, 98] width 66 height 34
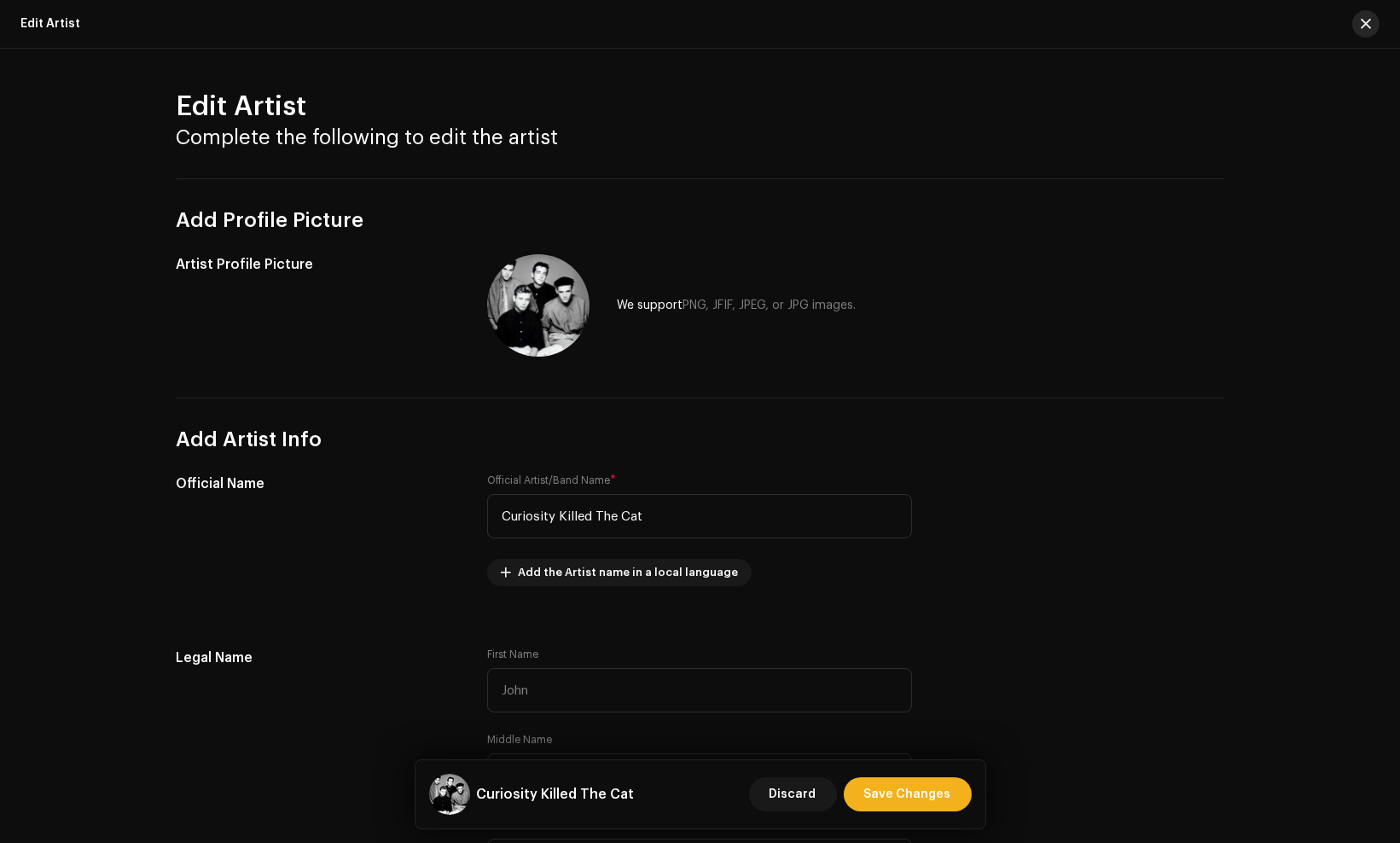
click at [1362, 18] on span "button" at bounding box center [1365, 24] width 11 height 13
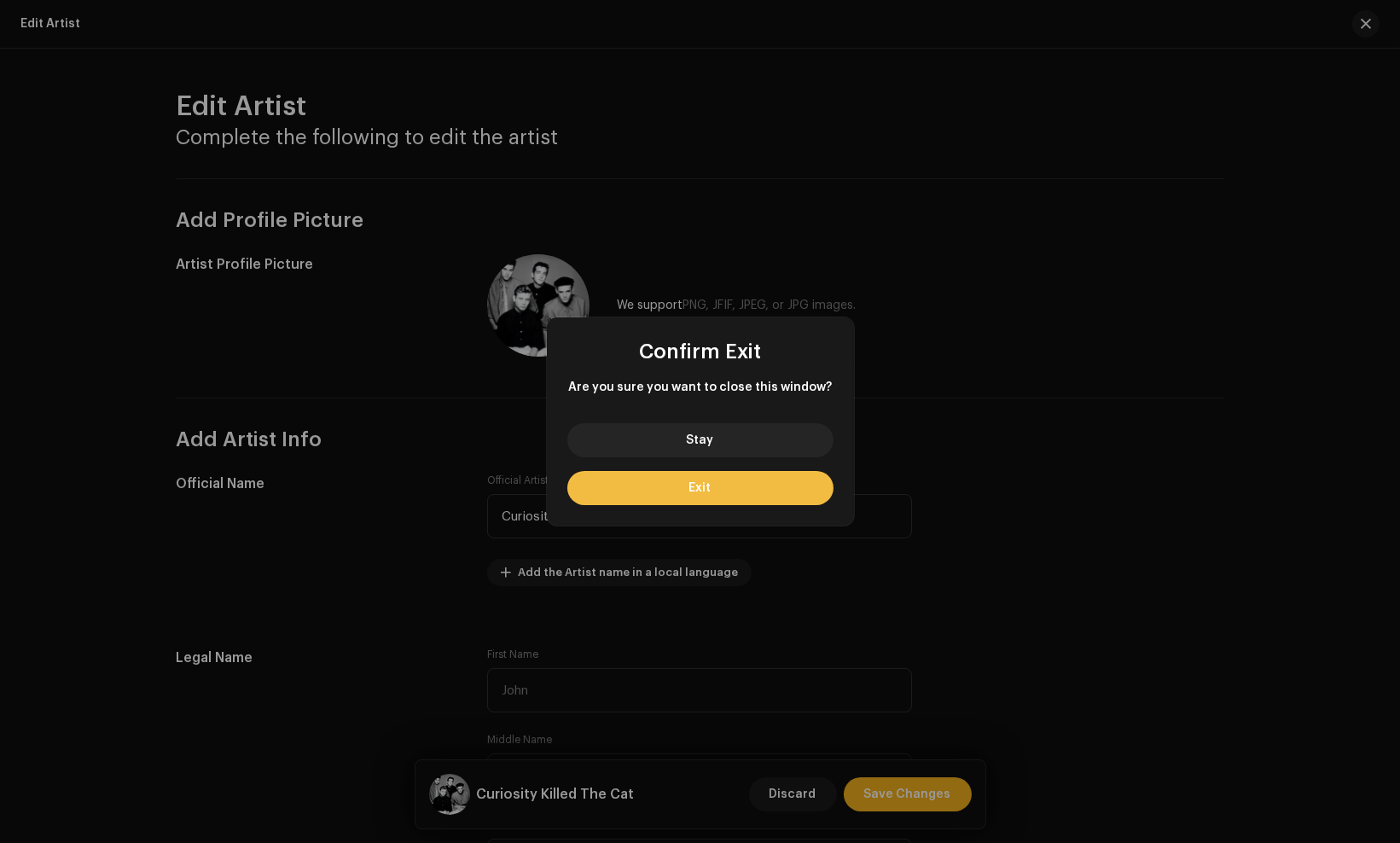
click at [613, 489] on button "Exit" at bounding box center [700, 487] width 266 height 34
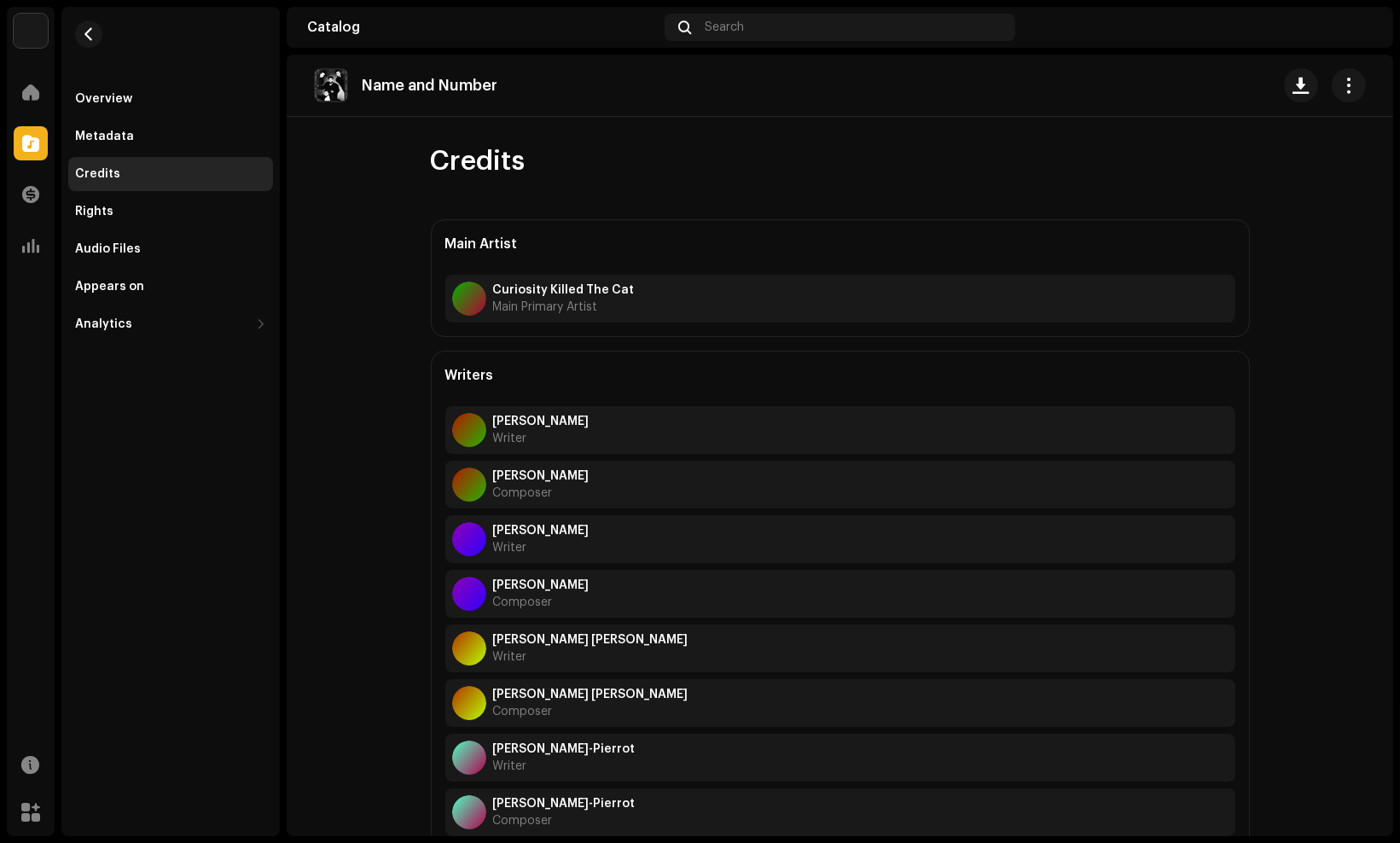
click at [1255, 100] on div "Name and Number" at bounding box center [840, 85] width 1052 height 34
click at [1284, 81] on button "button" at bounding box center [1301, 85] width 34 height 34
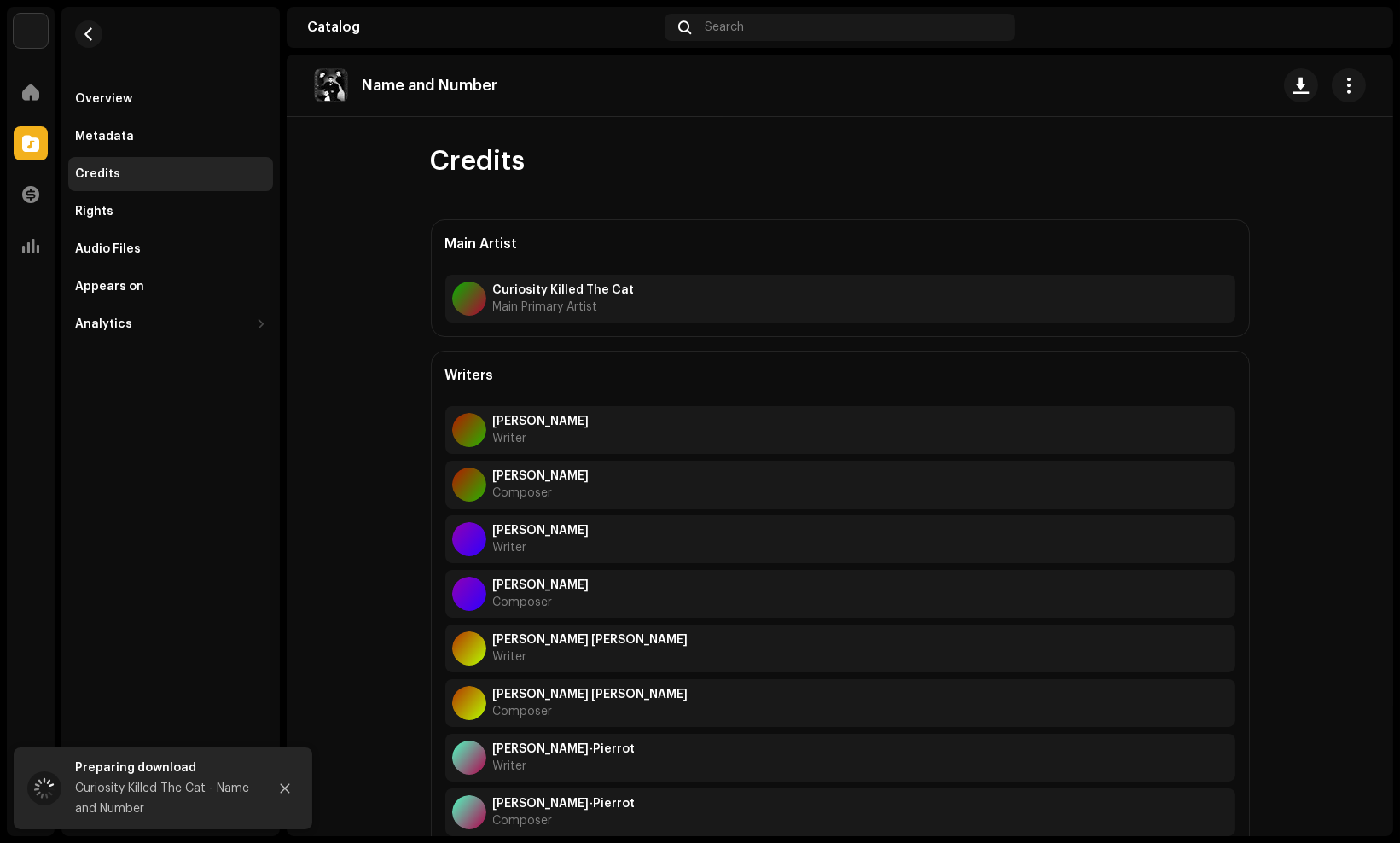
click at [1352, 98] on re-m-actions-button at bounding box center [1348, 85] width 34 height 34
click at [1350, 92] on button "button" at bounding box center [1348, 85] width 34 height 34
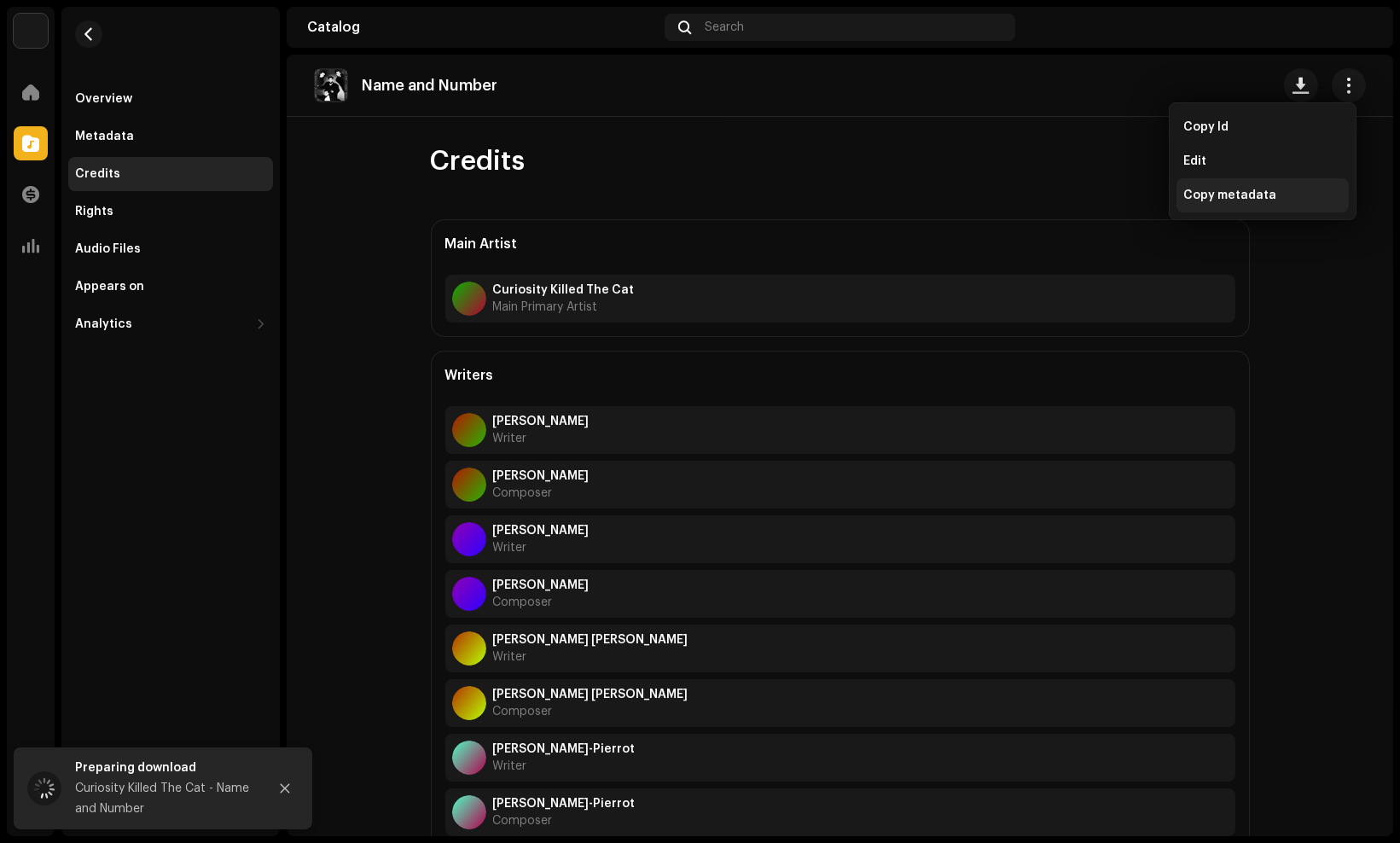
click at [1260, 195] on span "Copy metadata" at bounding box center [1229, 196] width 93 height 13
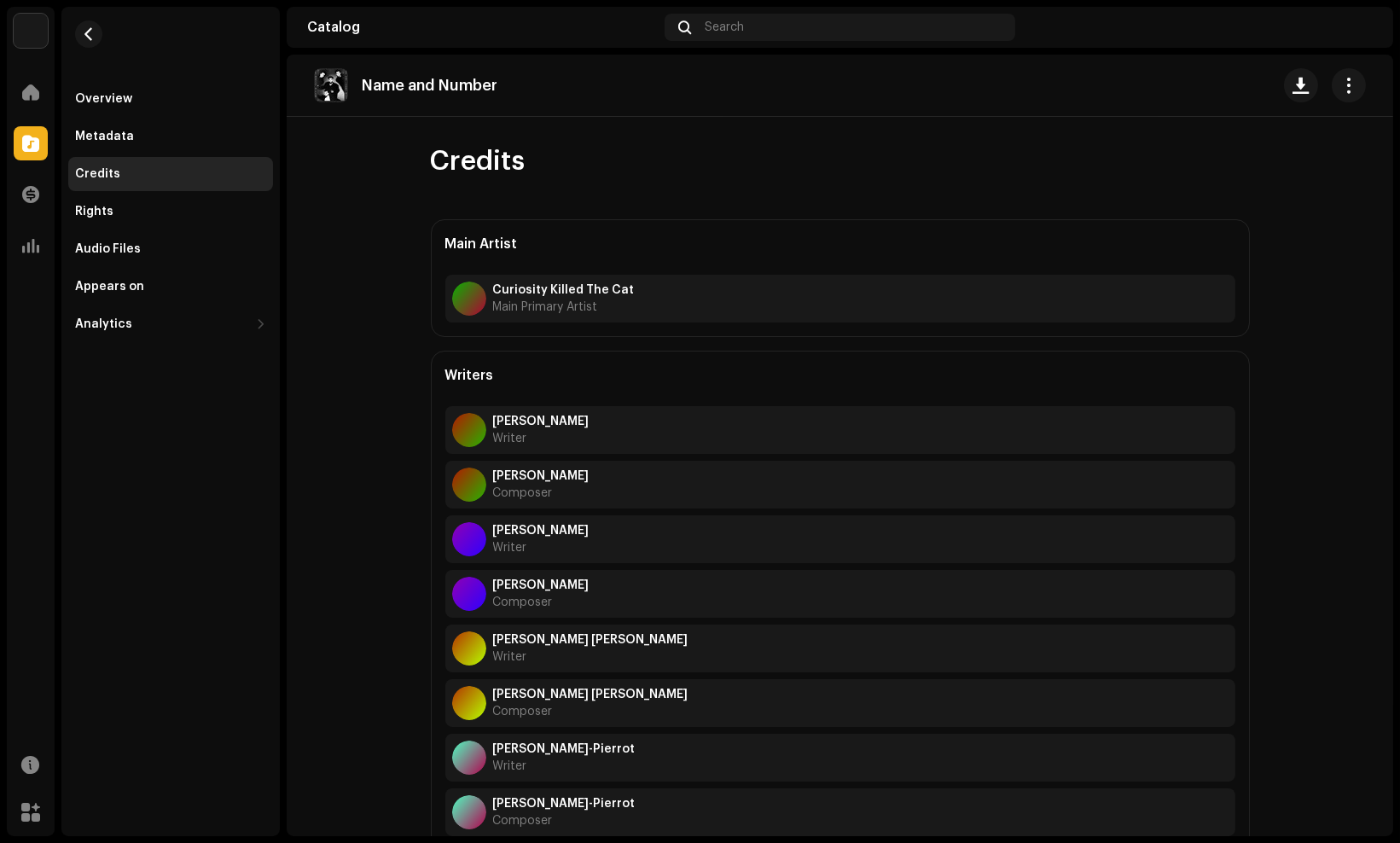
click at [367, 418] on catalog-tracks-details-credits "Name and Number Credits Main Artist Curiosity Killed The Cat Main Primary Artis…" at bounding box center [840, 508] width 1107 height 906
click at [205, 211] on div "Rights" at bounding box center [171, 212] width 191 height 13
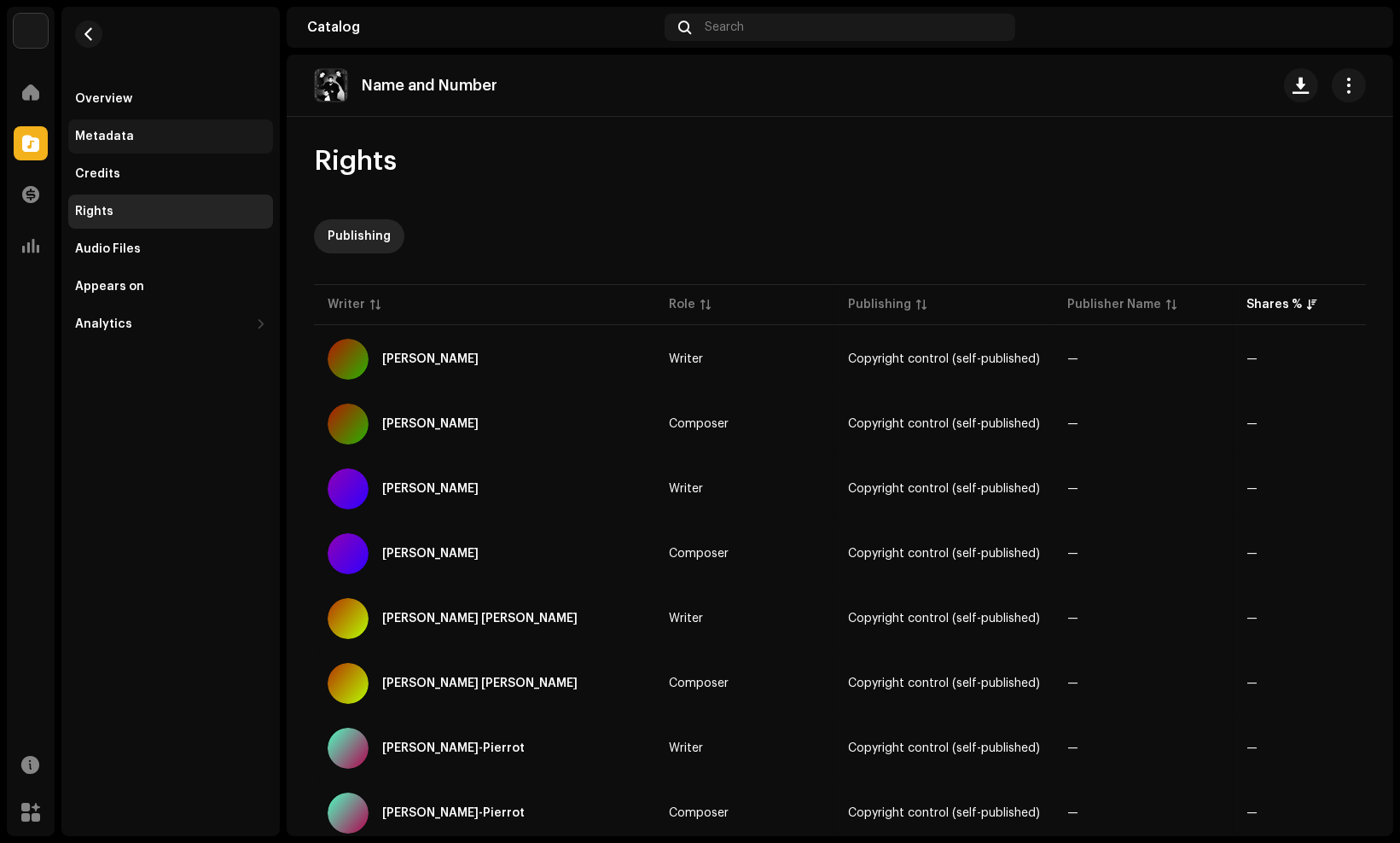
click at [142, 133] on div "Metadata" at bounding box center [171, 137] width 191 height 13
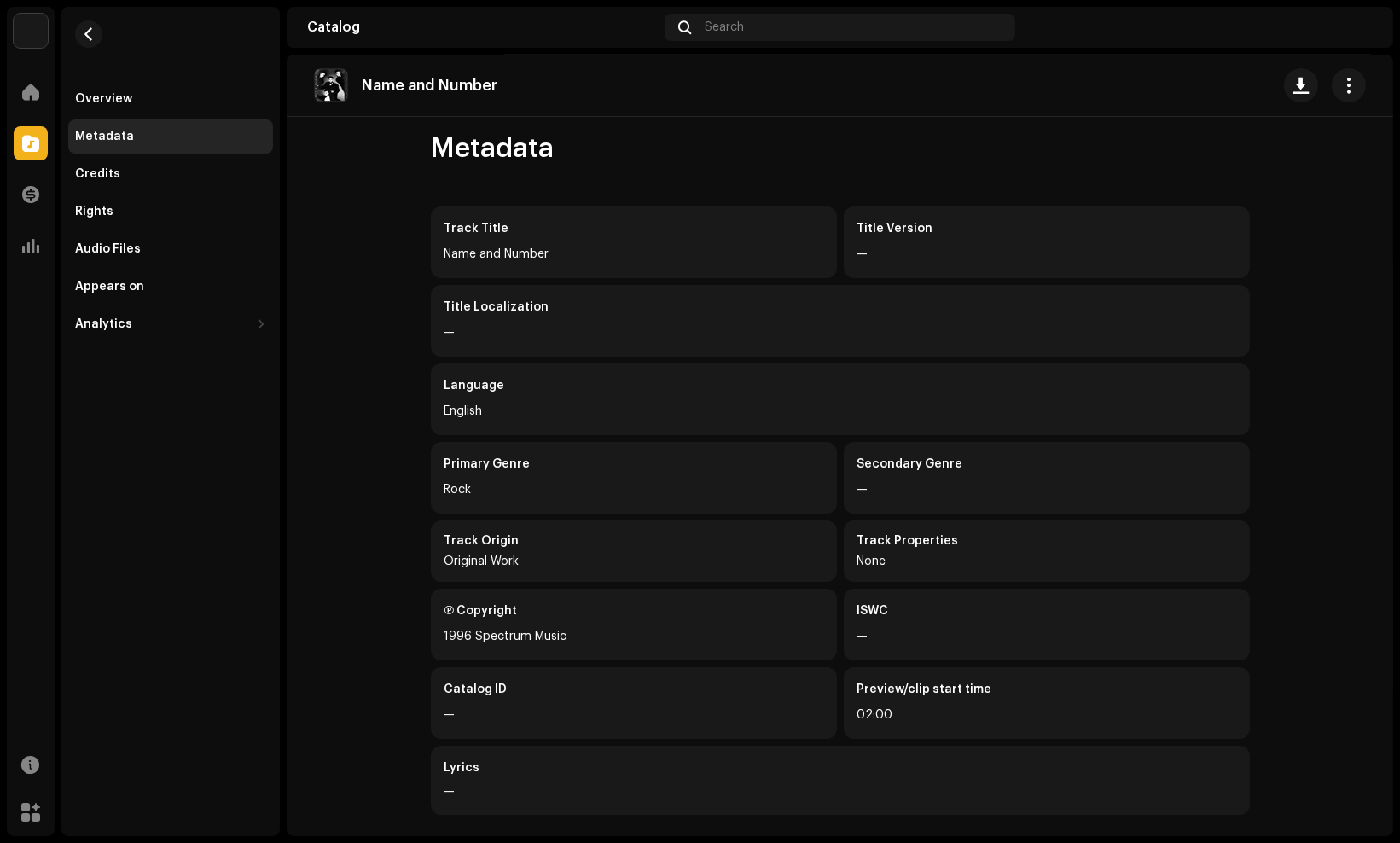
scroll to position [17, 0]
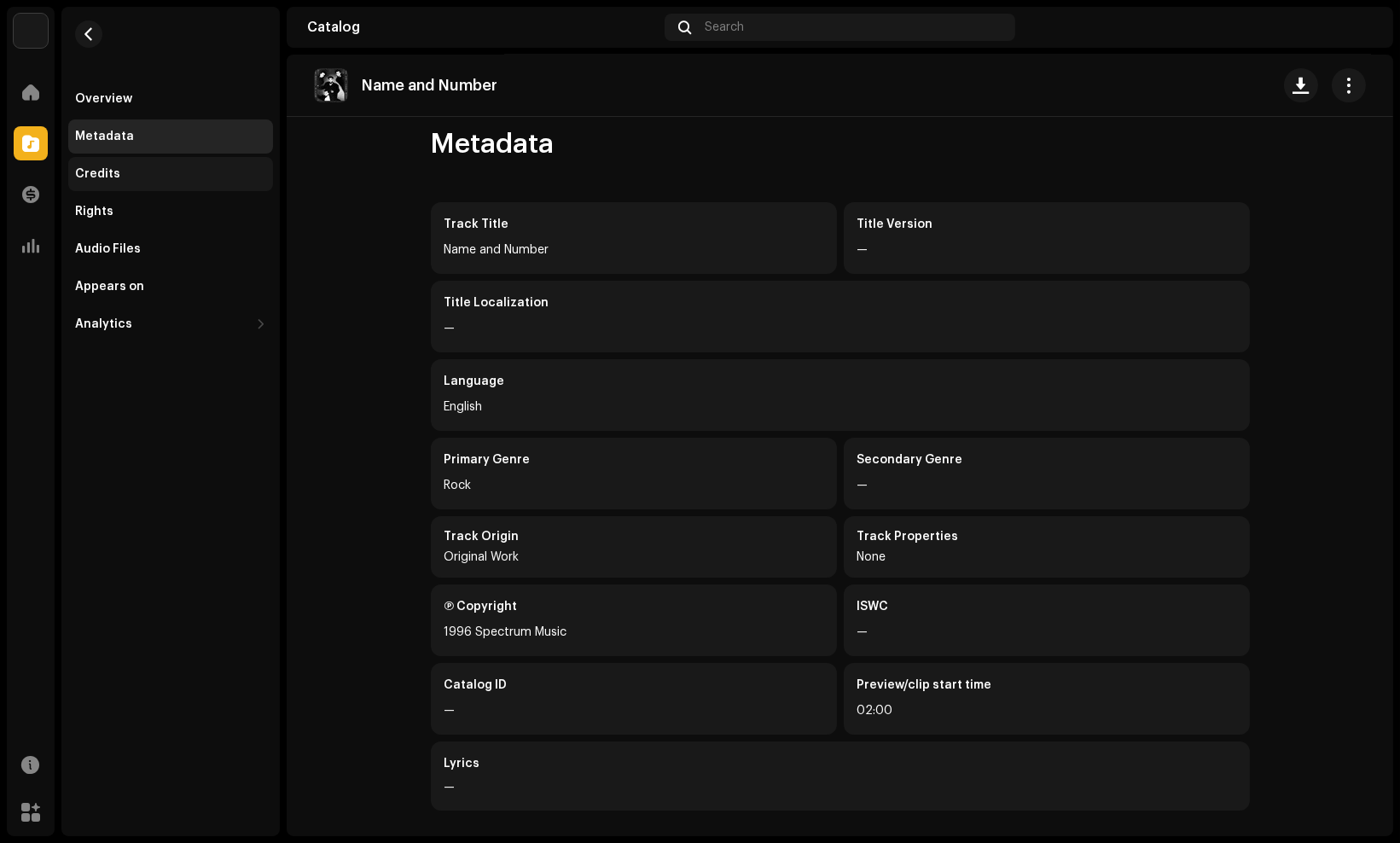
click at [169, 173] on div "Credits" at bounding box center [171, 174] width 191 height 13
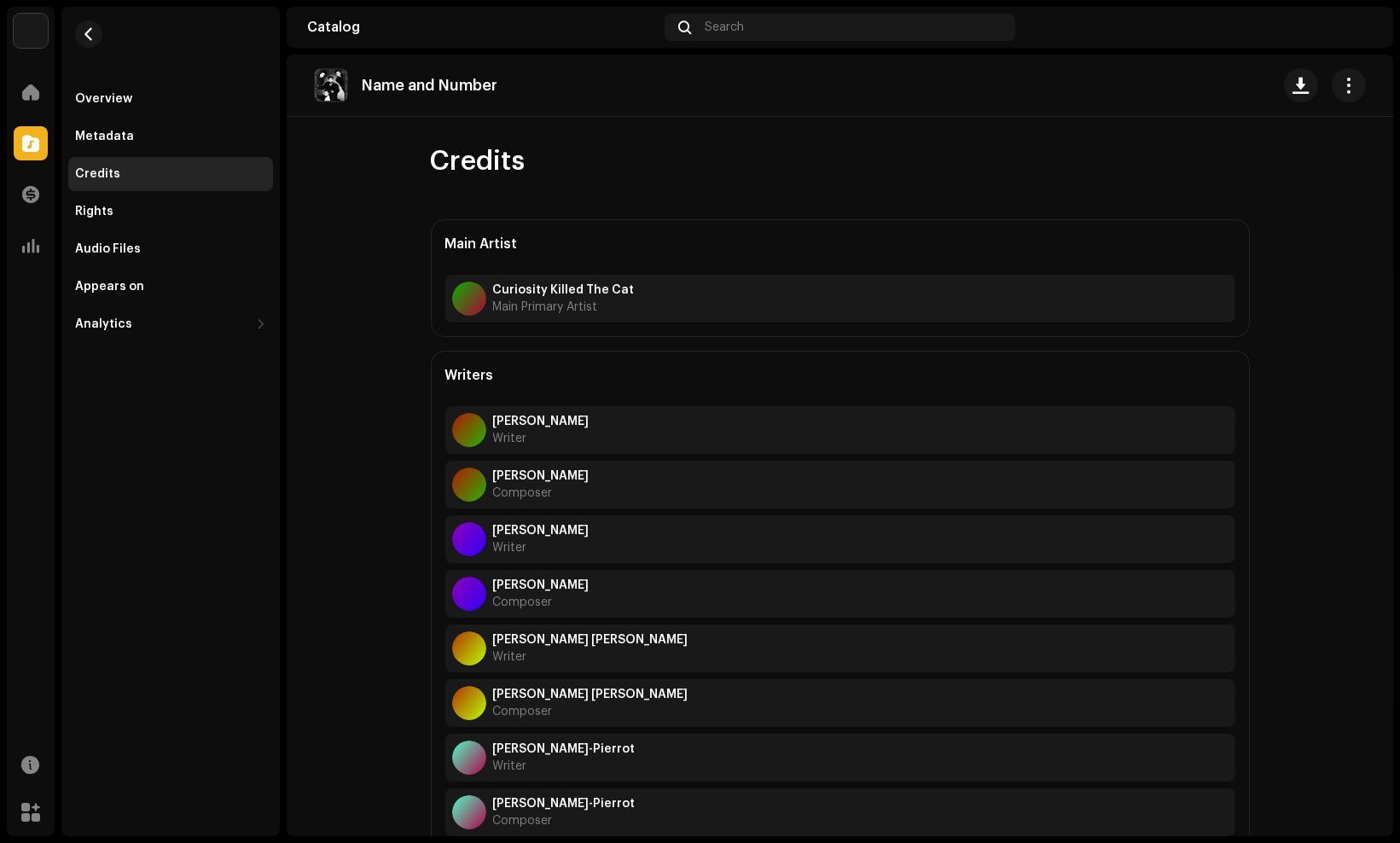
click at [369, 379] on catalog-tracks-details-credits "Name and Number Credits Main Artist Curiosity Killed The Cat Main Primary Artis…" at bounding box center [840, 508] width 1107 height 906
drag, startPoint x: 621, startPoint y: 421, endPoint x: 347, endPoint y: 377, distance: 277.5
click at [347, 377] on catalog-tracks-details-credits "Name and Number Credits Main Artist Curiosity Killed The Cat Main Primary Artis…" at bounding box center [840, 508] width 1107 height 906
click at [1342, 87] on span "button" at bounding box center [1349, 85] width 16 height 13
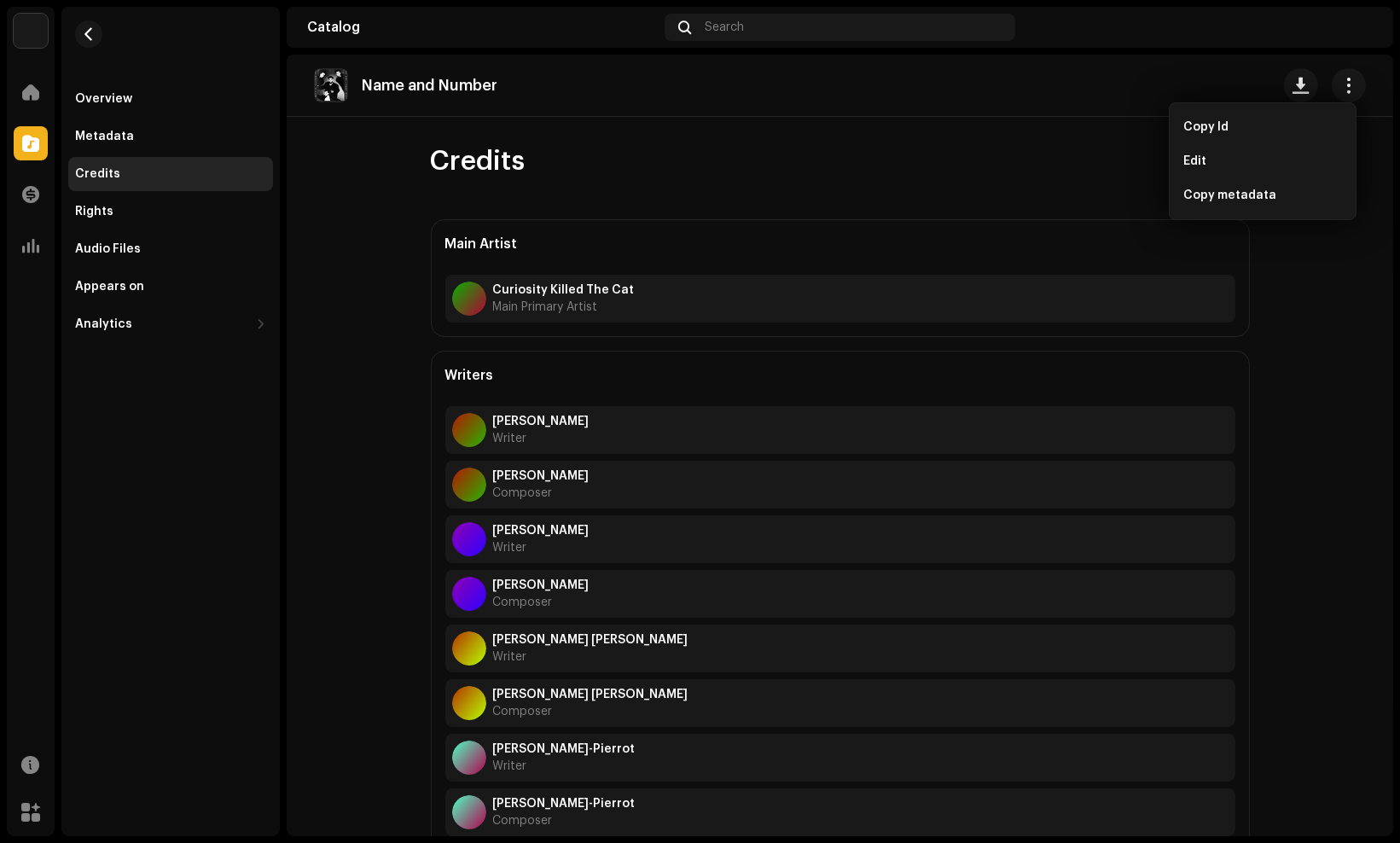
click at [1323, 432] on catalog-tracks-details-credits "Name and Number Credits Main Artist Curiosity Killed The Cat Main Primary Artis…" at bounding box center [840, 508] width 1107 height 906
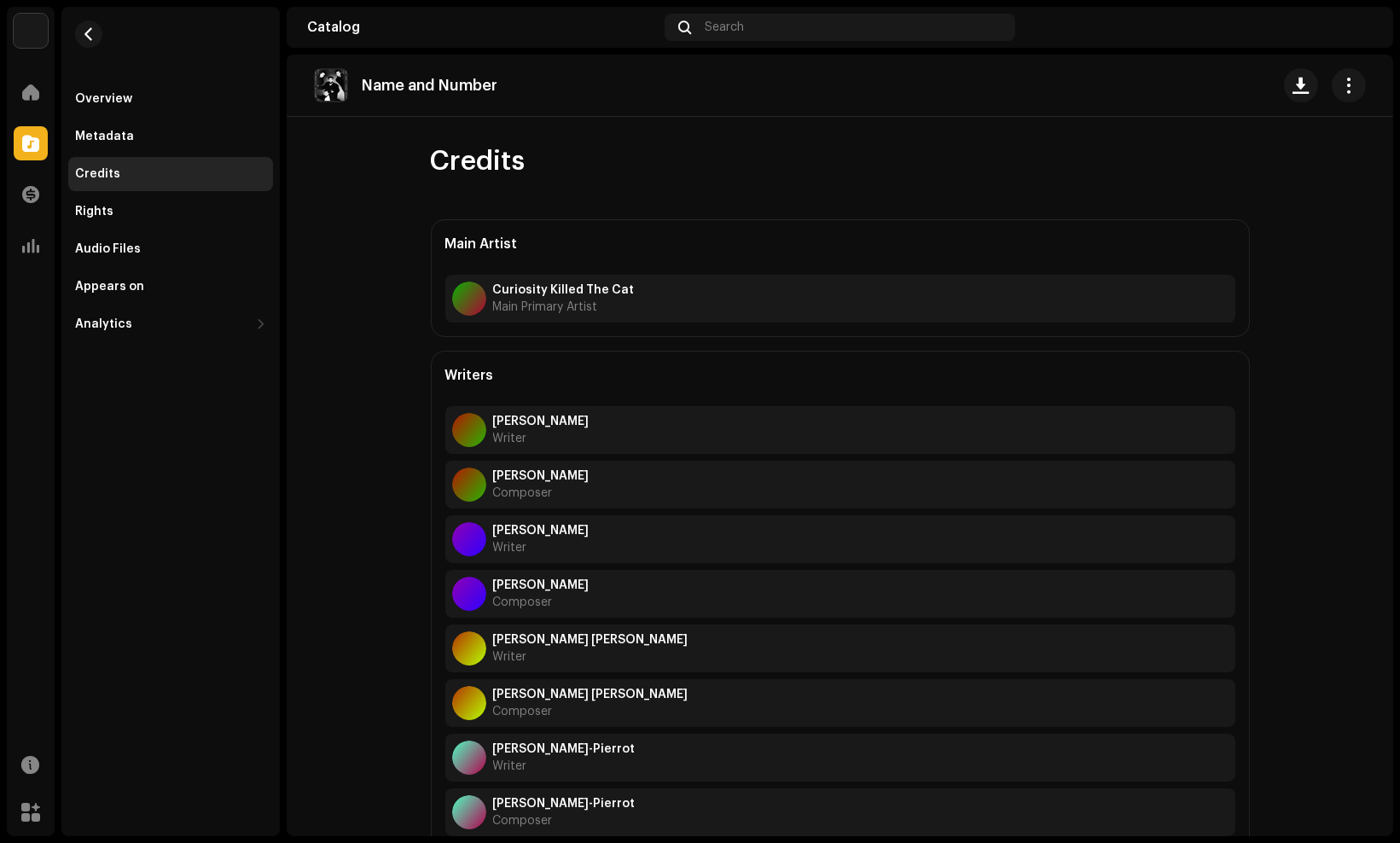
click at [1323, 432] on catalog-tracks-details-credits "Name and Number Credits Main Artist Curiosity Killed The Cat Main Primary Artis…" at bounding box center [840, 508] width 1107 height 906
click at [83, 40] on span "button" at bounding box center [89, 34] width 13 height 13
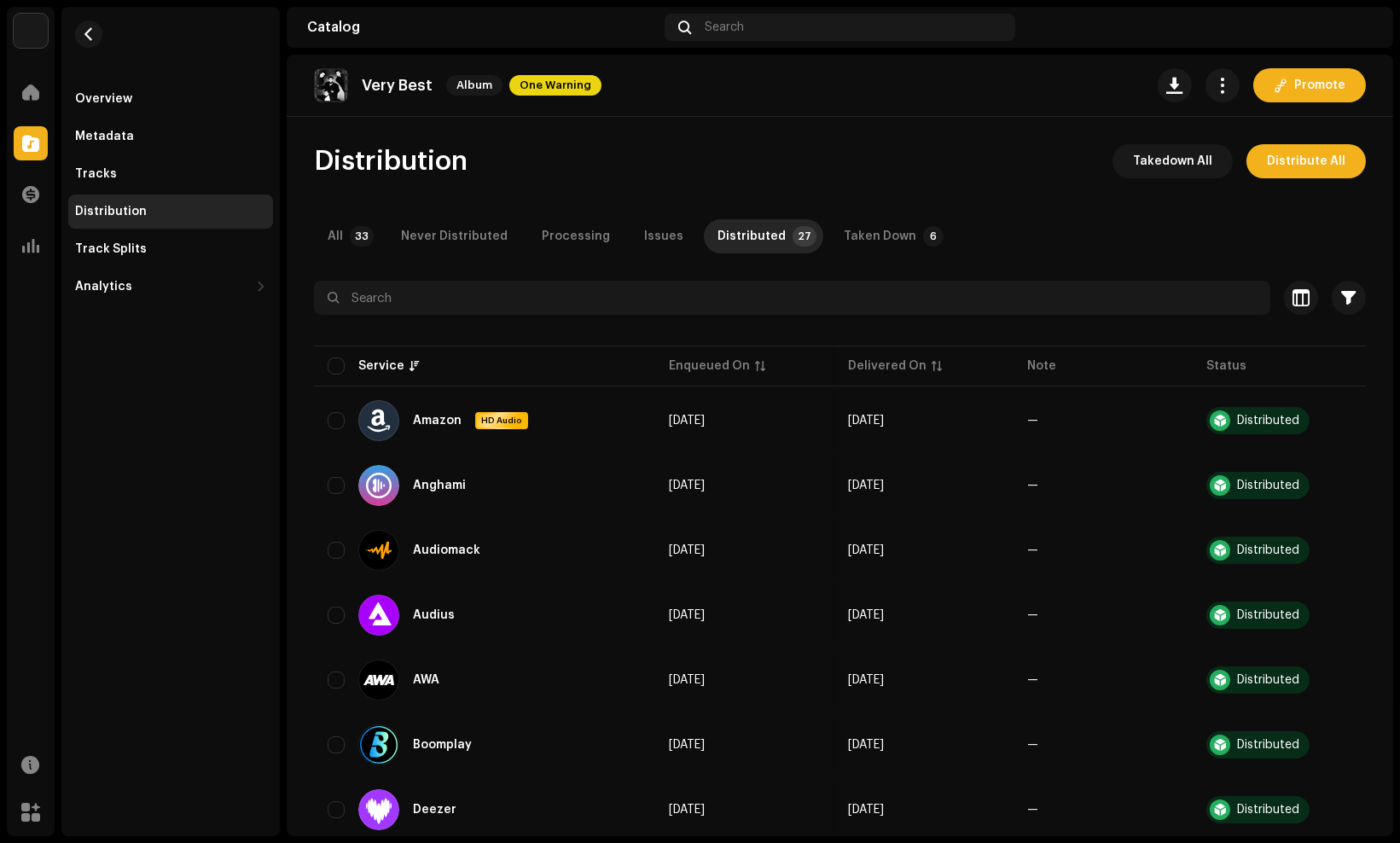
click at [104, 78] on re-m-nav-back at bounding box center [89, 44] width 41 height 75
click at [105, 92] on div "Overview" at bounding box center [103, 99] width 57 height 13
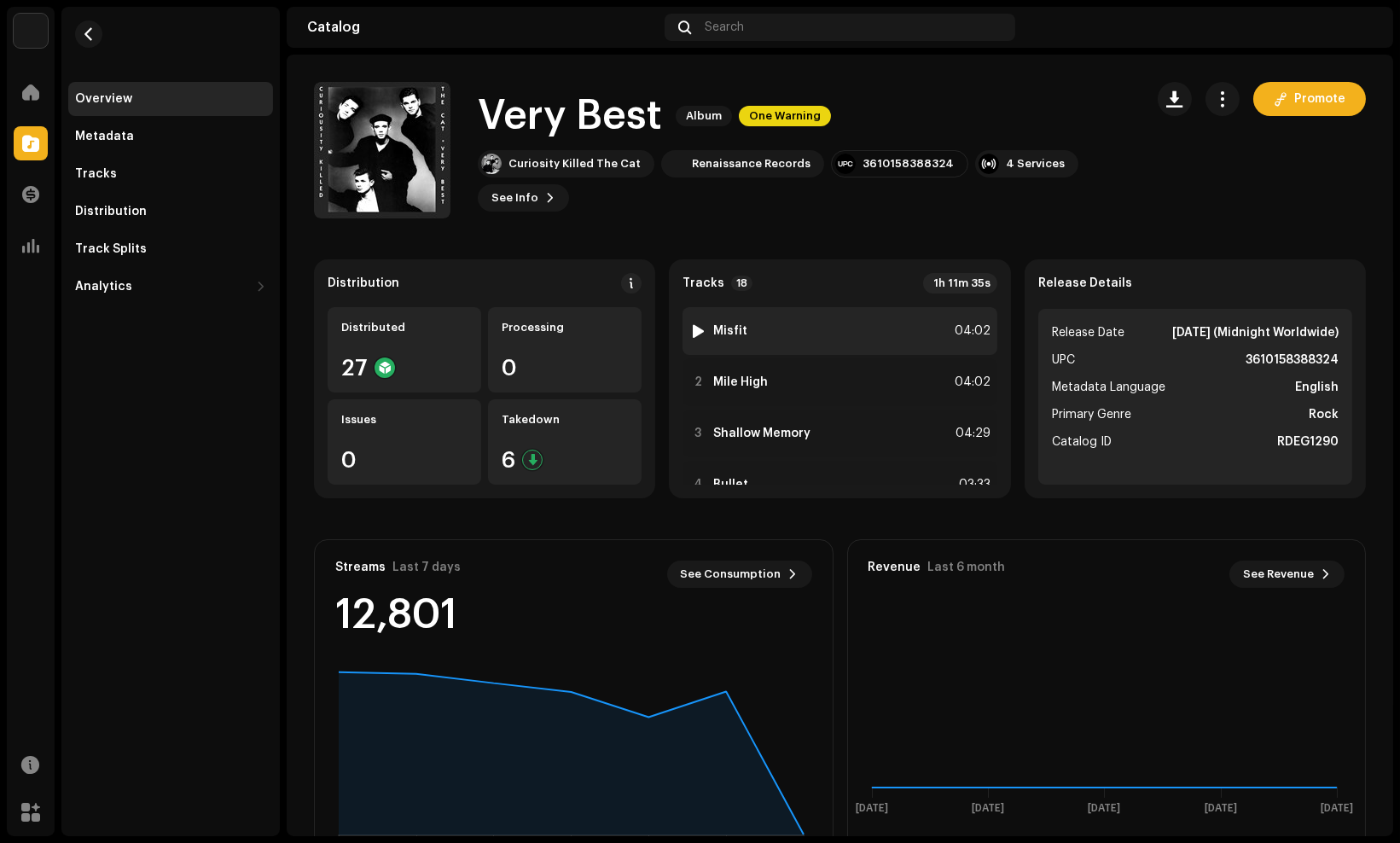
click at [731, 325] on strong "Misfit" at bounding box center [729, 331] width 34 height 13
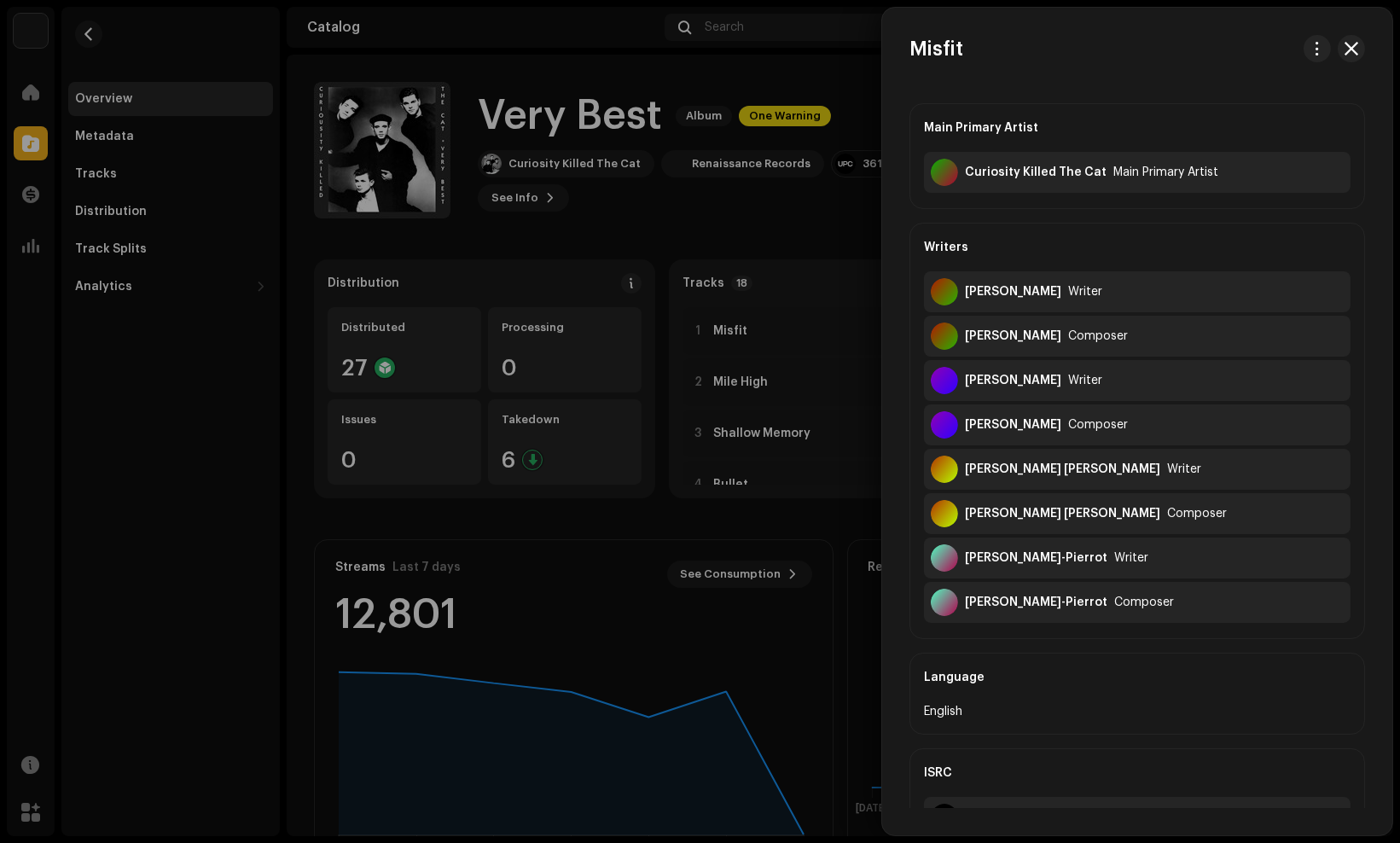
click at [775, 256] on div at bounding box center [700, 421] width 1400 height 843
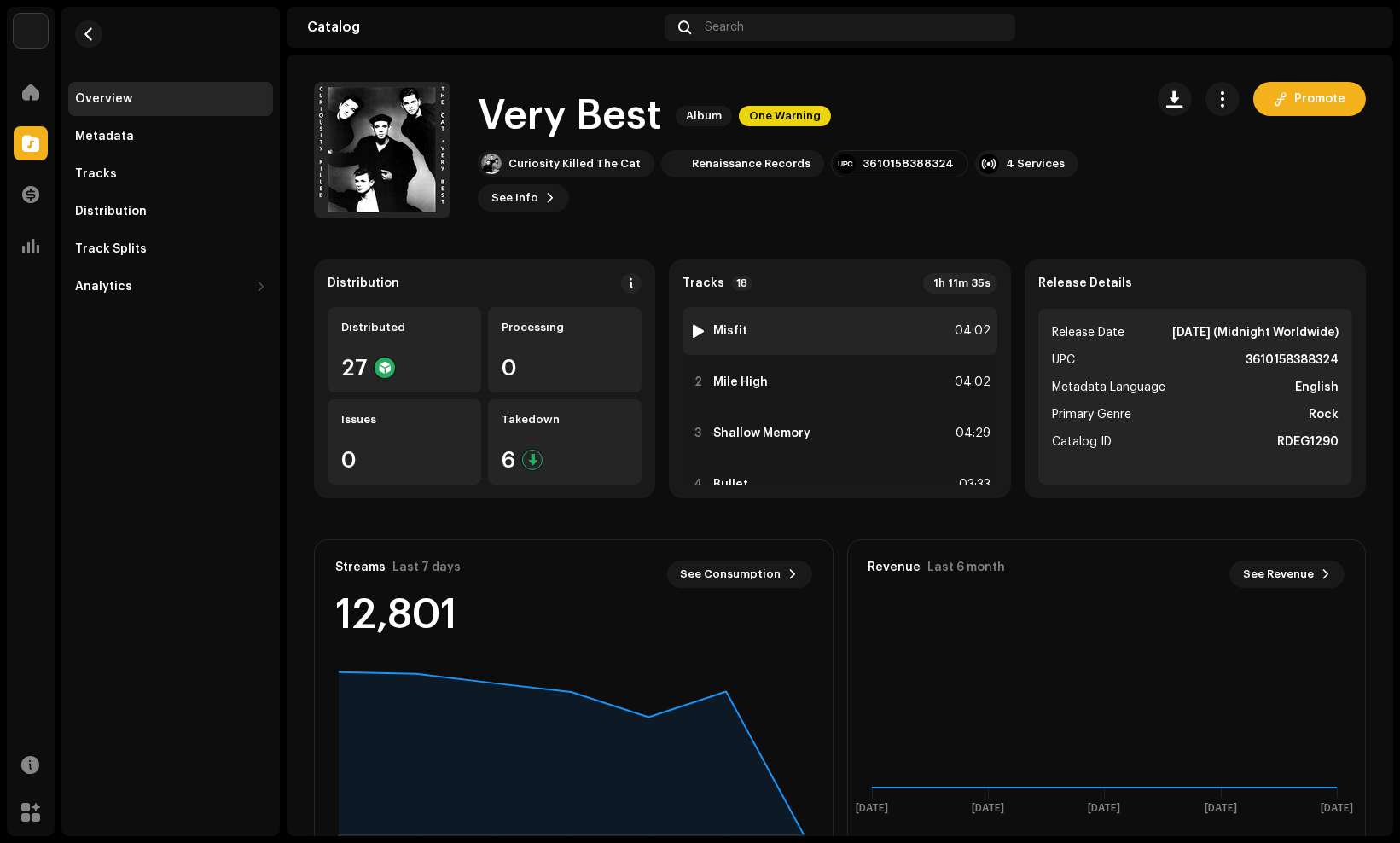
click at [696, 331] on div at bounding box center [698, 331] width 13 height 13
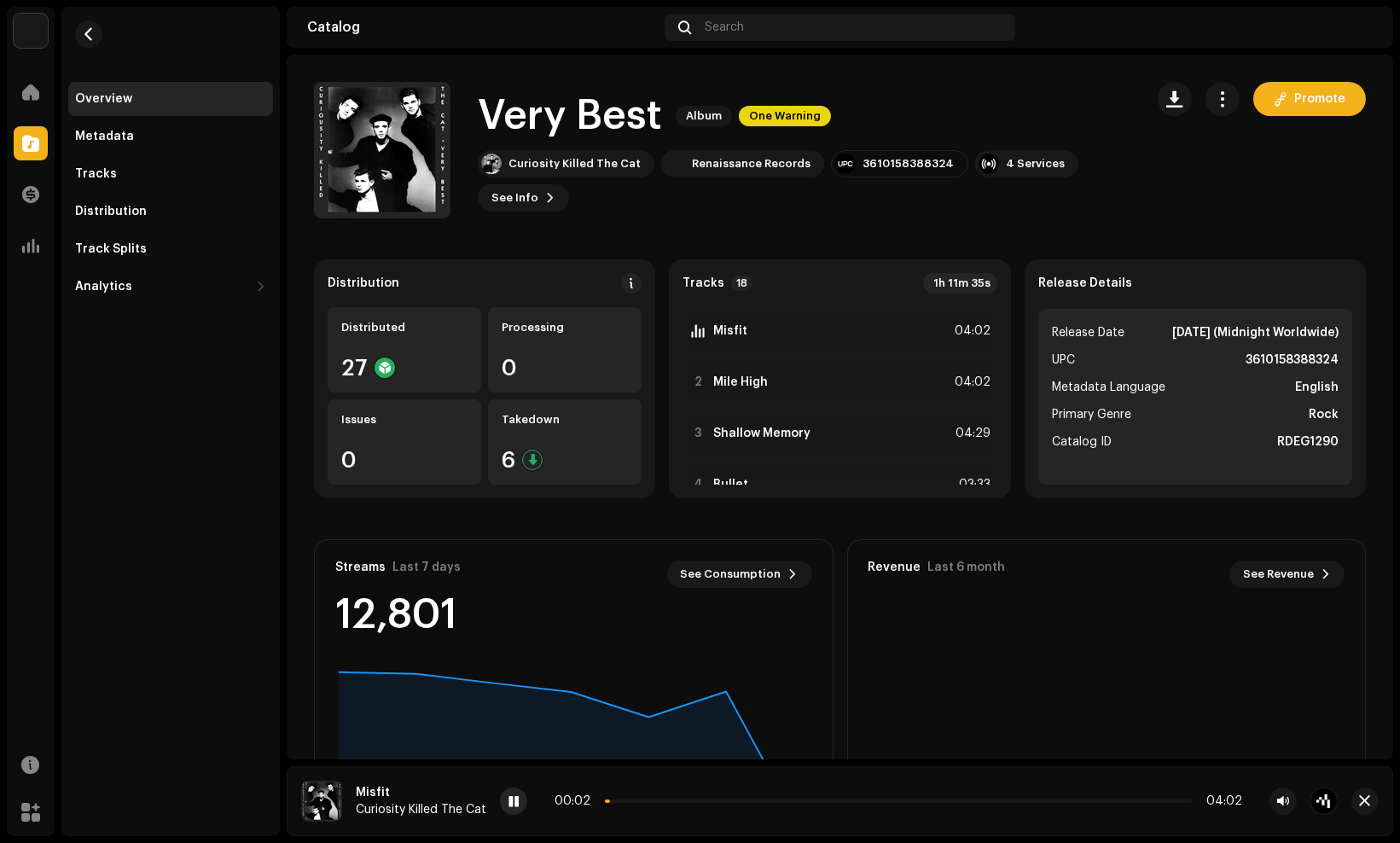
click at [517, 806] on span at bounding box center [514, 802] width 11 height 13
click at [925, 281] on div "1h 11m 35s" at bounding box center [960, 282] width 74 height 20
click at [685, 279] on strong "Tracks" at bounding box center [702, 283] width 41 height 13
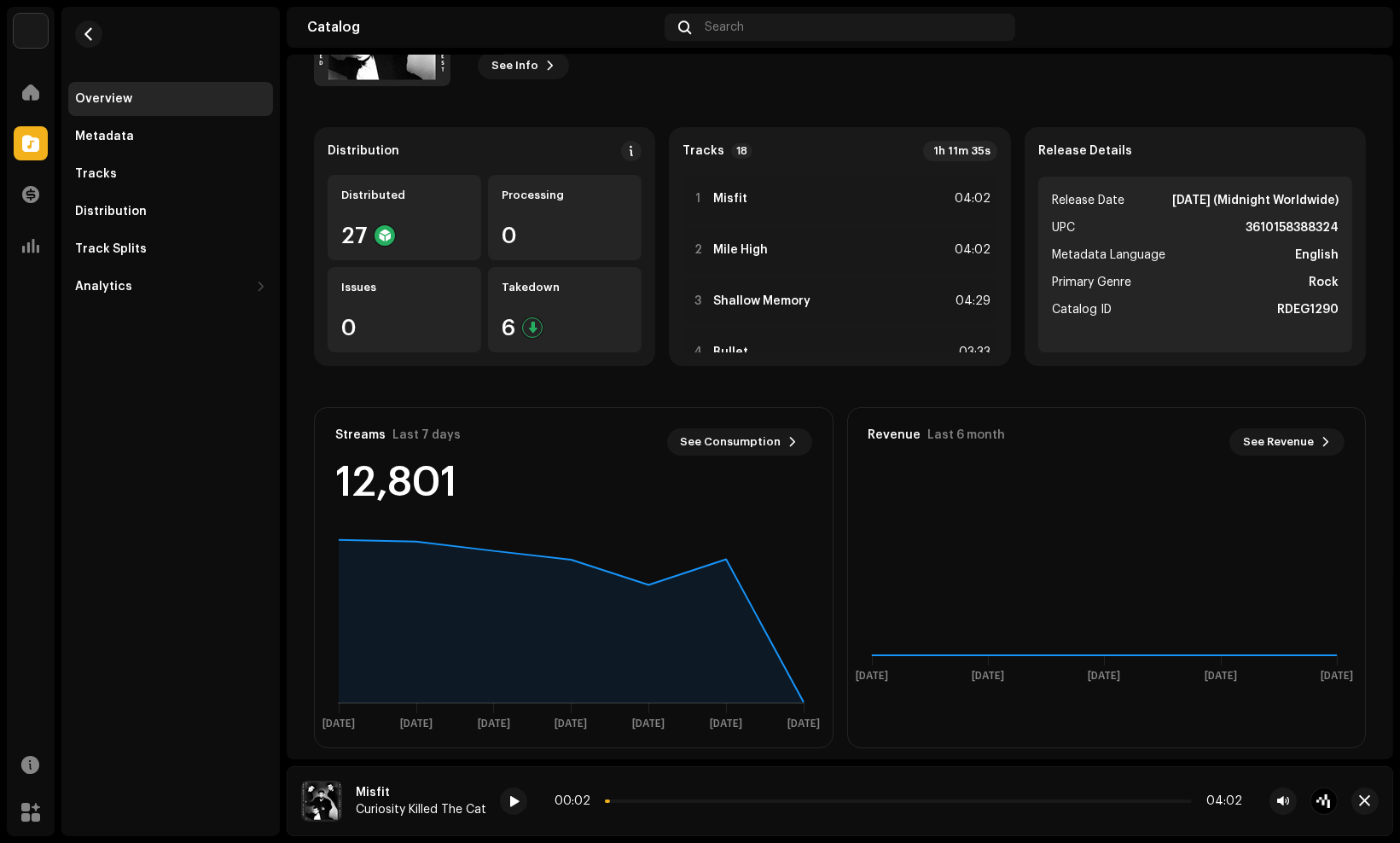
scroll to position [147, 0]
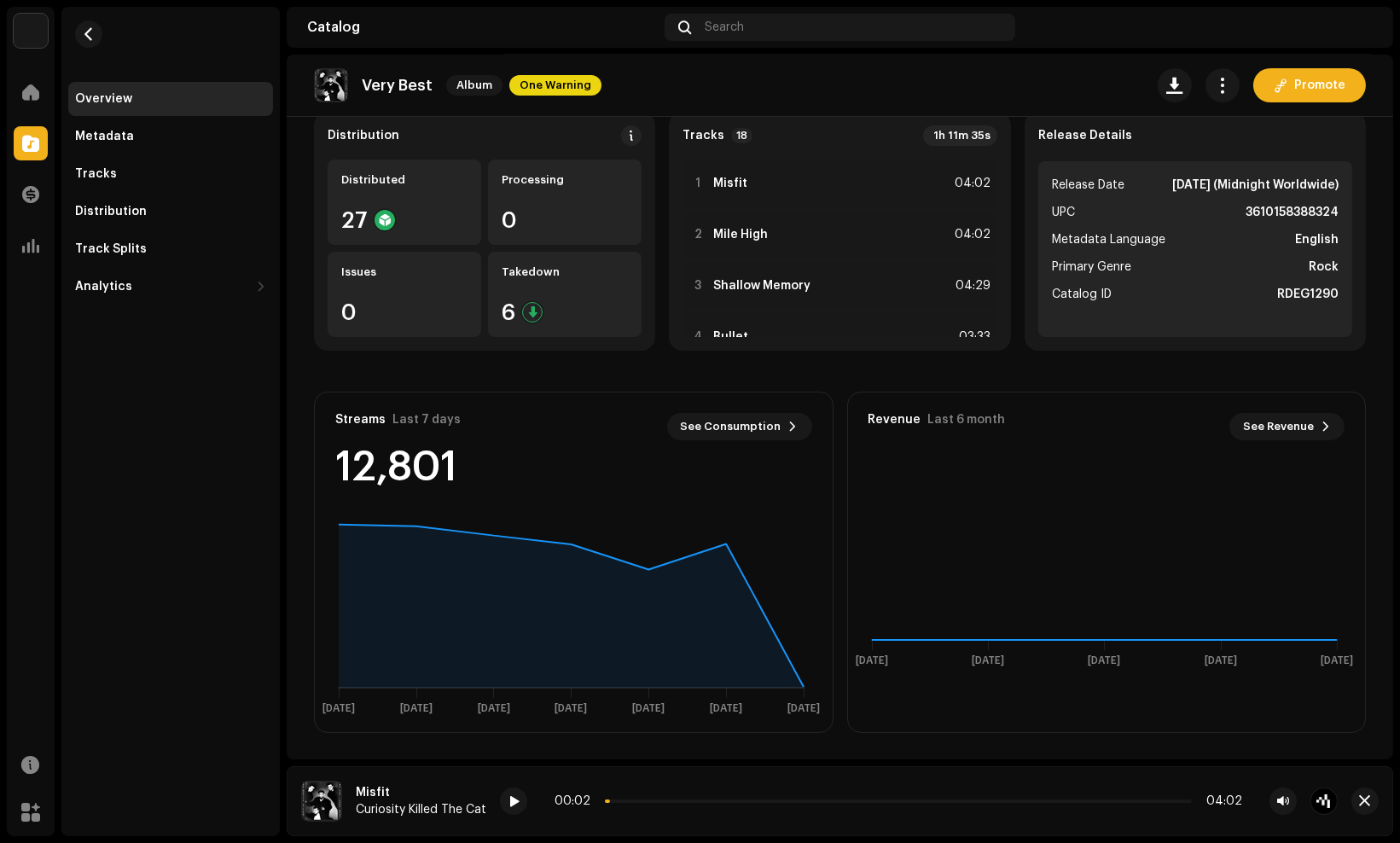
click at [961, 138] on re-o-release-hero "Very Best Album One Warning Promote Very Best Album One Warning Curiosity Kille…" at bounding box center [840, 123] width 1107 height 137
click at [209, 527] on div "Overview Metadata Tracks Distribution Track Splits Analytics Consumption Engage…" at bounding box center [171, 421] width 219 height 830
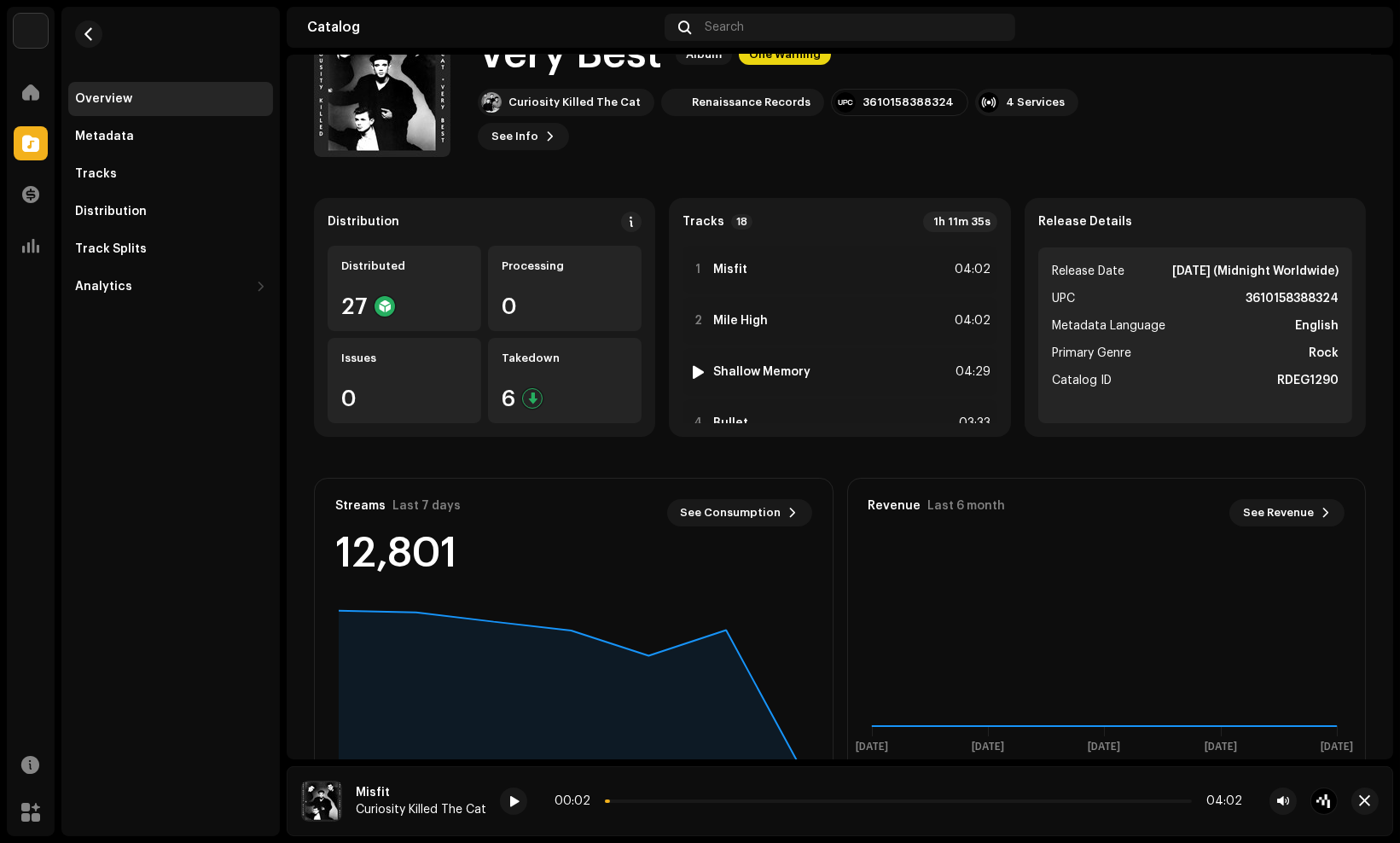
scroll to position [0, 0]
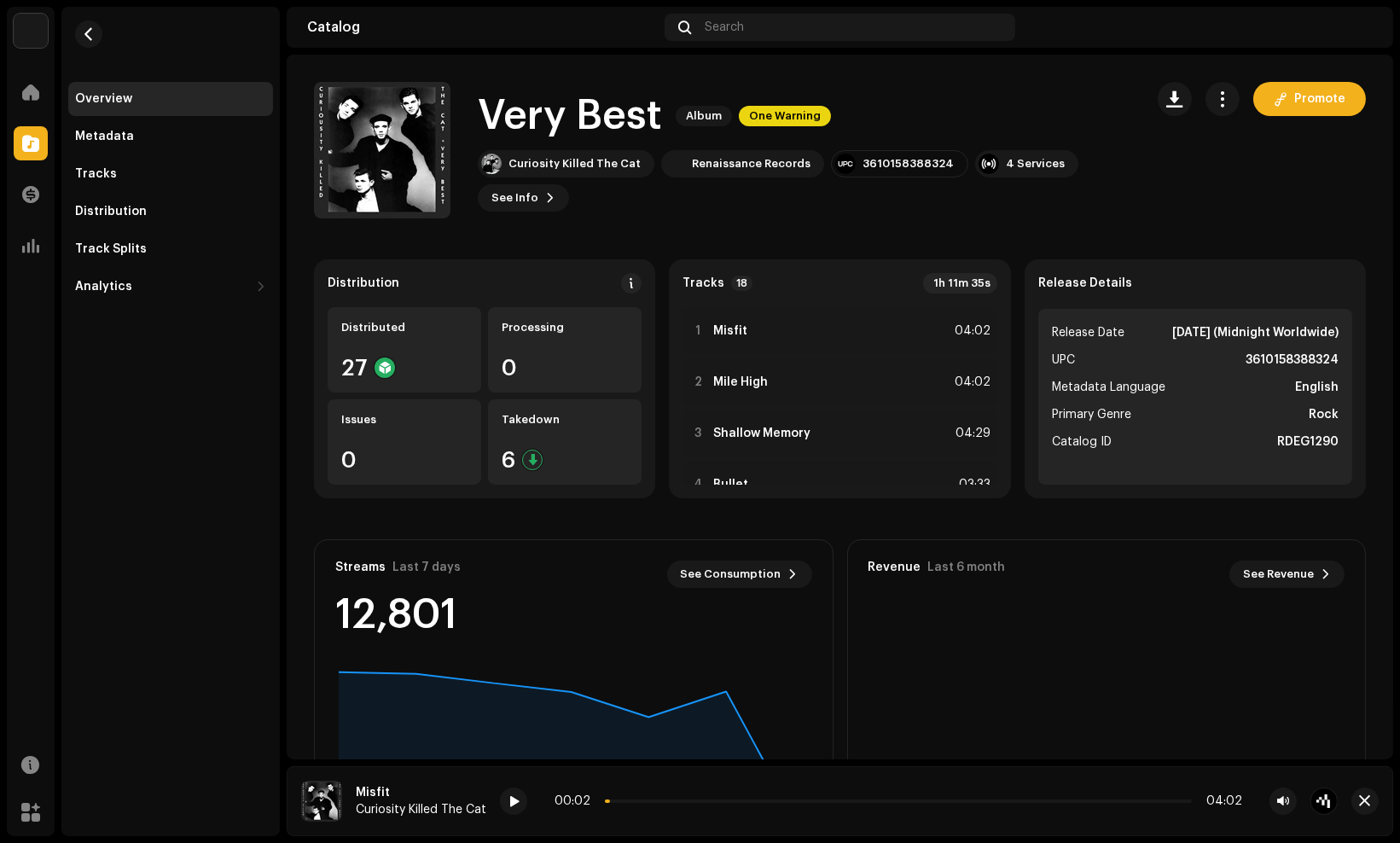
click at [801, 261] on div "Tracks 18 1h 11m 35s 1 Misfit 04:02 2 Mile High 04:02 3 Shallow Memory 04:29 4 …" at bounding box center [839, 379] width 341 height 239
click at [153, 133] on div "Metadata" at bounding box center [171, 137] width 191 height 13
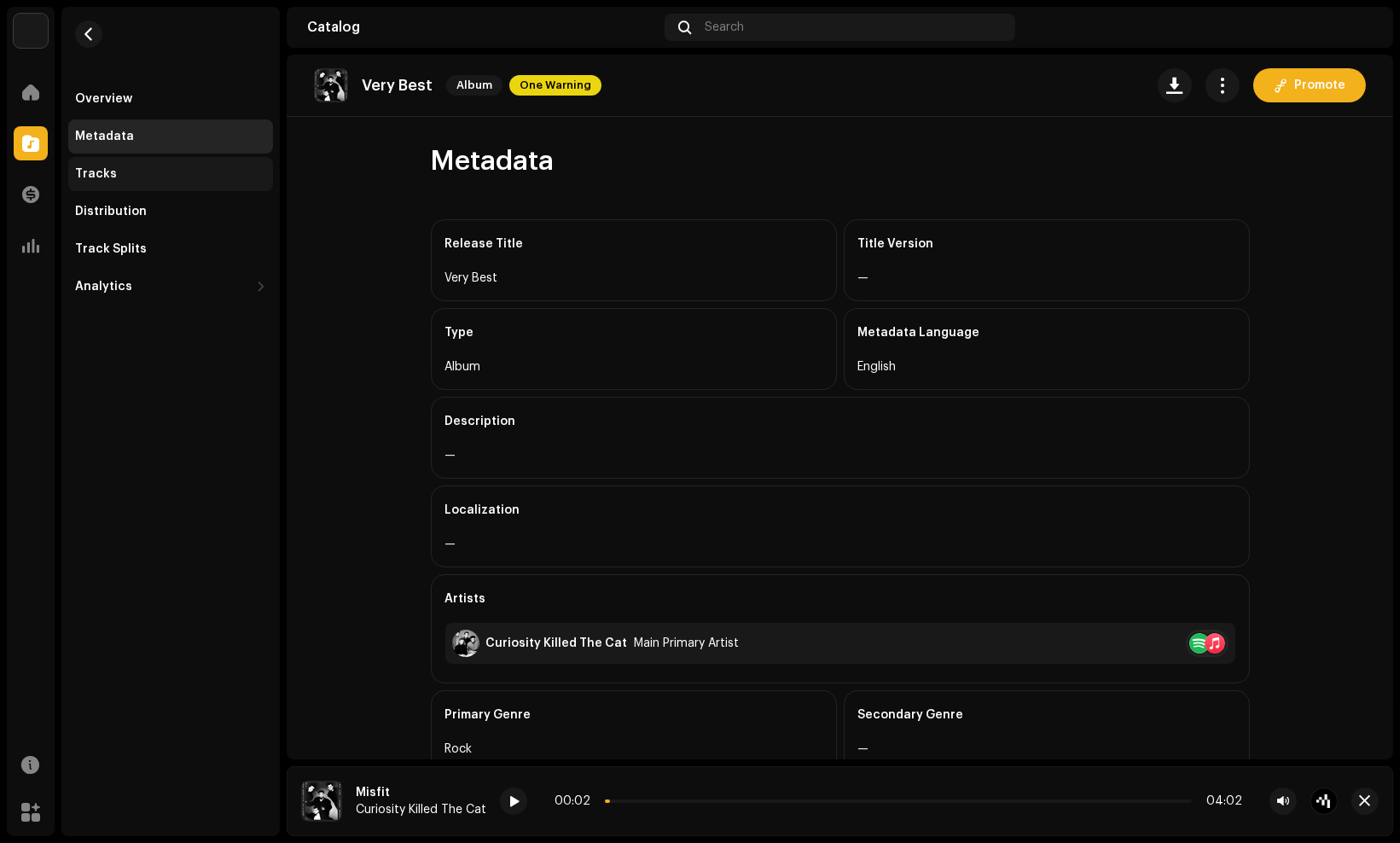
click at [77, 176] on div "Tracks" at bounding box center [95, 174] width 41 height 13
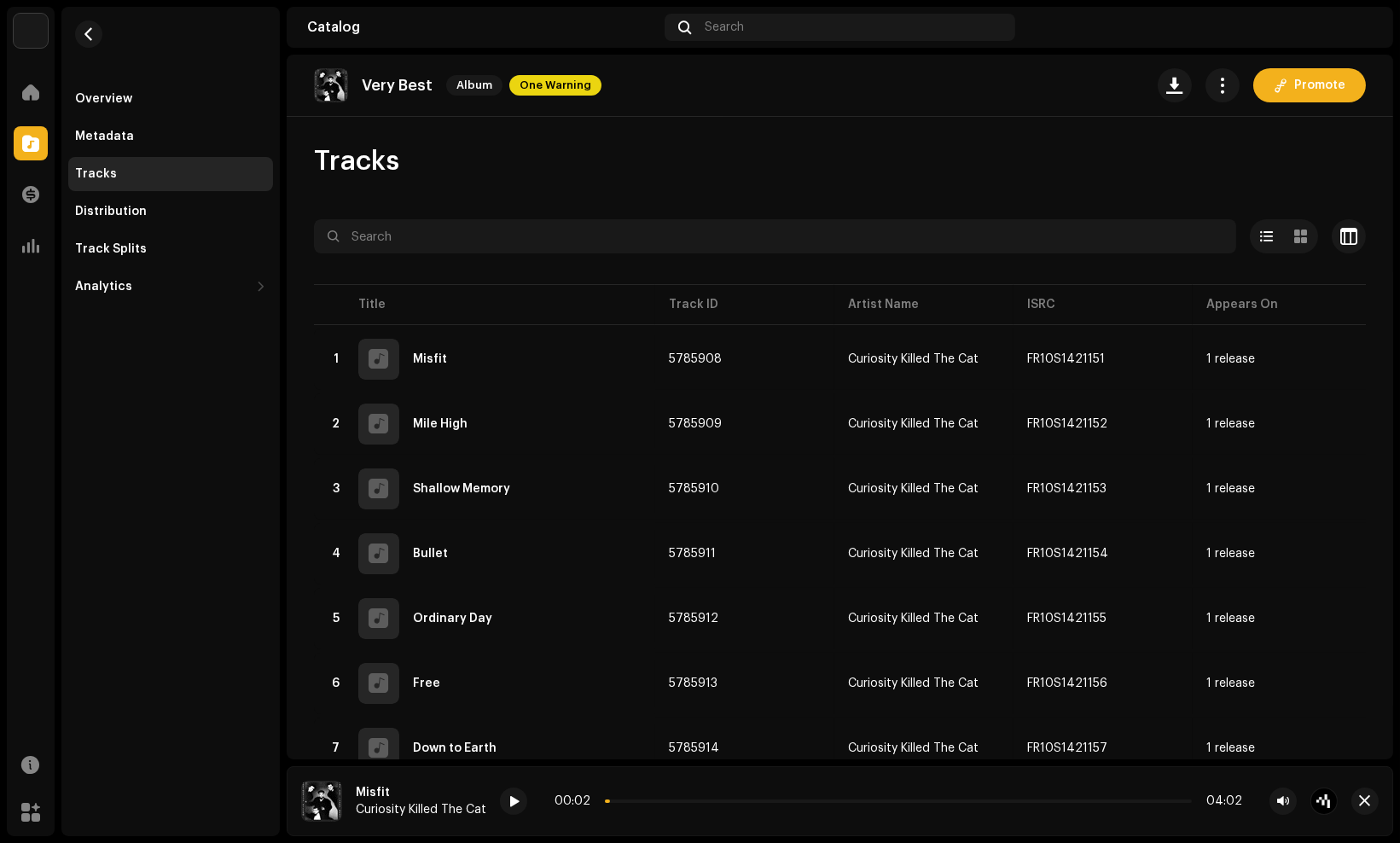
click at [138, 508] on div "Overview Metadata Tracks Distribution Track Splits Analytics Consumption Engage…" at bounding box center [171, 421] width 219 height 830
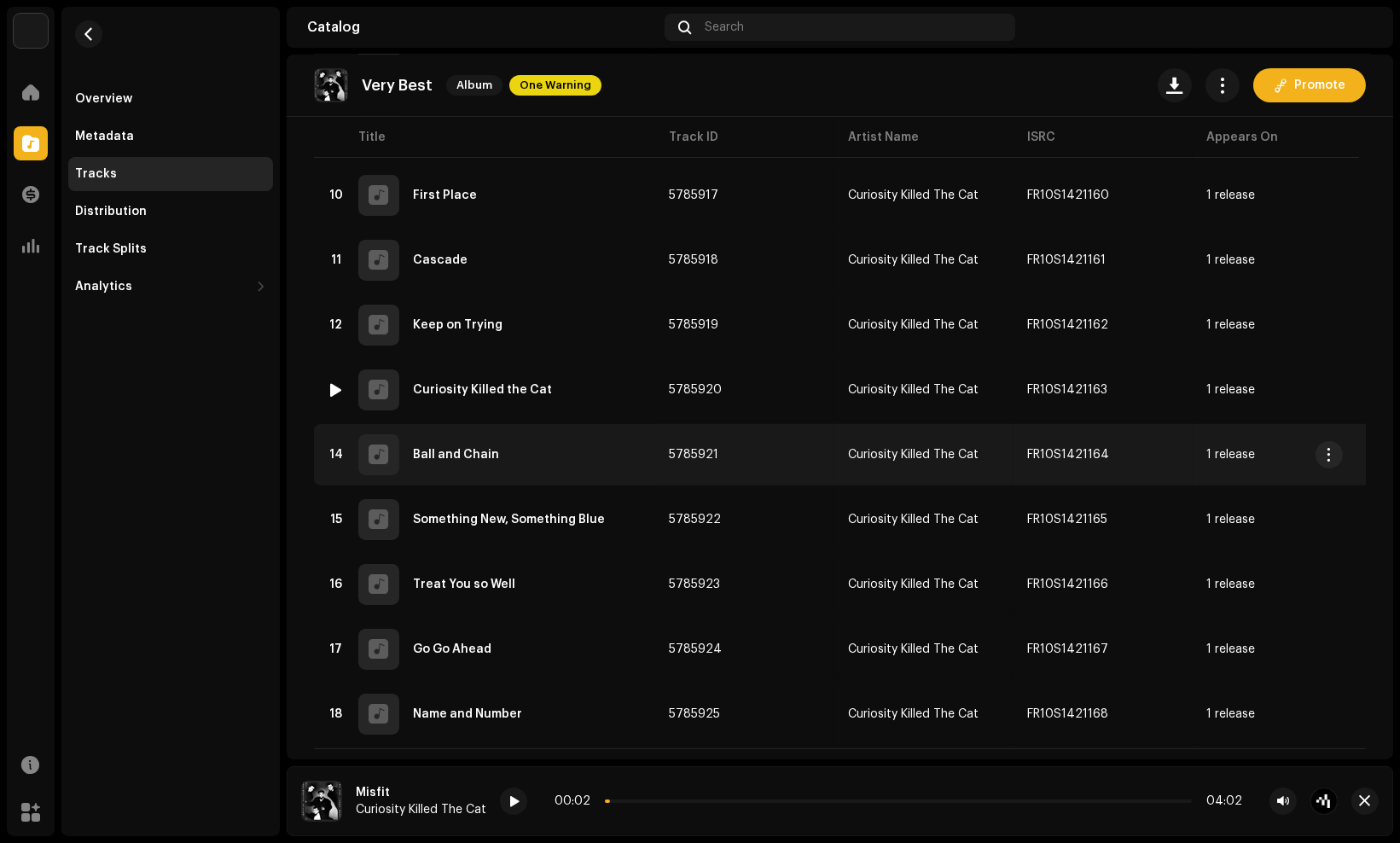
scroll to position [772, 0]
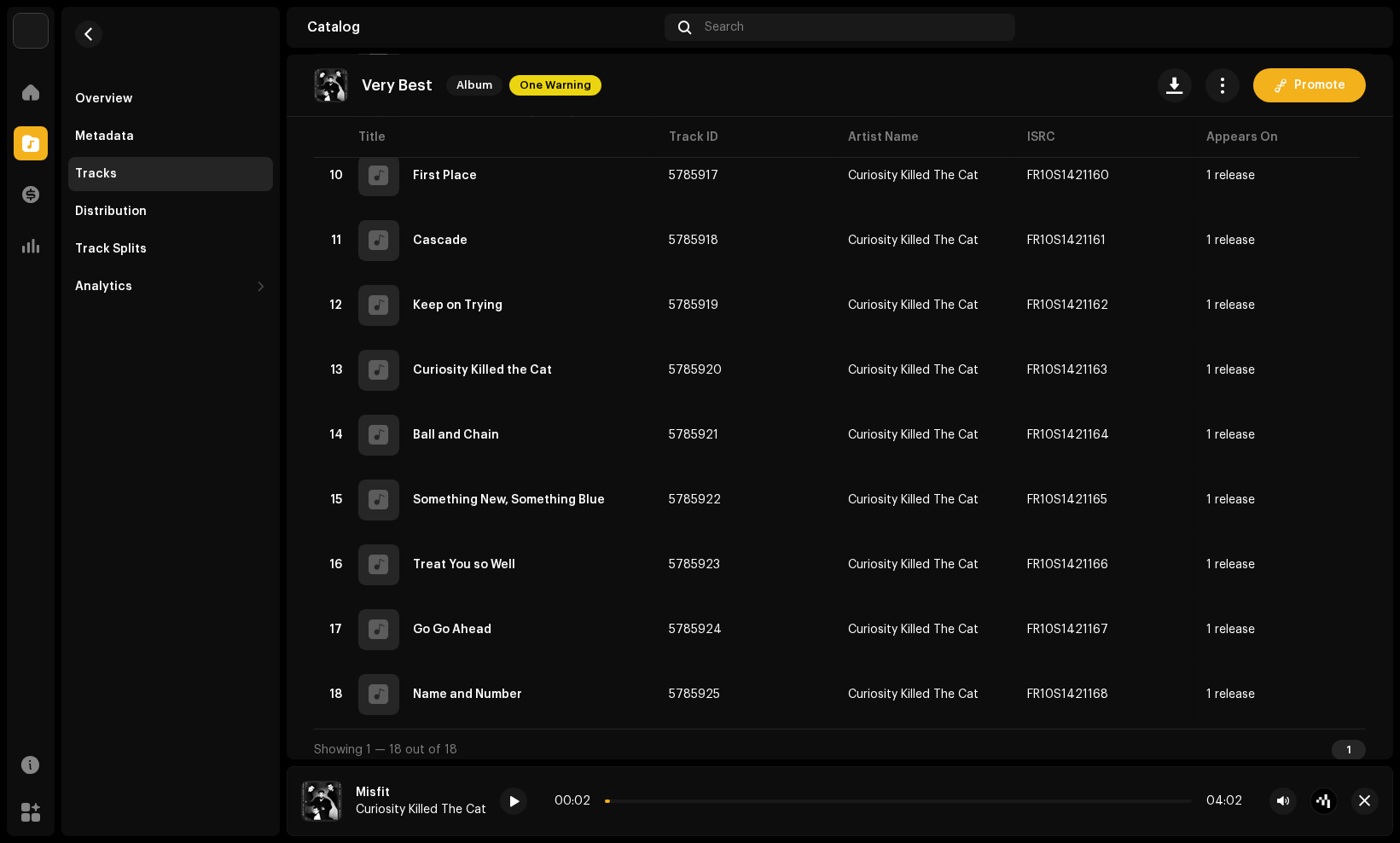
click at [1368, 253] on div "Tracks Selected 0 Options Filters Distribution status In progress Not started C…" at bounding box center [840, 71] width 1107 height 1397
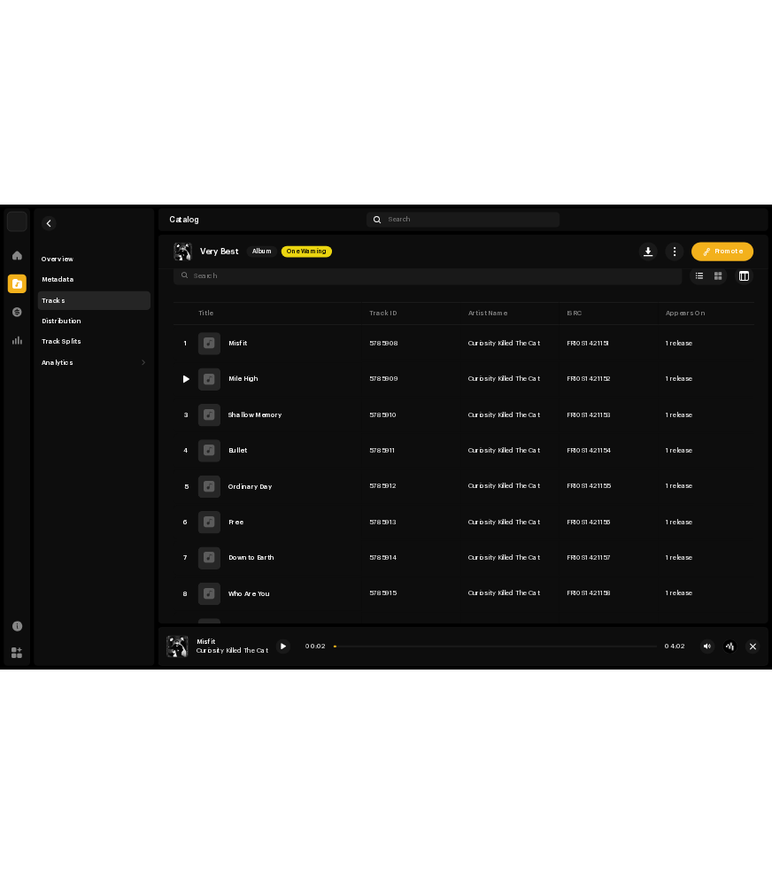
scroll to position [0, 0]
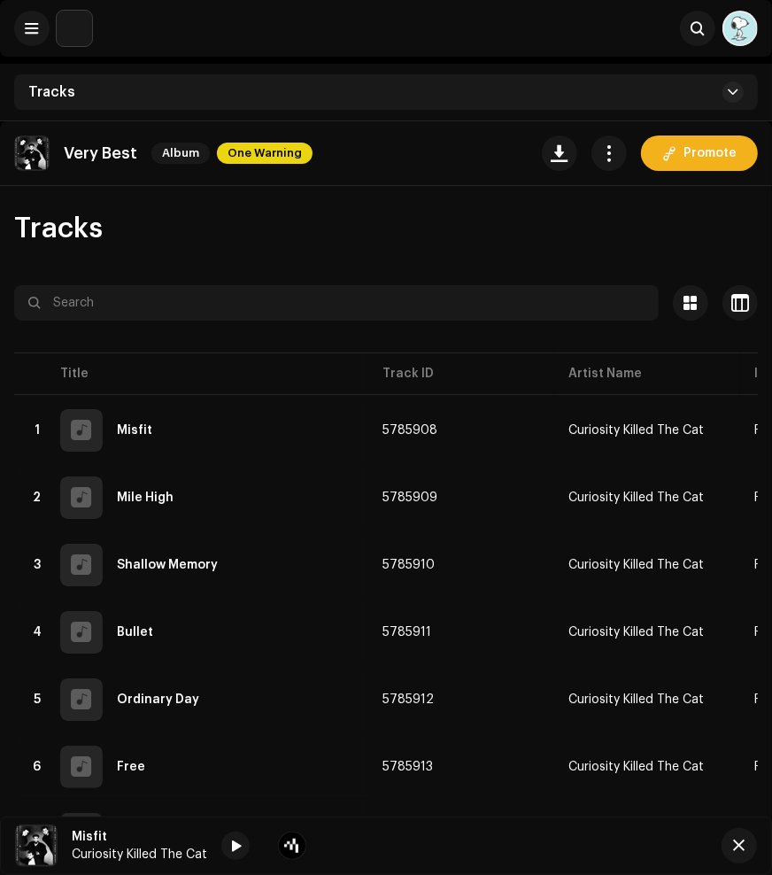
click at [644, 57] on navigation-topbar "Search" at bounding box center [386, 32] width 772 height 64
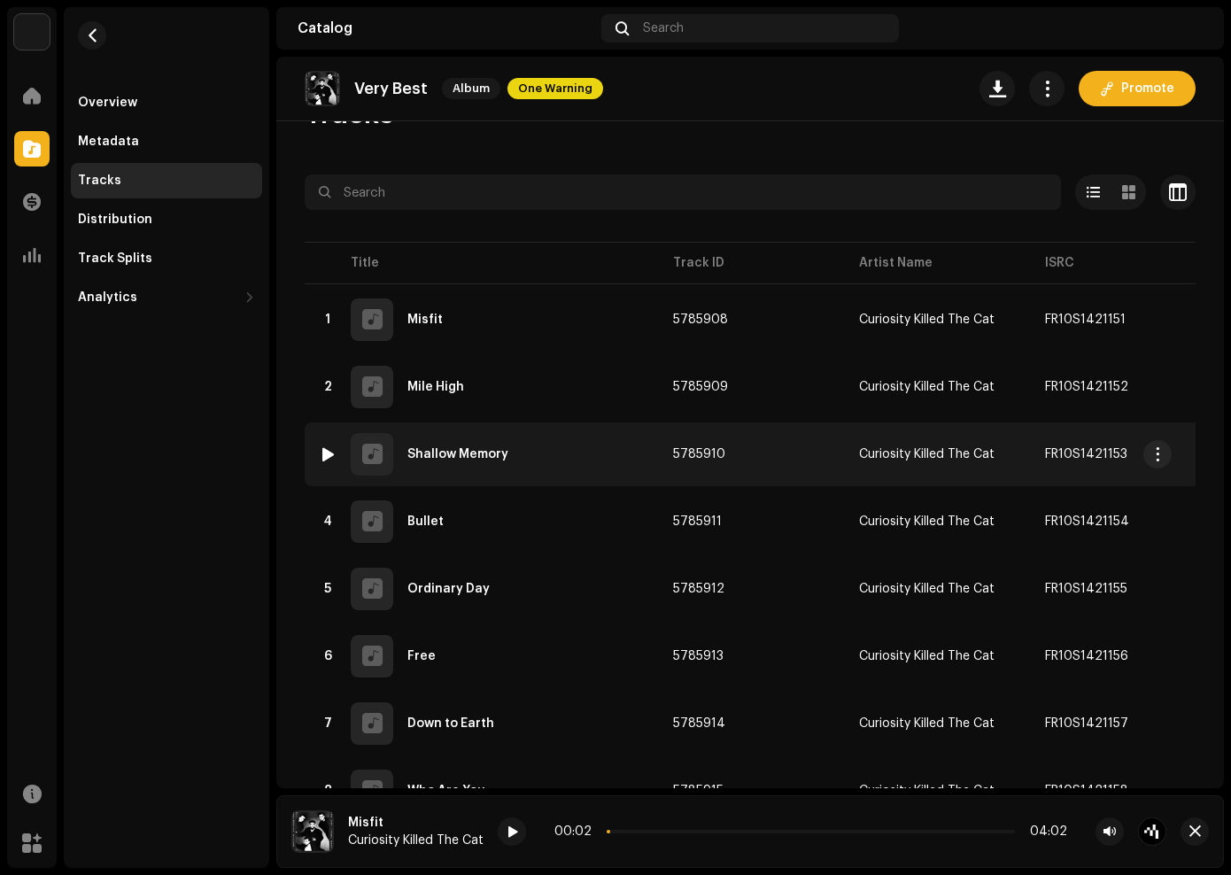
scroll to position [98, 0]
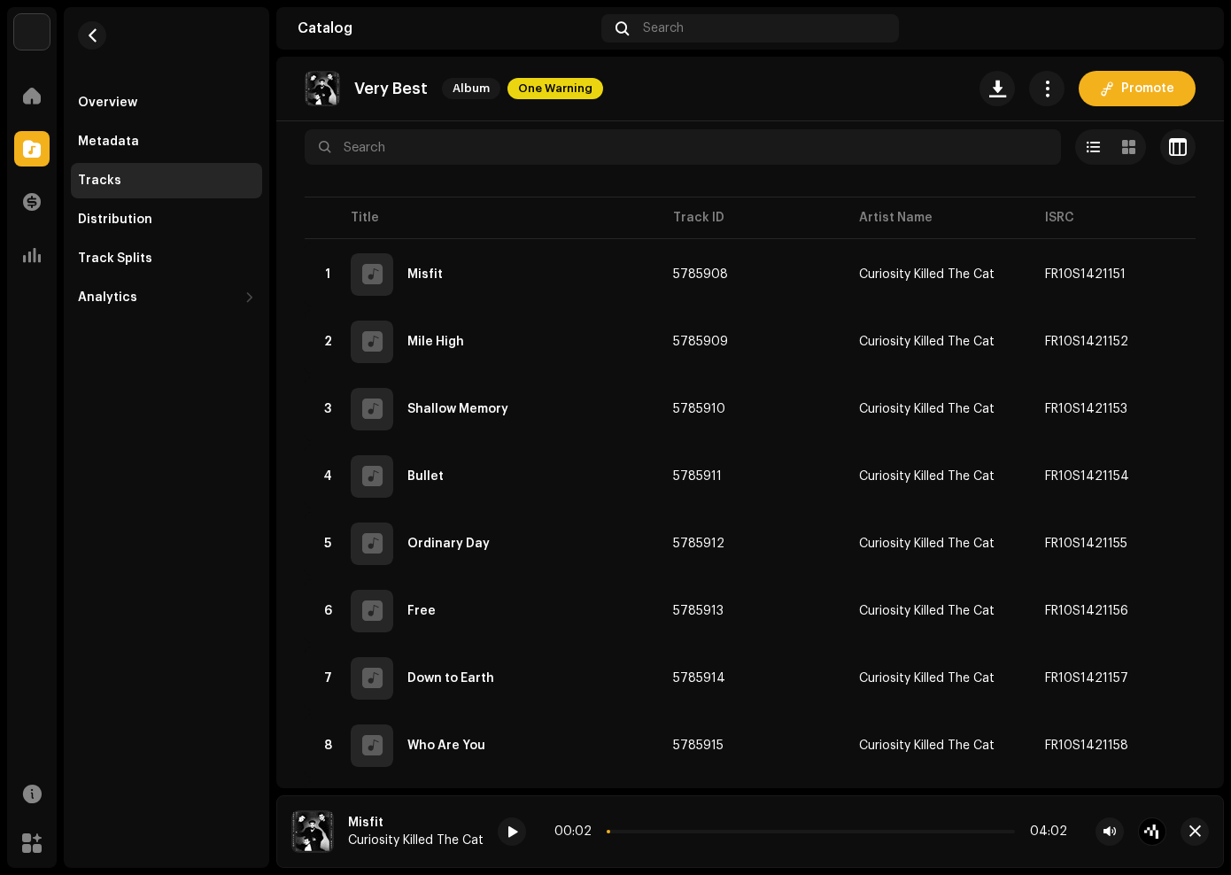
click at [210, 481] on div "Overview Metadata Tracks Distribution Track Splits Analytics Consumption Engage…" at bounding box center [166, 437] width 205 height 861
click at [129, 507] on div "Overview Metadata Tracks Distribution Track Splits Analytics Consumption Engage…" at bounding box center [166, 437] width 205 height 861
click at [89, 437] on div "Overview Metadata Tracks Distribution Track Splits Analytics Consumption Engage…" at bounding box center [166, 437] width 205 height 861
click at [180, 615] on div "Overview Metadata Tracks Distribution Track Splits Analytics Consumption Engage…" at bounding box center [166, 437] width 205 height 861
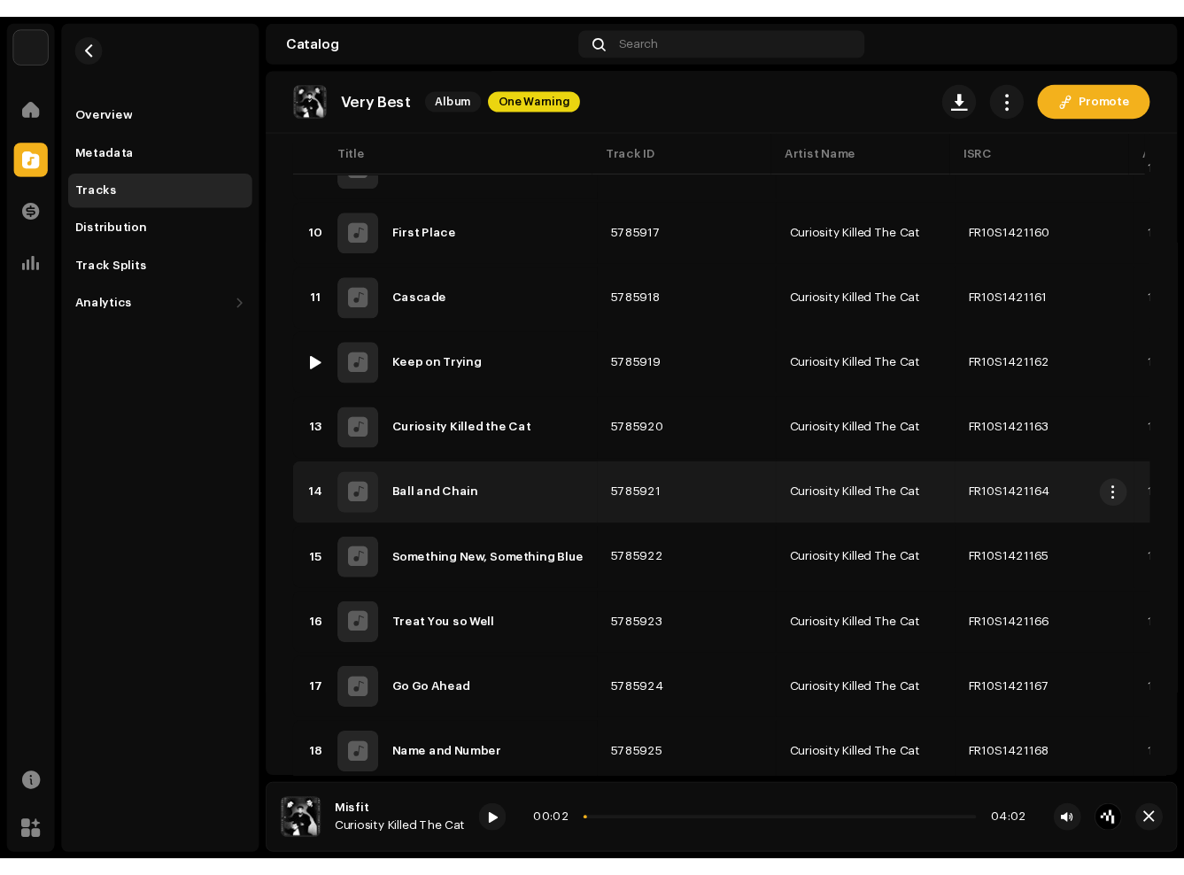
scroll to position [803, 0]
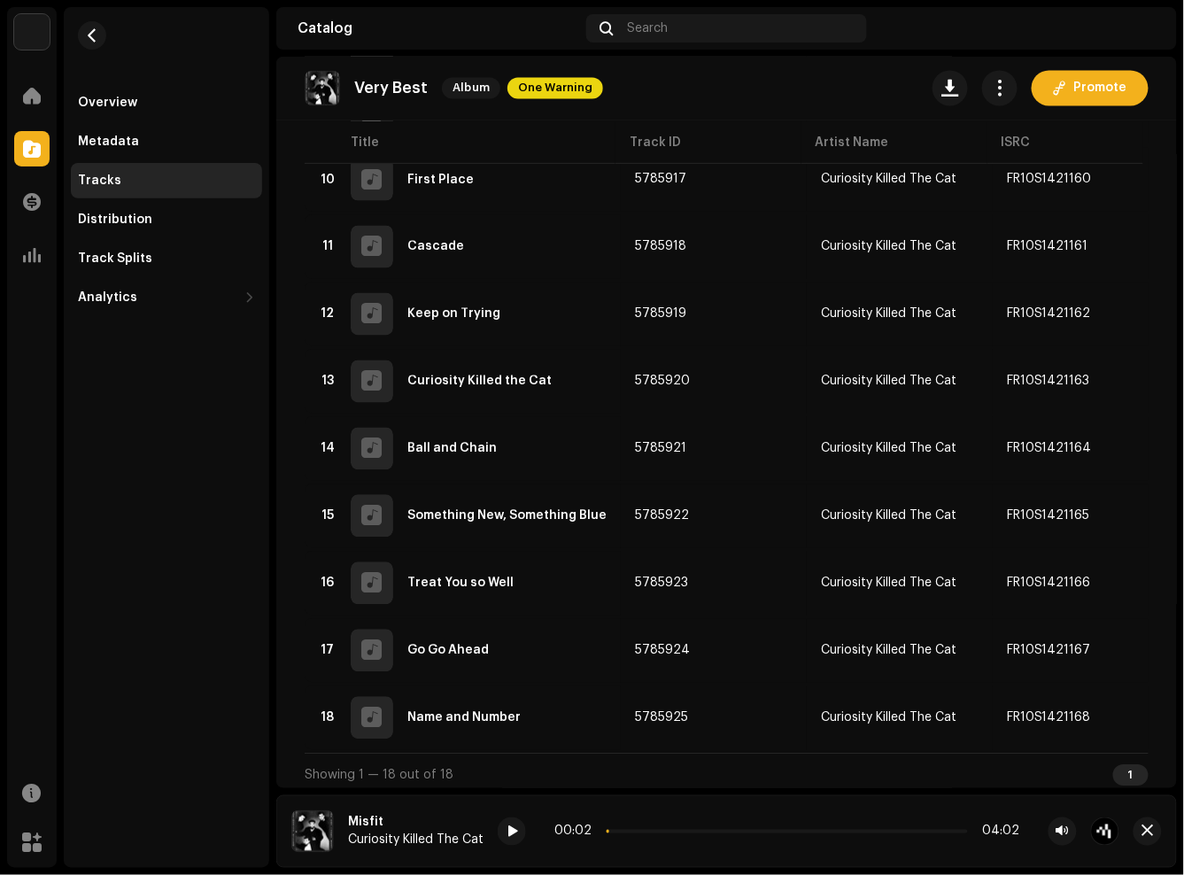
click at [721, 96] on div "Very Best Album One Warning Promote" at bounding box center [727, 88] width 844 height 35
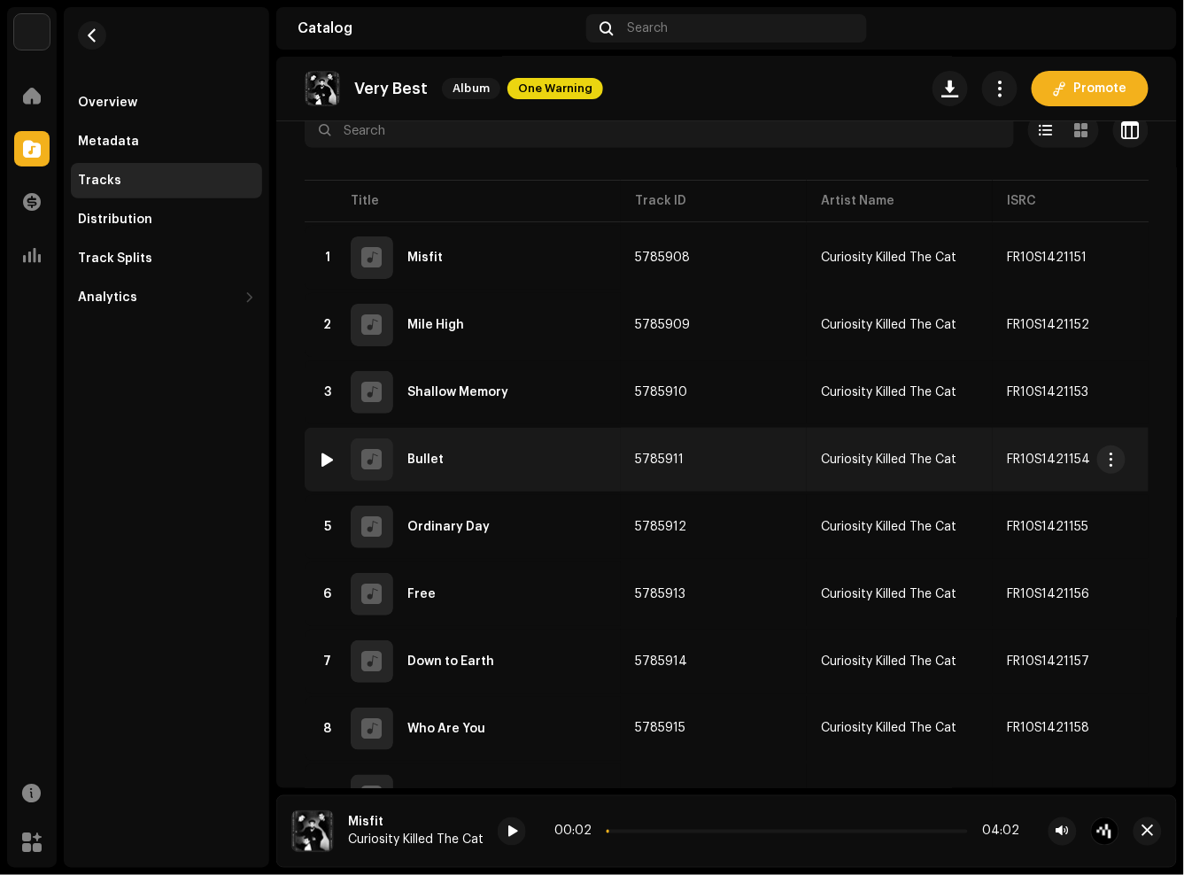
scroll to position [0, 0]
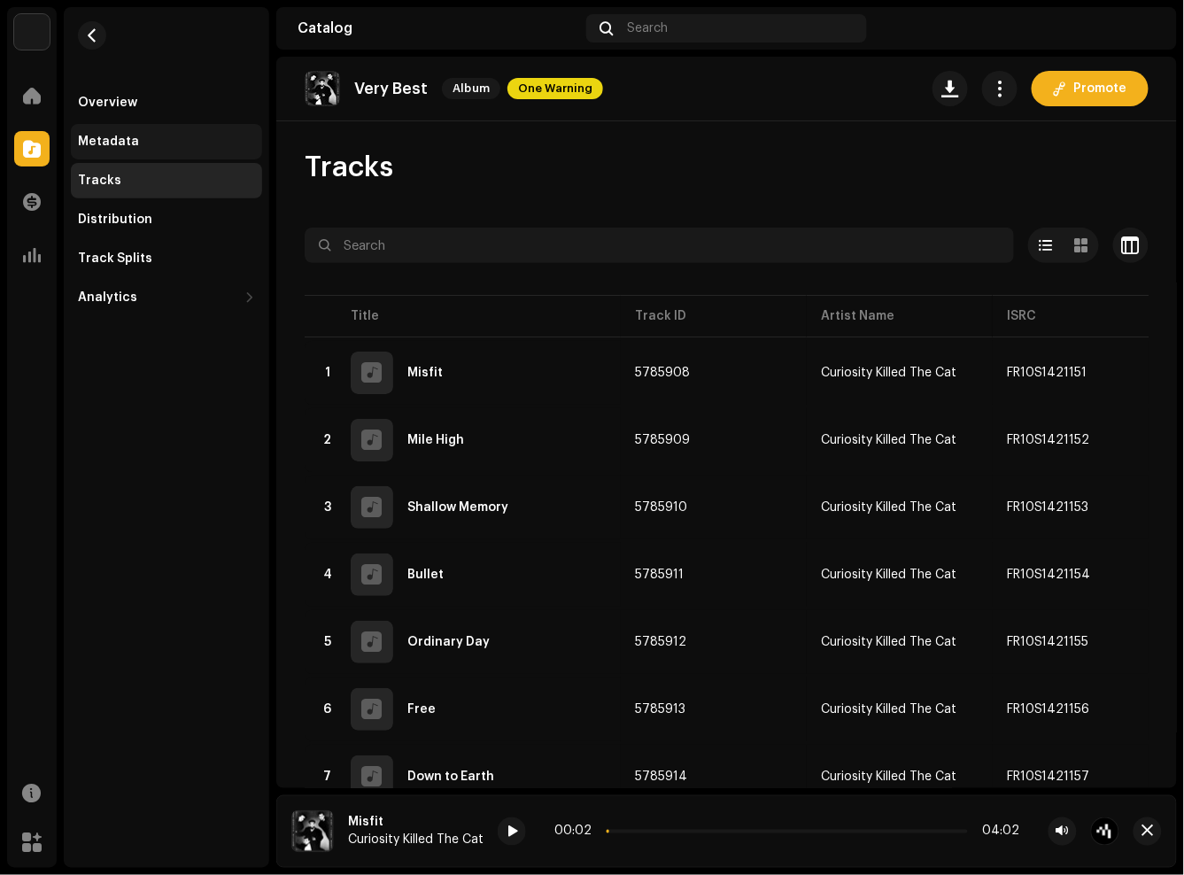
click at [133, 125] on div "Metadata" at bounding box center [166, 141] width 191 height 35
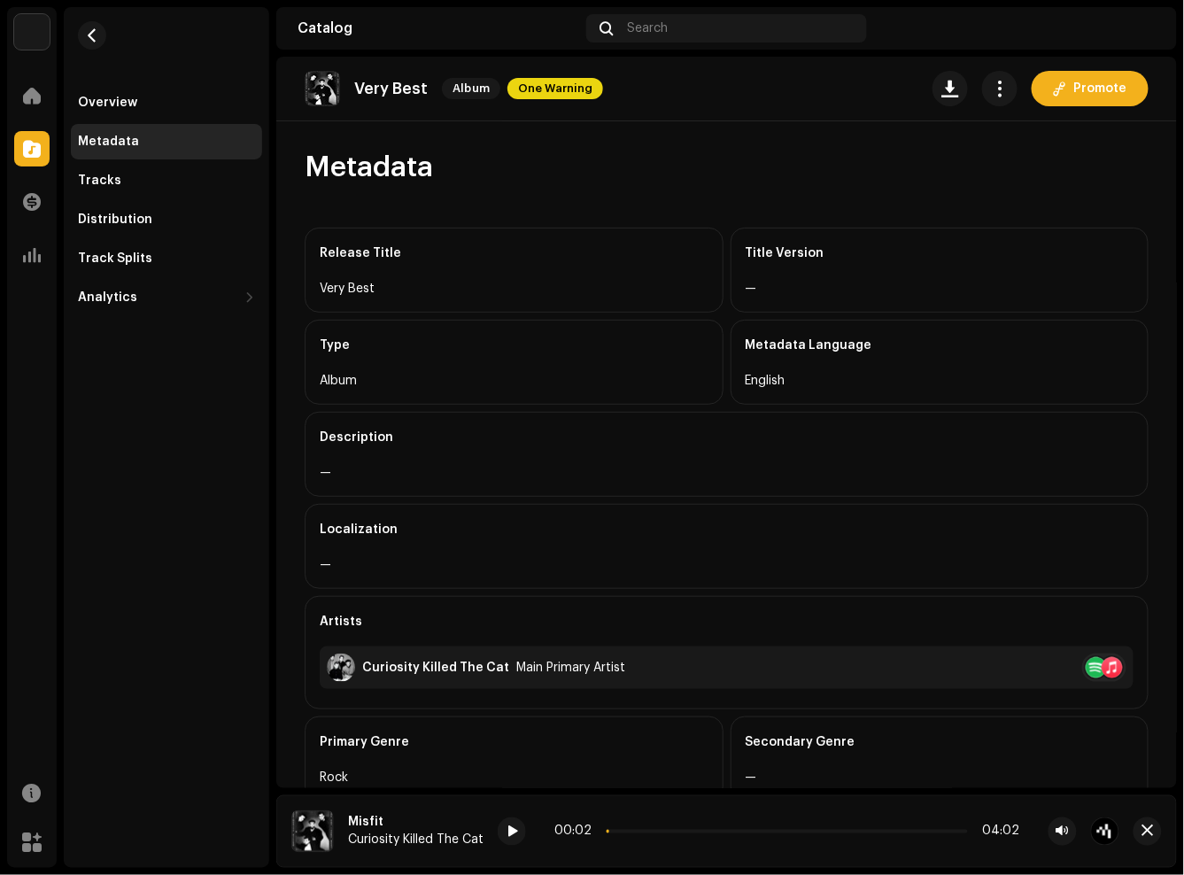
click at [842, 383] on div "English" at bounding box center [940, 380] width 389 height 21
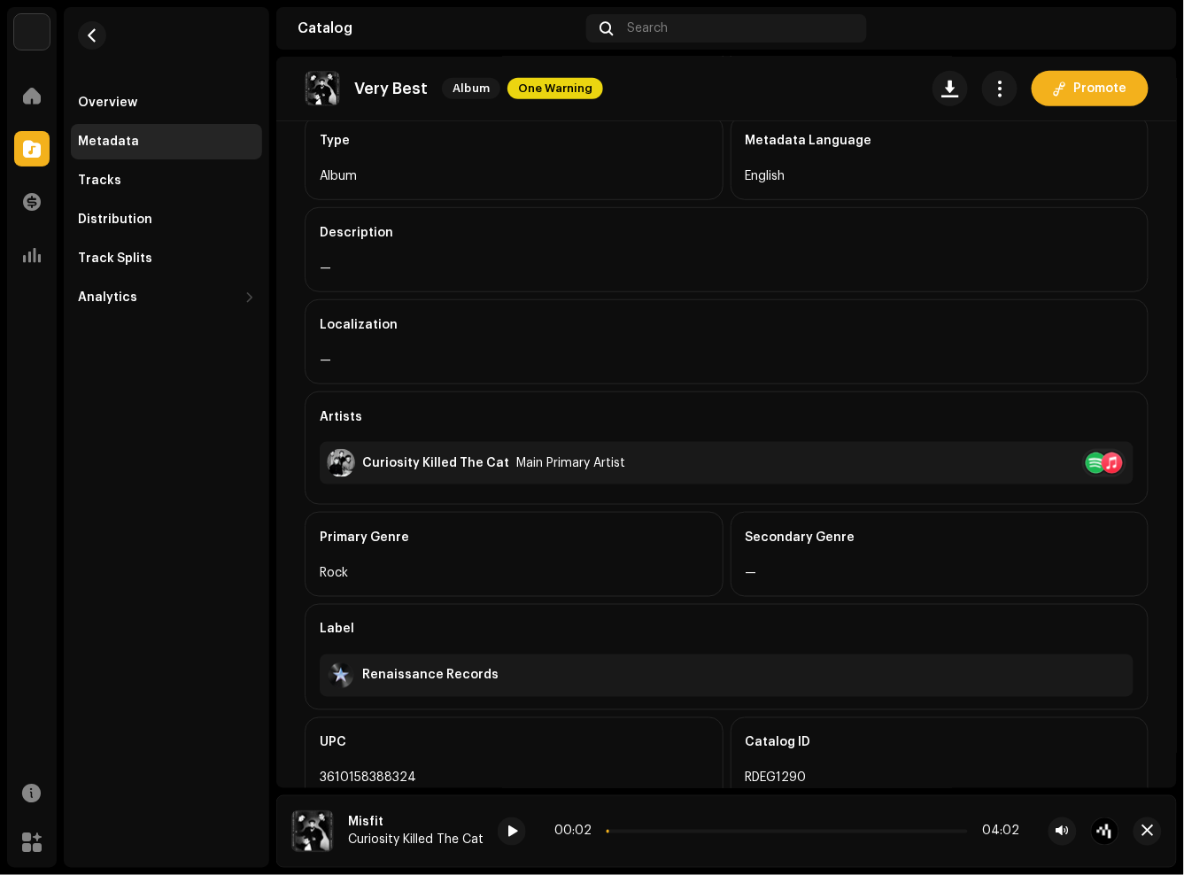
scroll to position [295, 0]
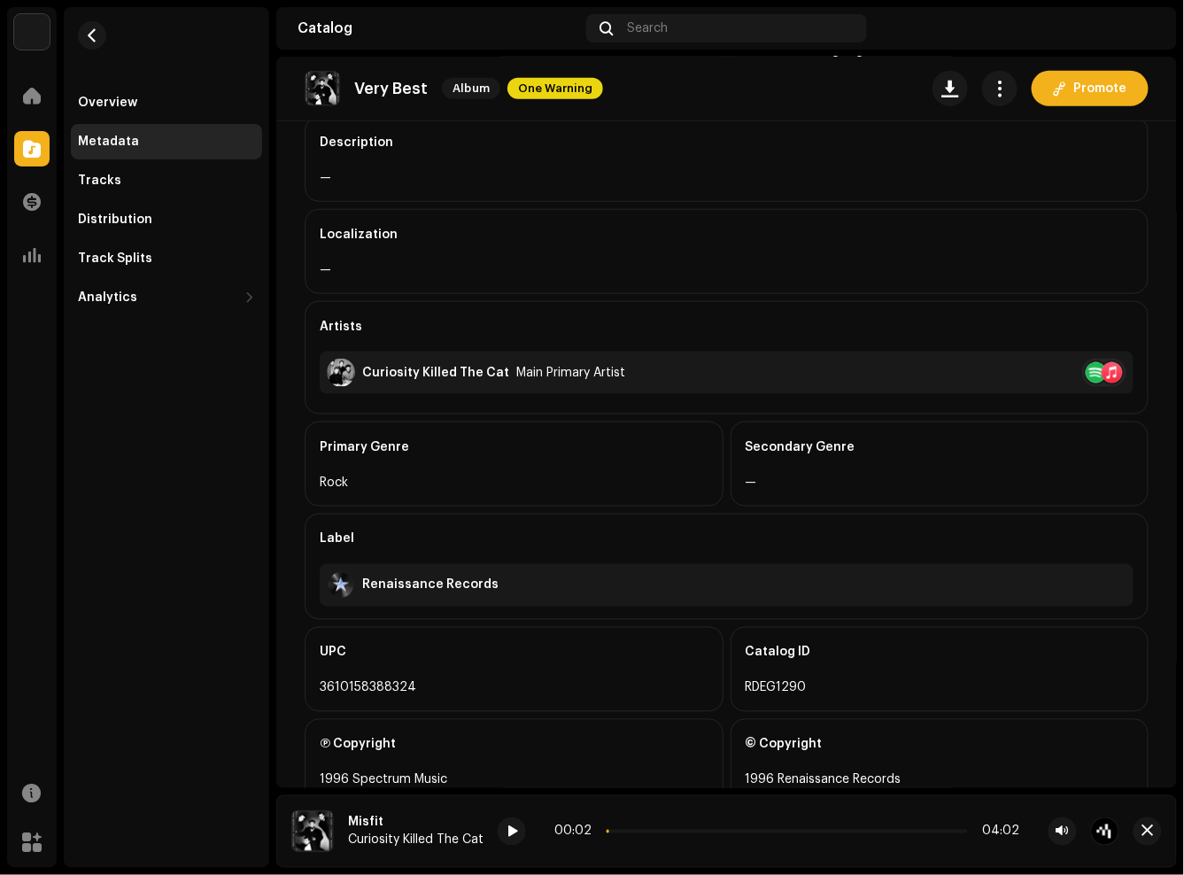
click at [439, 373] on div "Curiosity Killed The Cat" at bounding box center [435, 373] width 147 height 14
click at [1089, 360] on div at bounding box center [1104, 373] width 44 height 28
click at [366, 368] on div "Curiosity Killed The Cat" at bounding box center [435, 373] width 147 height 14
click at [383, 375] on div "Curiosity Killed The Cat" at bounding box center [435, 373] width 147 height 14
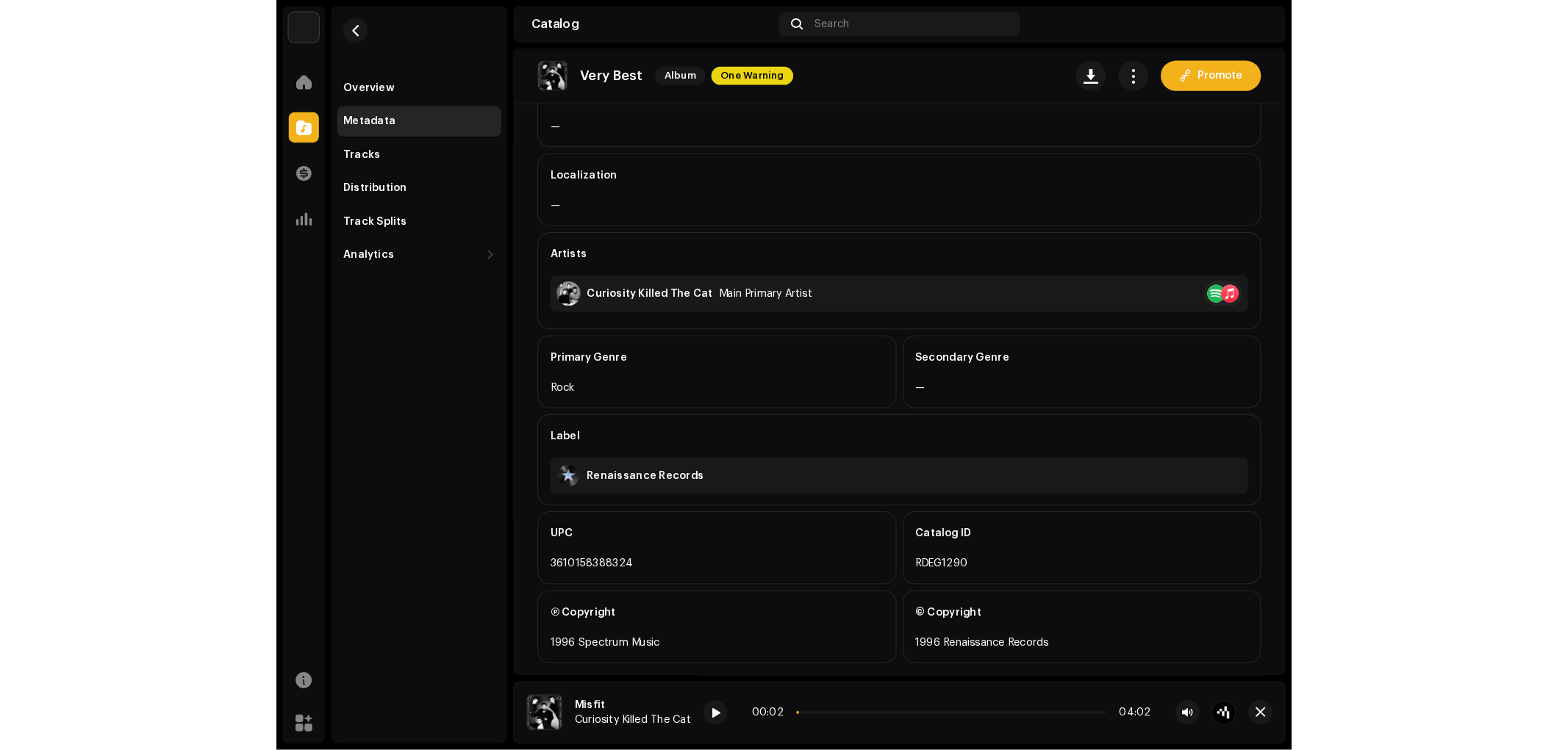
scroll to position [294, 0]
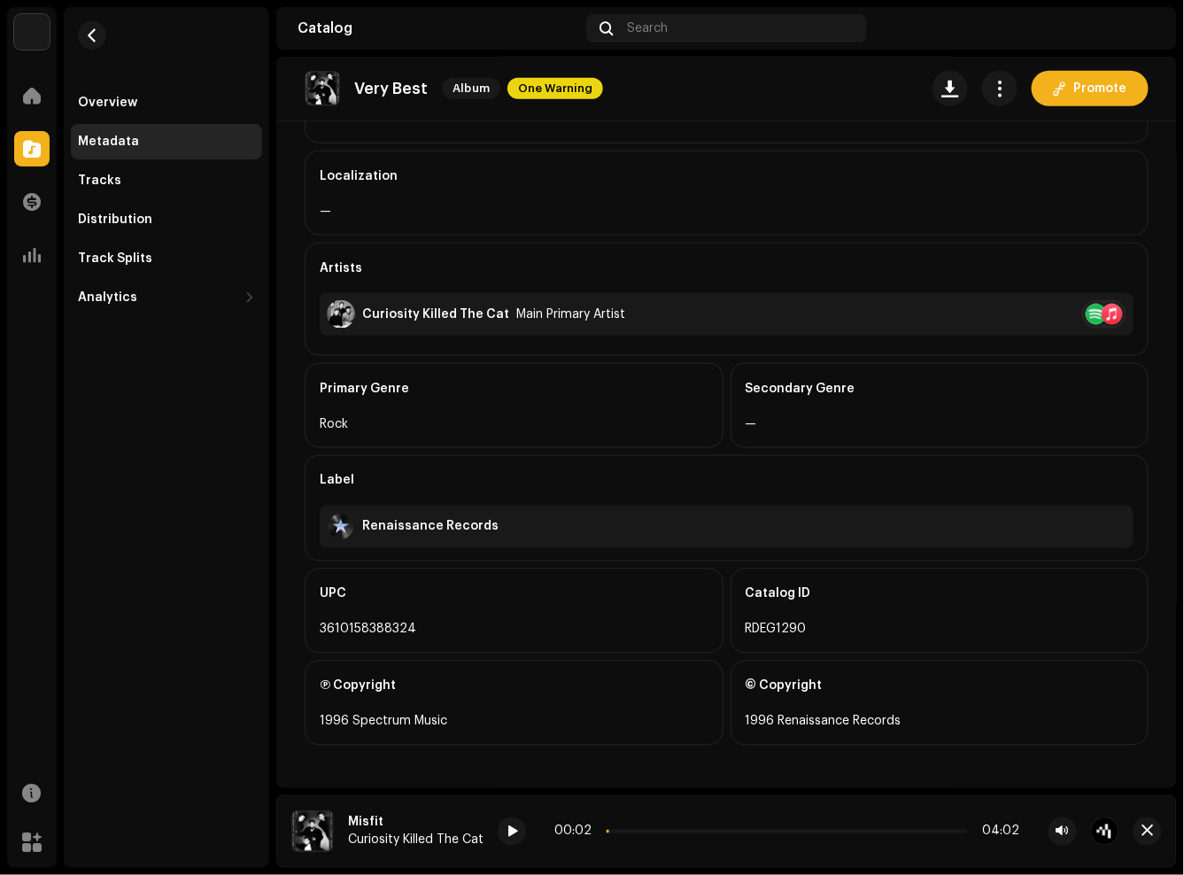
click at [145, 567] on div "Overview Metadata Tracks Distribution Track Splits Analytics Consumption Engage…" at bounding box center [166, 437] width 205 height 861
click at [1051, 313] on div "Curiosity Killed The Cat Main Primary Artist" at bounding box center [727, 314] width 814 height 43
drag, startPoint x: 1064, startPoint y: 306, endPoint x: 1078, endPoint y: 312, distance: 14.7
click at [1072, 307] on div "Curiosity Killed The Cat Main Primary Artist" at bounding box center [727, 314] width 814 height 43
click at [1086, 312] on div at bounding box center [1096, 314] width 21 height 21
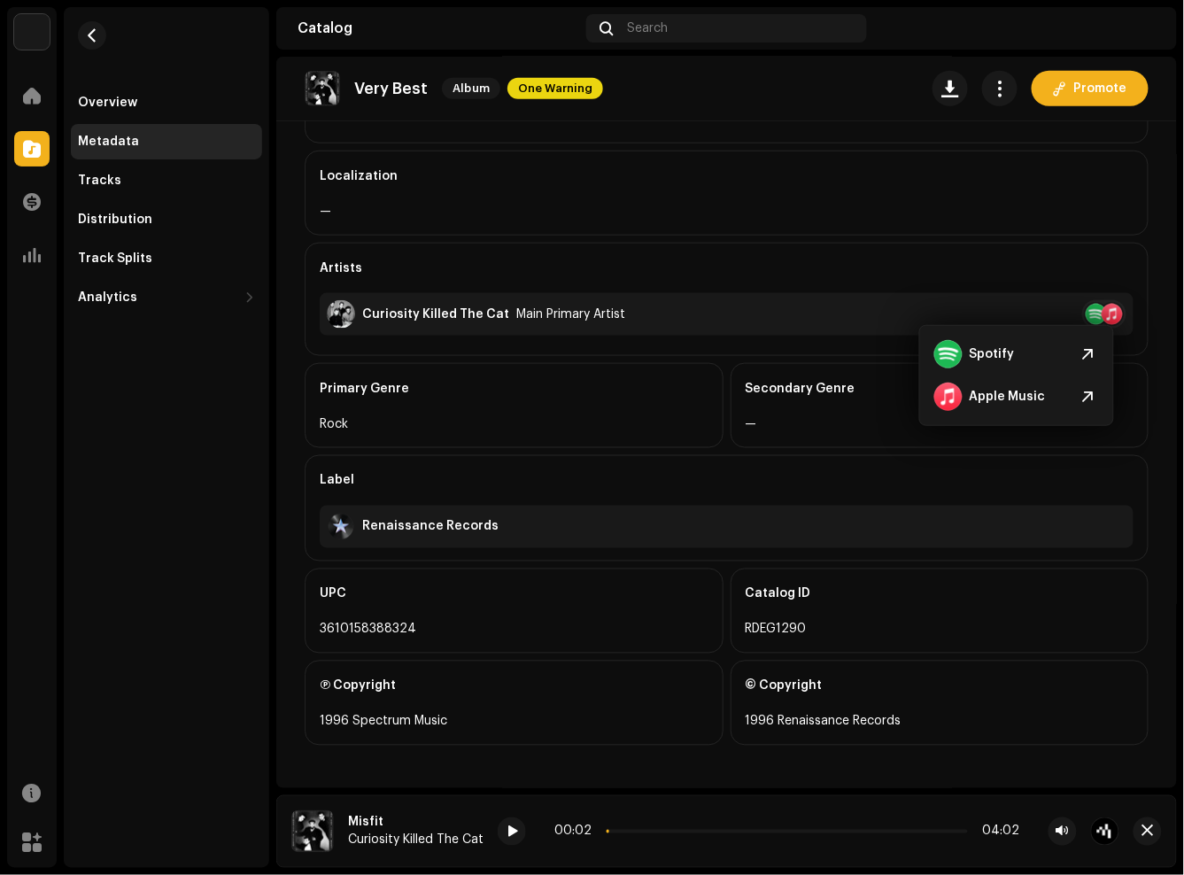
click at [673, 273] on div "Artists" at bounding box center [727, 269] width 814 height 50
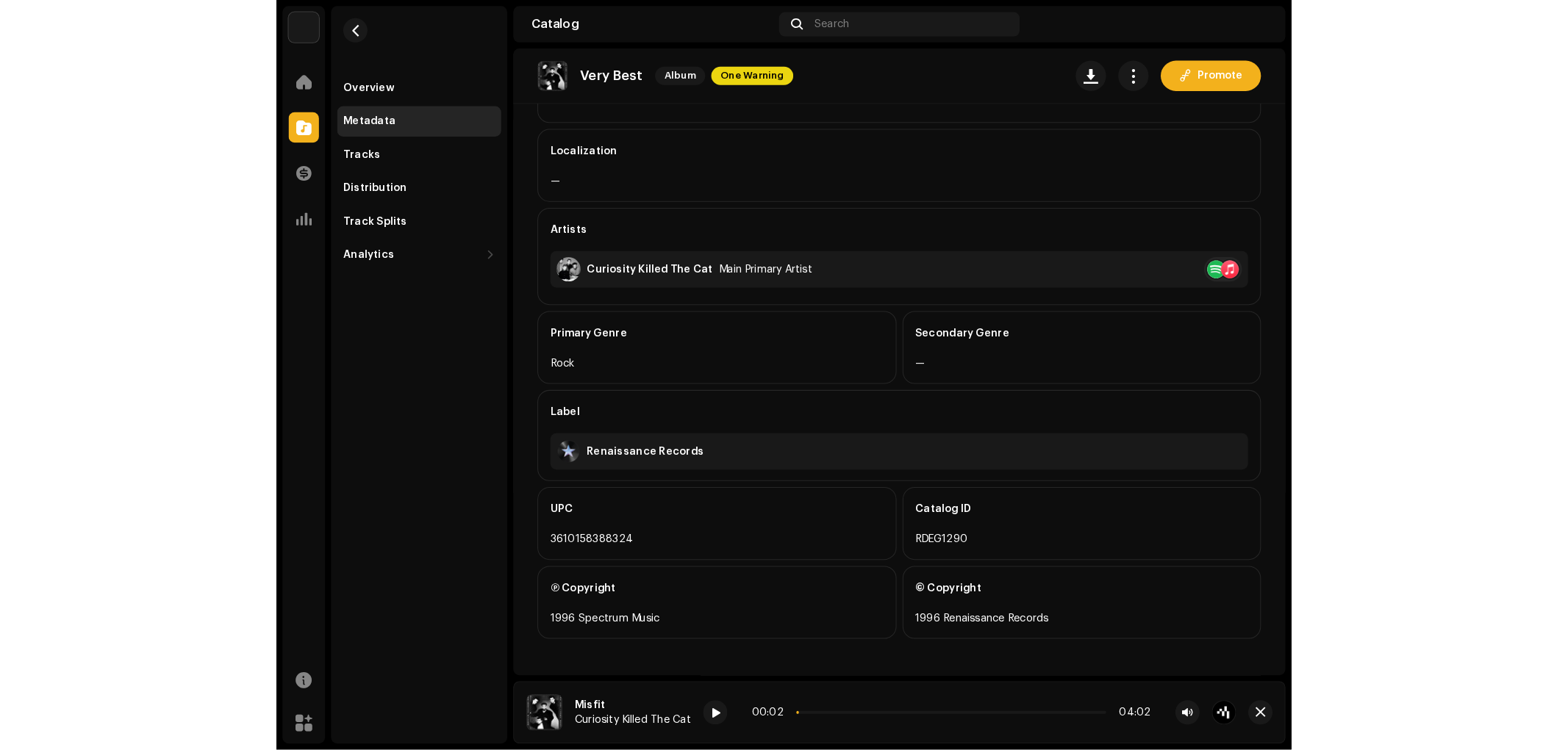
scroll to position [270, 0]
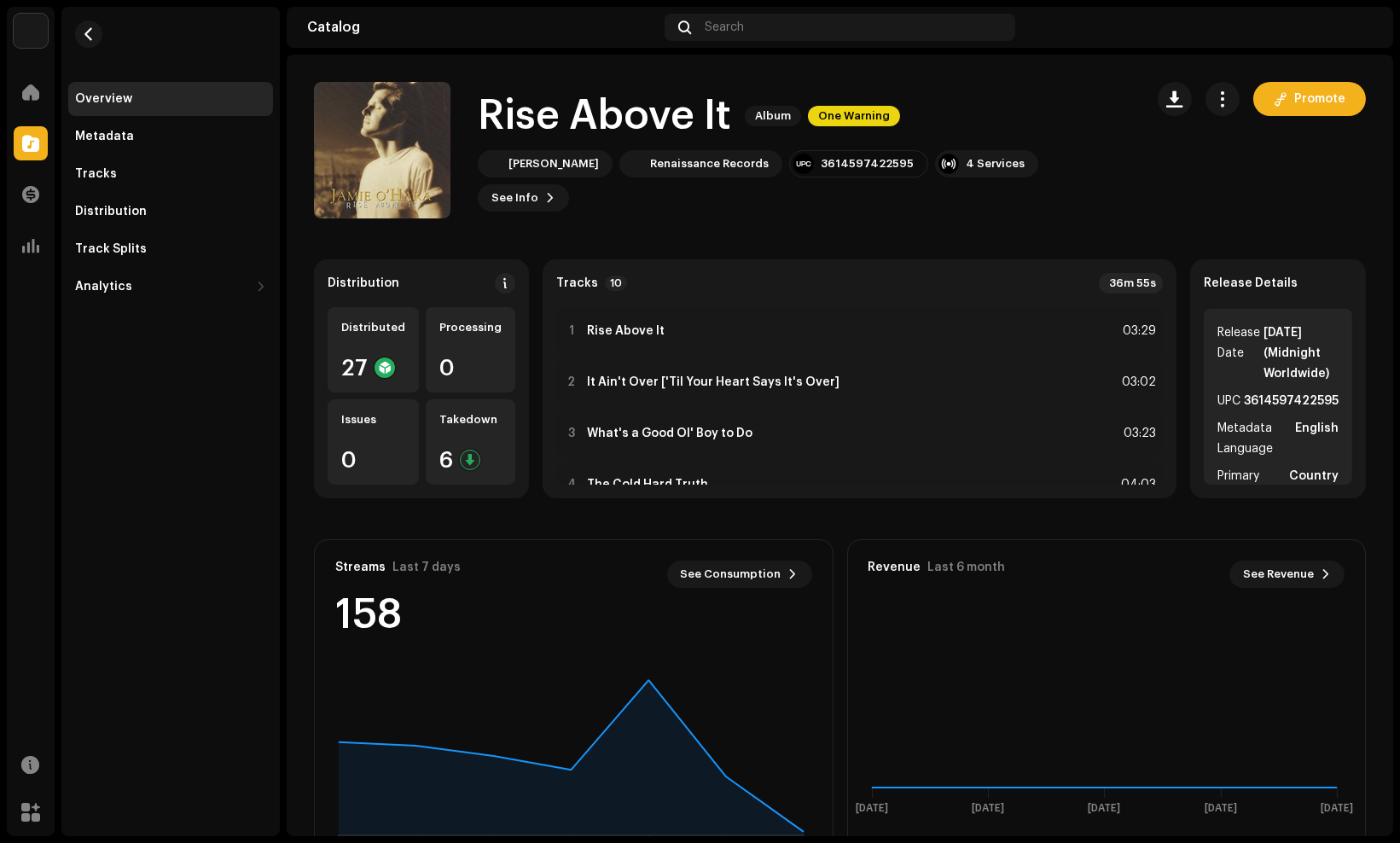
scroll to position [71, 0]
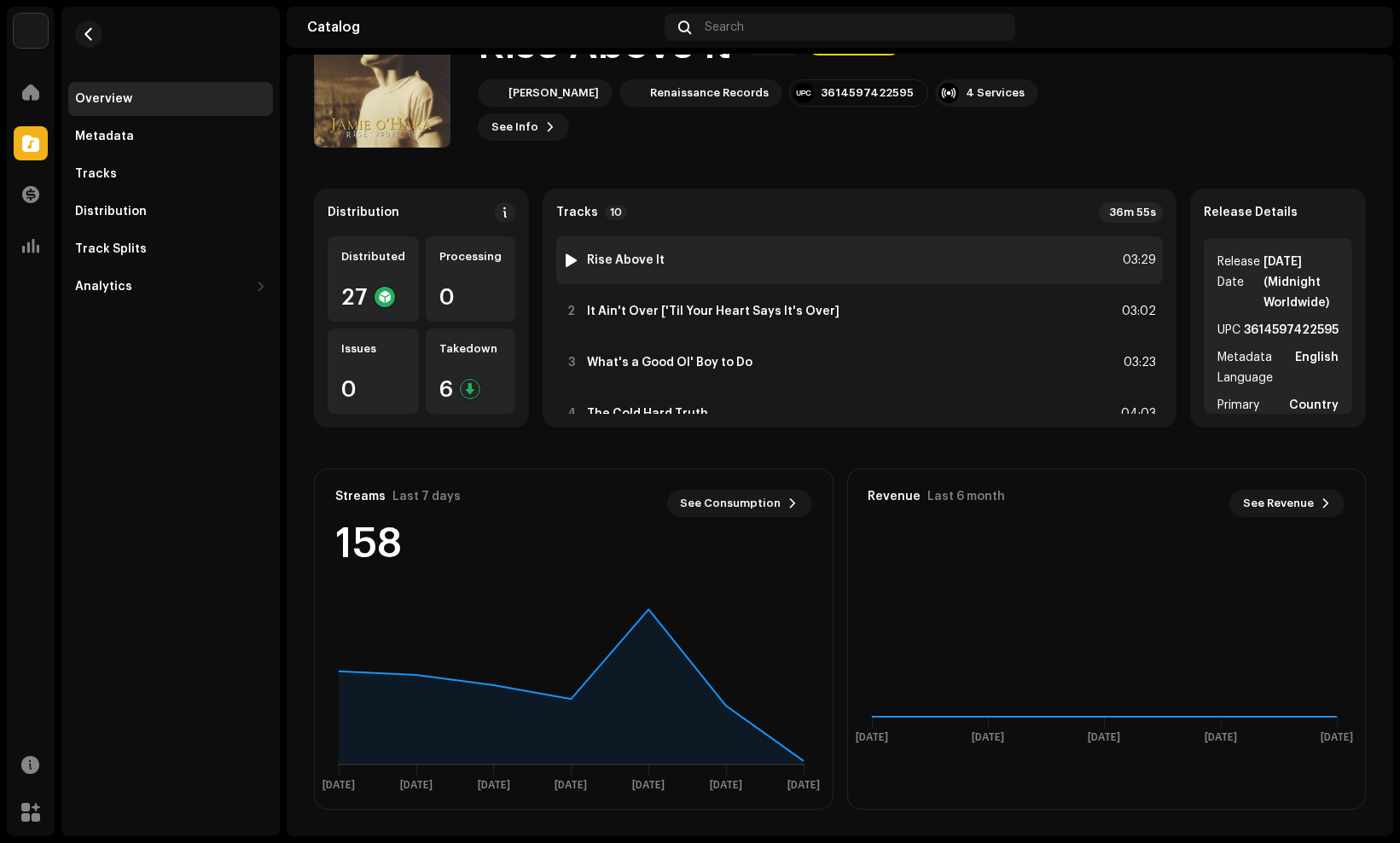
click at [813, 276] on div "1 Rise Above It 03:29" at bounding box center [859, 260] width 607 height 48
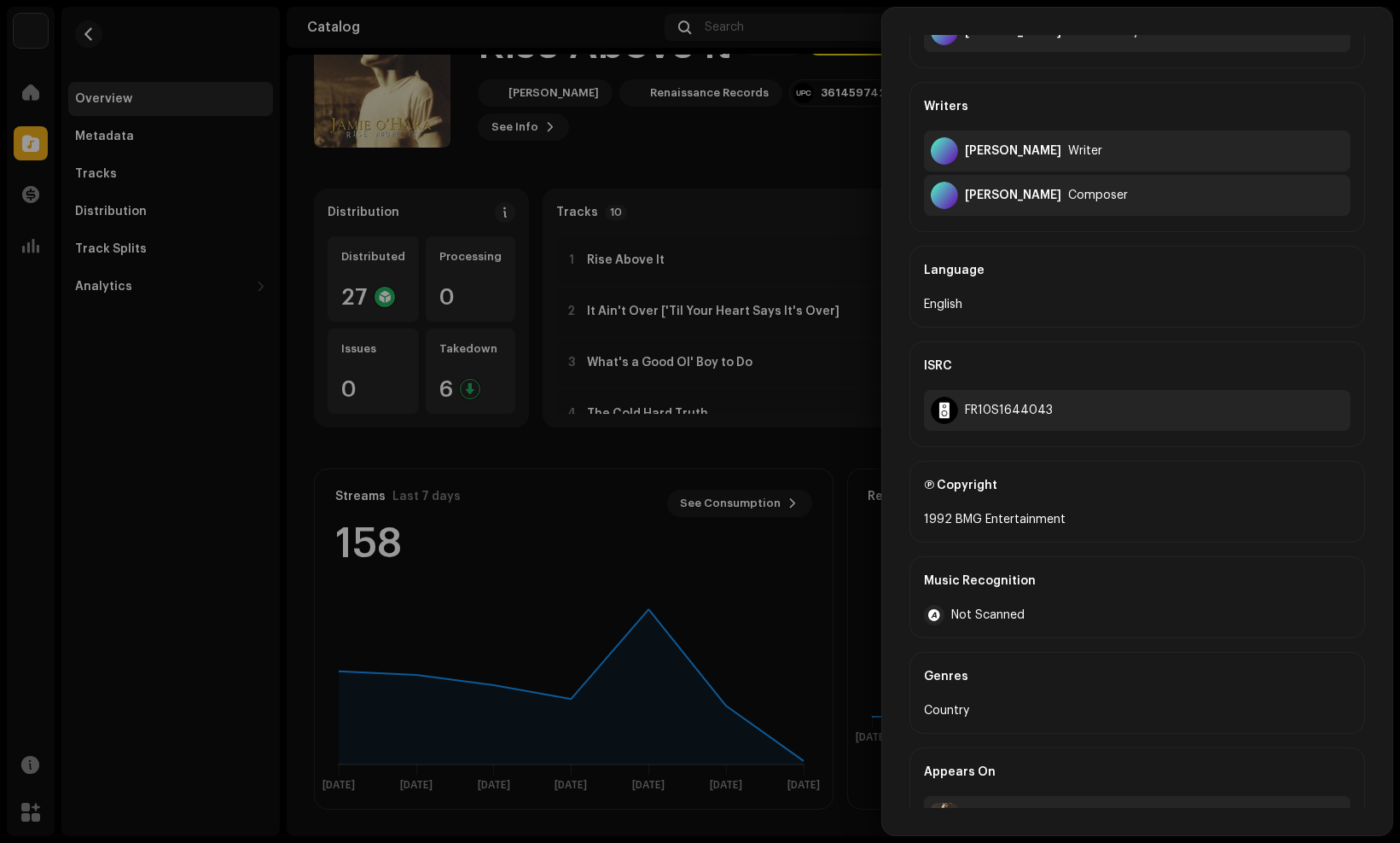
scroll to position [186, 0]
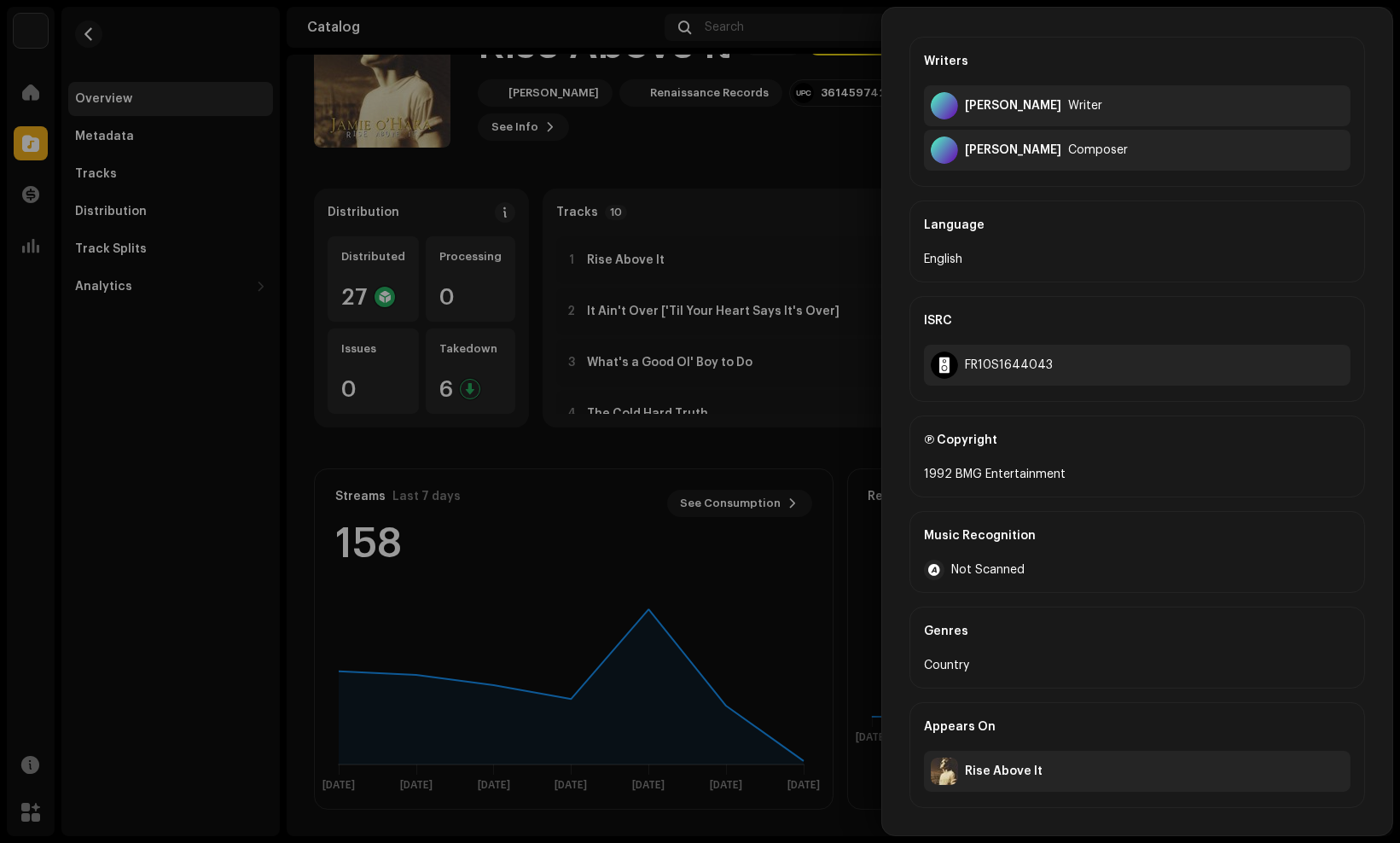
click at [591, 453] on div at bounding box center [700, 421] width 1400 height 843
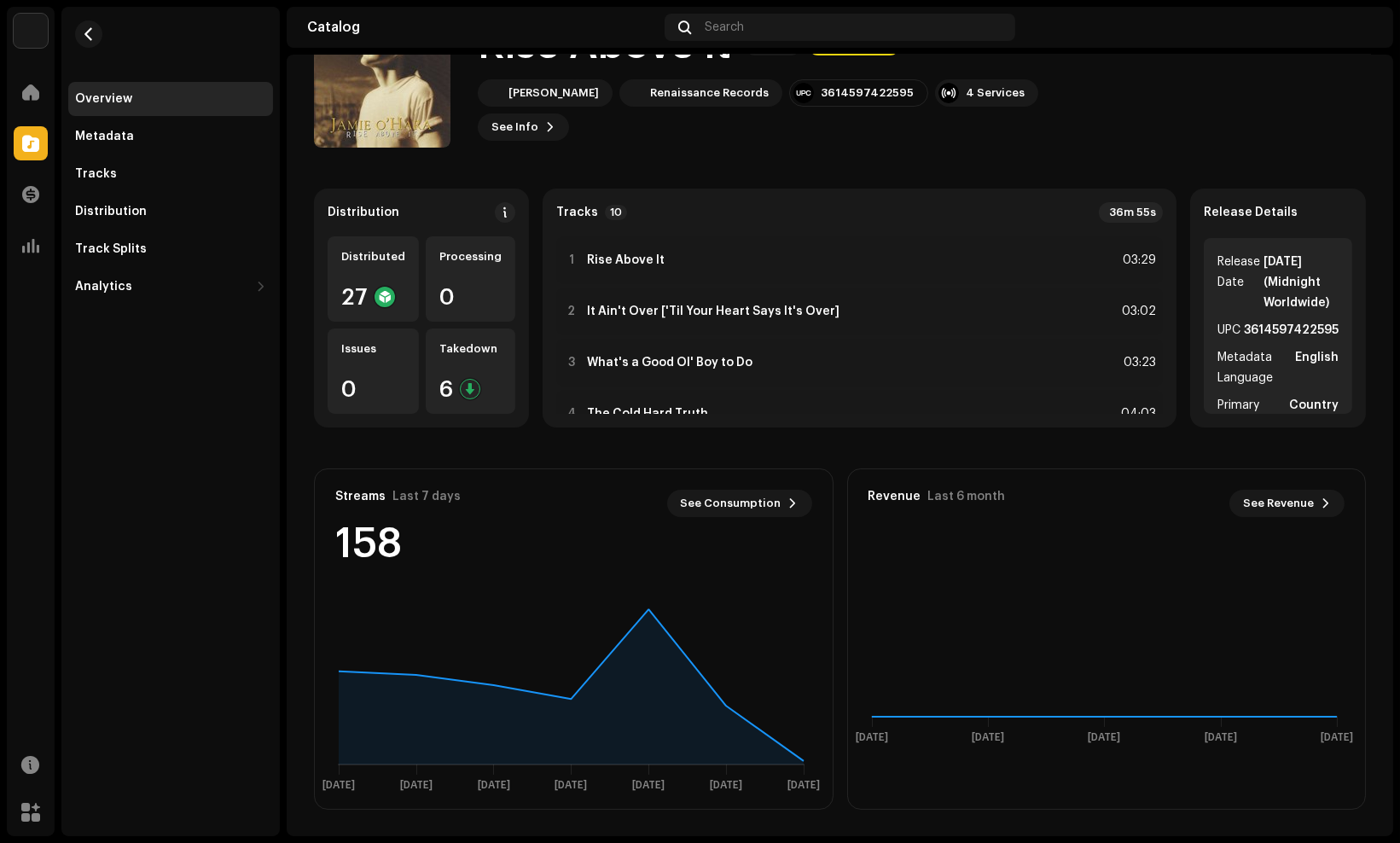
click at [591, 453] on div "Distribution Distributed 27 Processing 0 Issues 0 Takedown 6 Tracks 10 36m 55s …" at bounding box center [840, 499] width 1052 height 621
click at [586, 444] on div "Distribution Distributed 27 Processing 0 Issues 0 Takedown 6 Tracks 10 36m 55s …" at bounding box center [840, 499] width 1052 height 621
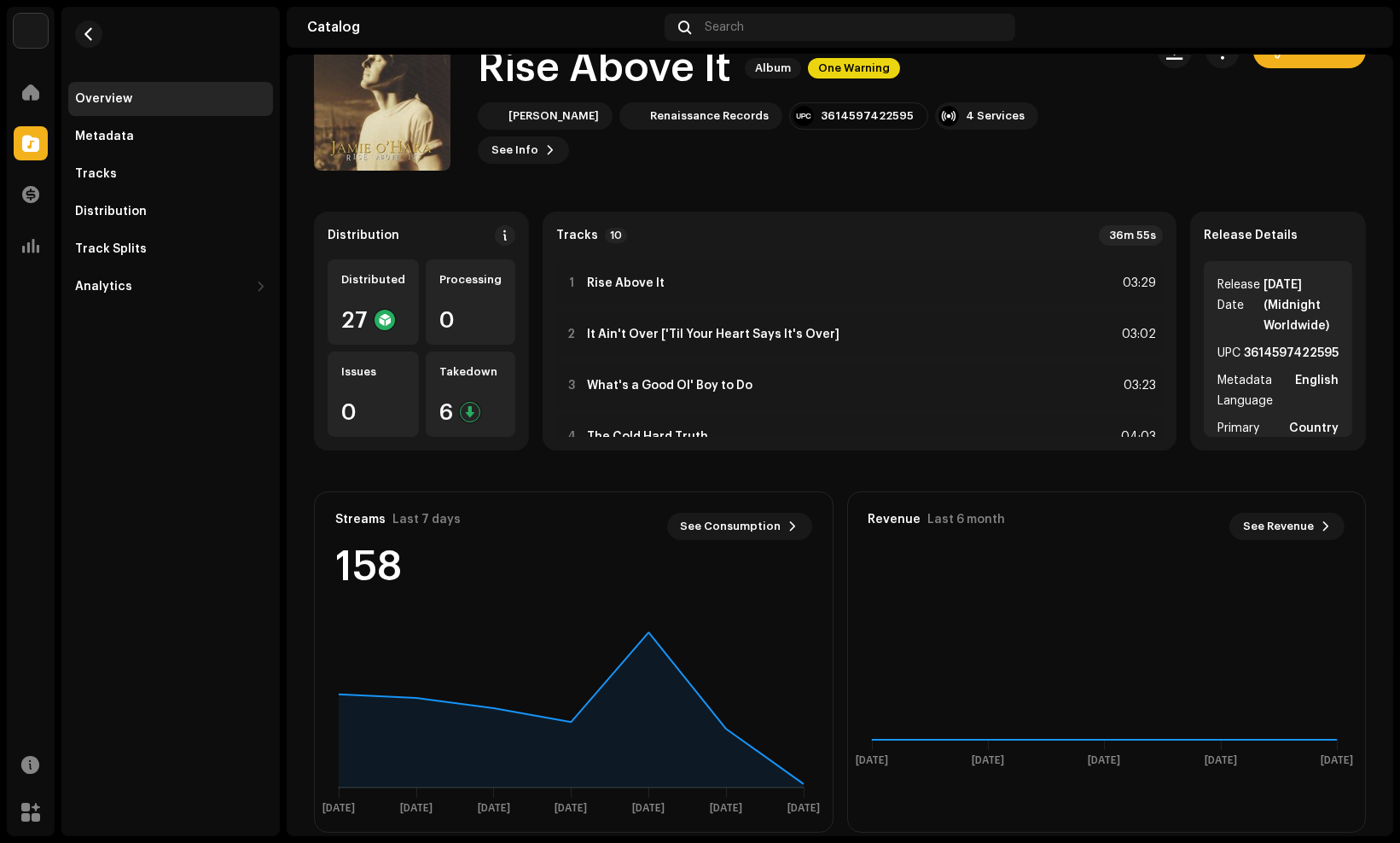
scroll to position [71, 0]
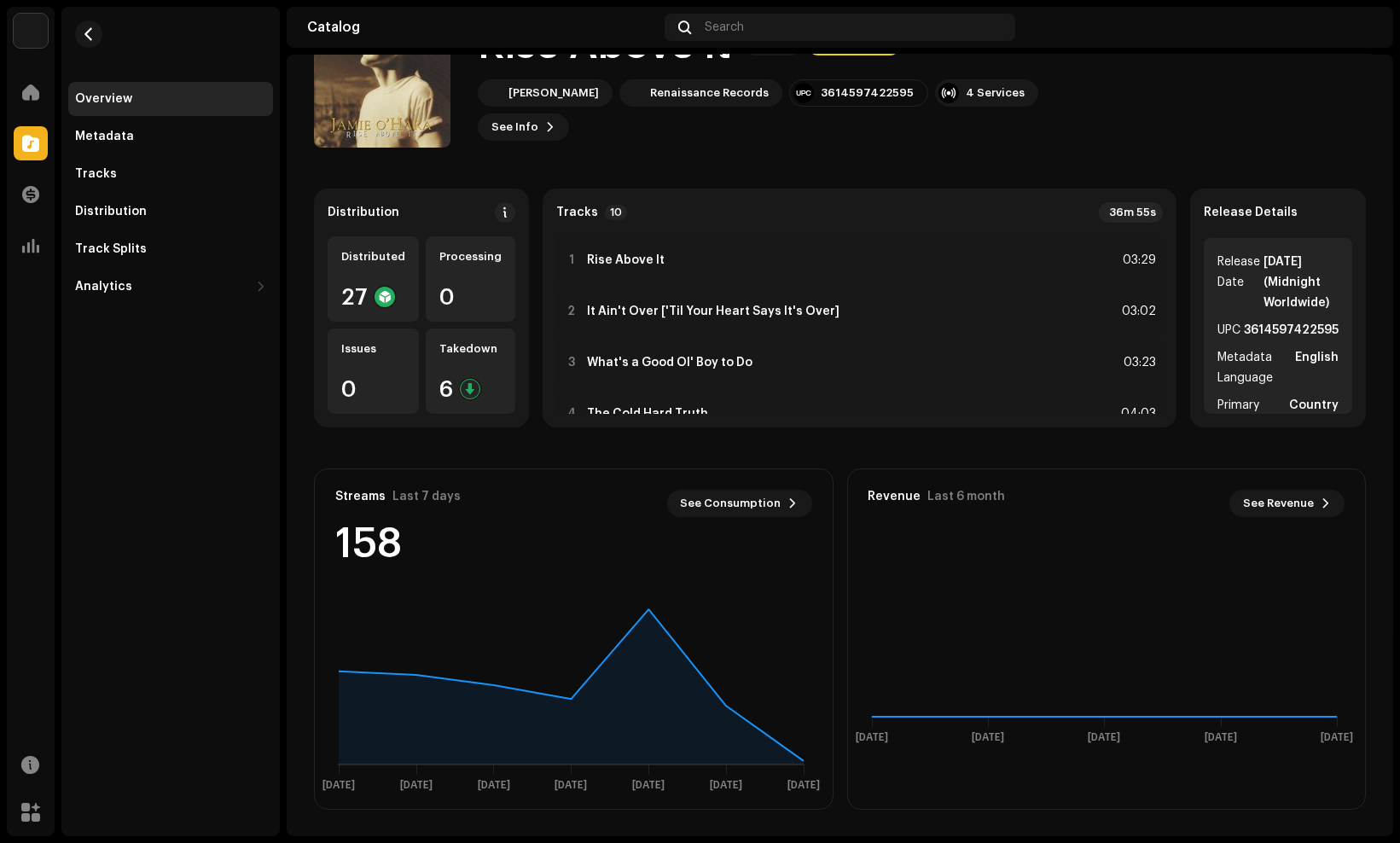
drag, startPoint x: 205, startPoint y: 436, endPoint x: 219, endPoint y: 435, distance: 14.0
click at [219, 435] on div "Overview Metadata Tracks Distribution Track Splits Analytics Consumption Engage…" at bounding box center [171, 421] width 219 height 830
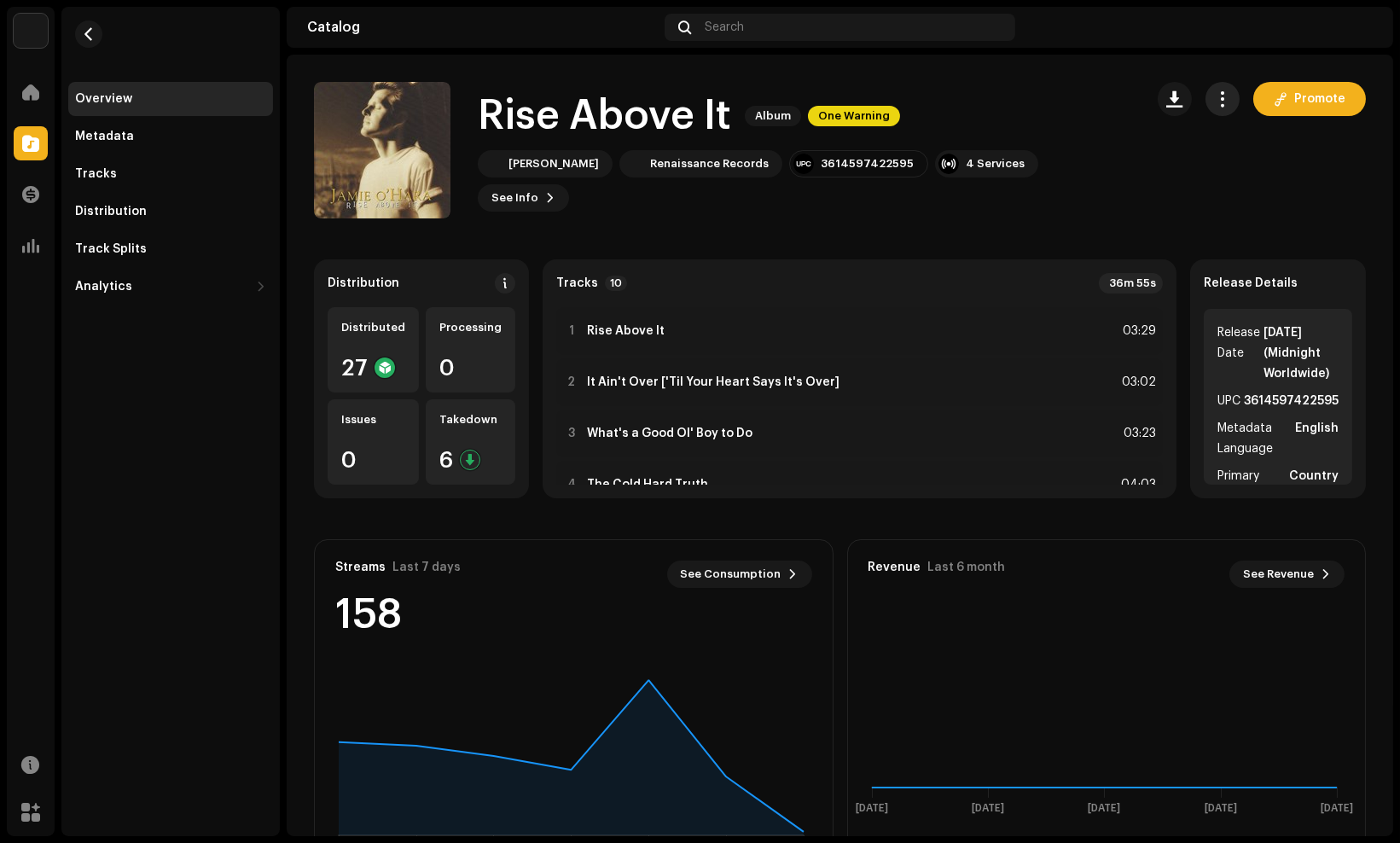
click at [1215, 99] on span "button" at bounding box center [1223, 99] width 16 height 13
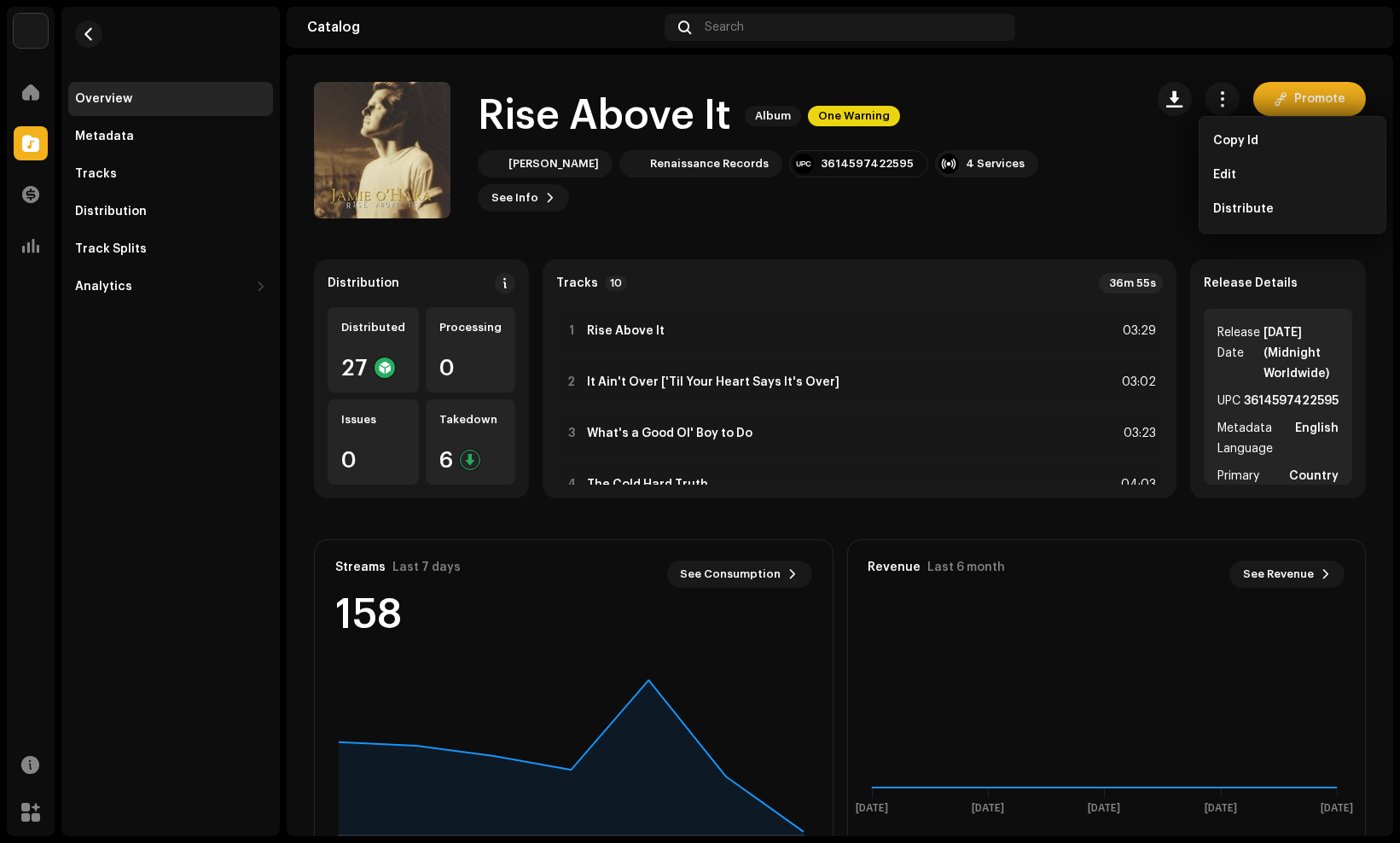
click at [1084, 120] on div "Rise Above It Album One Warning" at bounding box center [804, 116] width 652 height 55
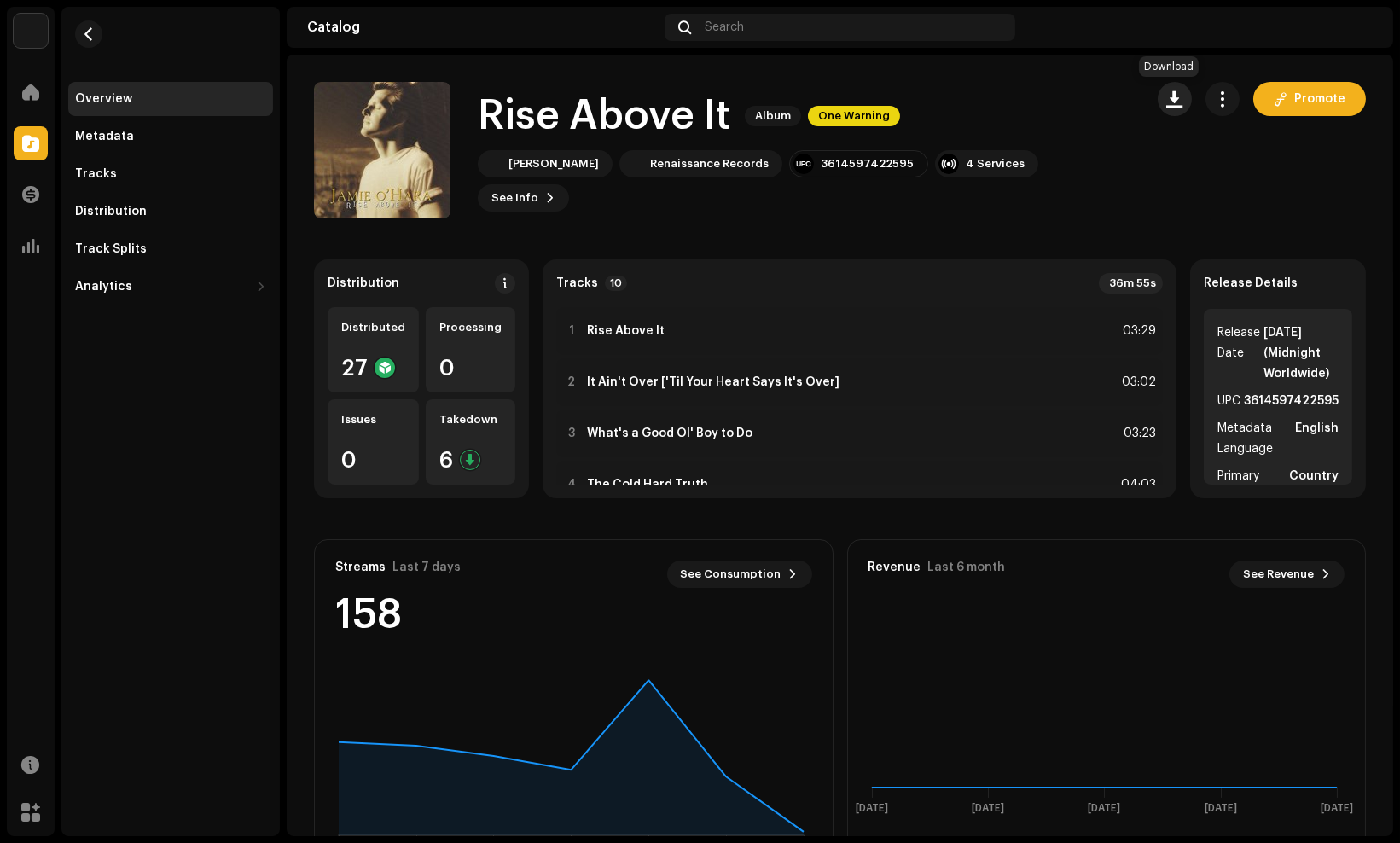
click at [1167, 95] on span "button" at bounding box center [1175, 99] width 16 height 13
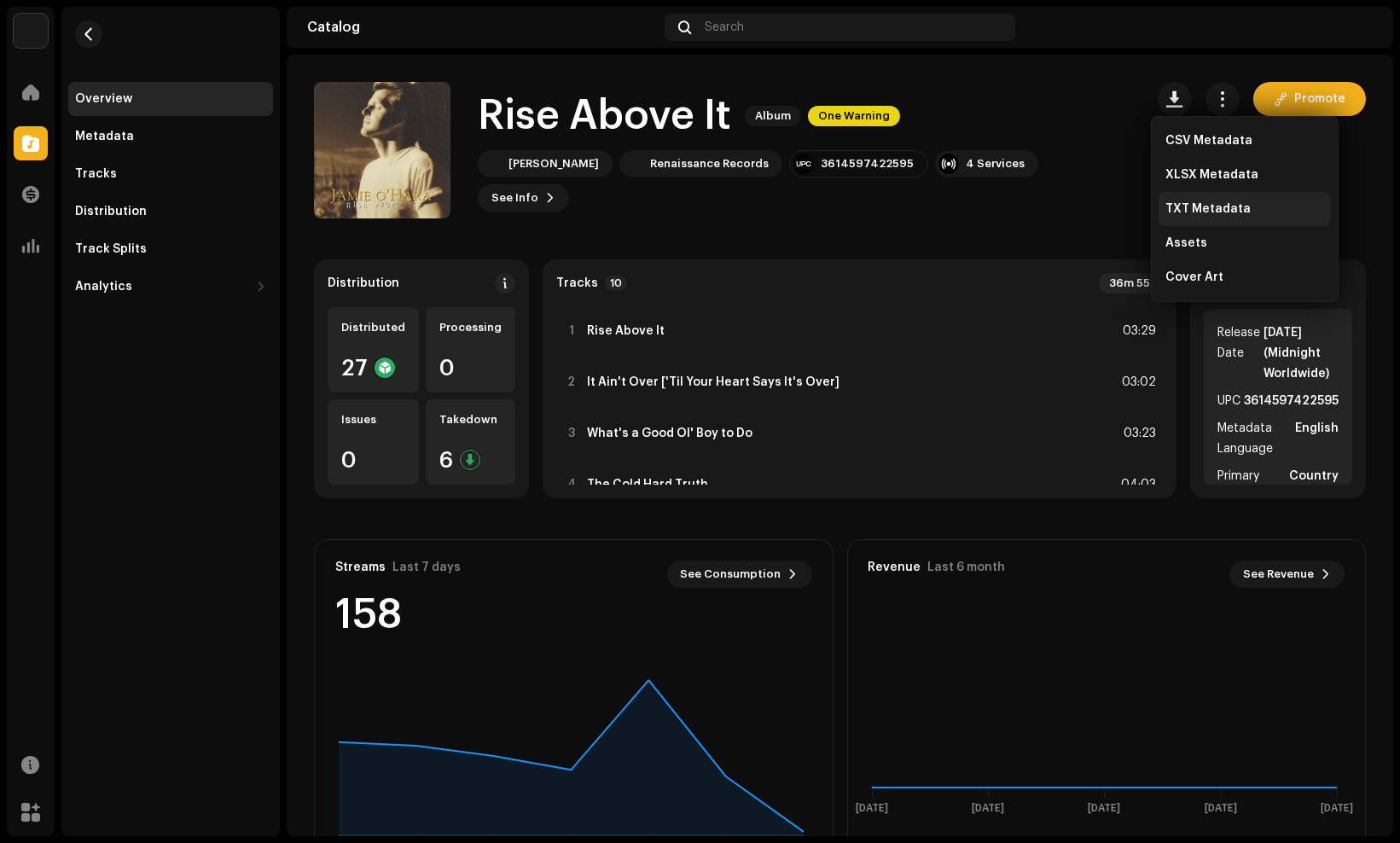
click at [1234, 195] on div "TXT Metadata" at bounding box center [1245, 208] width 172 height 34
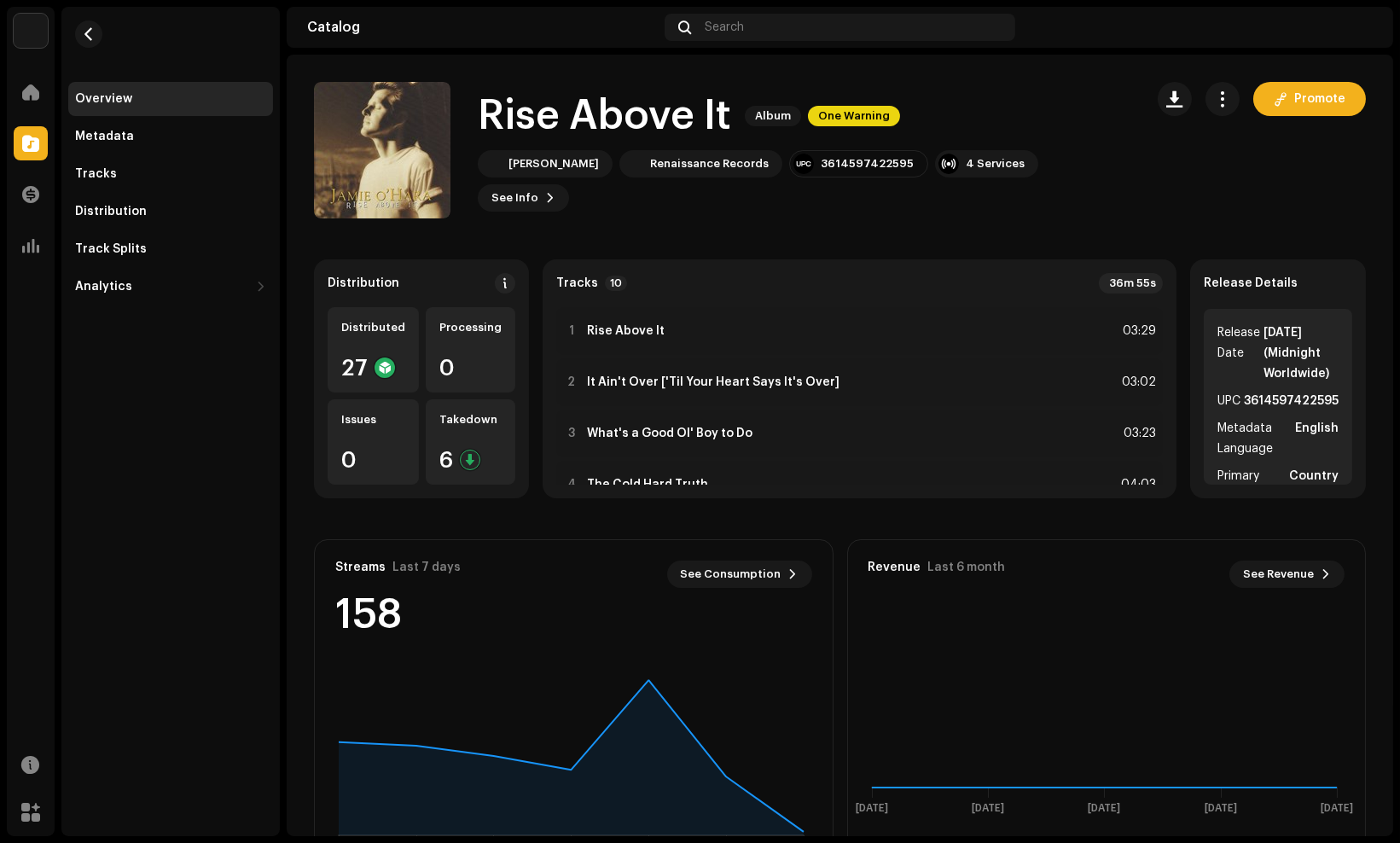
click at [131, 455] on div "Overview Metadata Tracks Distribution Track Splits Analytics Consumption Engage…" at bounding box center [171, 421] width 219 height 830
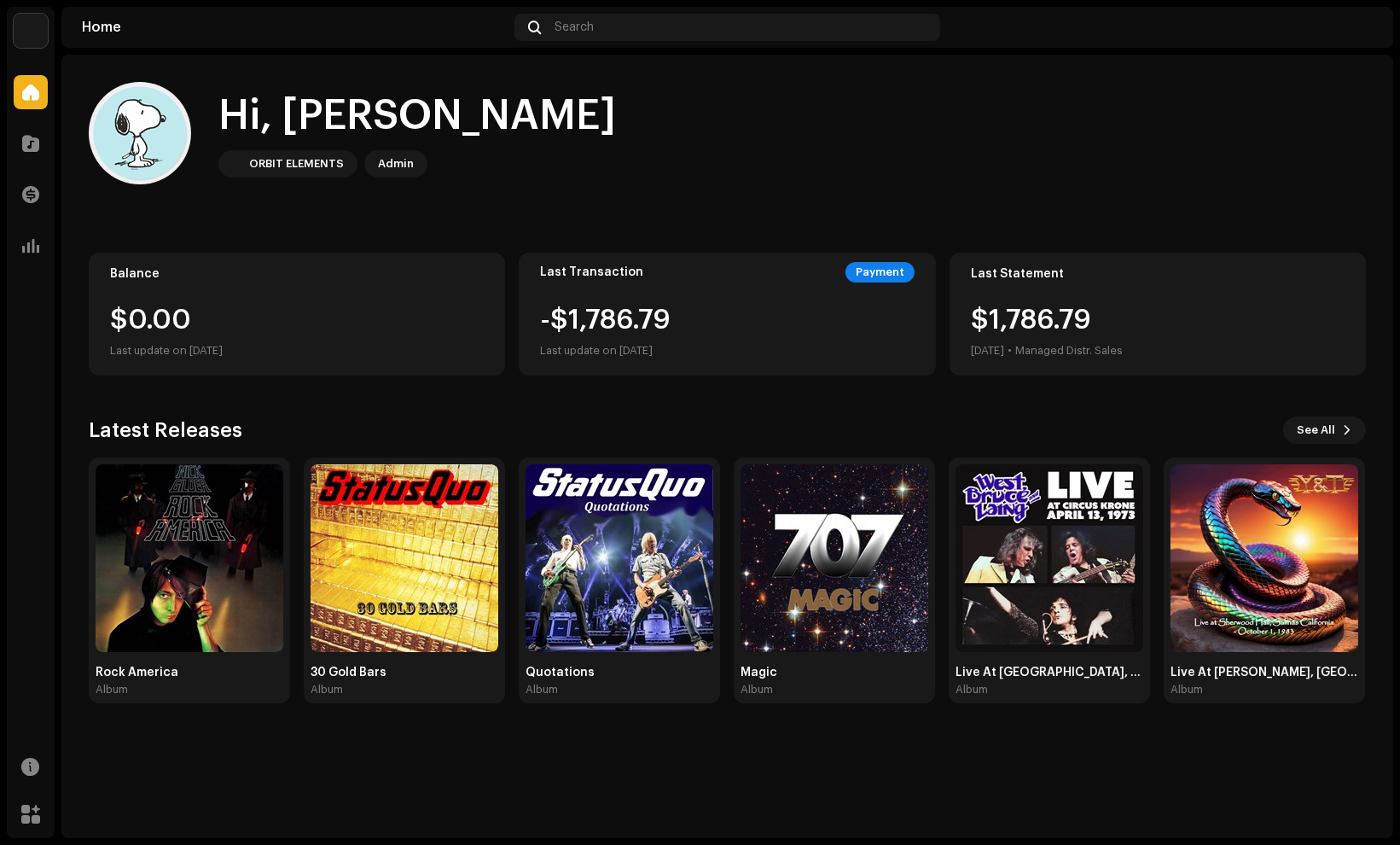
click at [722, 134] on div "Hi, [PERSON_NAME] ORBIT ELEMENTS Admin" at bounding box center [727, 133] width 1278 height 102
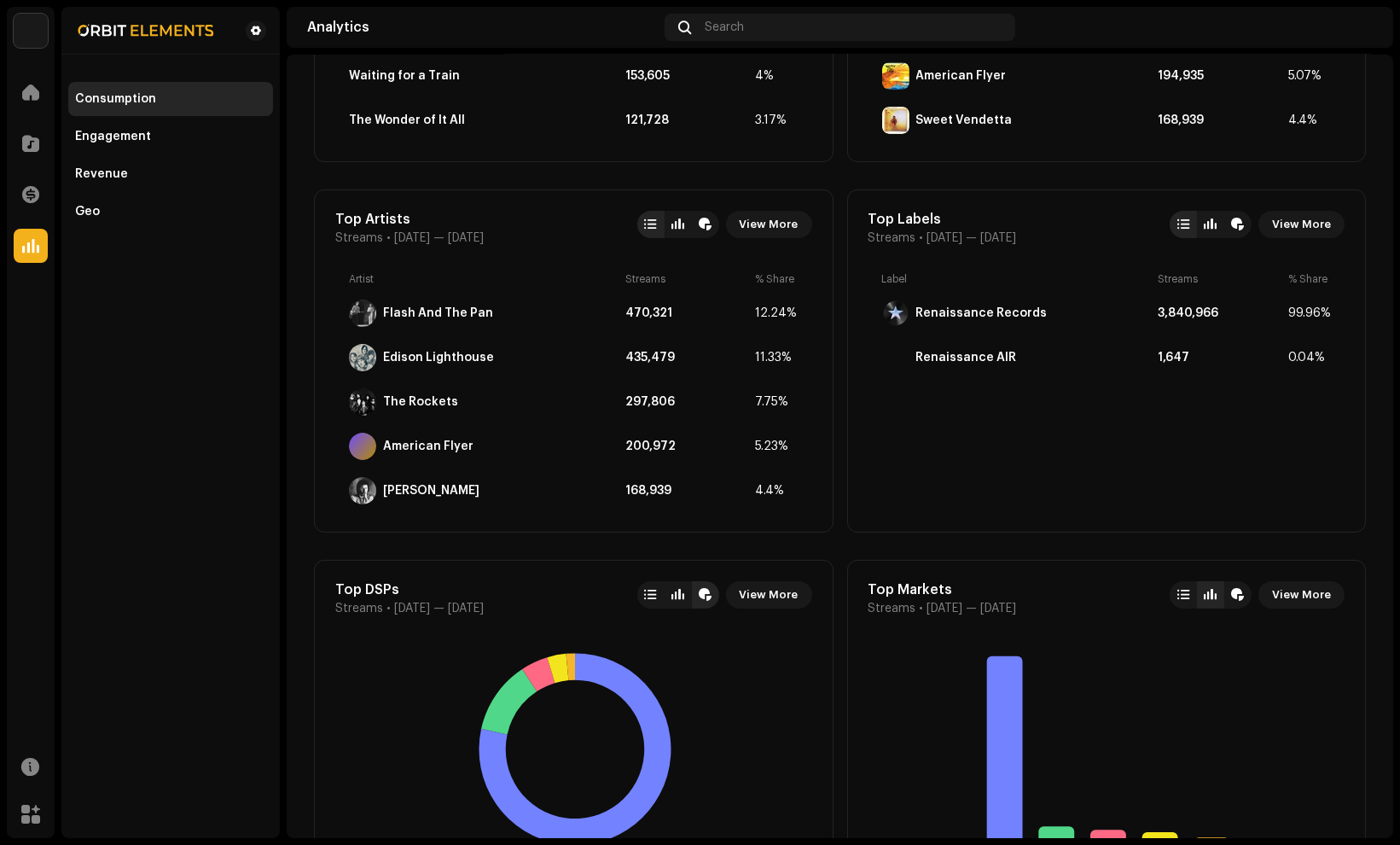
scroll to position [1611, 0]
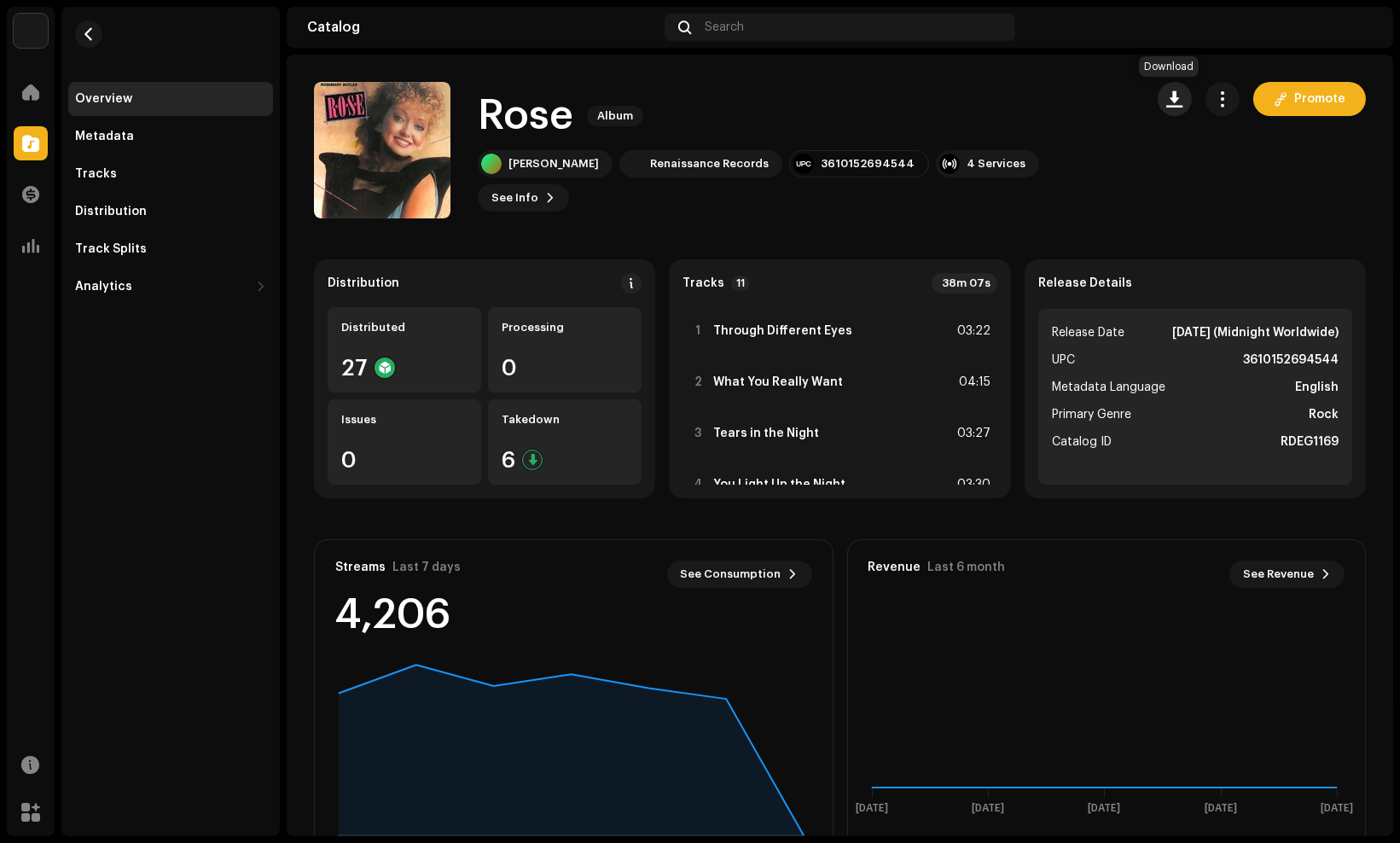
click at [1167, 94] on span "button" at bounding box center [1175, 99] width 16 height 13
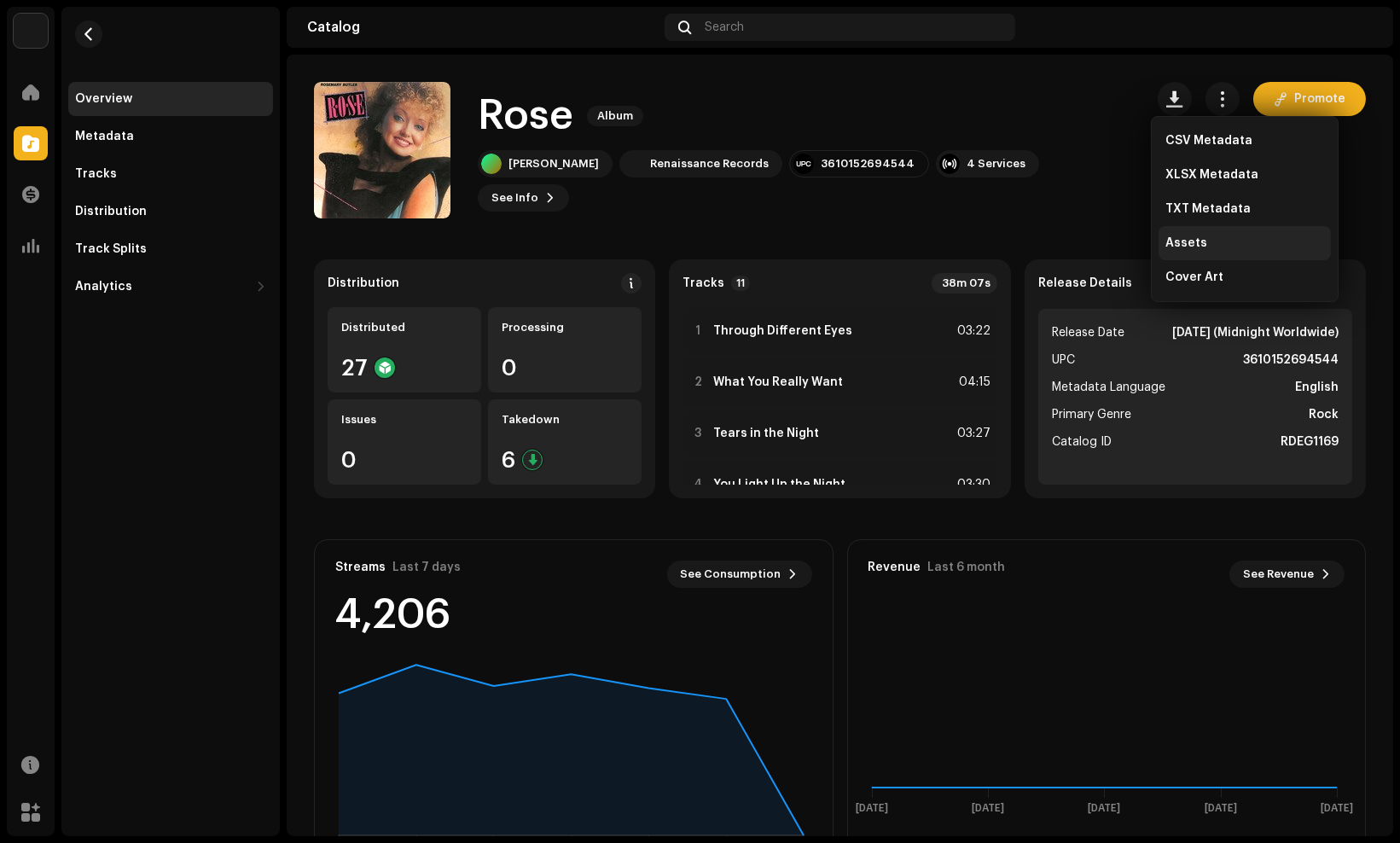
click at [1197, 249] on span "Assets" at bounding box center [1186, 243] width 41 height 13
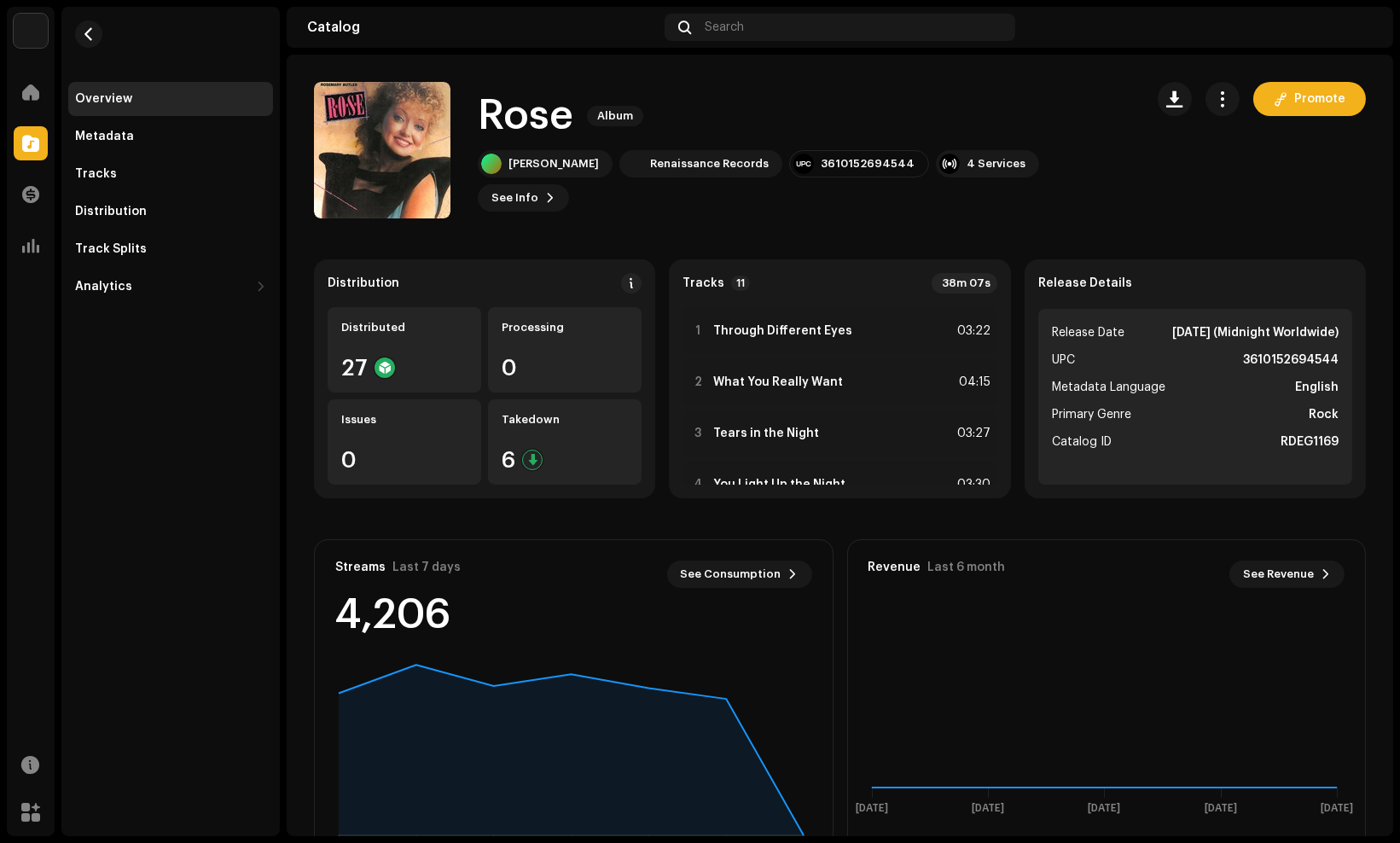
click at [1138, 180] on div "Rose Album [PERSON_NAME] Renaissance Records 3610152694544 4 Services See Info …" at bounding box center [840, 150] width 1052 height 137
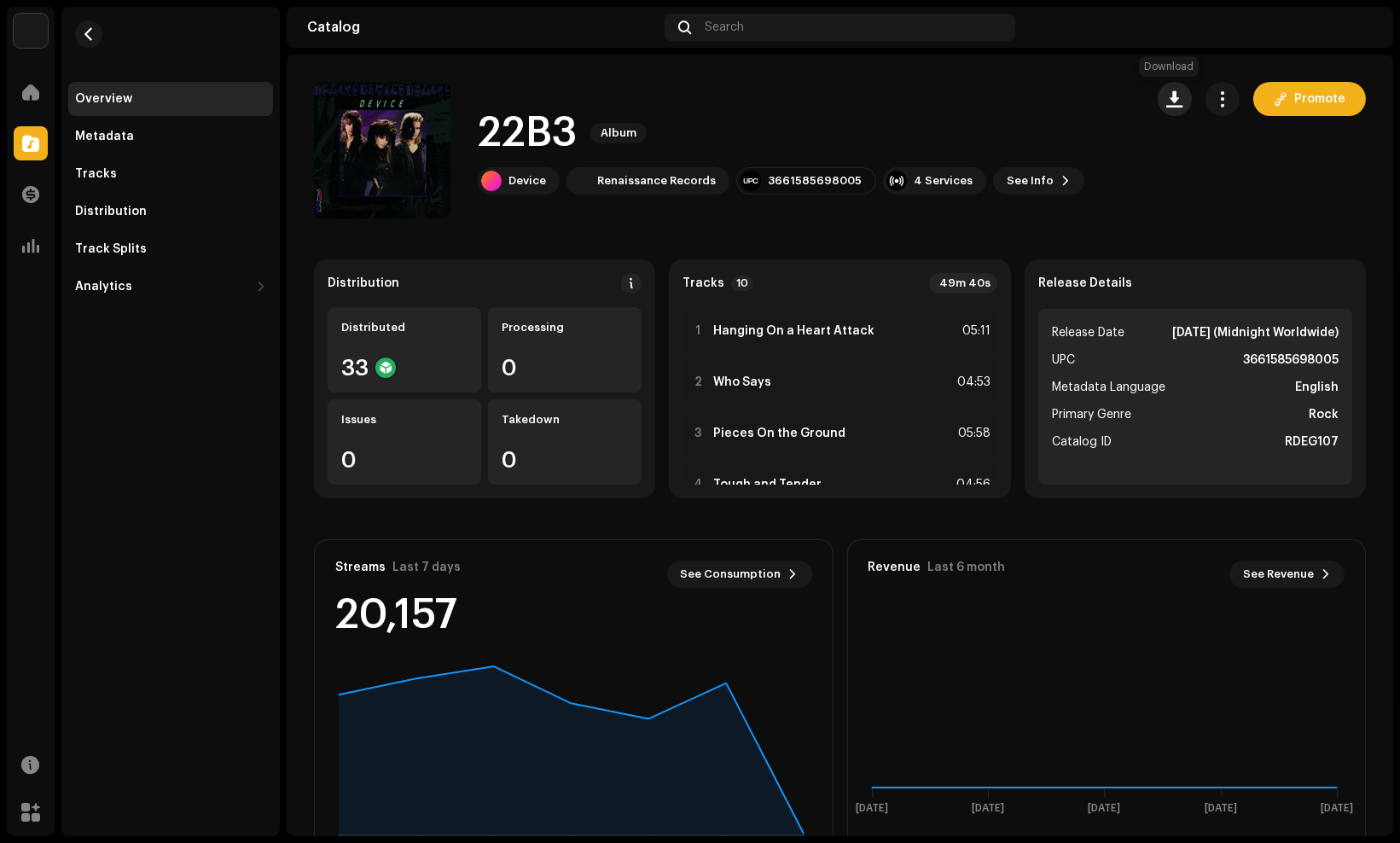
click at [1158, 108] on button "button" at bounding box center [1175, 98] width 34 height 34
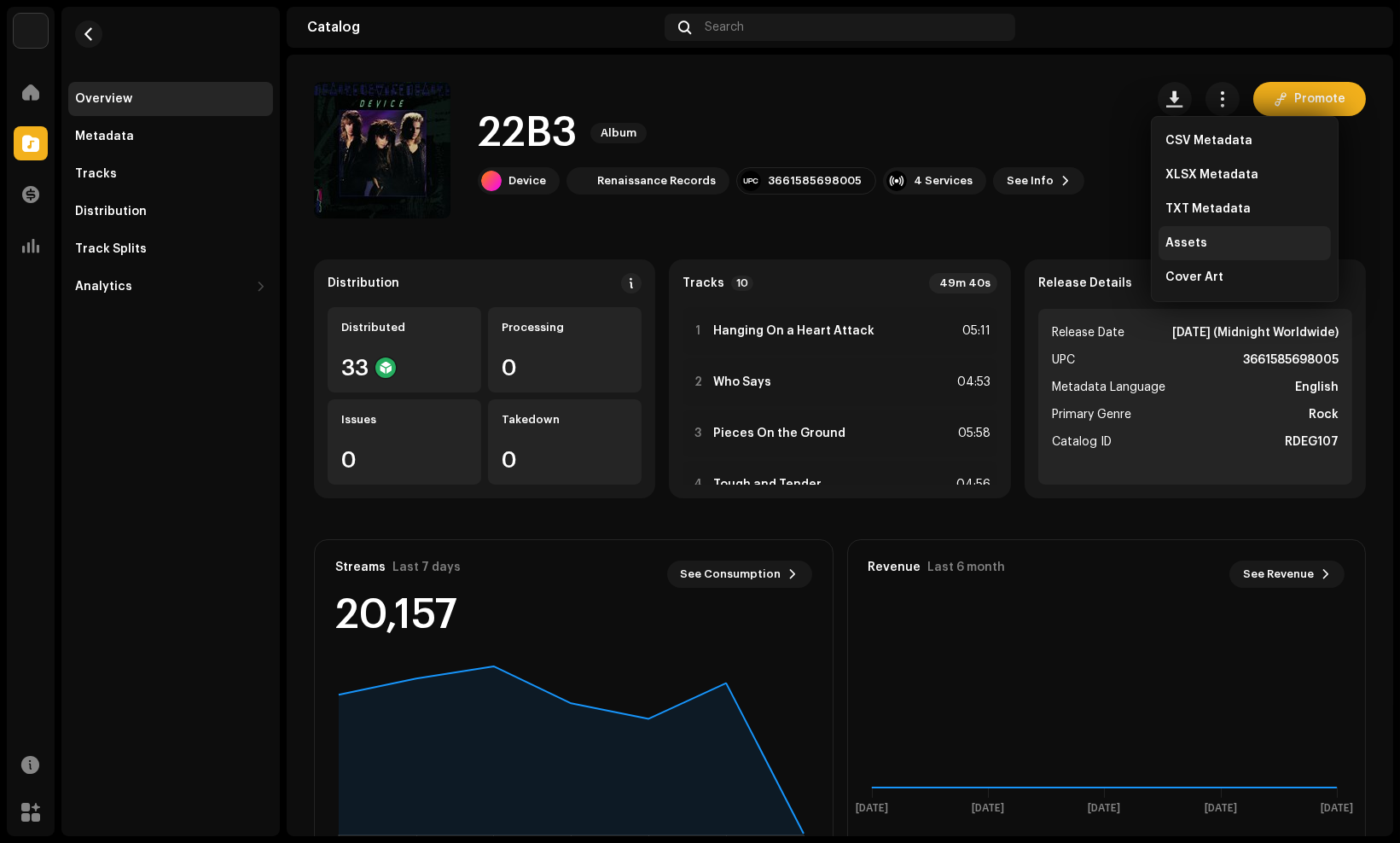
click at [1204, 234] on div "Assets" at bounding box center [1245, 243] width 172 height 34
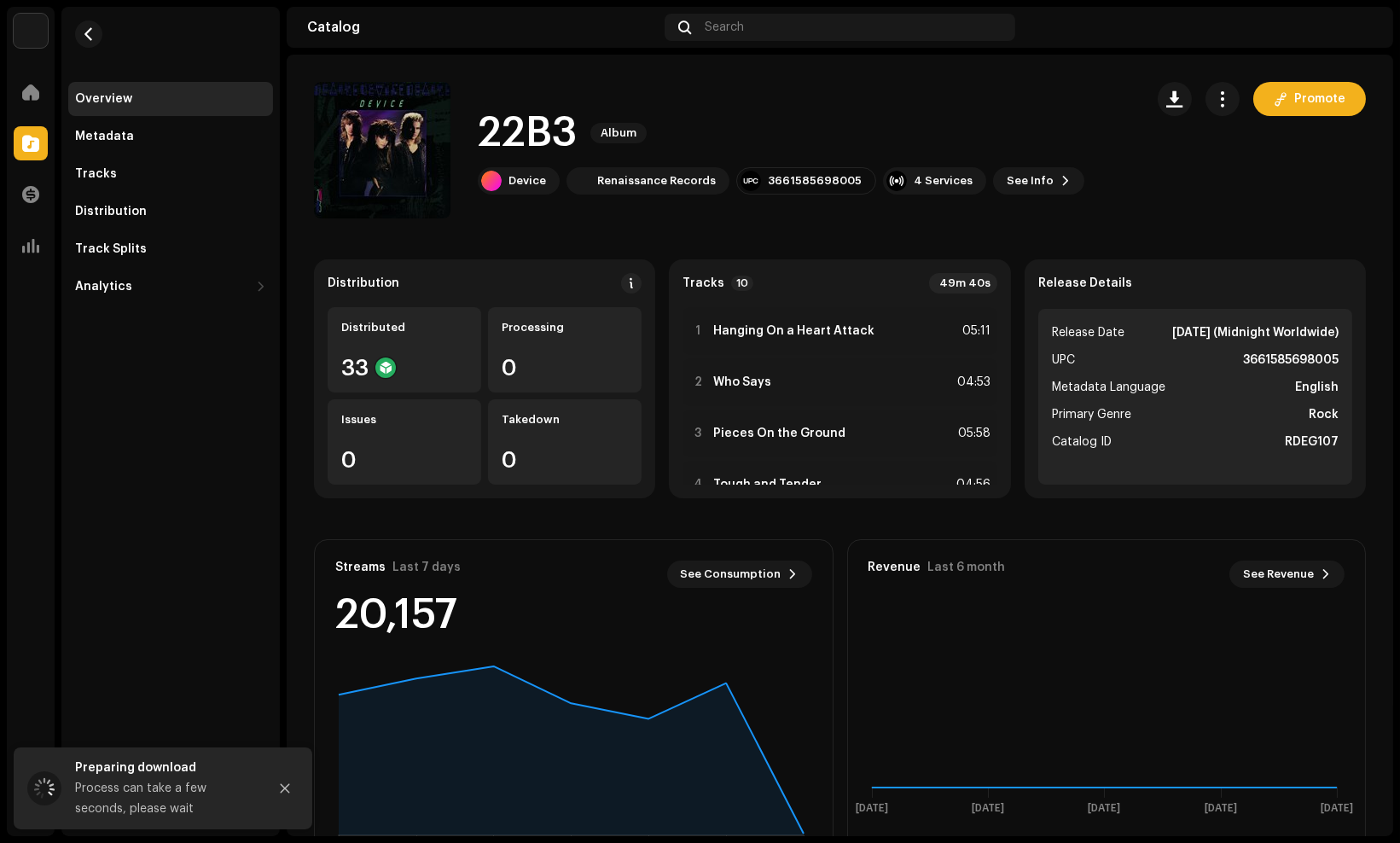
click at [930, 146] on div "22B3 Album" at bounding box center [781, 133] width 607 height 55
click at [83, 622] on div "Overview Metadata Tracks Distribution Track Splits Analytics Consumption Engage…" at bounding box center [171, 421] width 219 height 830
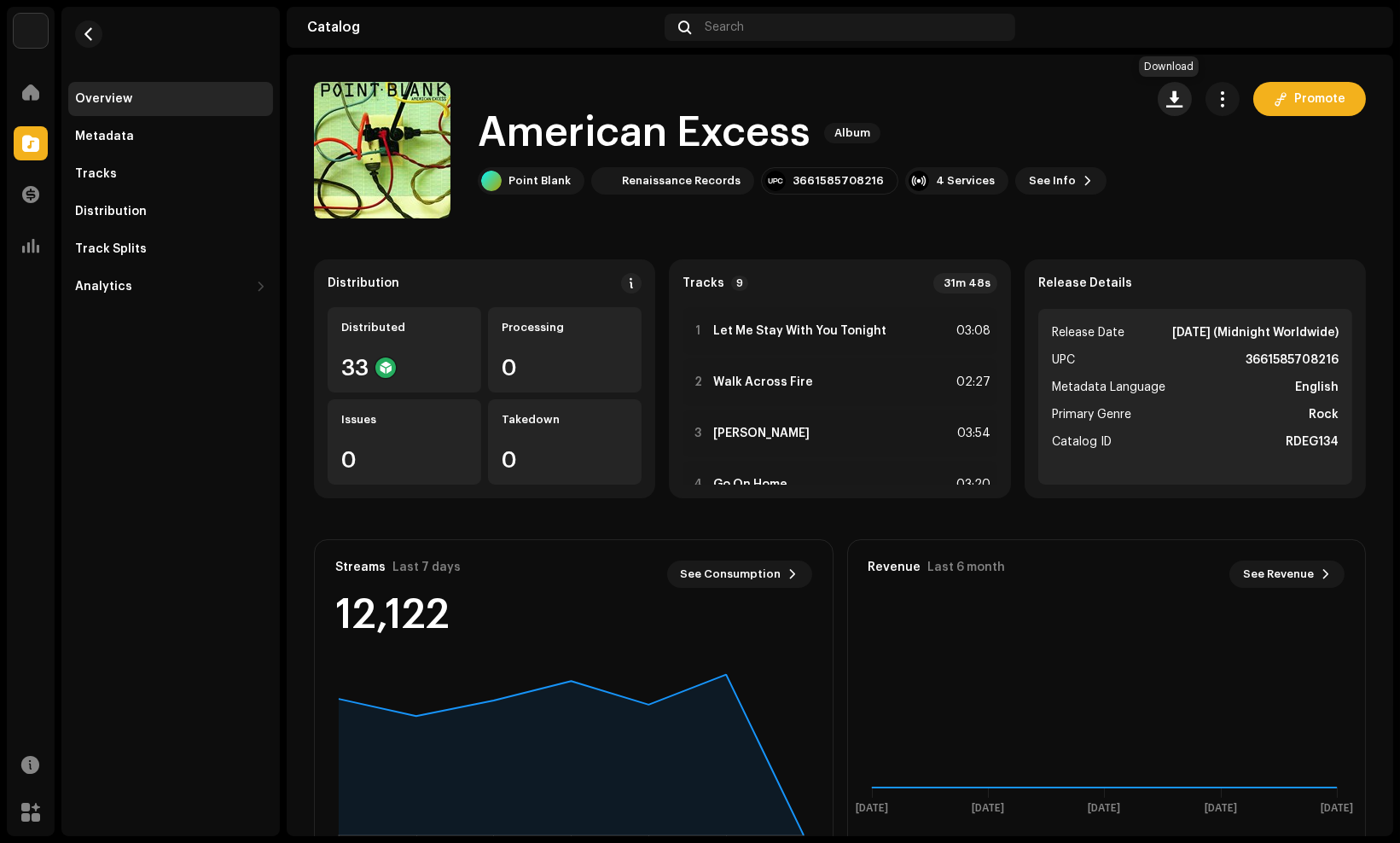
click at [1167, 99] on span "button" at bounding box center [1175, 99] width 16 height 13
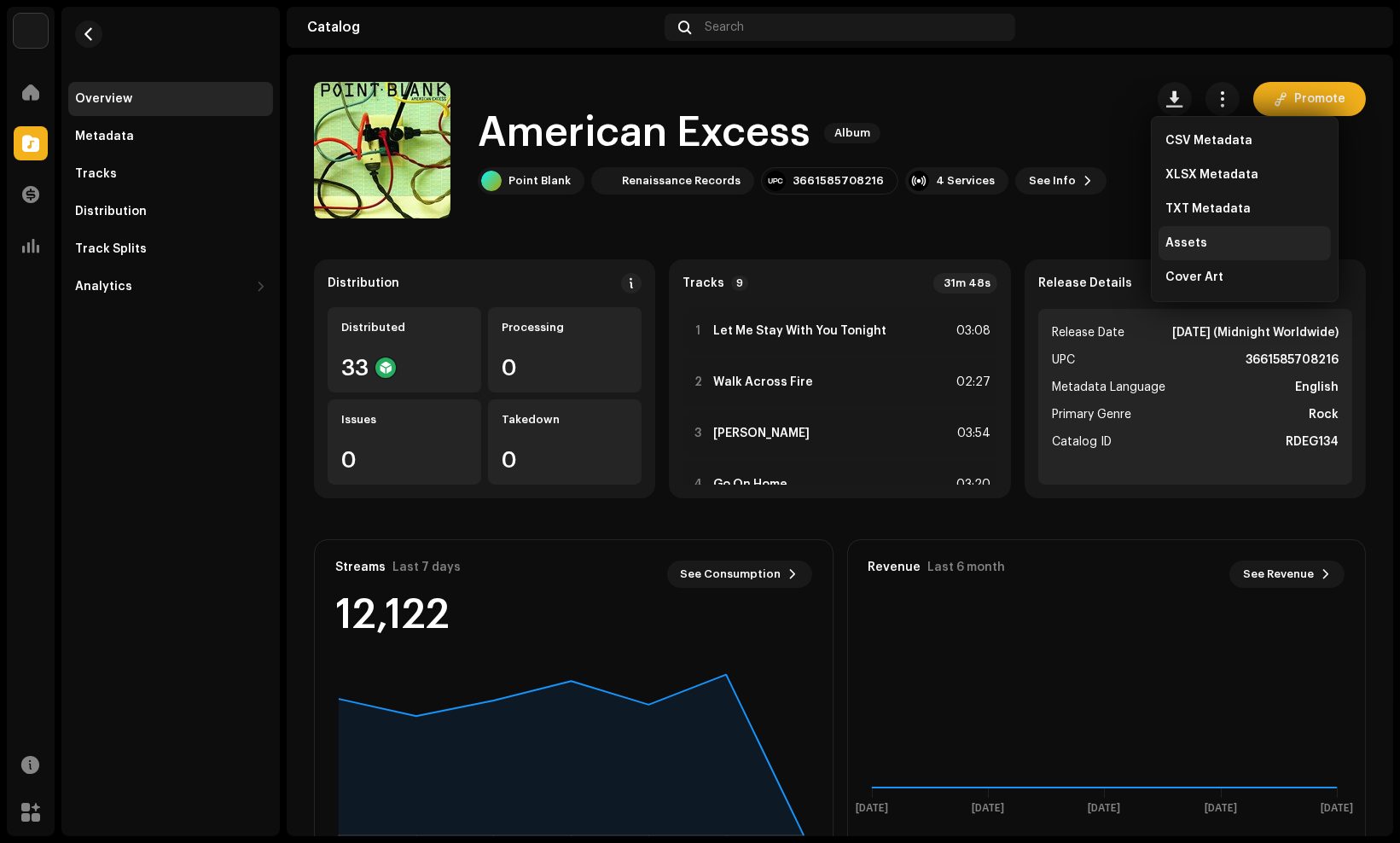
click at [1208, 257] on div "Assets" at bounding box center [1245, 243] width 172 height 34
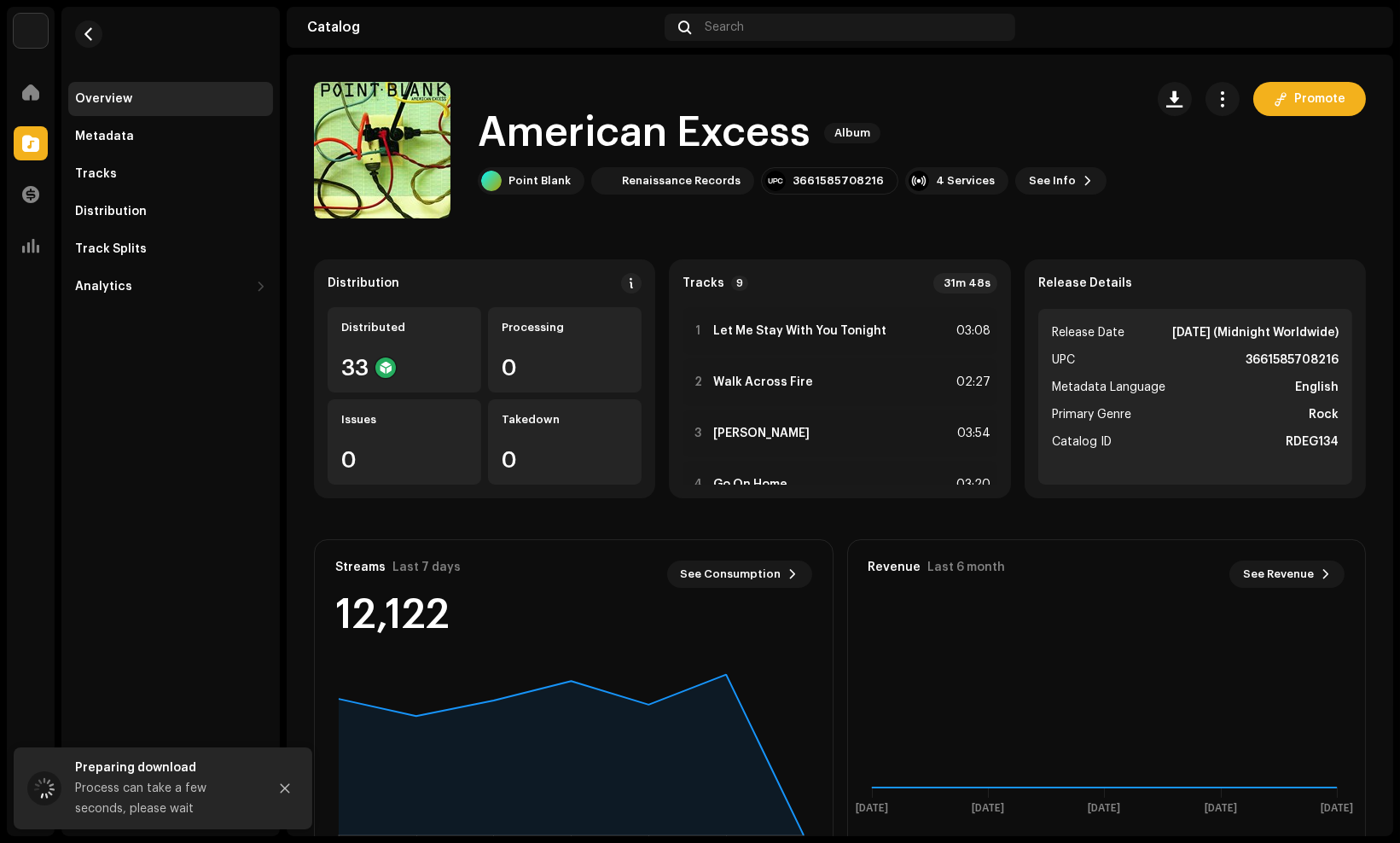
click at [1080, 205] on div "American Excess Album Point Blank Renaissance Records 3661585708216 4 Services …" at bounding box center [722, 150] width 816 height 137
click at [139, 766] on div "Preparing download" at bounding box center [165, 767] width 179 height 20
click at [143, 667] on div "Overview Metadata Tracks Distribution Track Splits Analytics Consumption Engage…" at bounding box center [171, 421] width 219 height 830
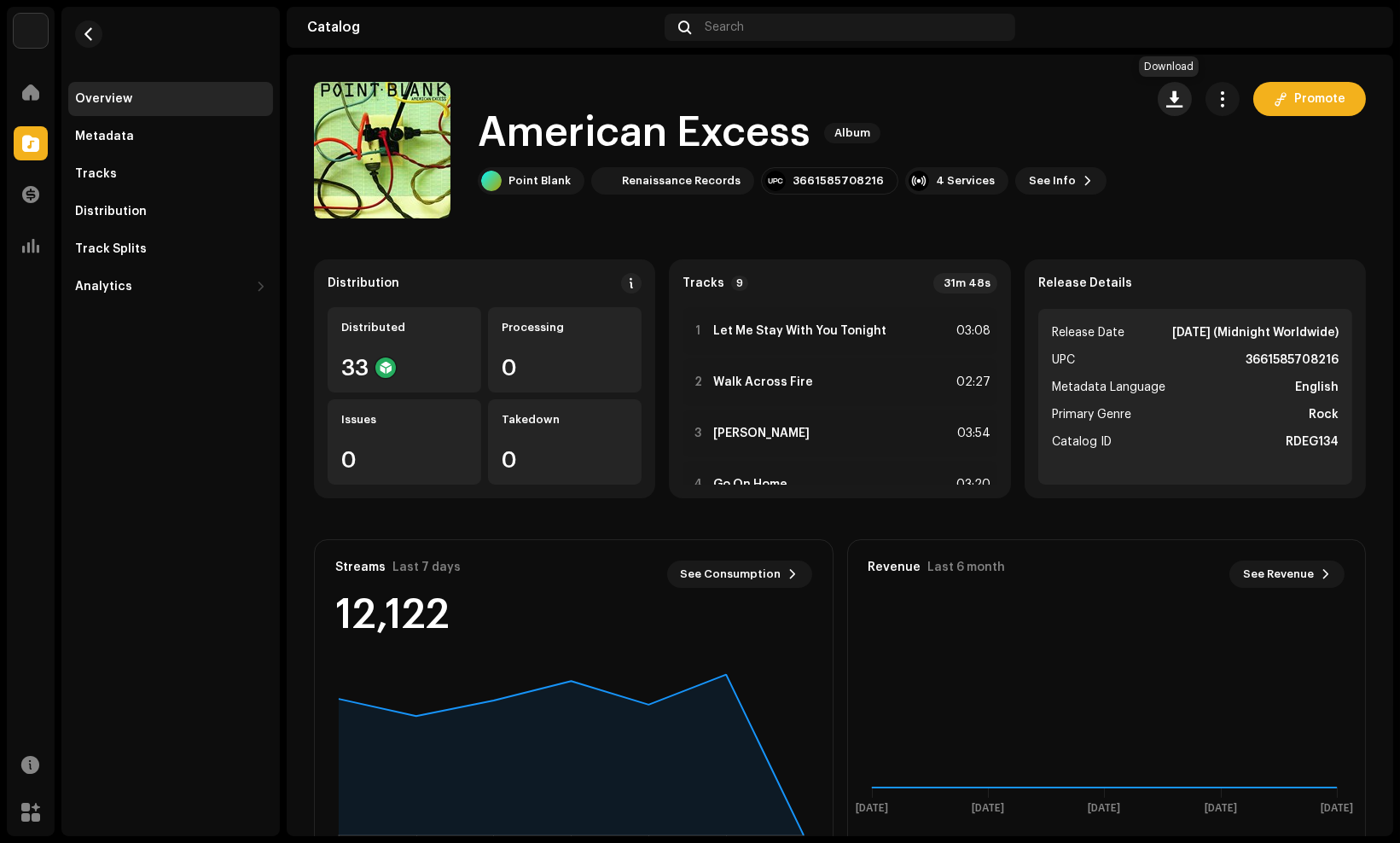
click at [1162, 108] on button "button" at bounding box center [1175, 98] width 34 height 34
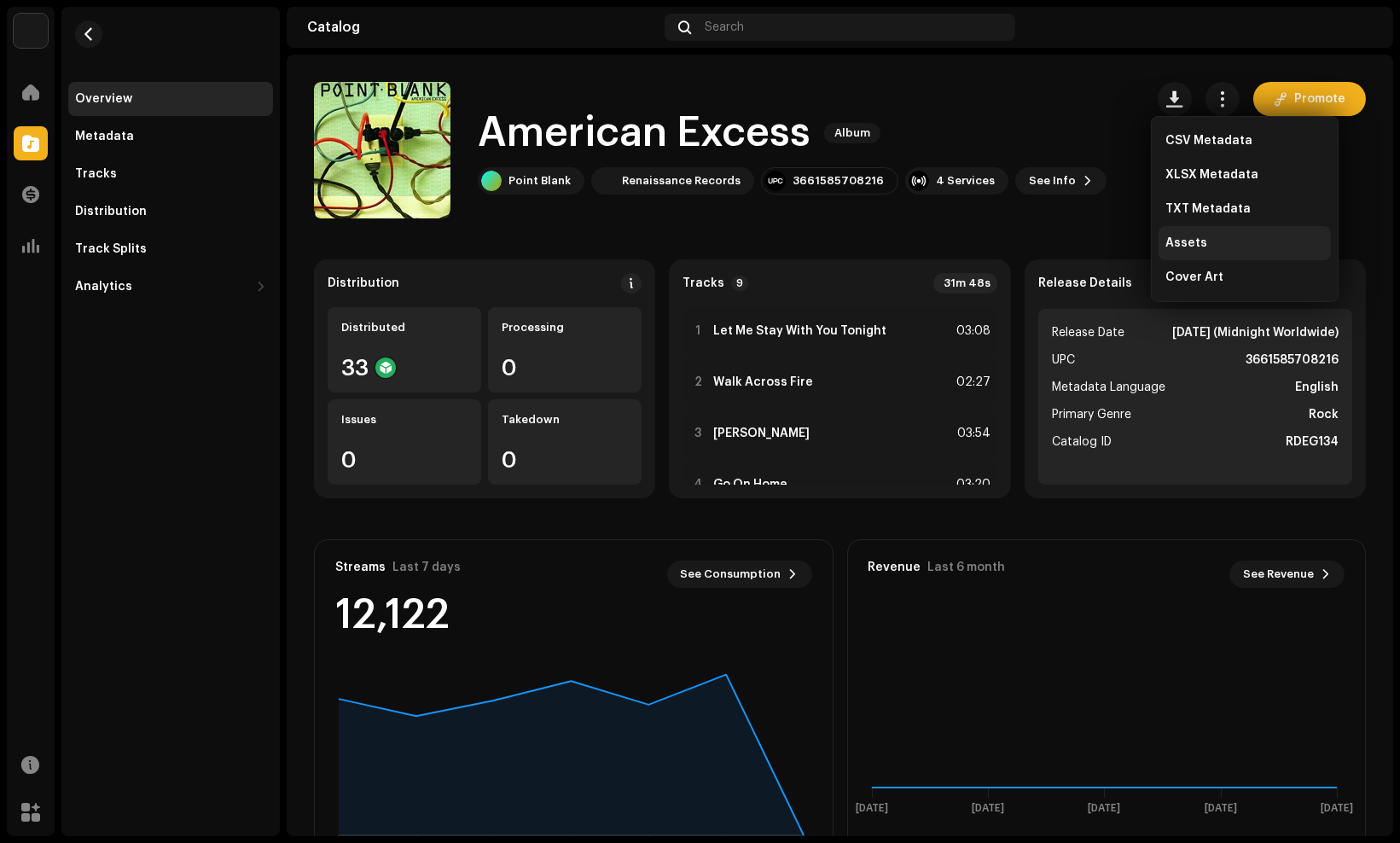
click at [1255, 253] on div "Assets" at bounding box center [1245, 243] width 172 height 34
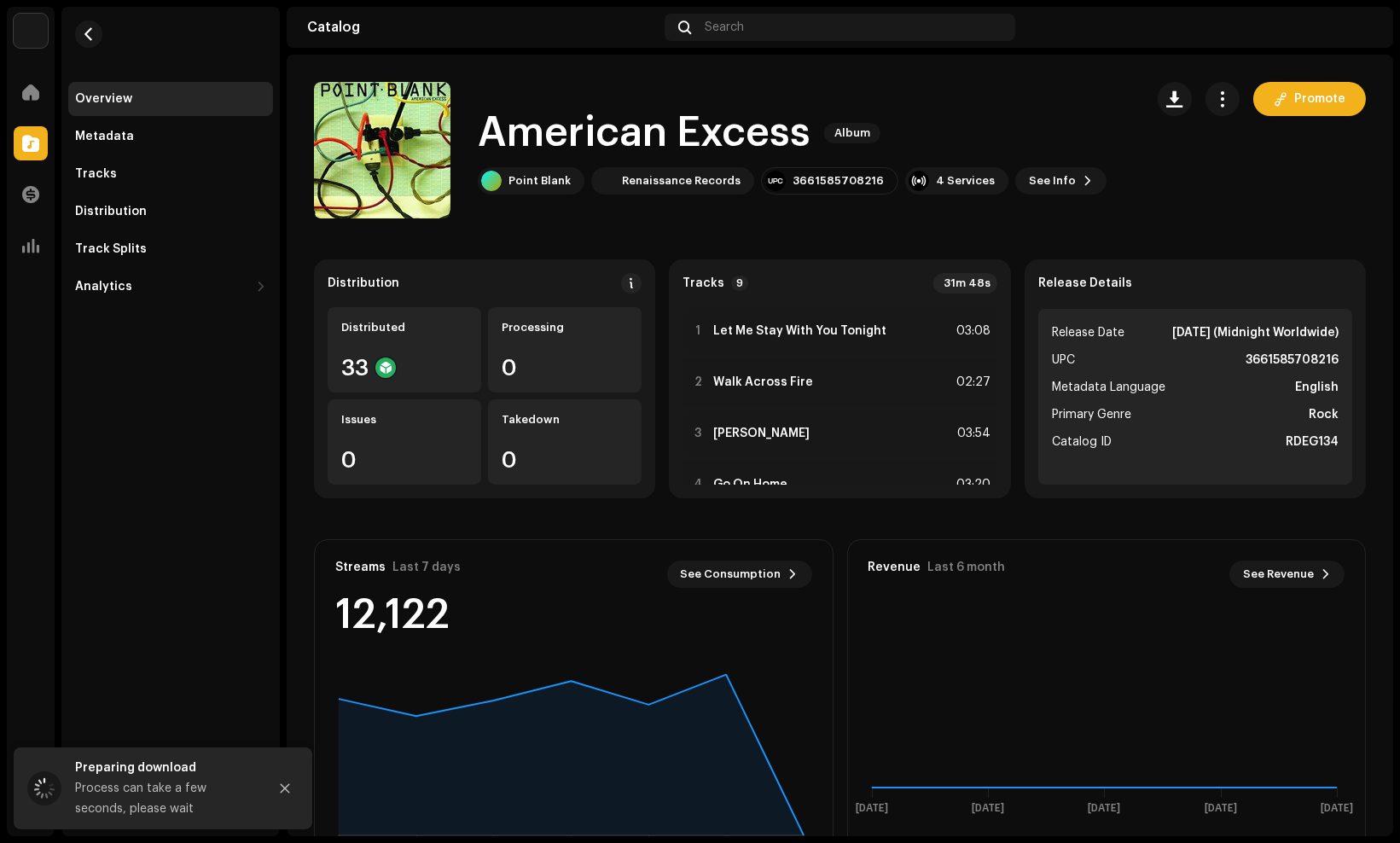
click at [92, 512] on div "Overview Metadata Tracks Distribution Track Splits Analytics Consumption Engage…" at bounding box center [171, 421] width 219 height 830
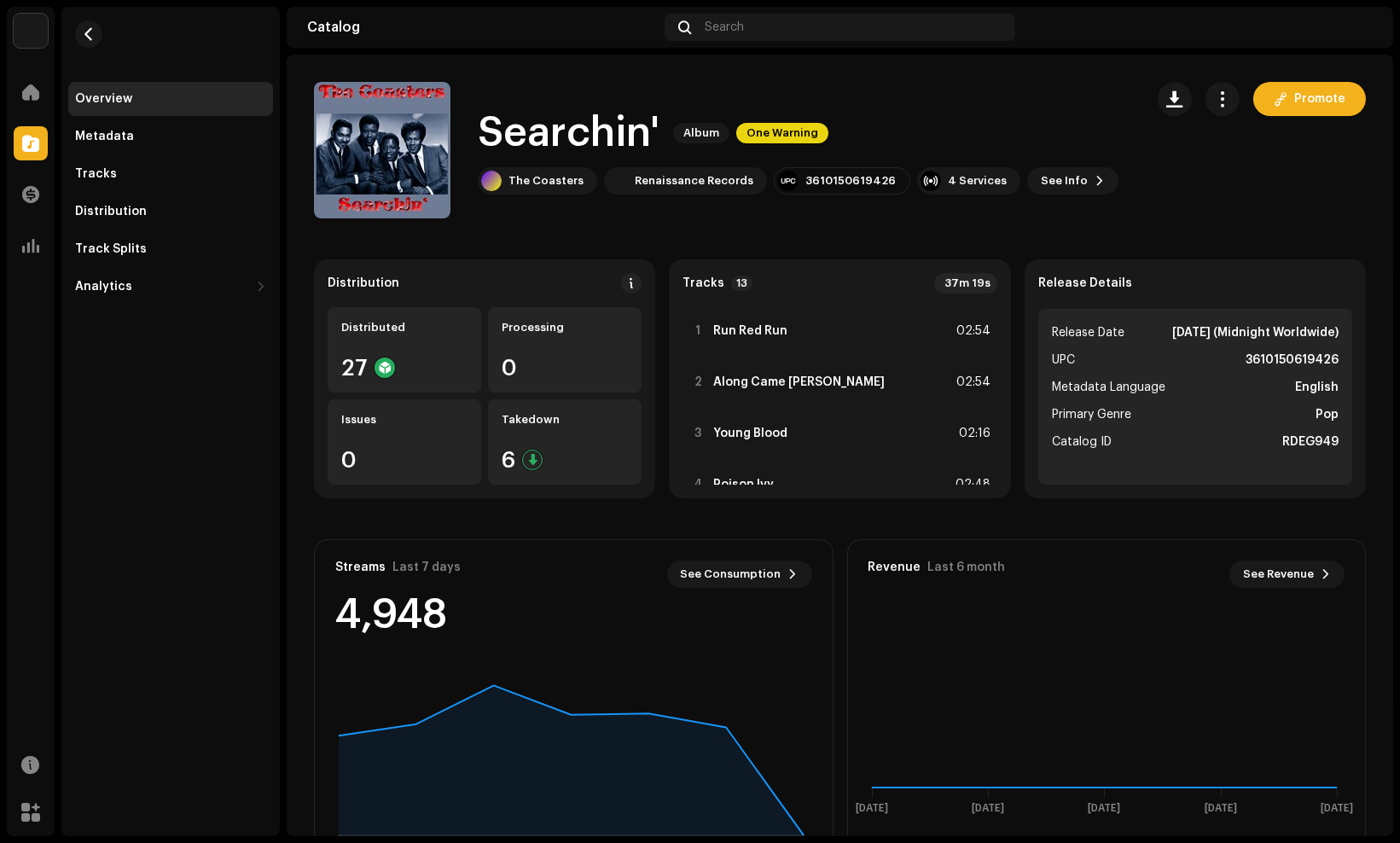
click at [892, 106] on div "Searchin' Album One Warning" at bounding box center [798, 133] width 641 height 55
click at [1175, 100] on span "button" at bounding box center [1175, 99] width 16 height 13
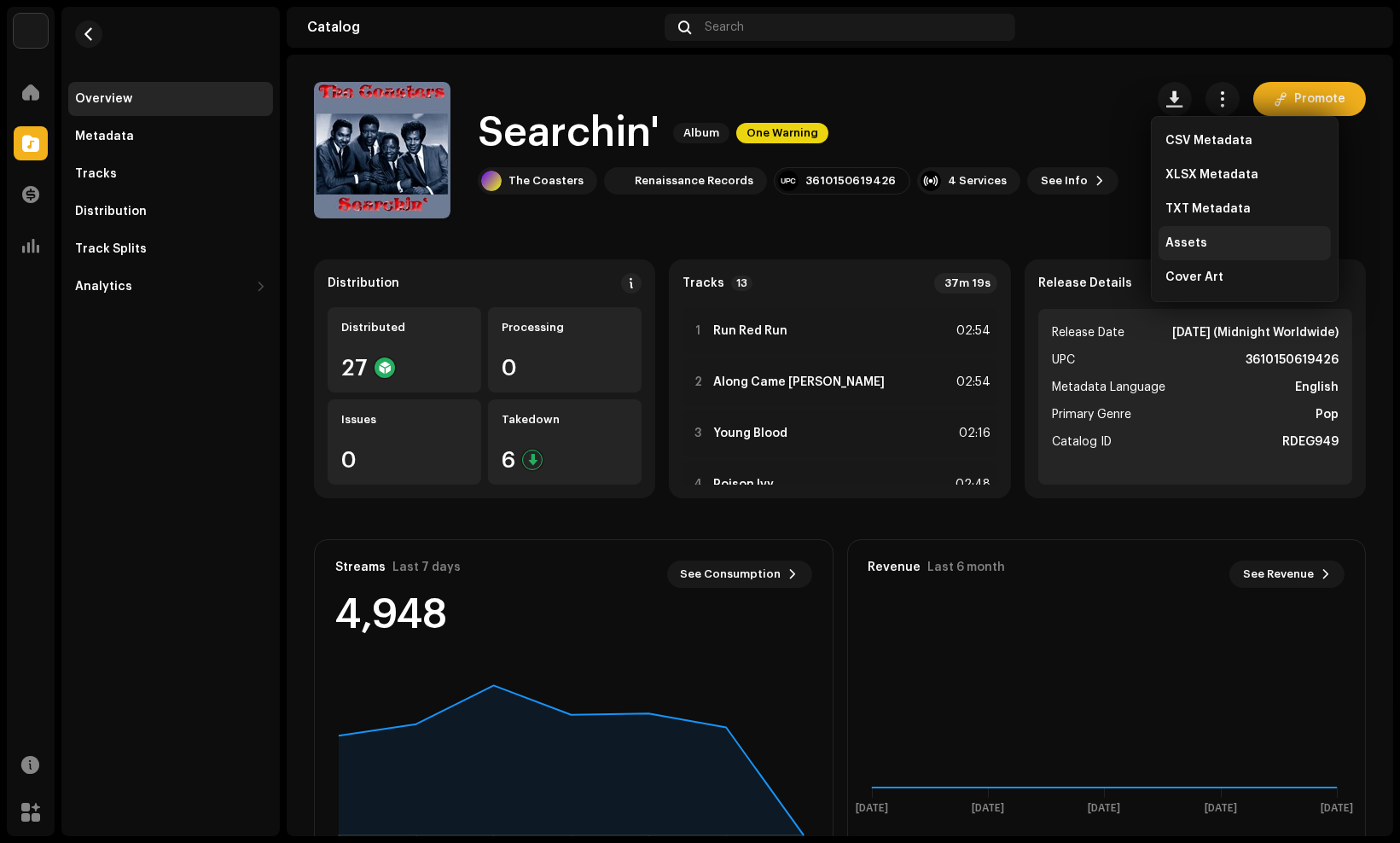
click at [1197, 250] on div "Assets" at bounding box center [1245, 243] width 172 height 34
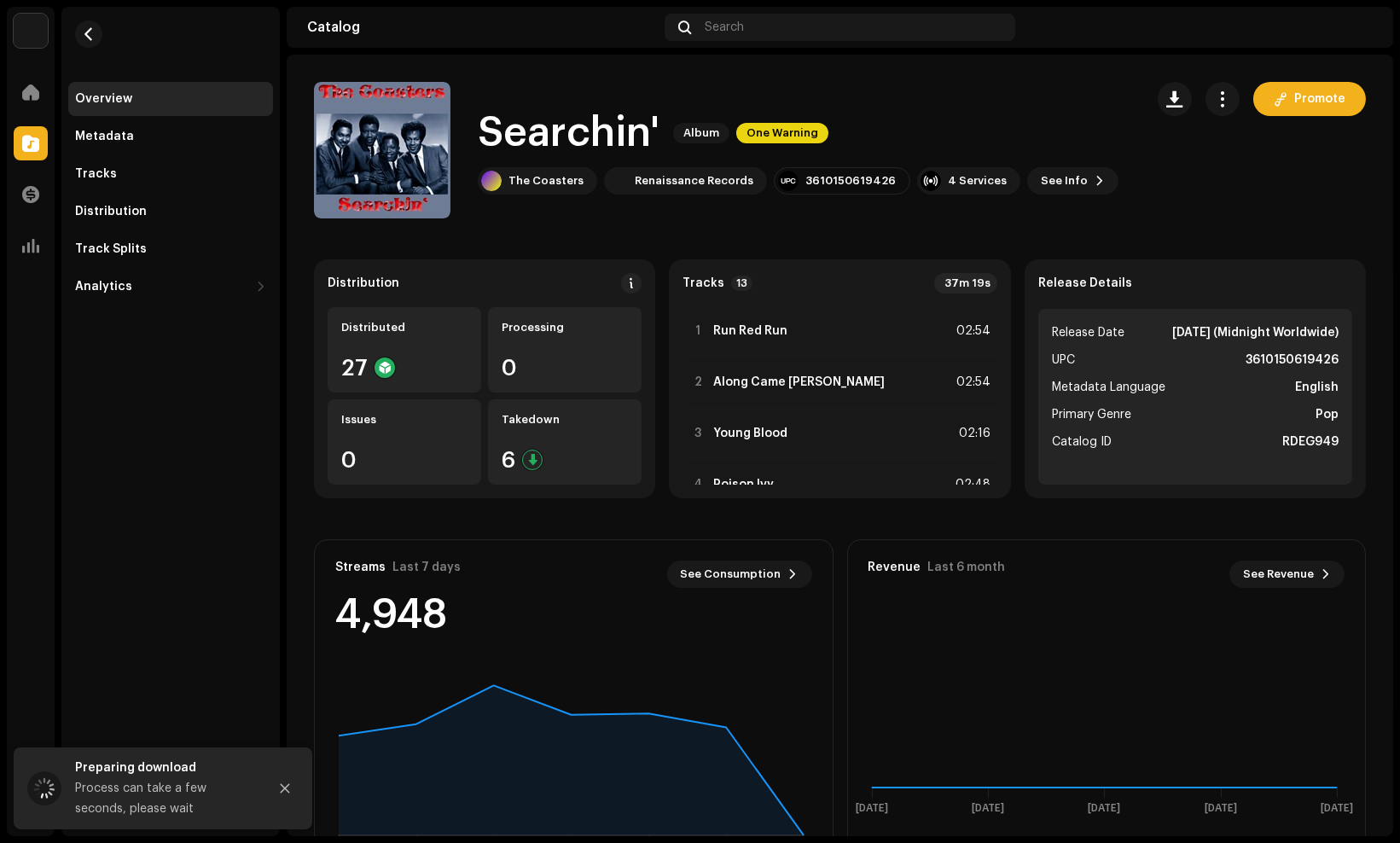
click at [210, 488] on div "Overview Metadata Tracks Distribution Track Splits Analytics Consumption Engage…" at bounding box center [171, 421] width 219 height 830
click at [205, 488] on div "Overview Metadata Tracks Distribution Track Splits Analytics Consumption Engage…" at bounding box center [171, 421] width 219 height 830
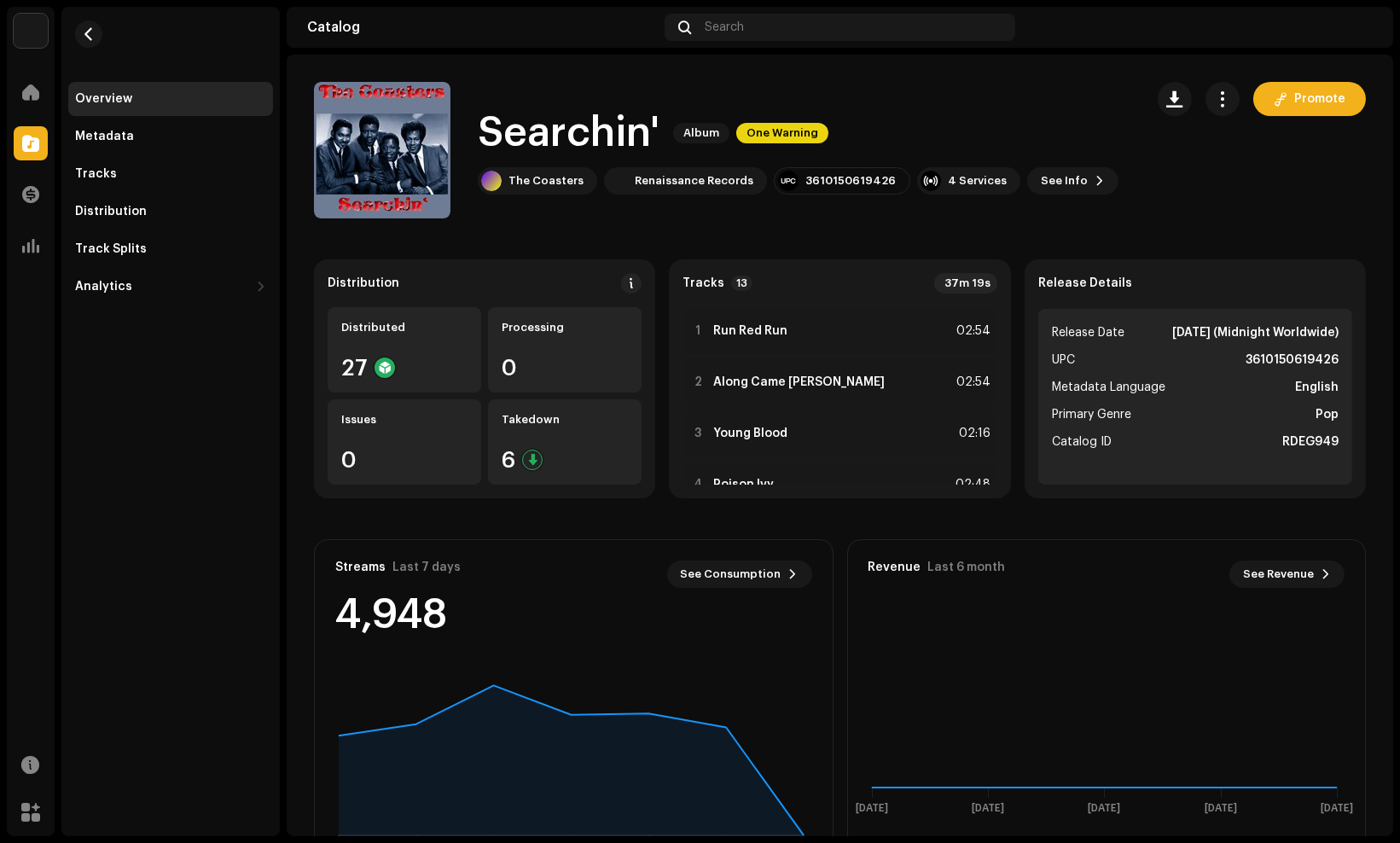
click at [162, 491] on div "Overview Metadata Tracks Distribution Track Splits Analytics Consumption Engage…" at bounding box center [171, 421] width 219 height 830
click at [868, 121] on div "Searchin' Album One Warning" at bounding box center [798, 133] width 641 height 55
click at [530, 56] on catalog-releases-details-overview "Searchin' Album One Warning Promote Searchin' Album One Warning The Coasters Re…" at bounding box center [840, 482] width 1107 height 854
drag, startPoint x: 224, startPoint y: 524, endPoint x: 235, endPoint y: 524, distance: 11.0
click at [225, 524] on div "Overview Metadata Tracks Distribution Track Splits Analytics Consumption Engage…" at bounding box center [171, 421] width 219 height 830
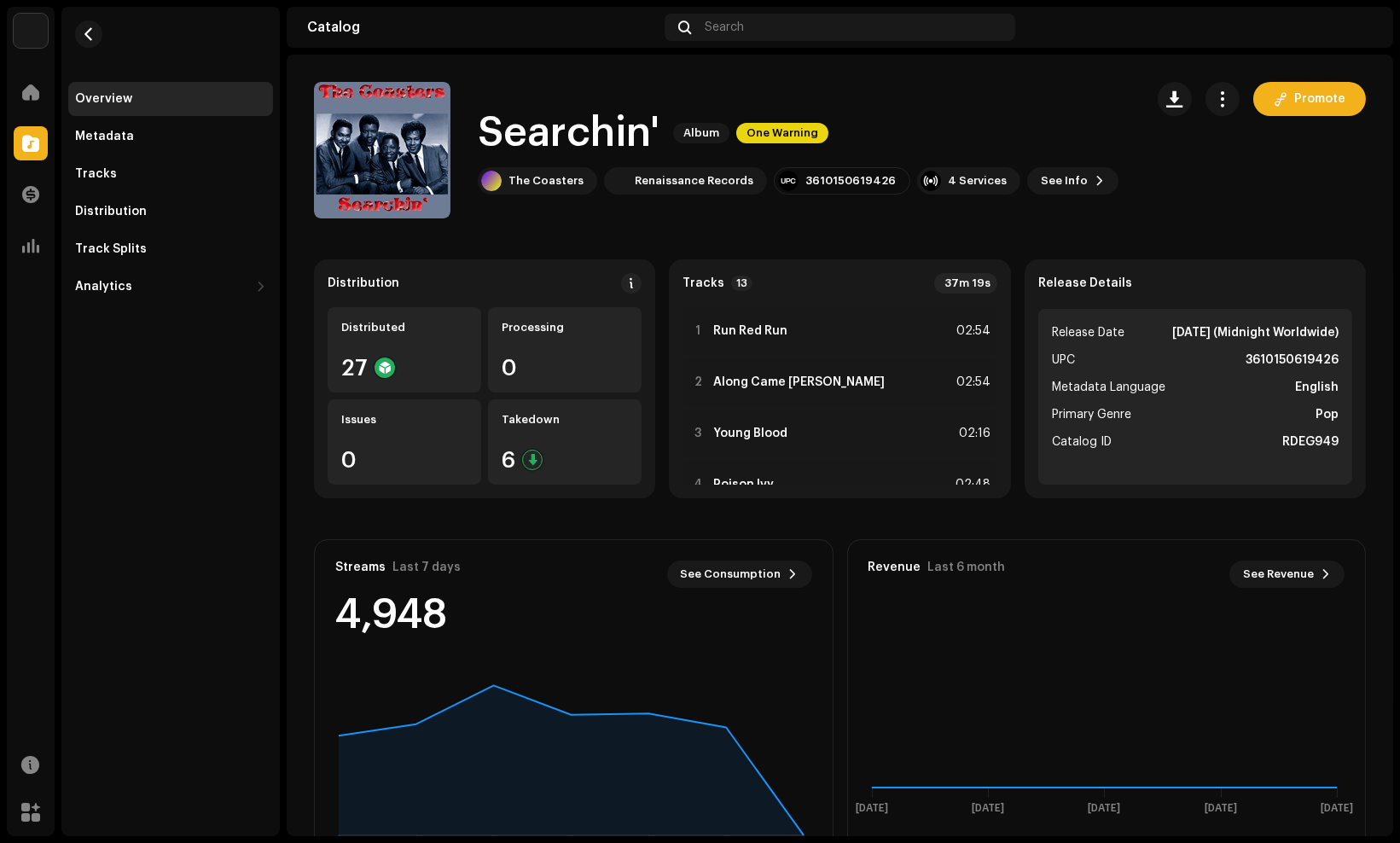
click at [1033, 73] on catalog-releases-details-overview "Searchin' Album One Warning Promote Searchin' Album One Warning The Coasters Re…" at bounding box center [840, 482] width 1107 height 854
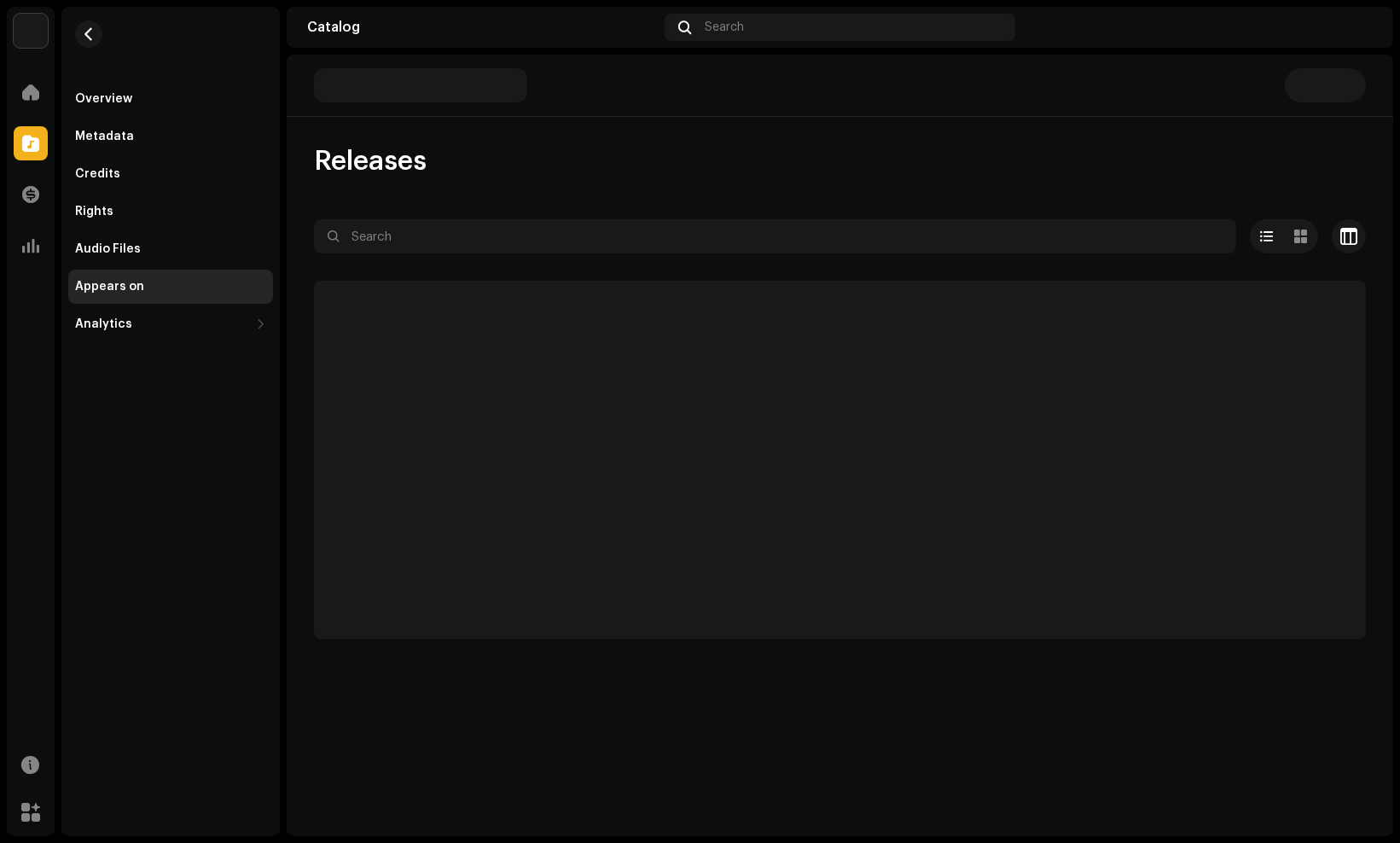
click at [909, 179] on div "Releases Selected 0 Options Filters Distribution status Never Distributed Proce…" at bounding box center [840, 392] width 1107 height 495
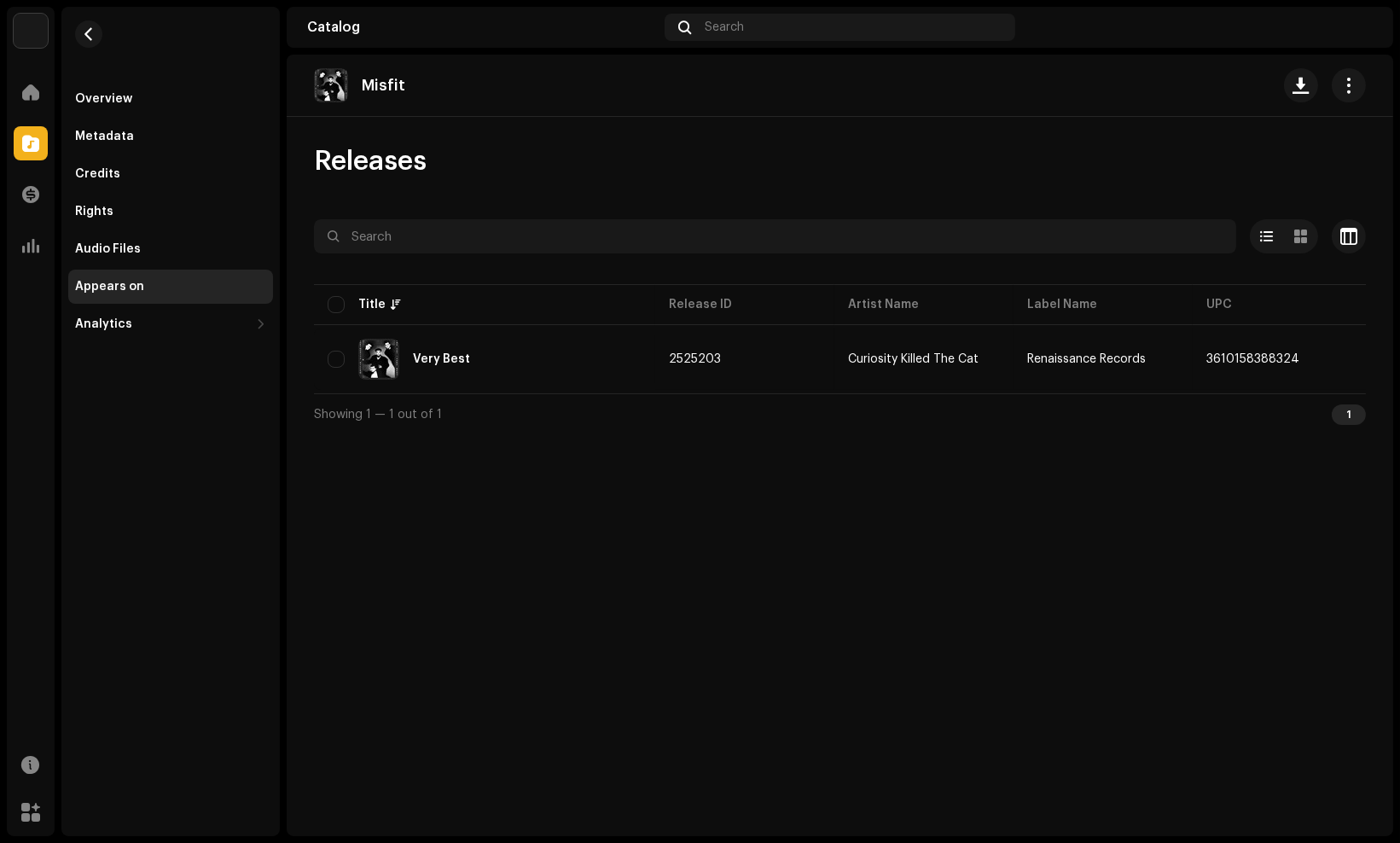
click at [909, 179] on div "Releases Selected 0 Options Filters Distribution status Never Distributed Proce…" at bounding box center [840, 289] width 1107 height 290
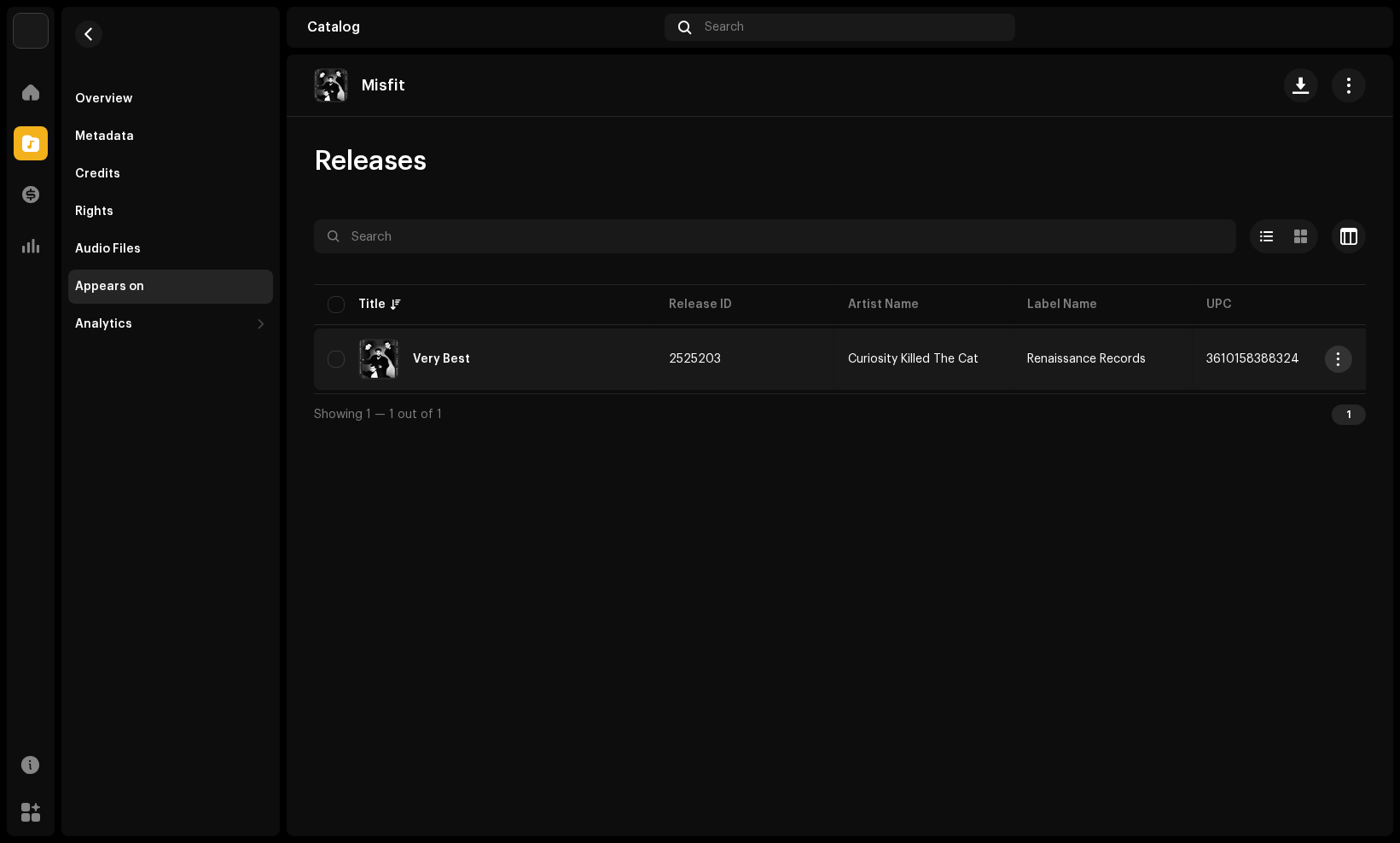
click at [1344, 361] on span "button" at bounding box center [1338, 359] width 13 height 13
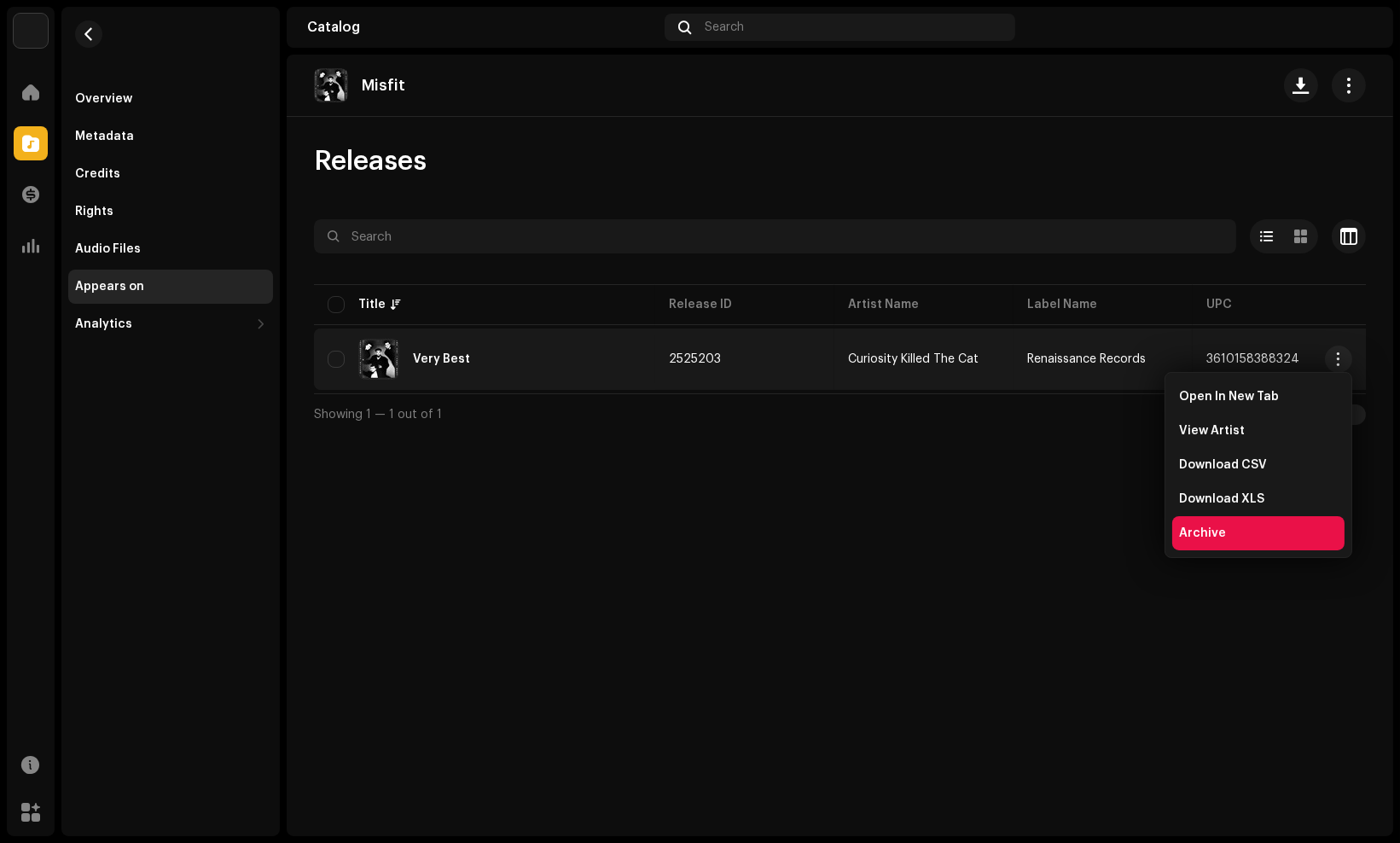
click at [1228, 529] on div "Archive" at bounding box center [1258, 533] width 159 height 13
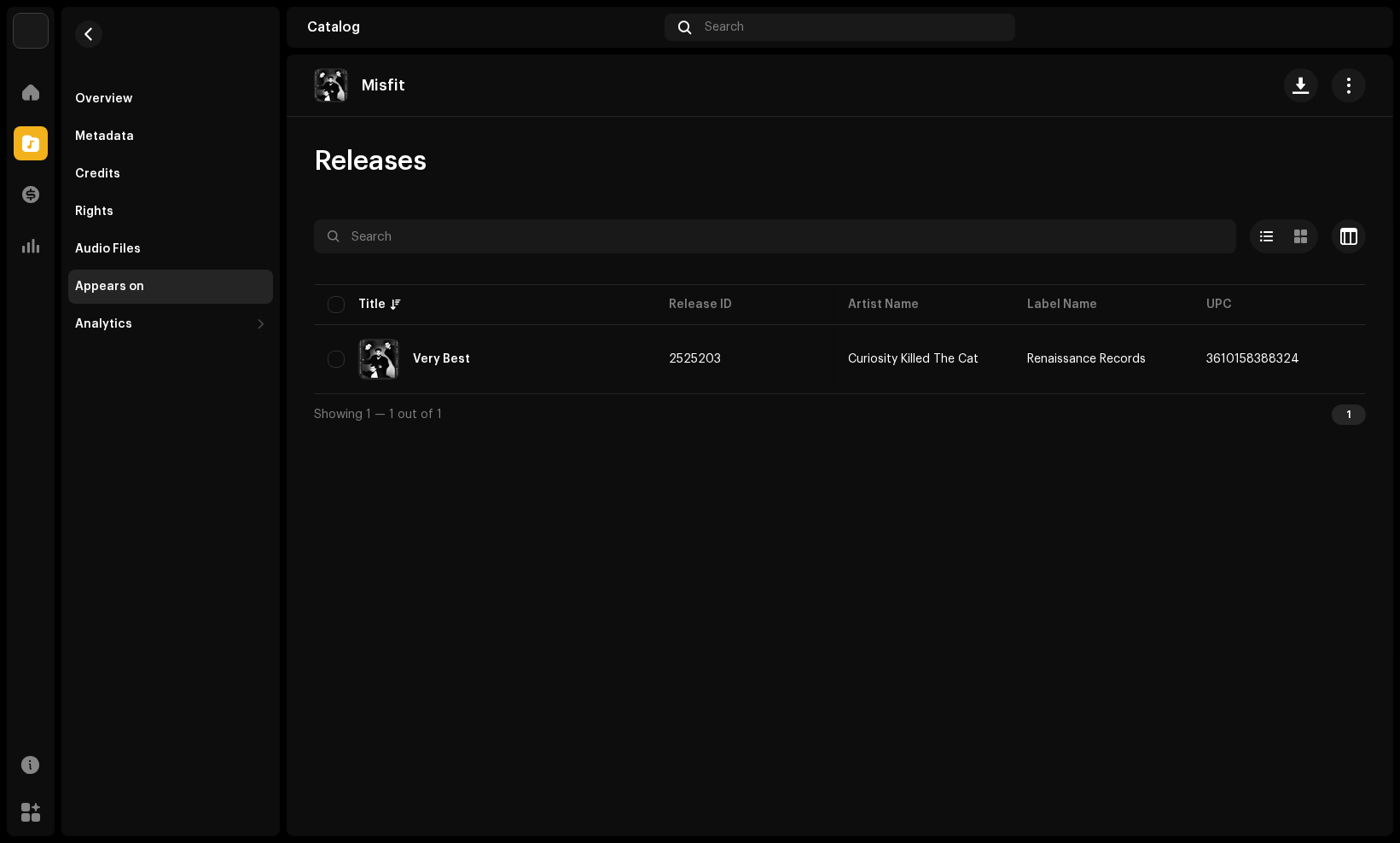
click at [1228, 529] on div "Archive Release Are you sure you want to archive this release? Cancel Archive" at bounding box center [700, 421] width 1400 height 843
